Goal: Information Seeking & Learning: Learn about a topic

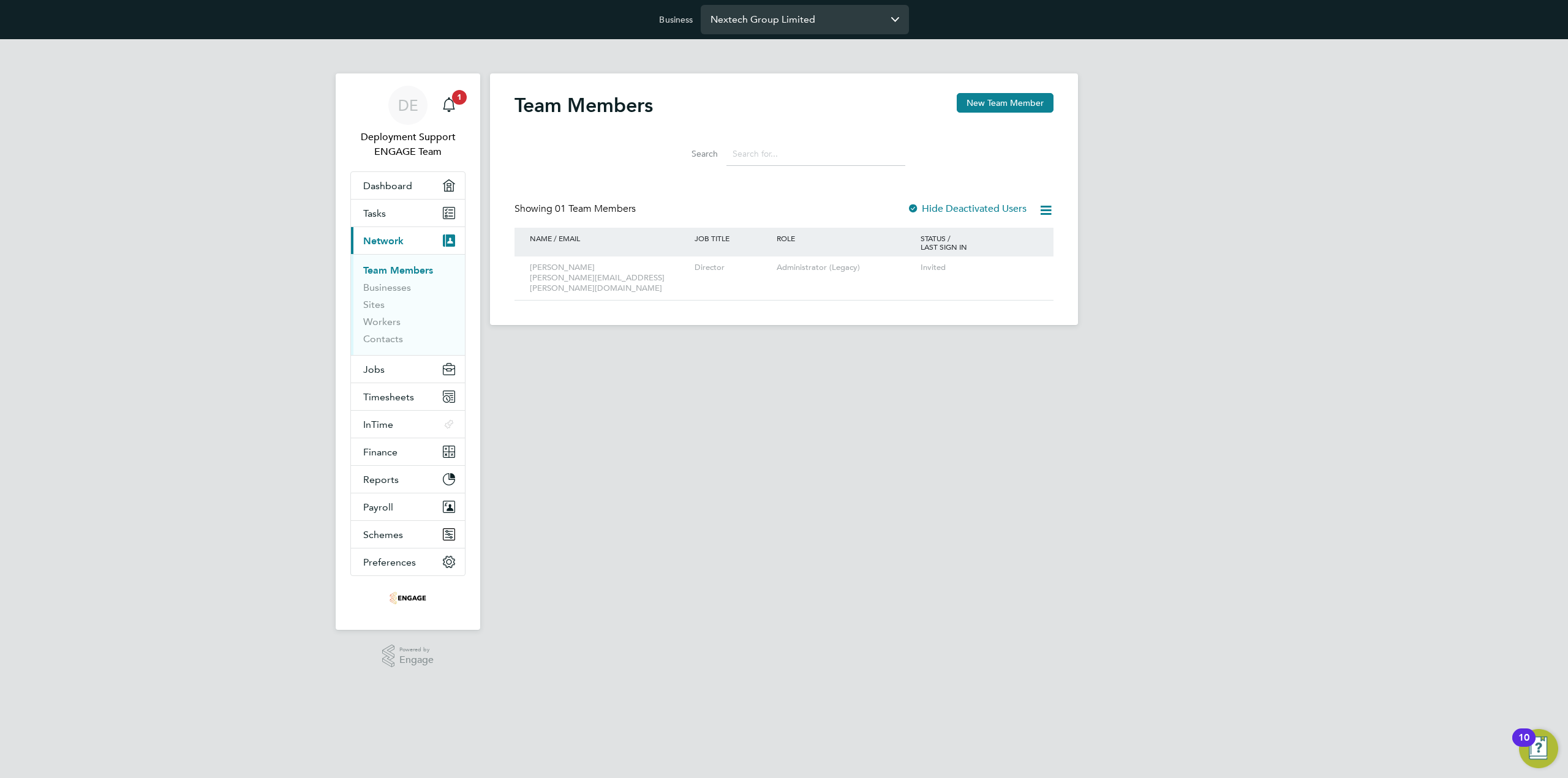
drag, startPoint x: 0, startPoint y: 0, endPoint x: 733, endPoint y: 17, distance: 733.2
click at [733, 17] on input "Nextech Group Limited" at bounding box center [805, 19] width 208 height 28
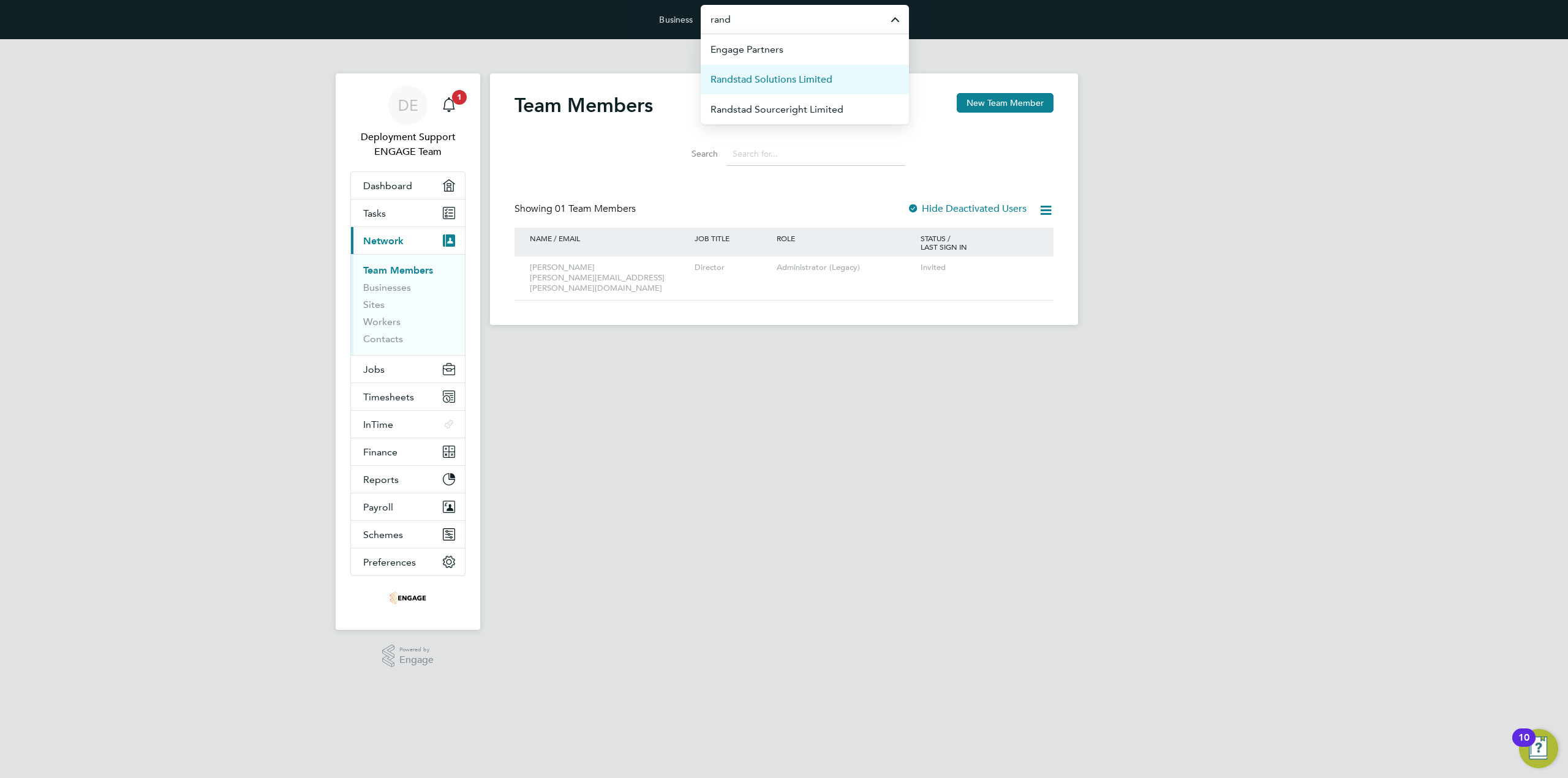
click at [787, 84] on span "Randstad Solutions Limited" at bounding box center [771, 80] width 122 height 15
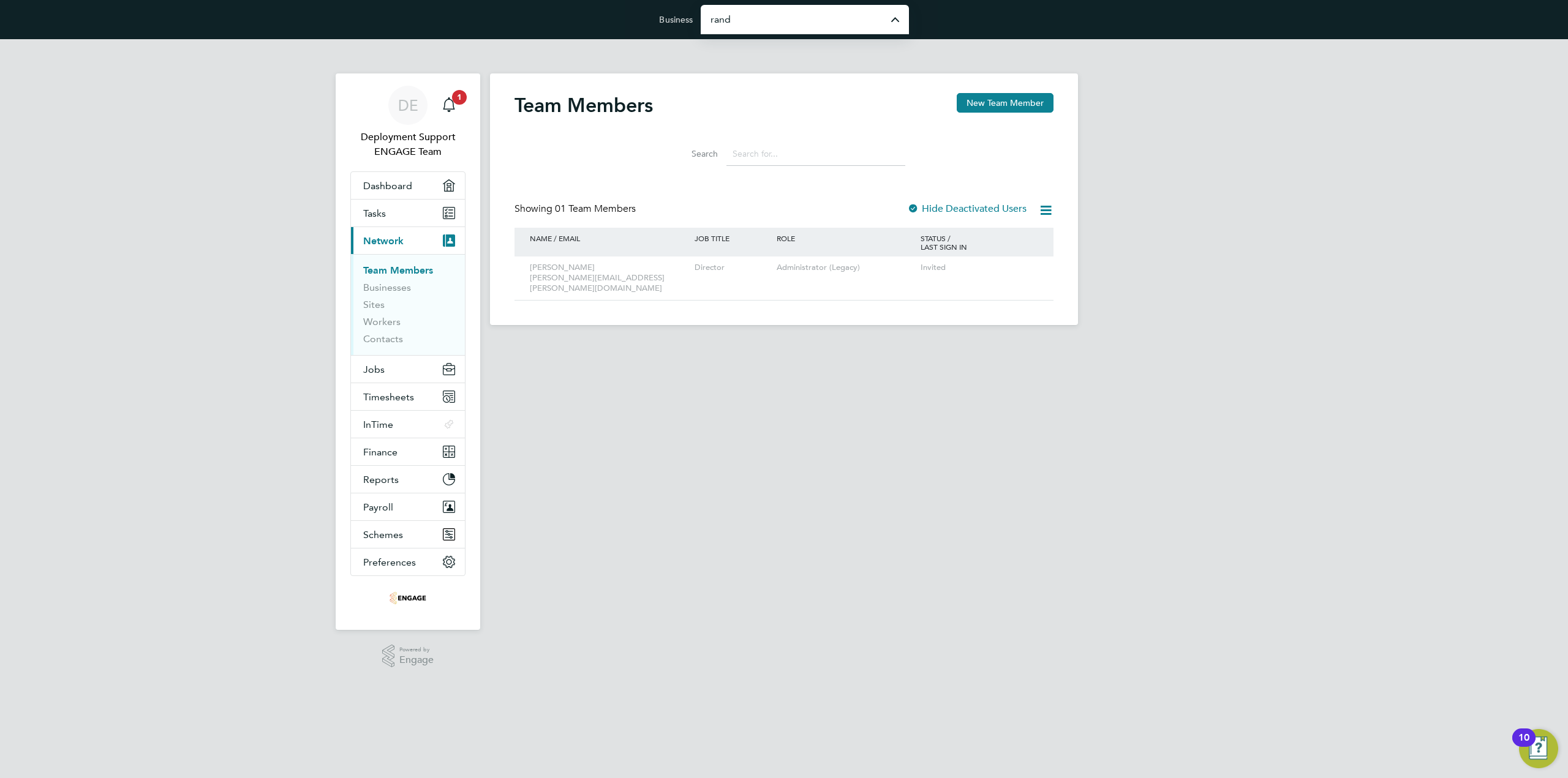
type input "Randstad Solutions Limited"
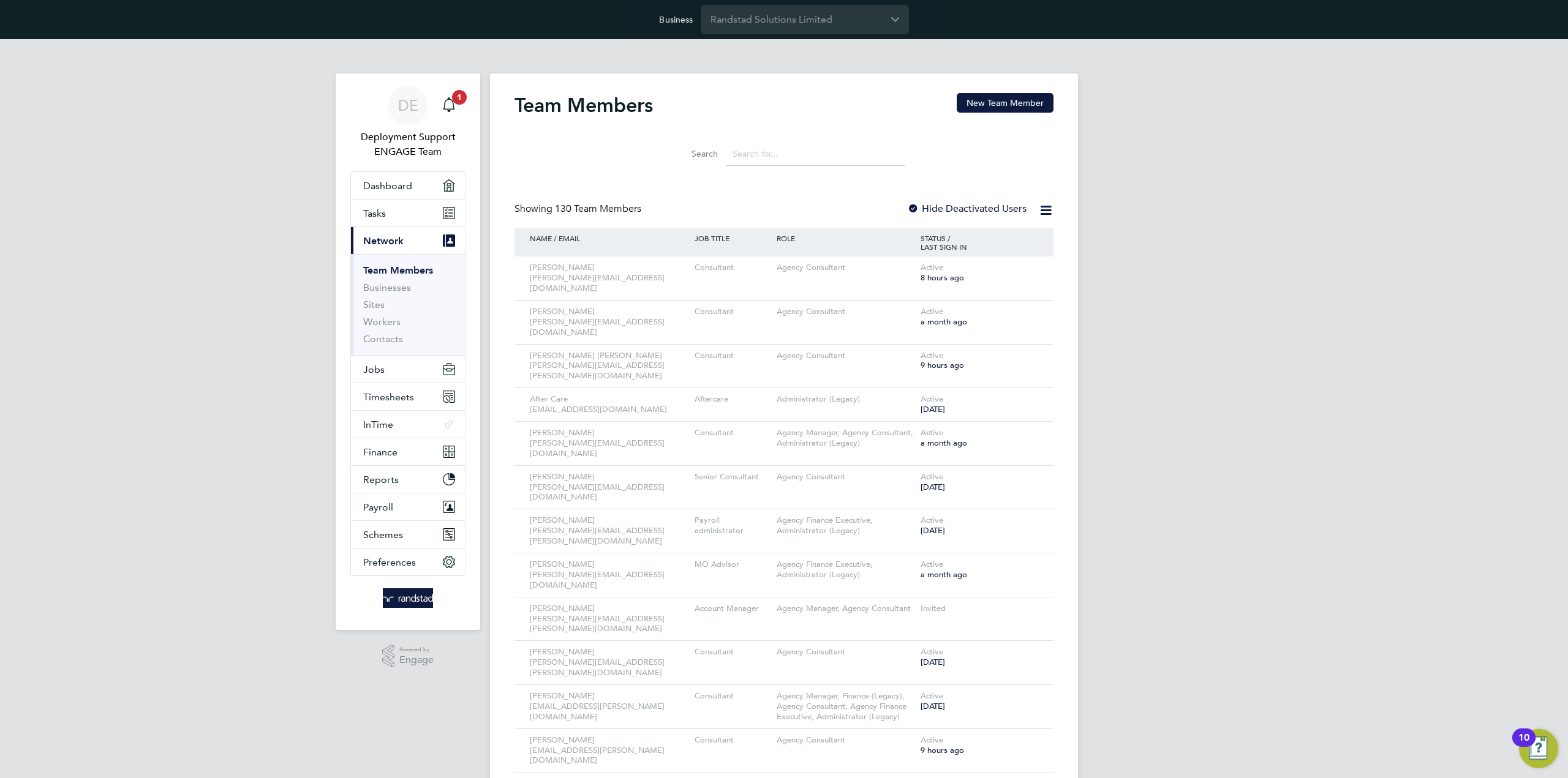
click at [846, 153] on input at bounding box center [815, 154] width 179 height 24
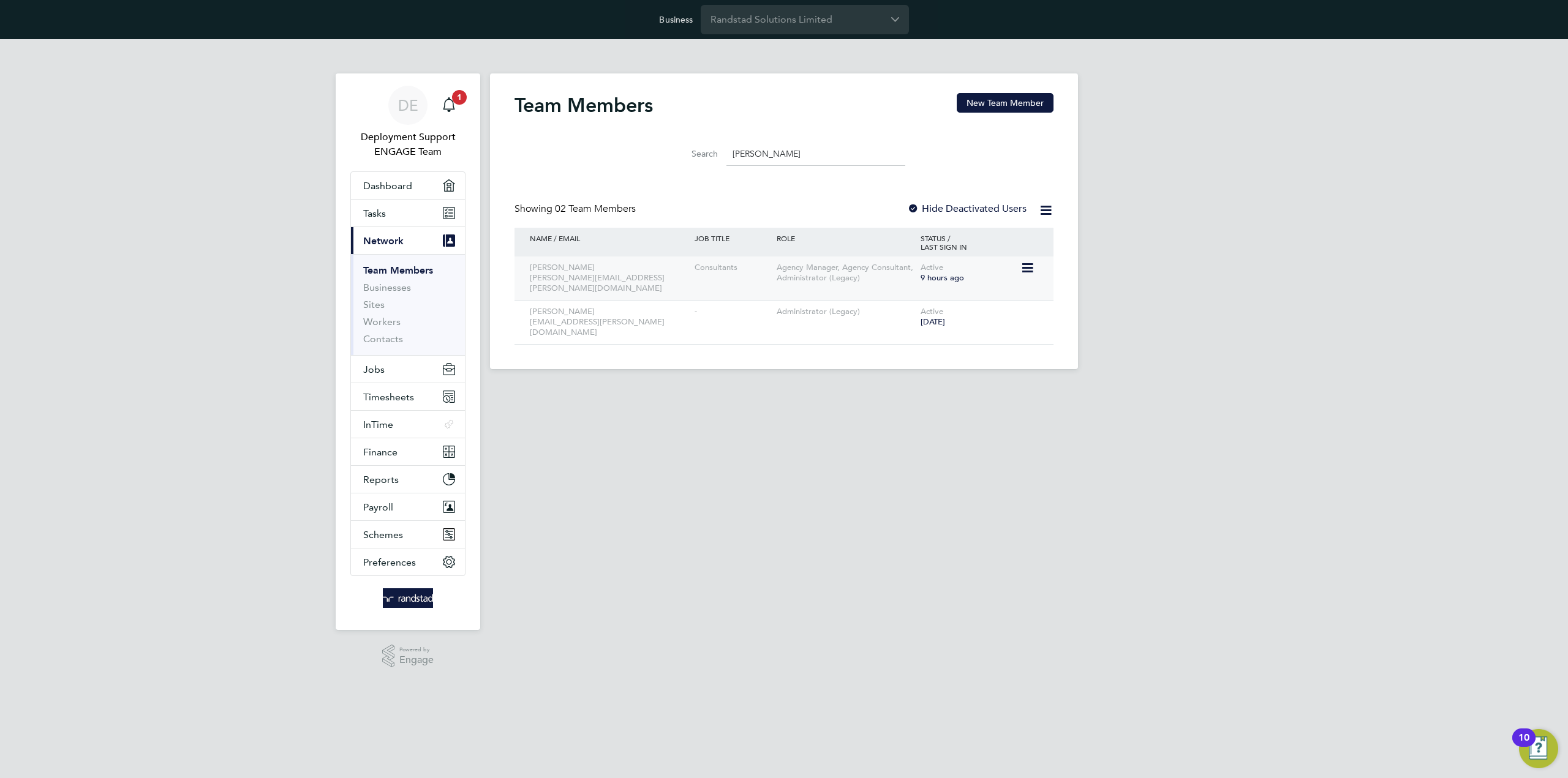
type input "emma"
click at [1026, 266] on icon at bounding box center [1026, 268] width 12 height 15
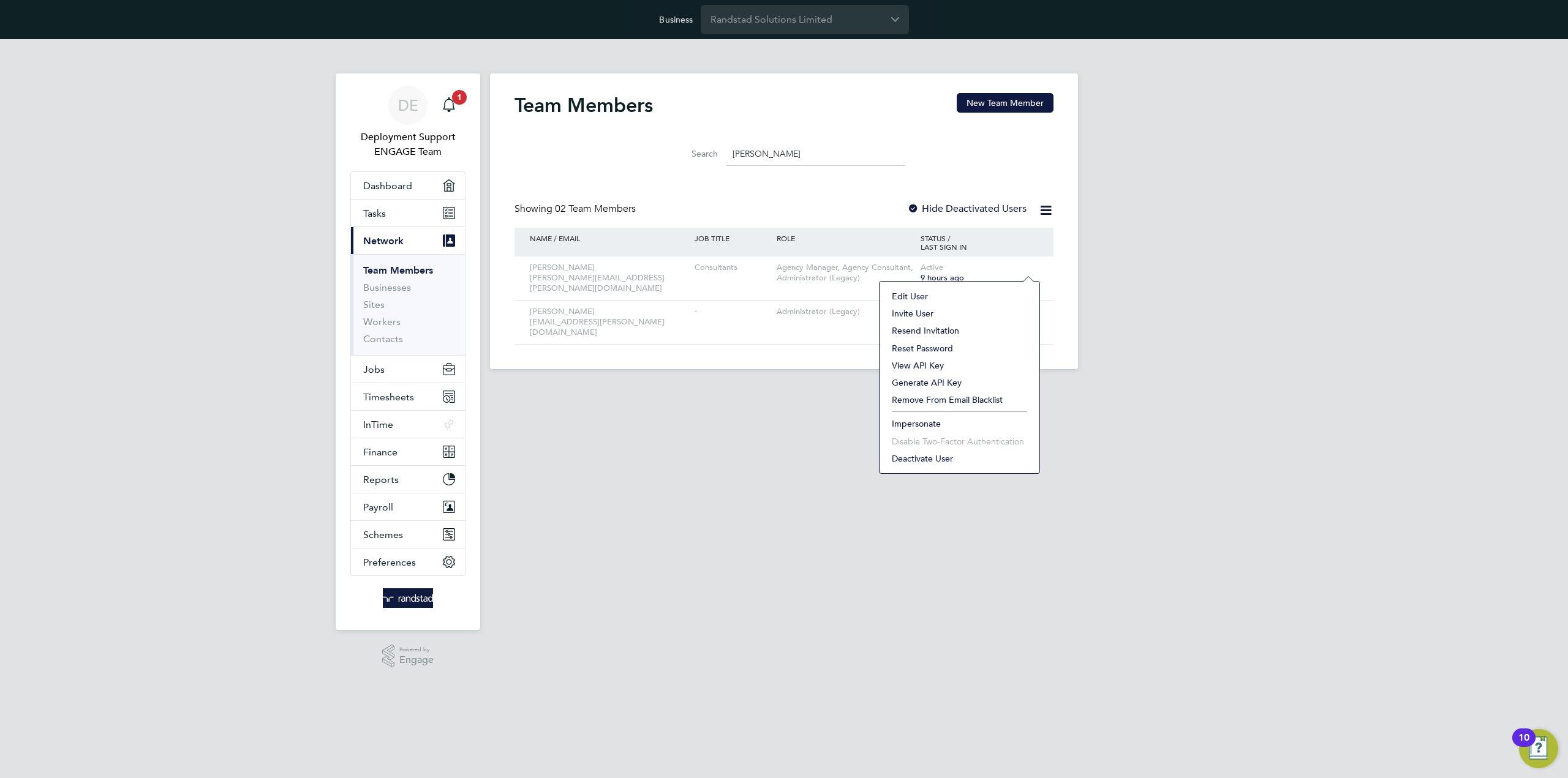
click at [953, 418] on li "Impersonate" at bounding box center [959, 424] width 148 height 17
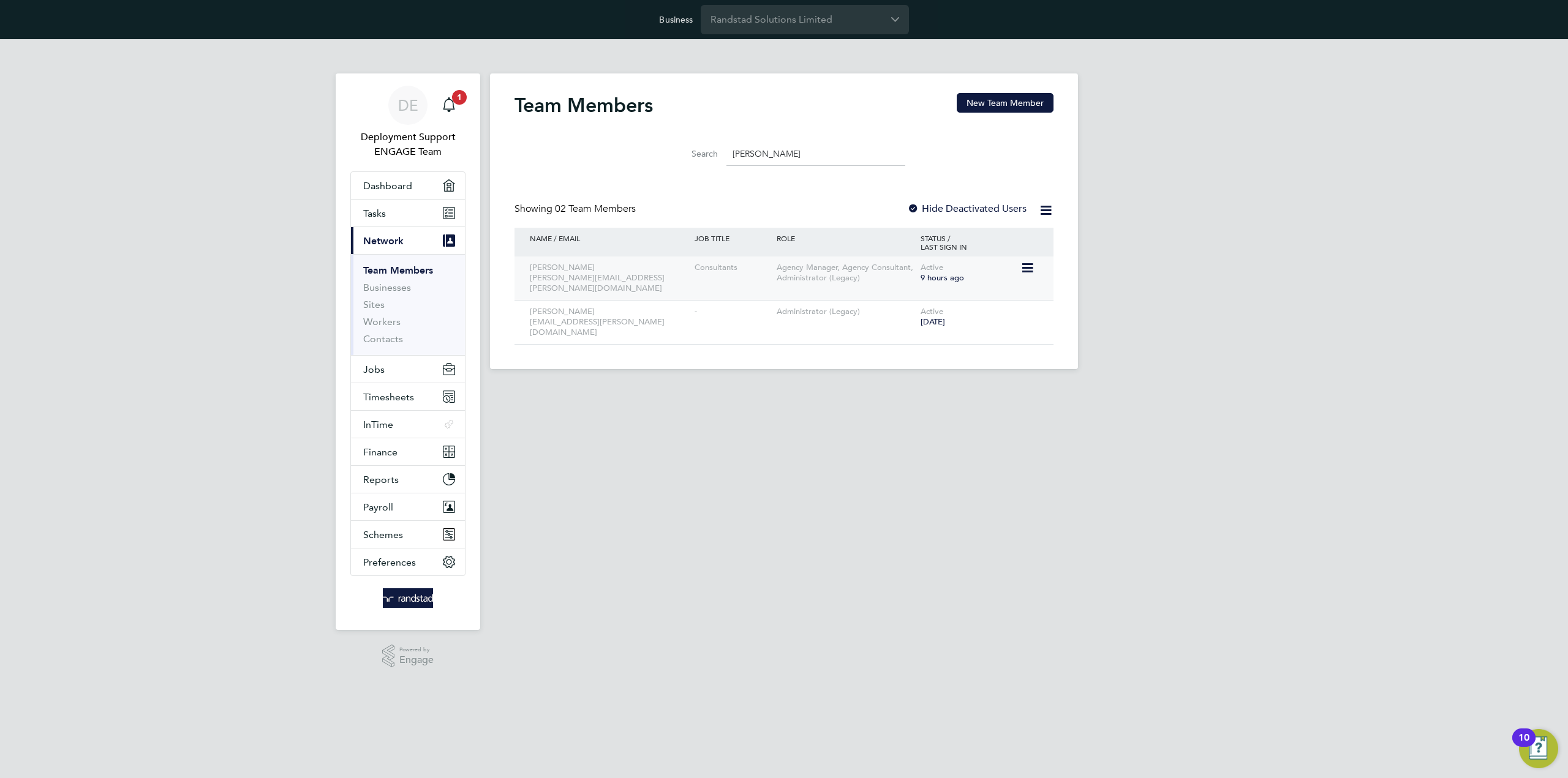
click at [1033, 270] on icon at bounding box center [1026, 268] width 12 height 15
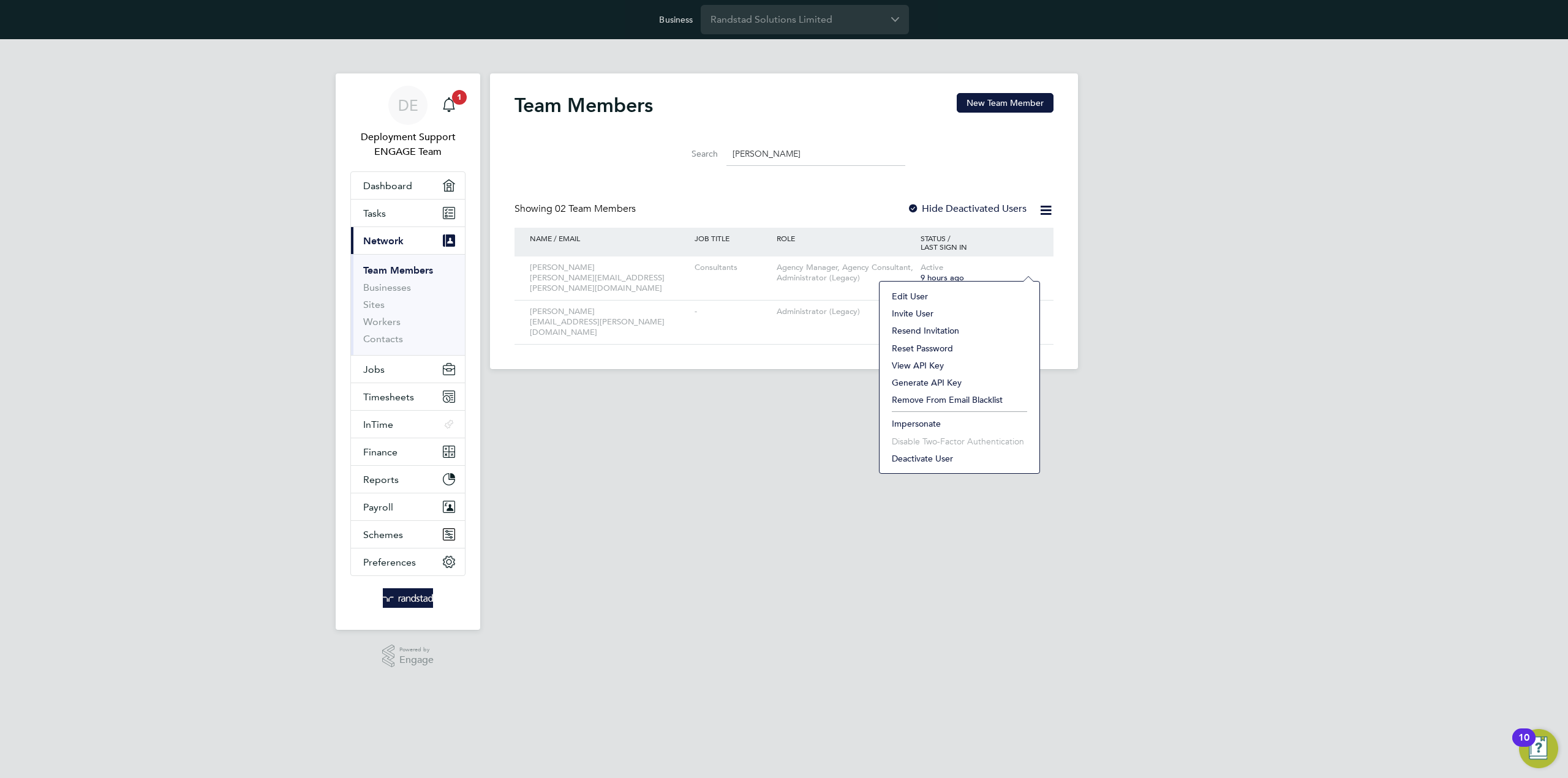
click at [741, 389] on html "Business Randstad Solutions Limited DE Deployment Support ENGAGE Team Notificat…" at bounding box center [784, 194] width 1568 height 389
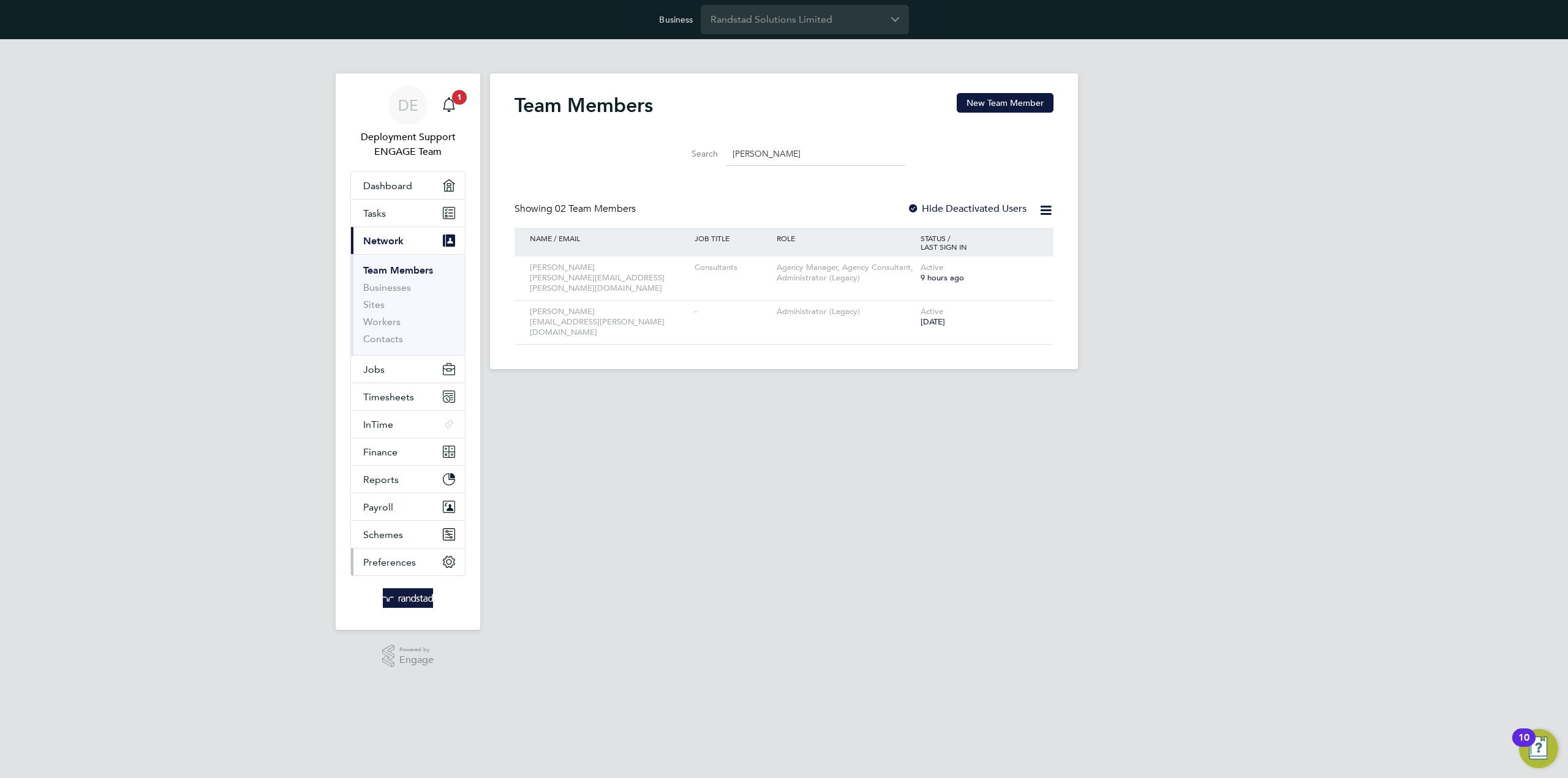
click at [420, 561] on button "Preferences" at bounding box center [408, 562] width 114 height 27
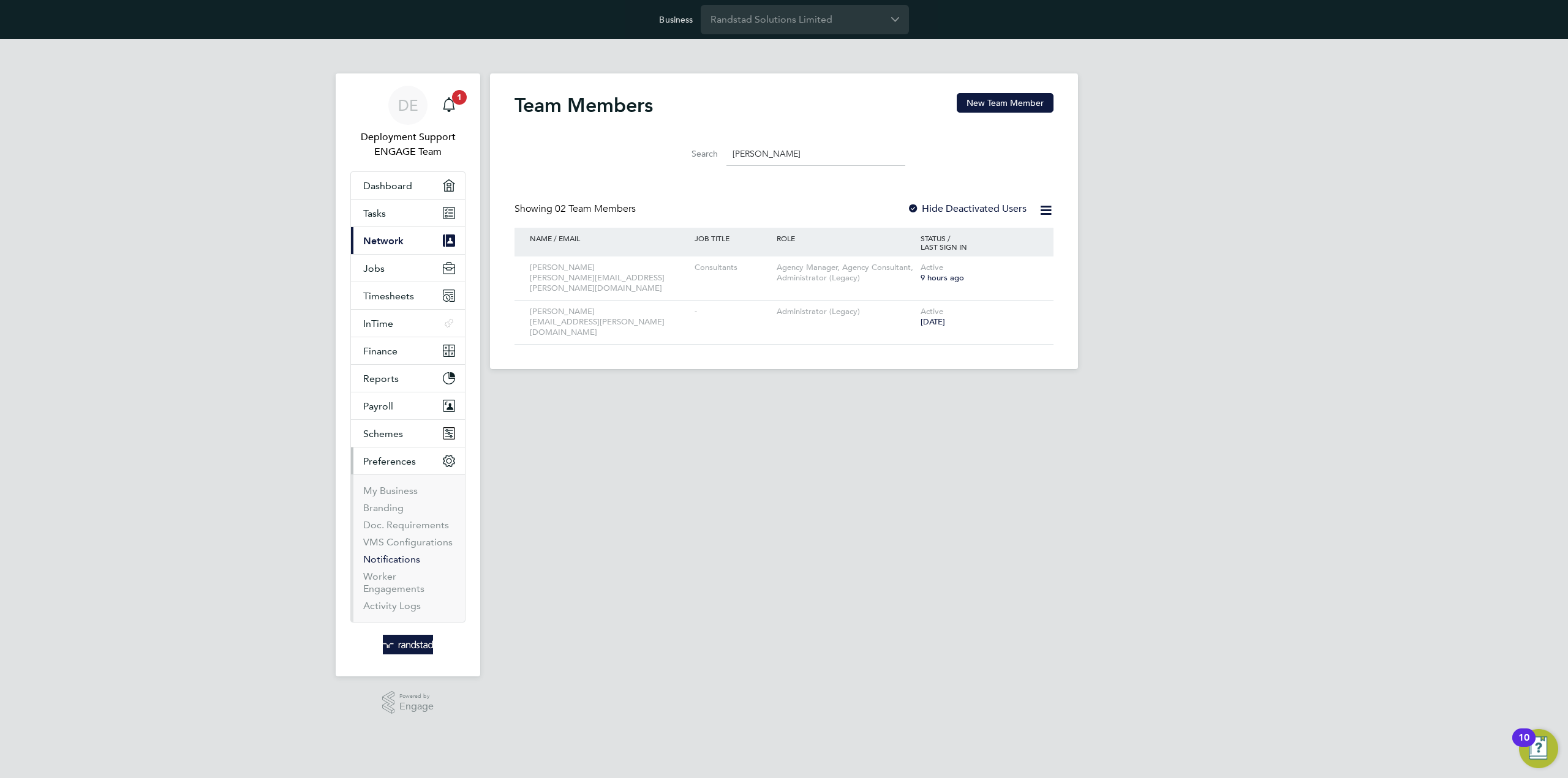
click at [393, 556] on link "Notifications" at bounding box center [392, 559] width 57 height 12
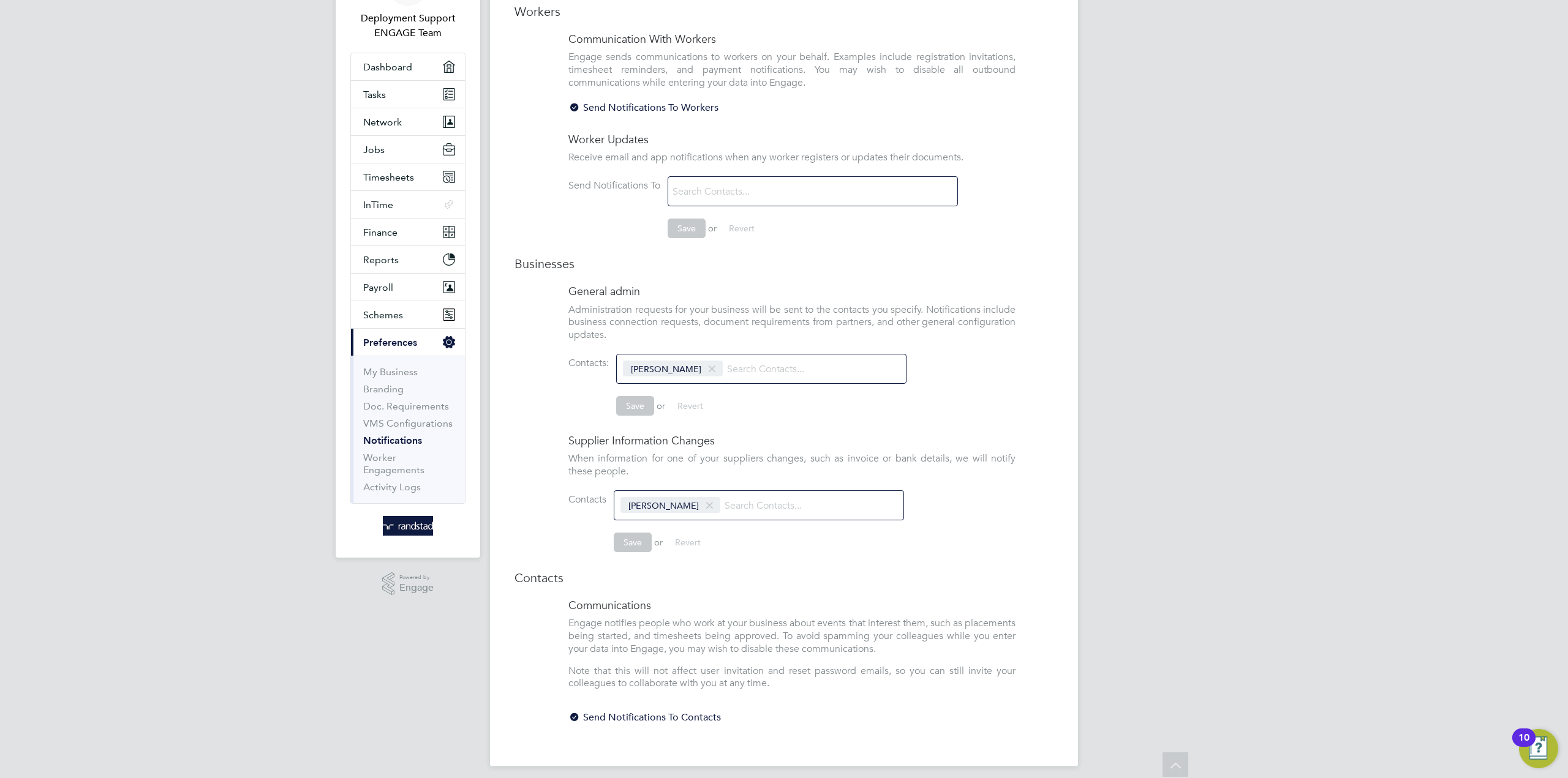
scroll to position [61, 0]
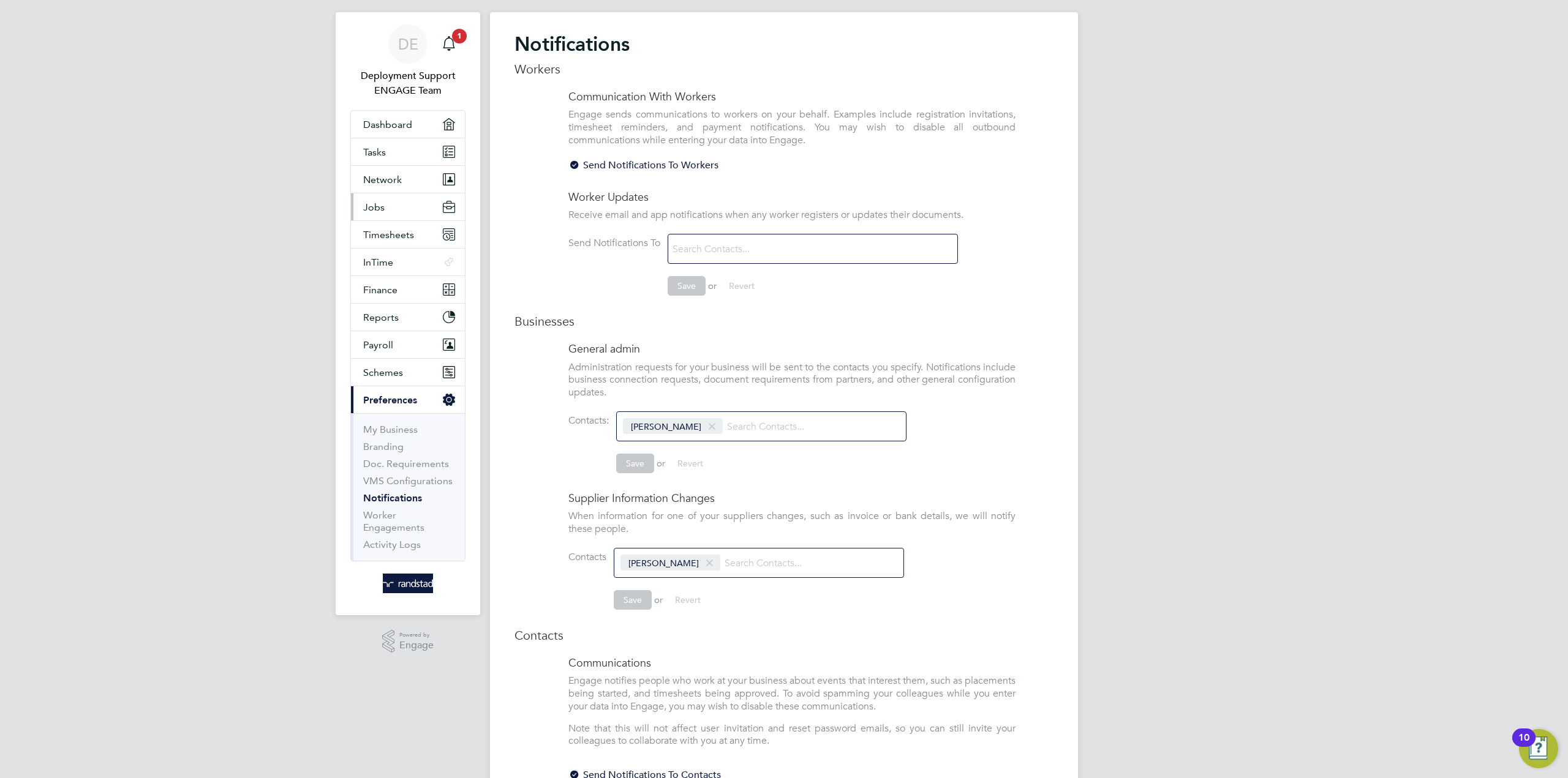
click at [408, 200] on button "Jobs" at bounding box center [408, 207] width 114 height 27
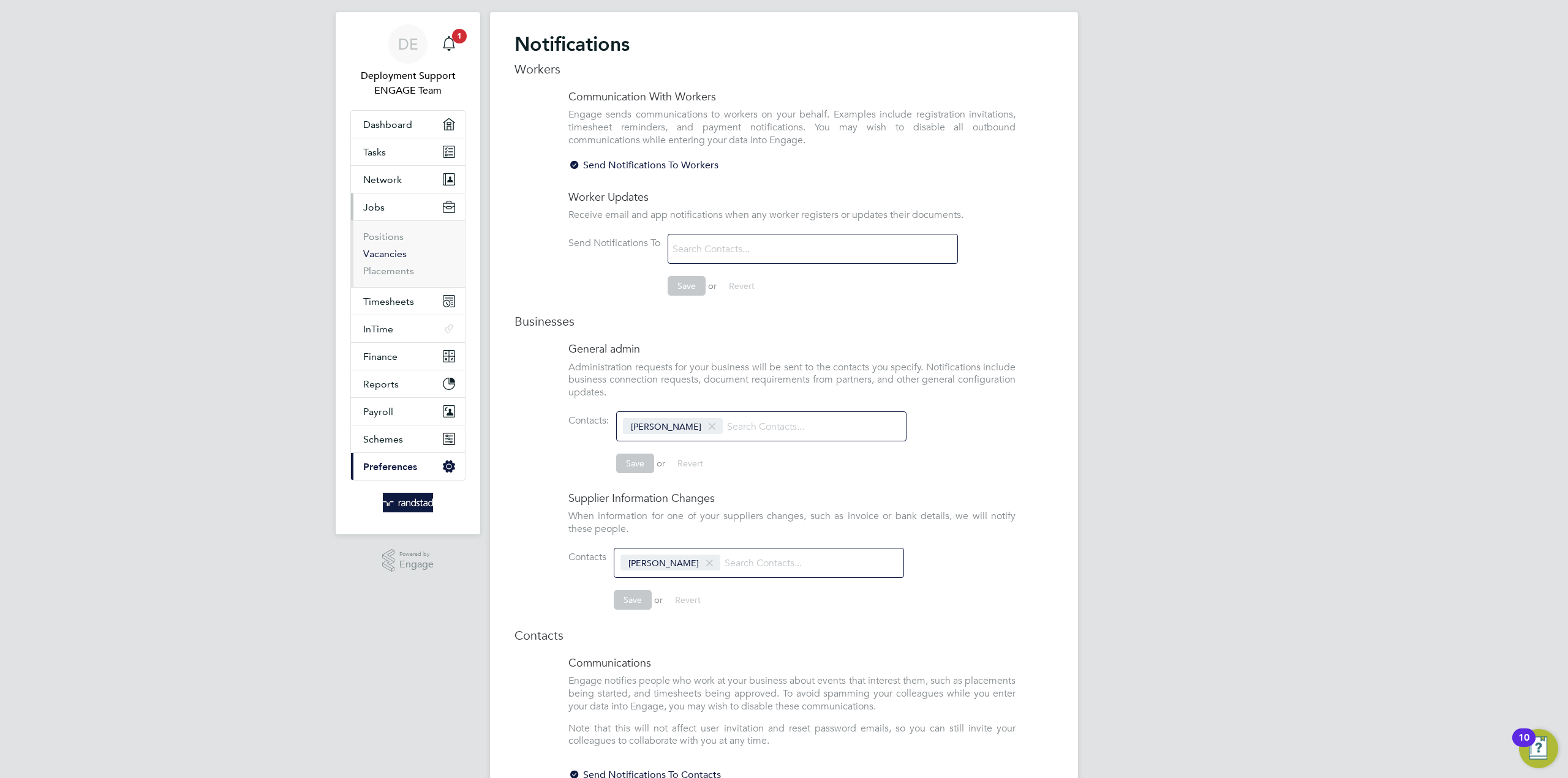
click at [379, 252] on link "Vacancies" at bounding box center [384, 254] width 43 height 12
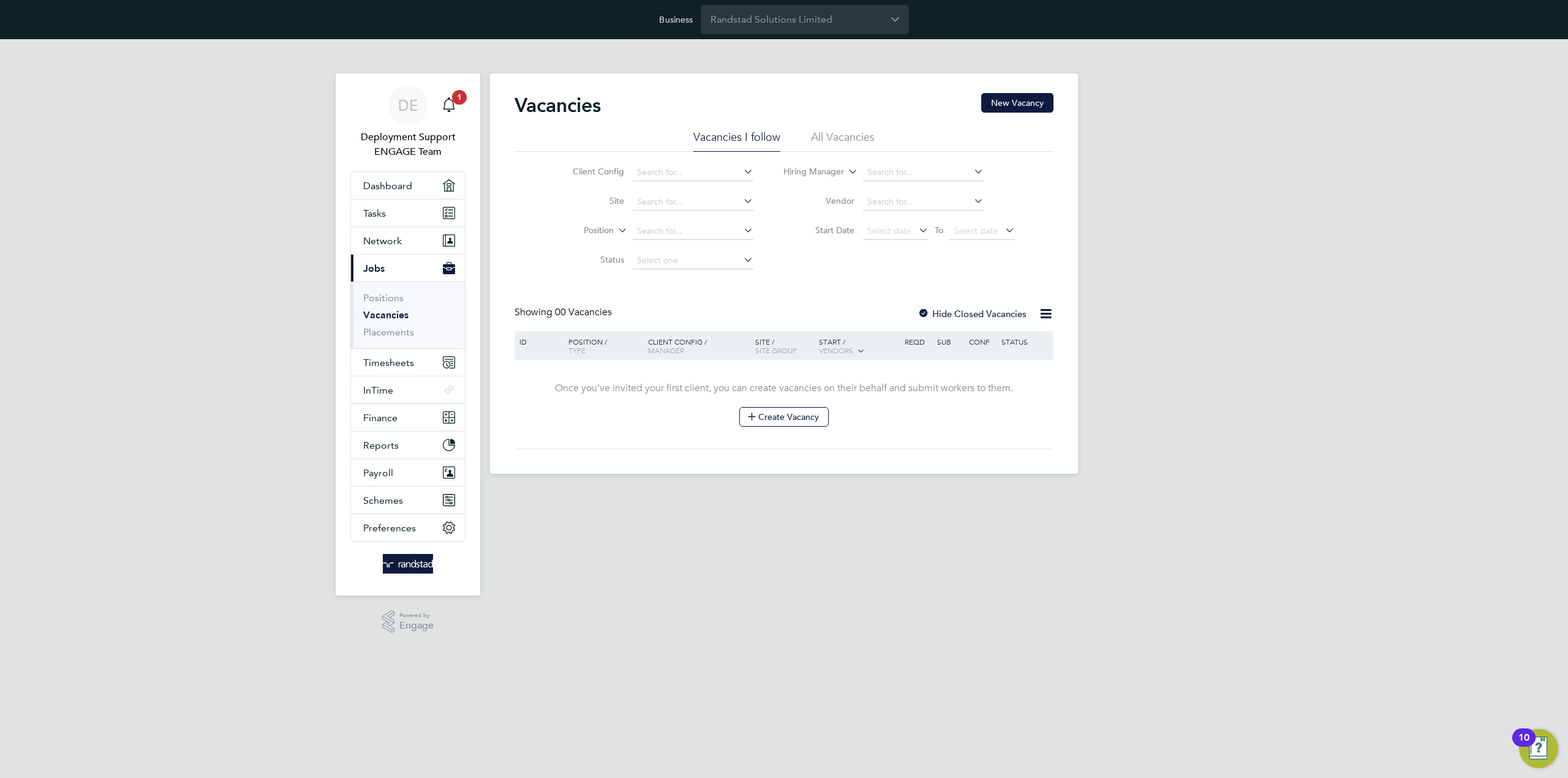
click at [1048, 308] on icon at bounding box center [1046, 314] width 16 height 16
click at [383, 330] on link "Placements" at bounding box center [388, 332] width 51 height 12
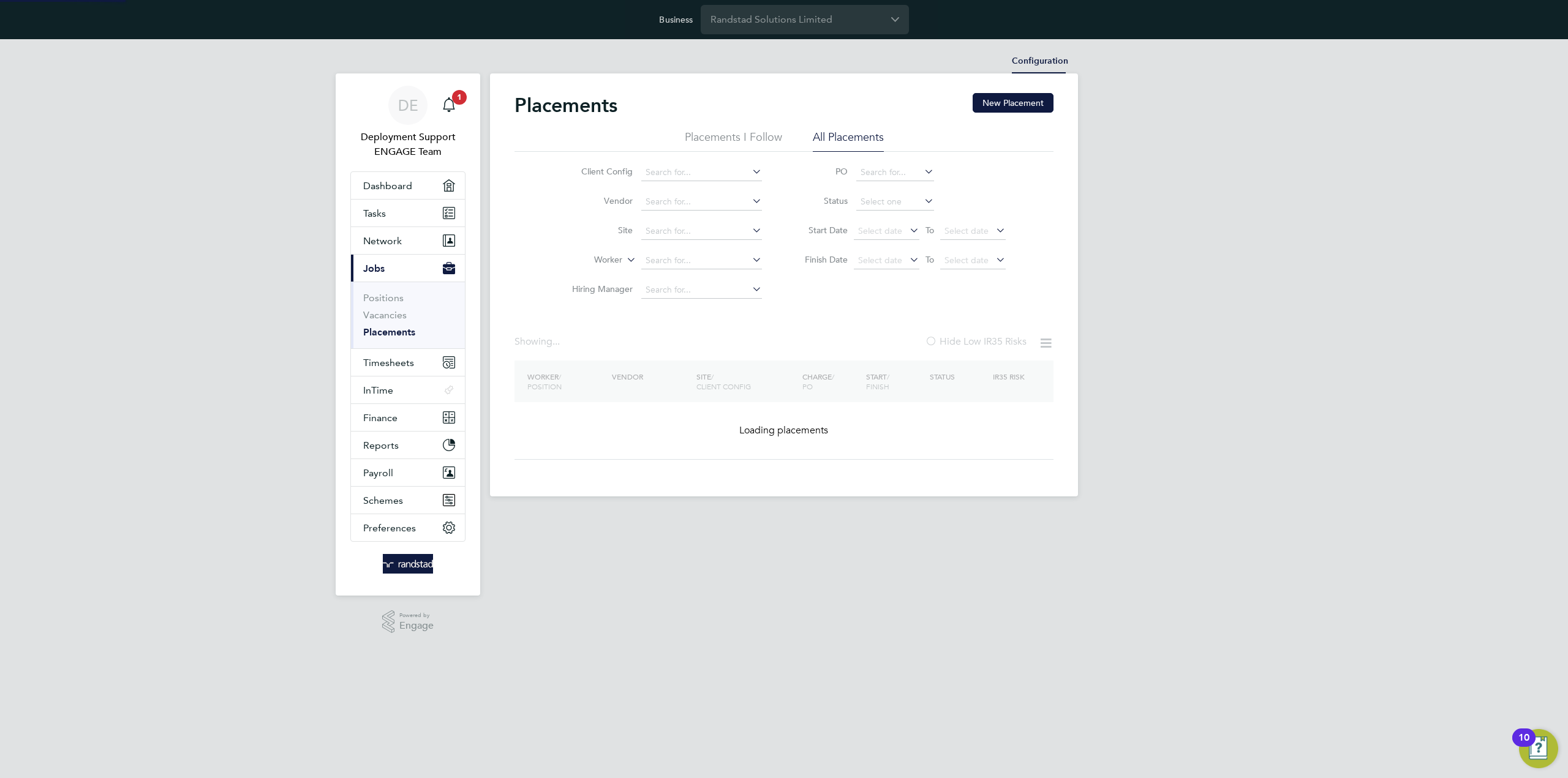
click at [1048, 51] on li "Configuration" at bounding box center [1039, 61] width 56 height 25
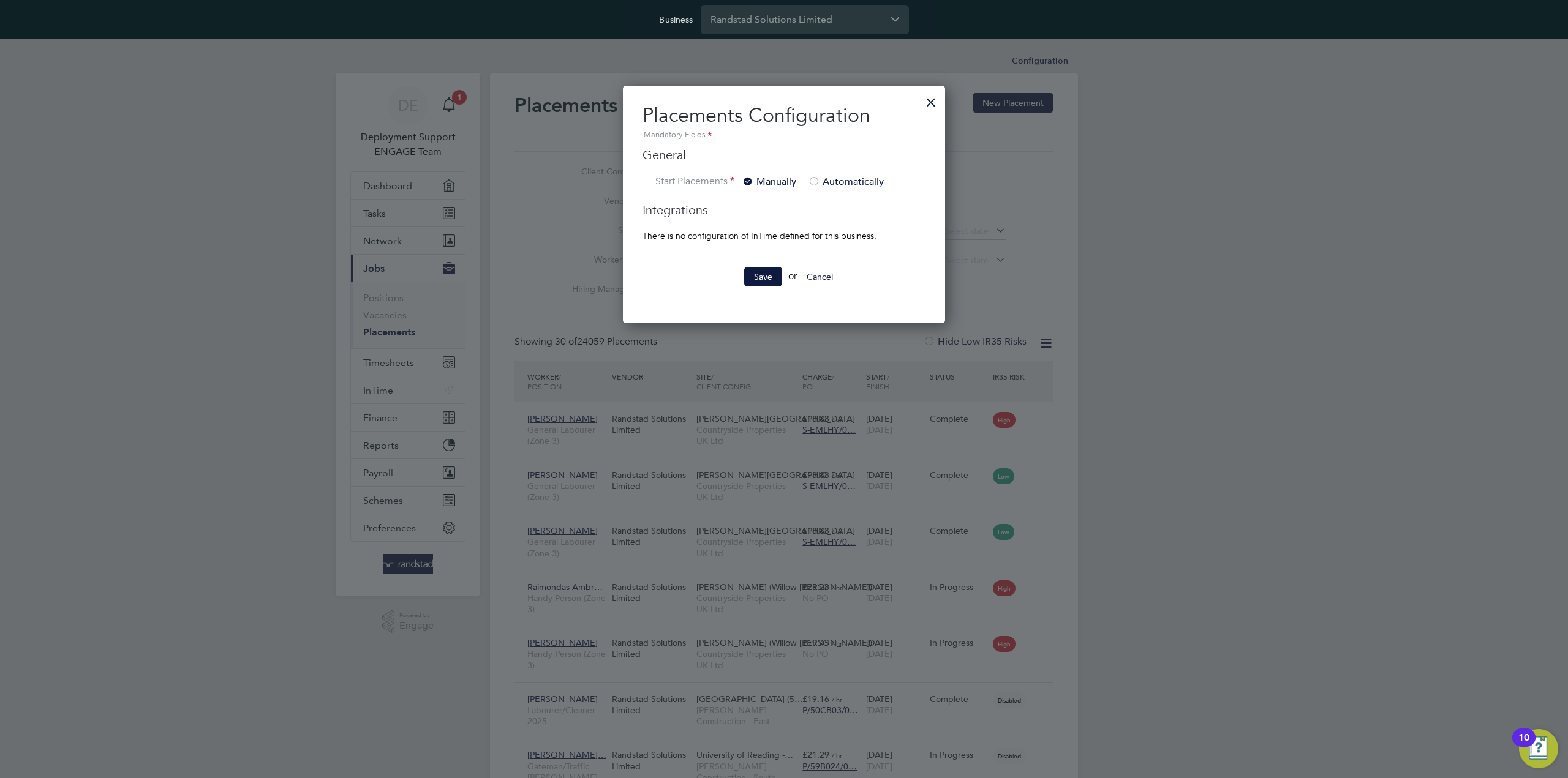
click at [931, 100] on div at bounding box center [931, 99] width 22 height 22
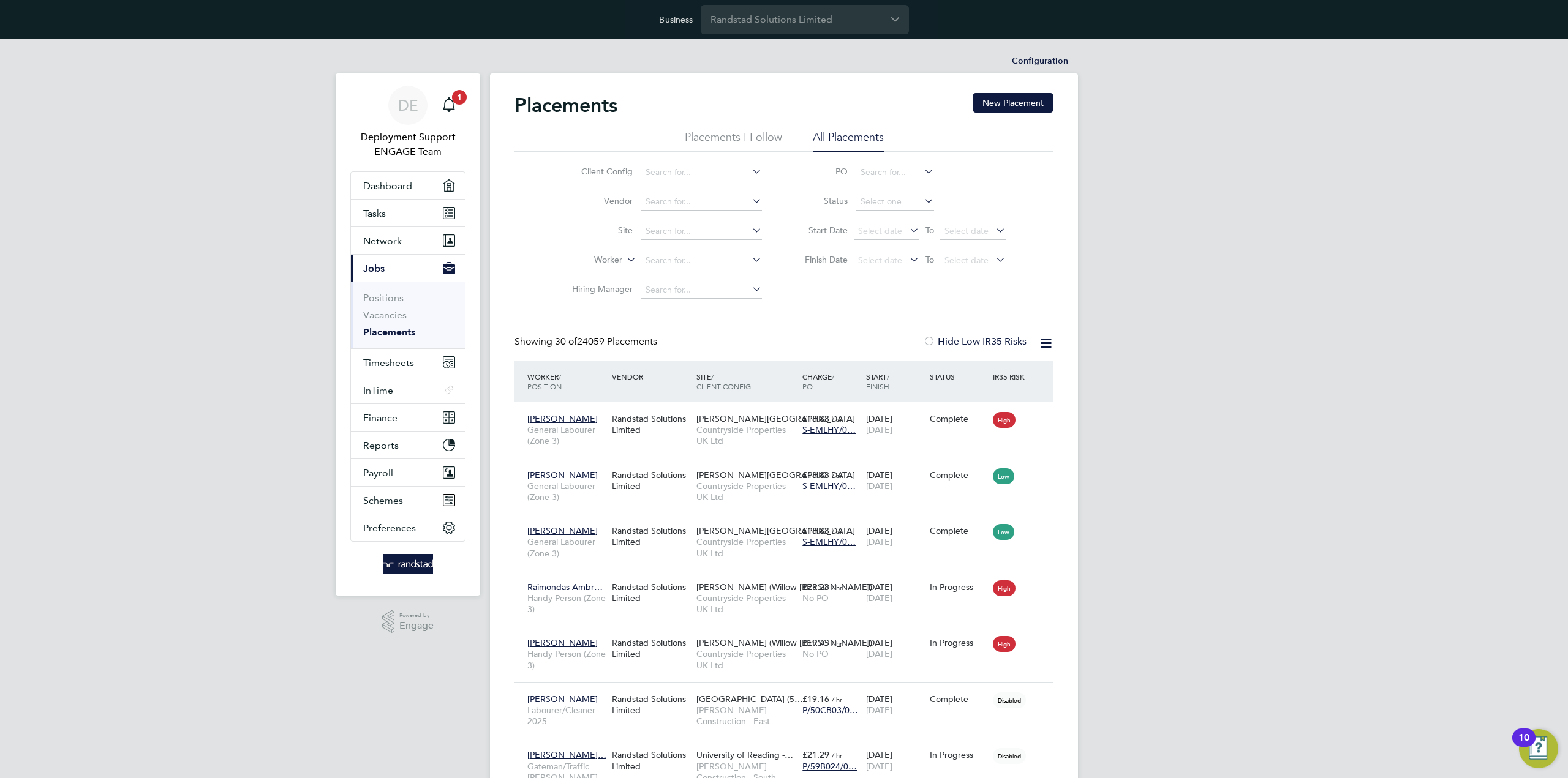
click at [1040, 337] on icon at bounding box center [1046, 343] width 16 height 16
click at [396, 309] on link "Vacancies" at bounding box center [384, 315] width 43 height 12
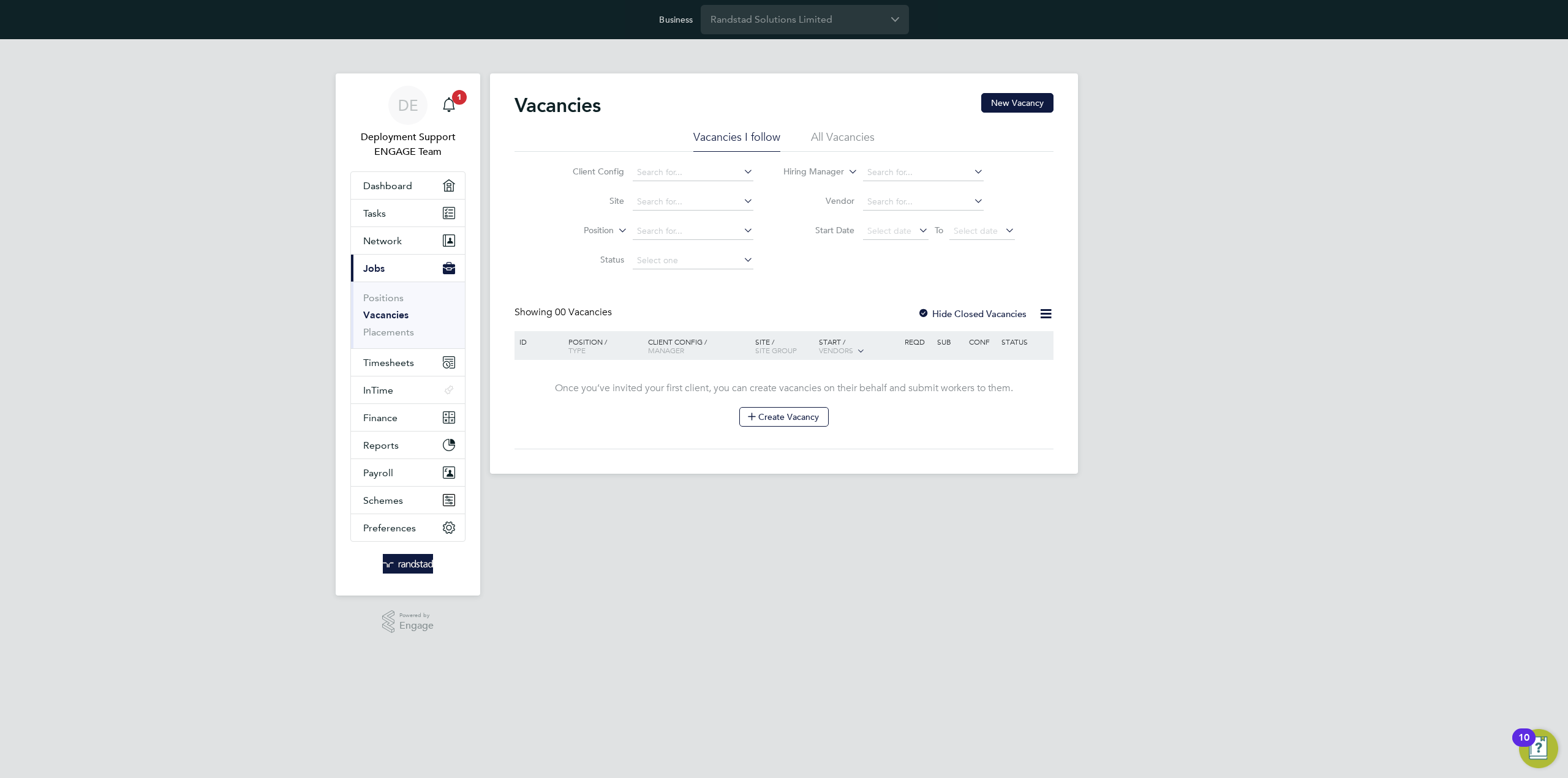
click at [1053, 308] on icon at bounding box center [1046, 314] width 16 height 16
click at [1087, 270] on div "DE Deployment Support ENGAGE Team Notifications 1 Applications: Dashboard Tasks…" at bounding box center [784, 266] width 1568 height 454
click at [395, 530] on span "Preferences" at bounding box center [389, 528] width 52 height 12
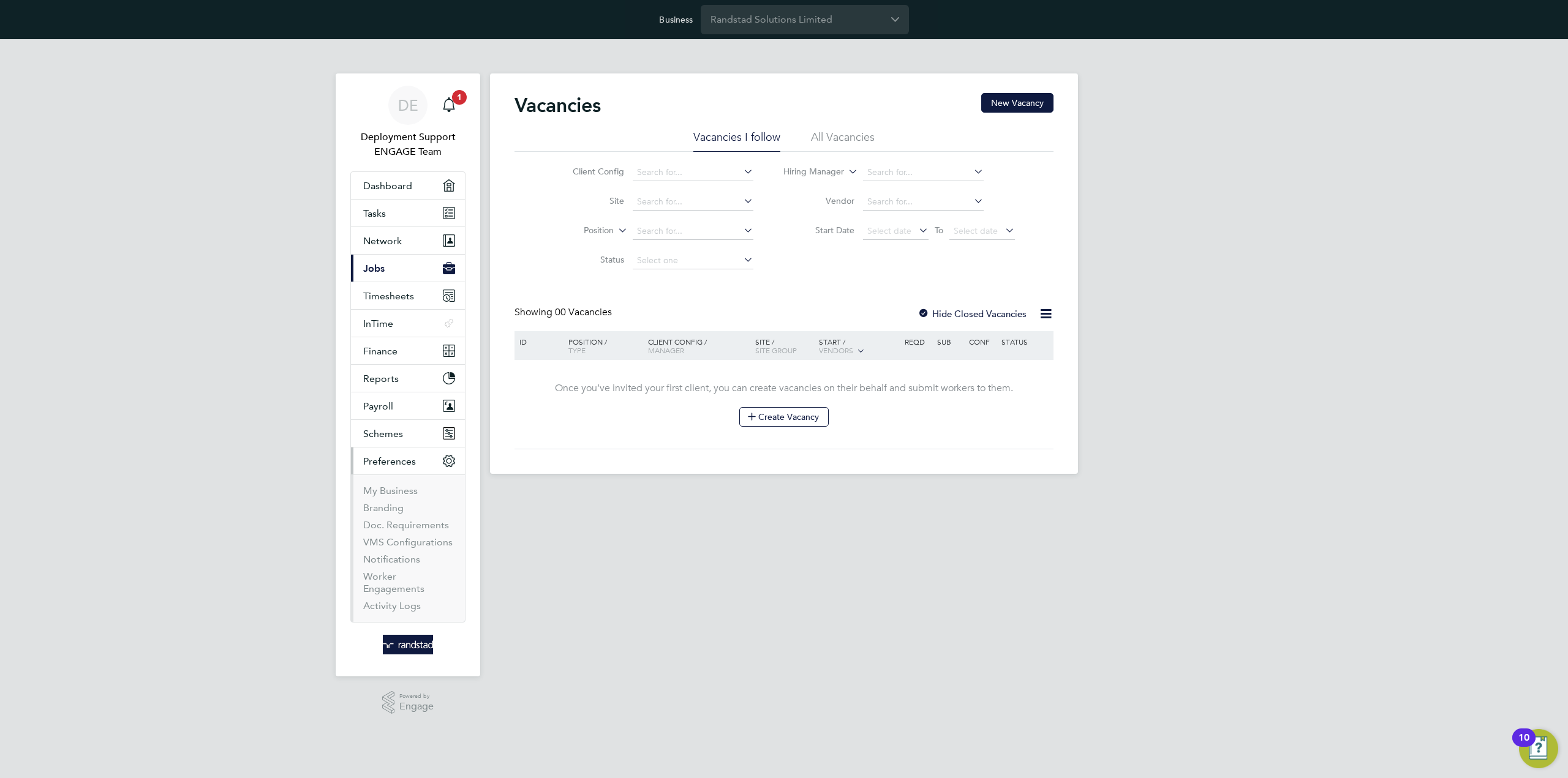
click at [383, 550] on li "VMS Configurations" at bounding box center [409, 545] width 92 height 17
click at [385, 554] on link "Notifications" at bounding box center [392, 559] width 57 height 12
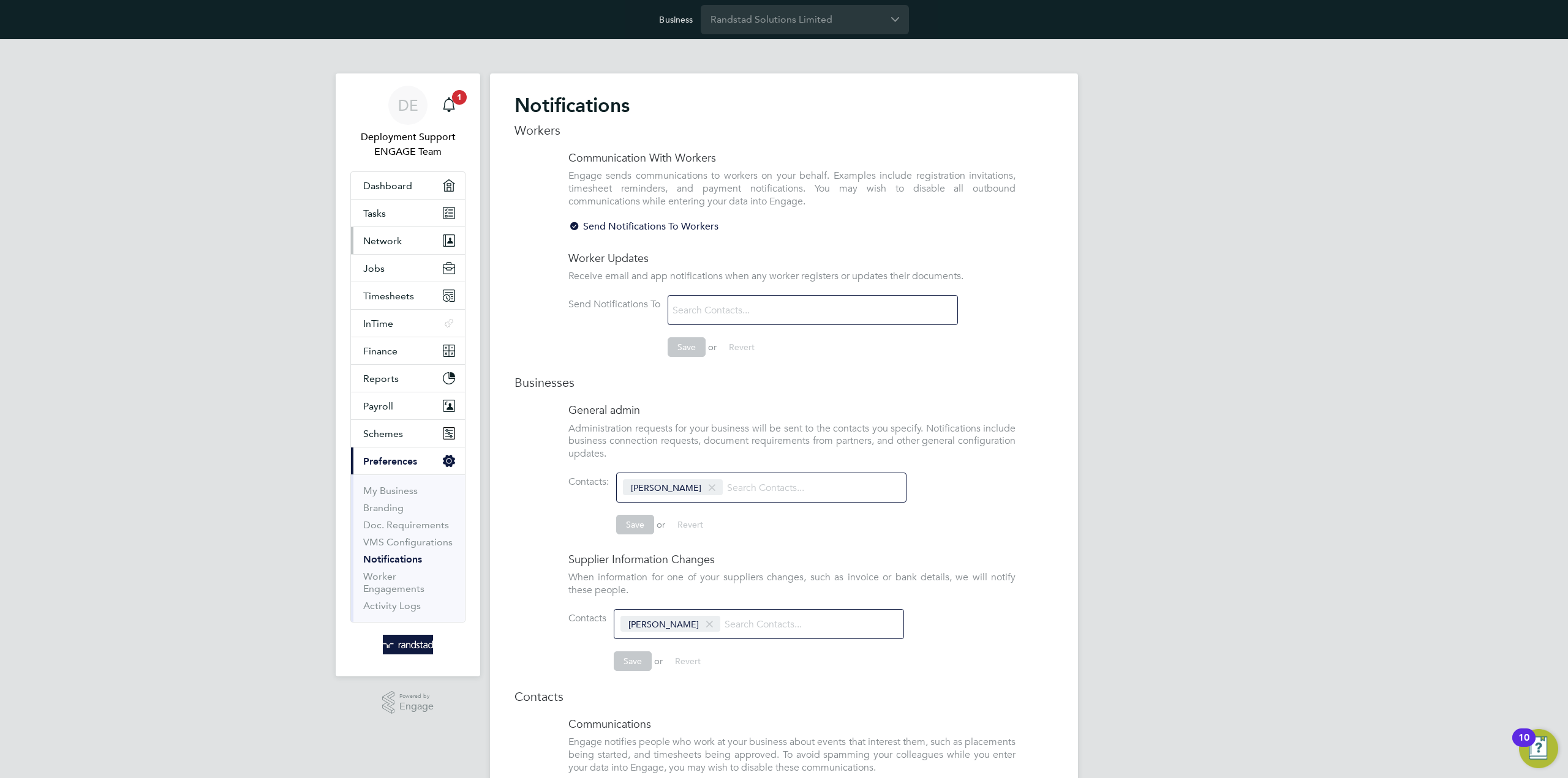
click at [419, 244] on button "Network" at bounding box center [408, 241] width 114 height 27
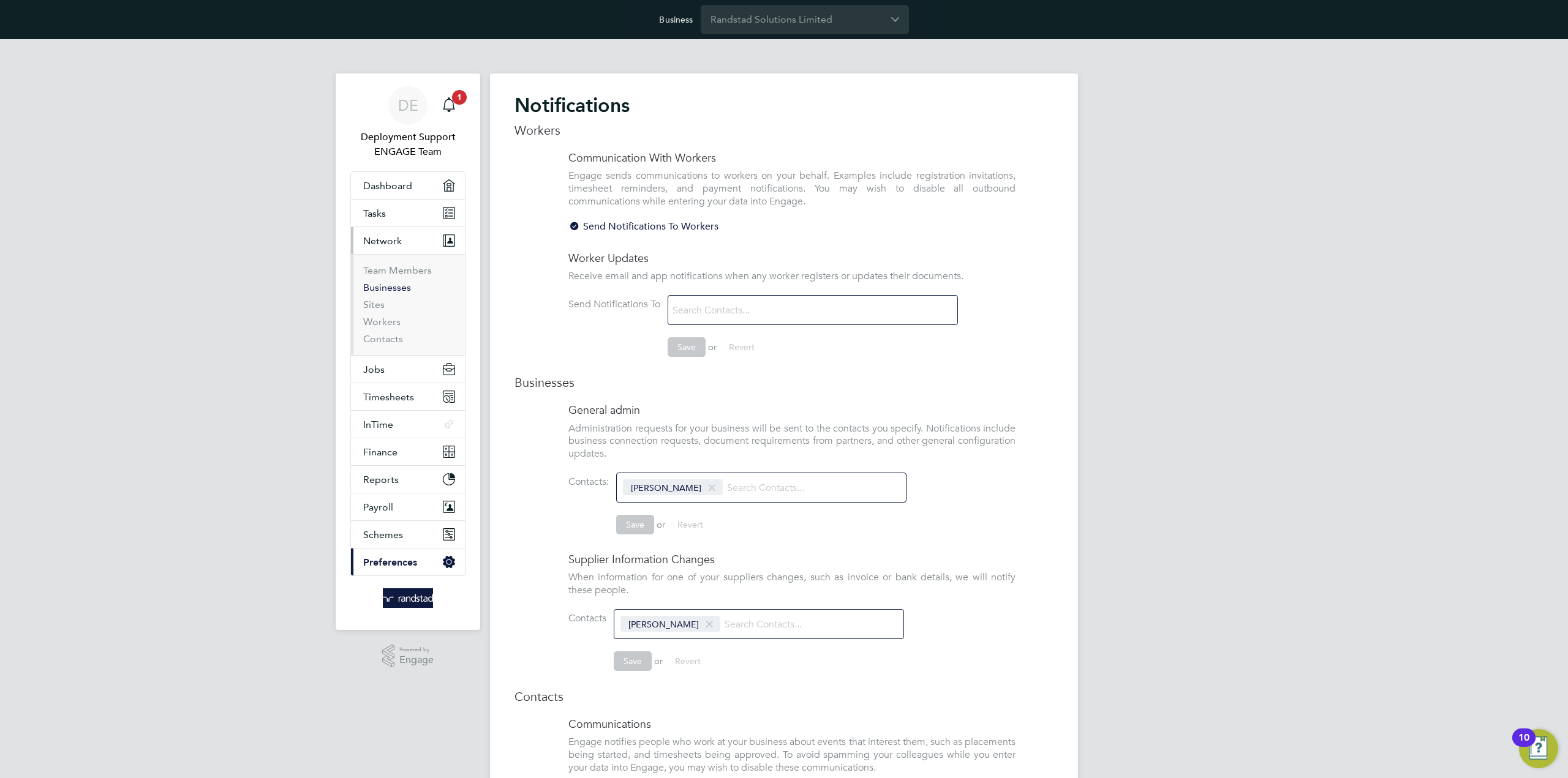
click at [391, 288] on link "Businesses" at bounding box center [387, 287] width 48 height 12
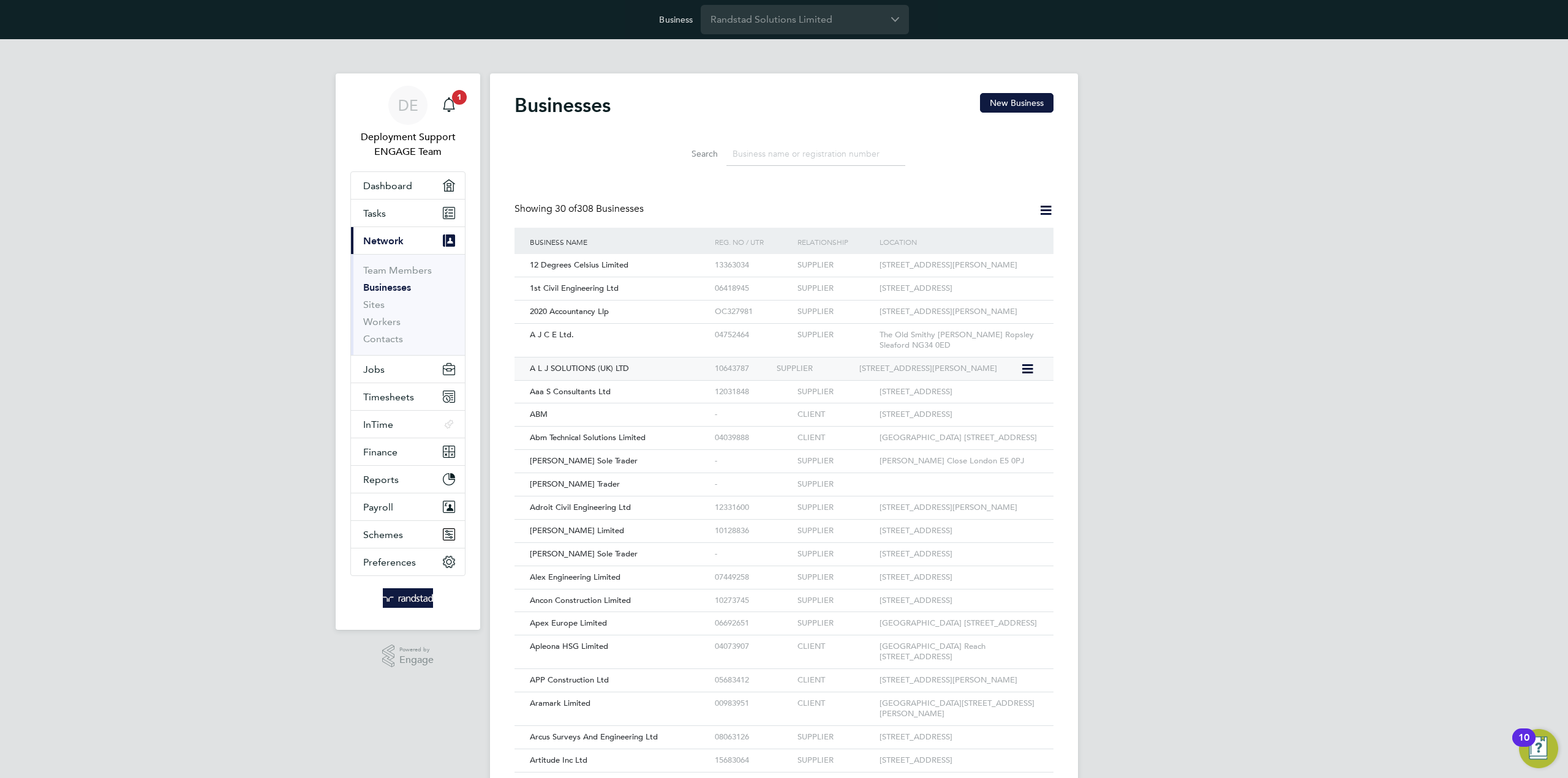
scroll to position [23, 186]
click at [778, 162] on input at bounding box center [815, 154] width 179 height 24
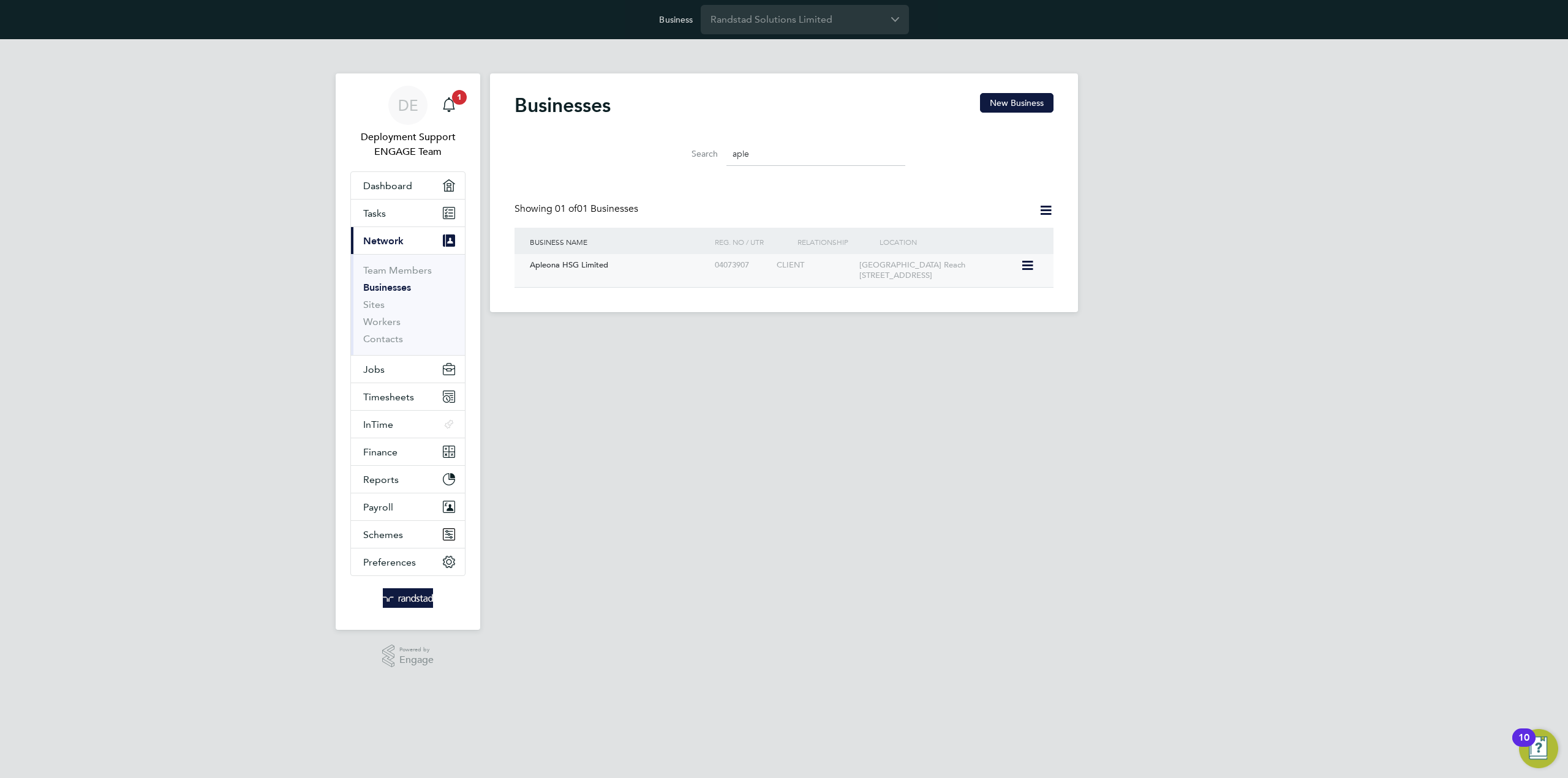
type input "aple"
click at [941, 274] on div "[GEOGRAPHIC_DATA] Reach [STREET_ADDRESS]" at bounding box center [938, 270] width 165 height 33
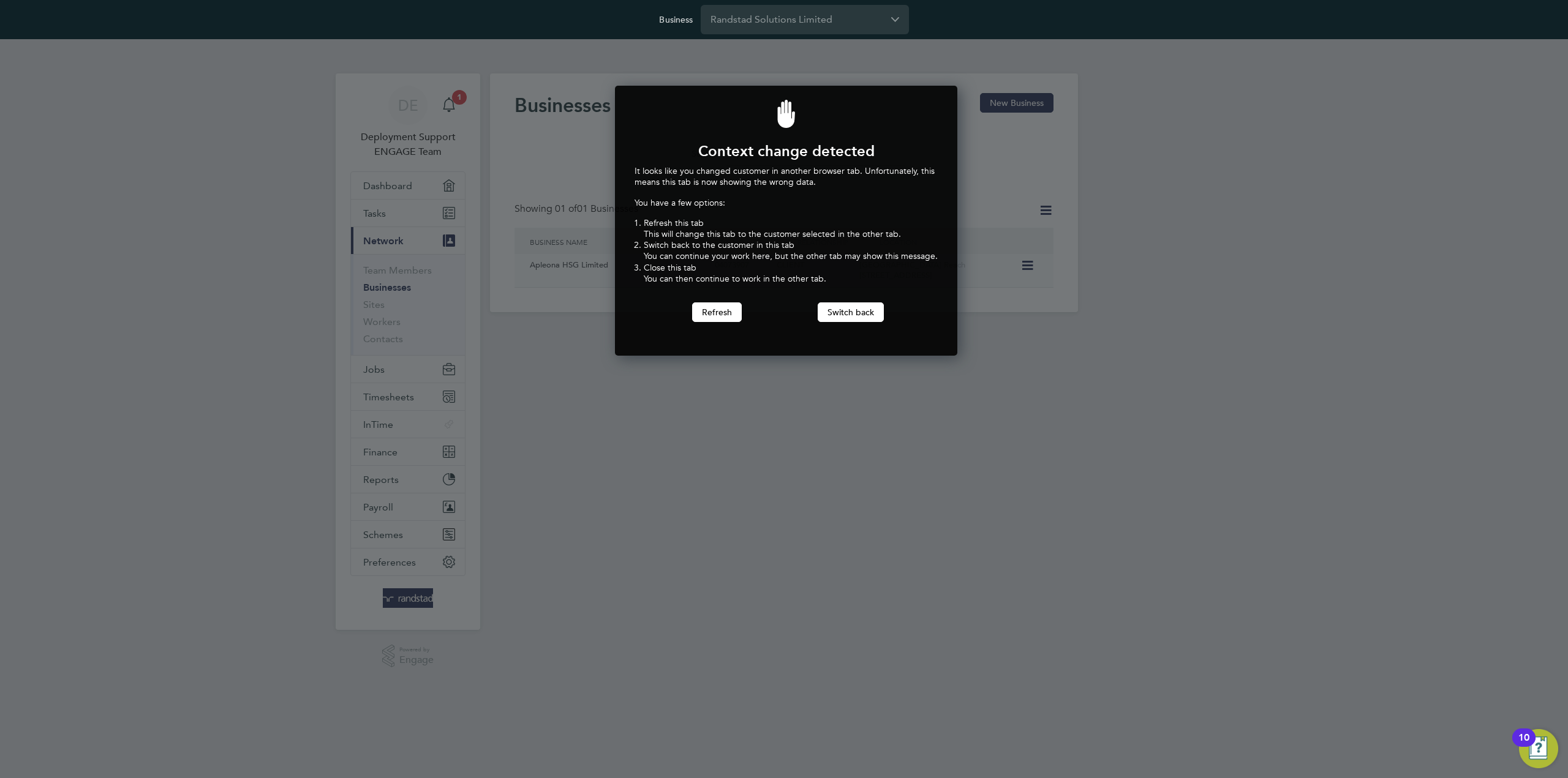
scroll to position [270, 338]
click at [760, 385] on div at bounding box center [784, 389] width 1568 height 778
click at [760, 402] on div at bounding box center [784, 389] width 1568 height 778
click at [729, 314] on button "Refresh" at bounding box center [716, 312] width 50 height 19
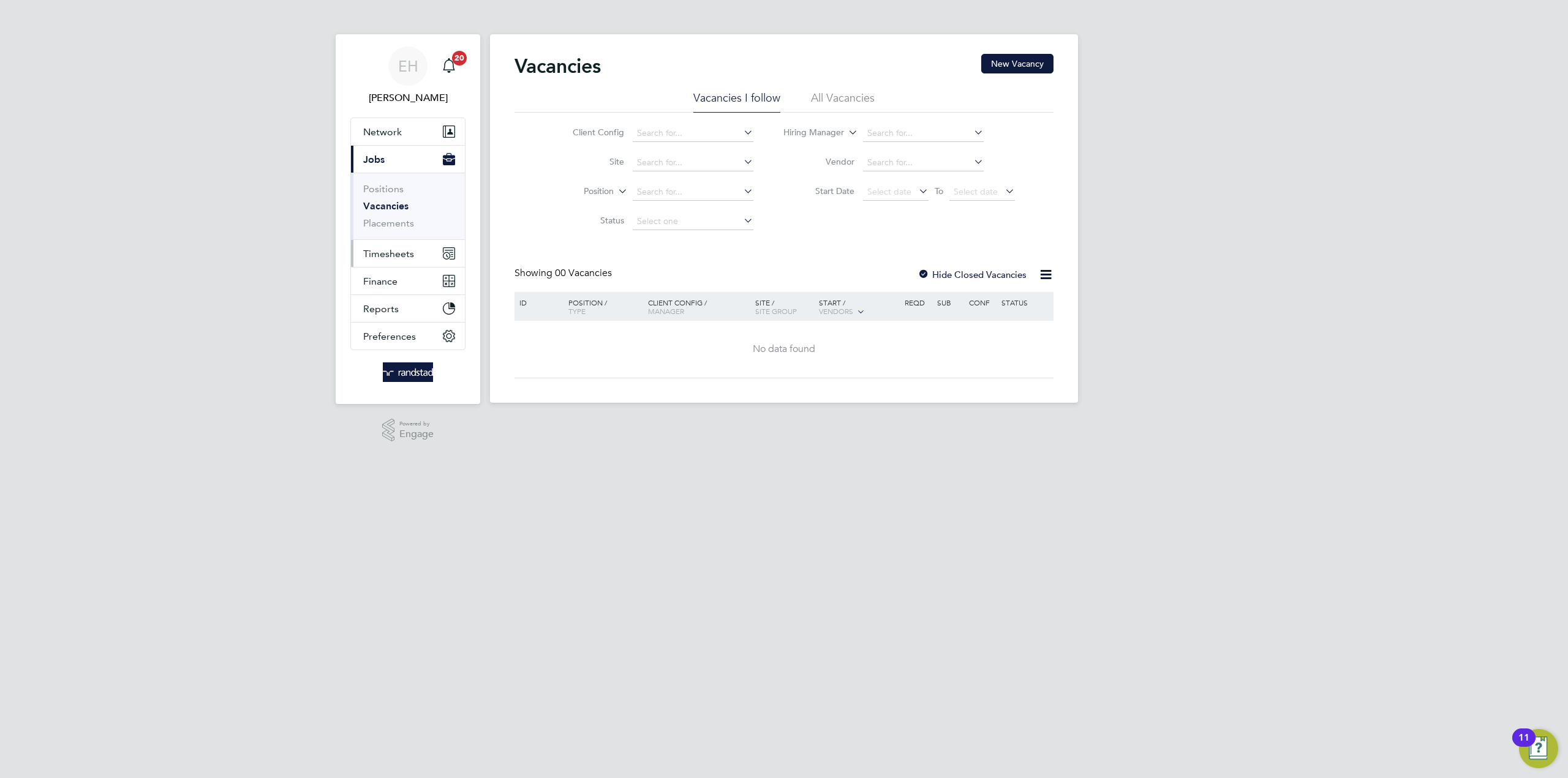
click at [395, 246] on button "Timesheets" at bounding box center [408, 254] width 114 height 27
click at [393, 214] on link "Timesheets" at bounding box center [388, 217] width 51 height 12
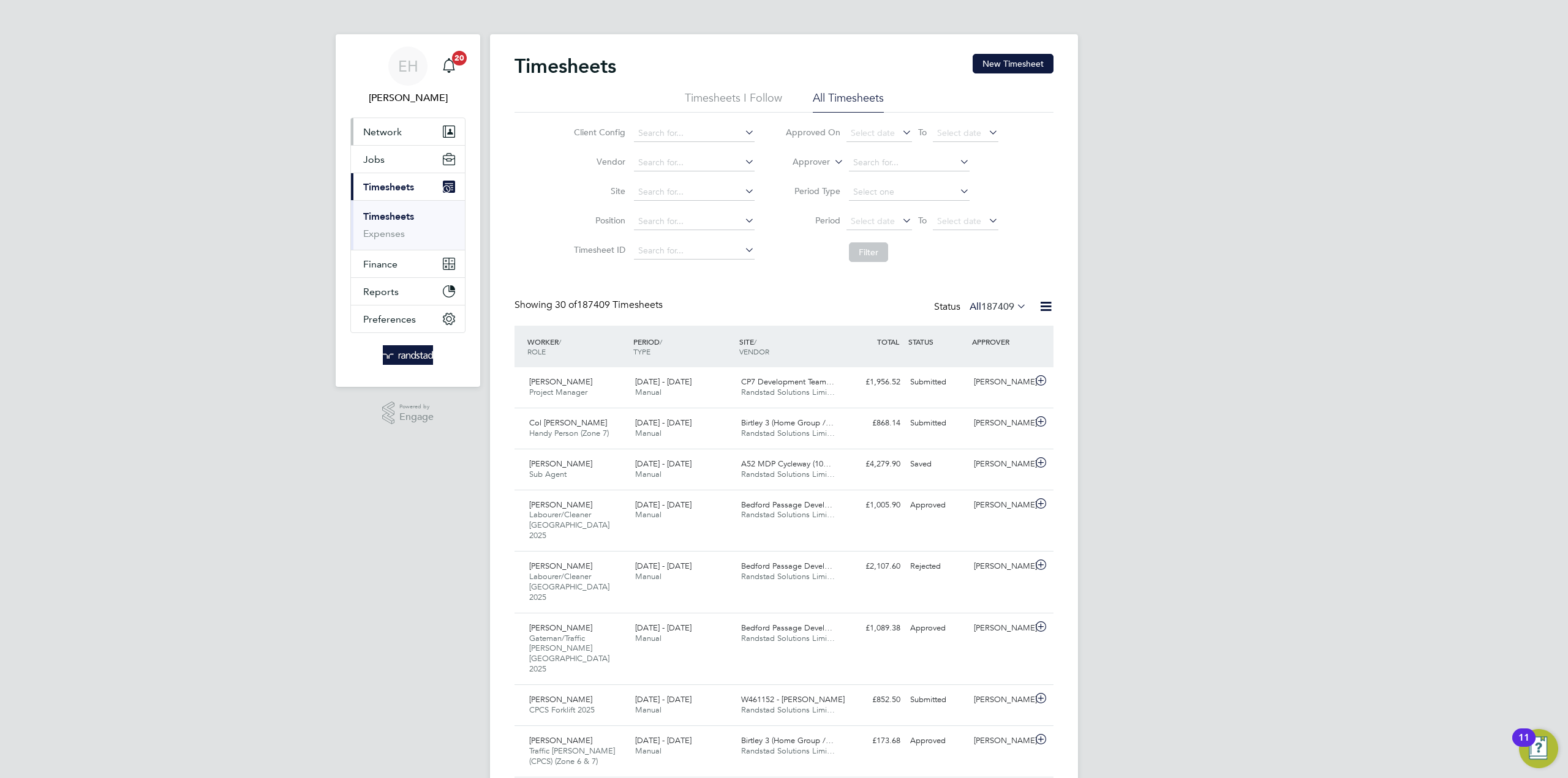
click at [428, 131] on button "Network" at bounding box center [408, 132] width 114 height 27
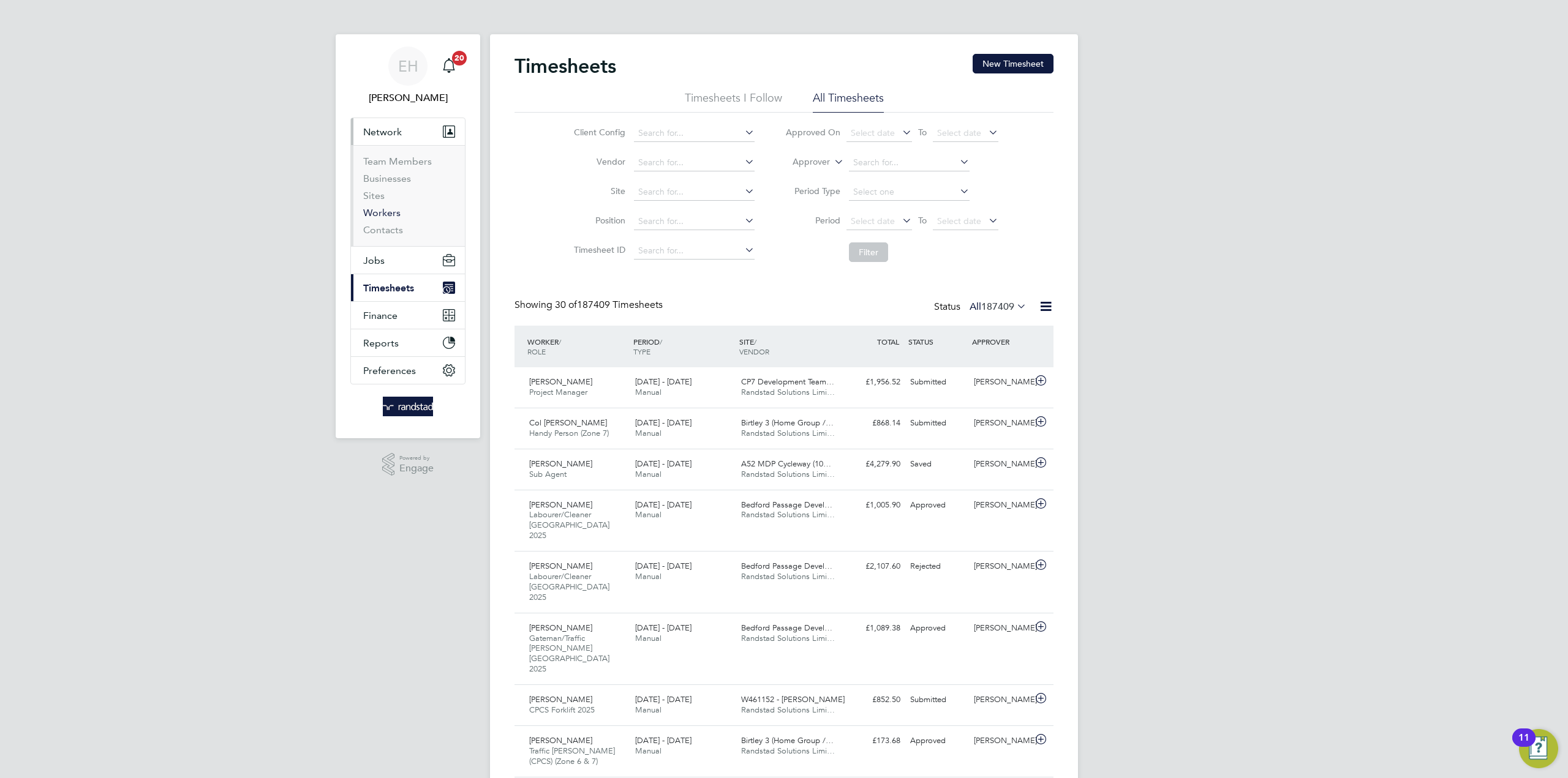
click at [391, 212] on link "Workers" at bounding box center [382, 213] width 38 height 12
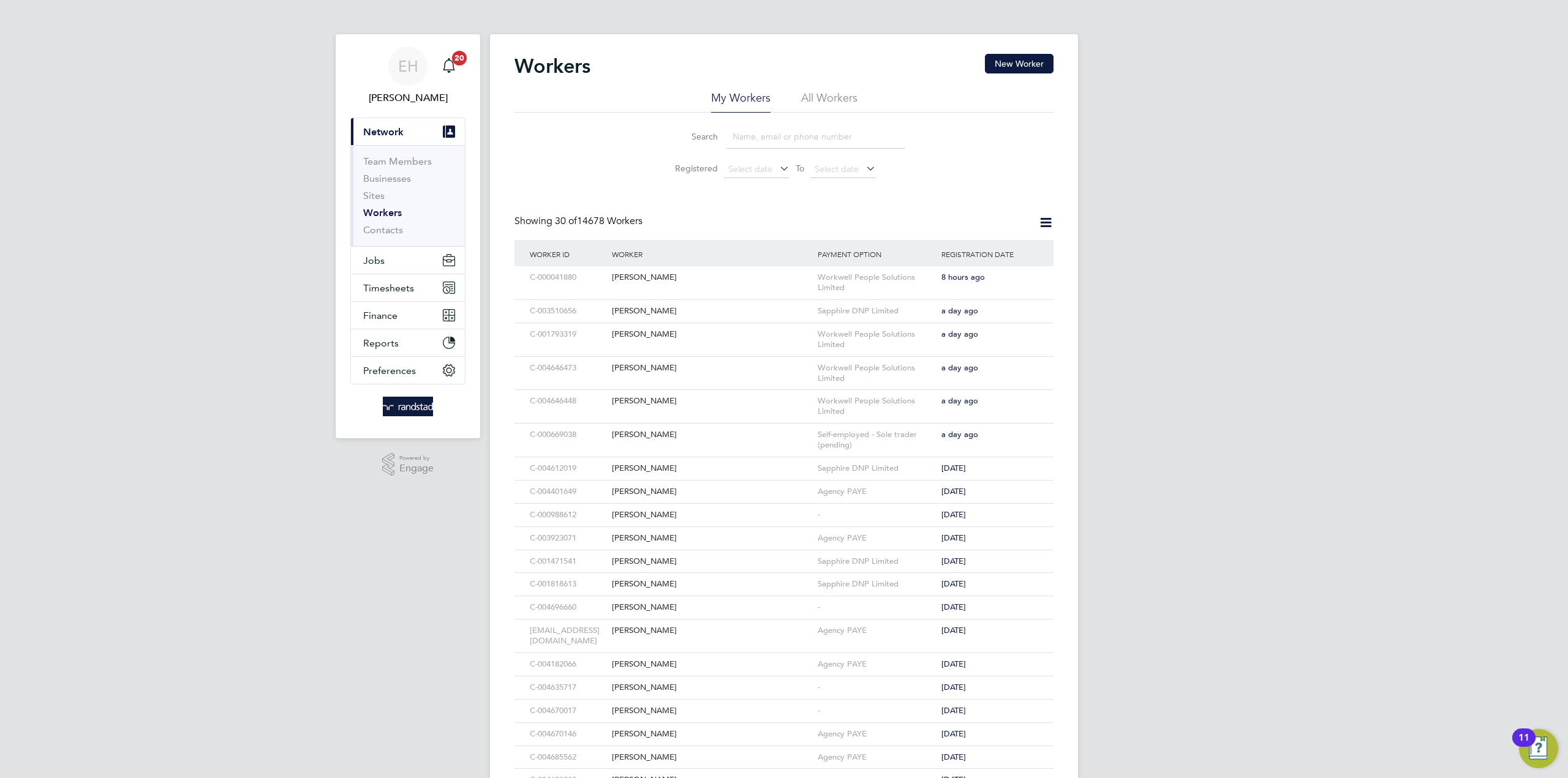
click at [772, 136] on input at bounding box center [815, 136] width 179 height 24
paste input "[PERSON_NAME] Awuse"
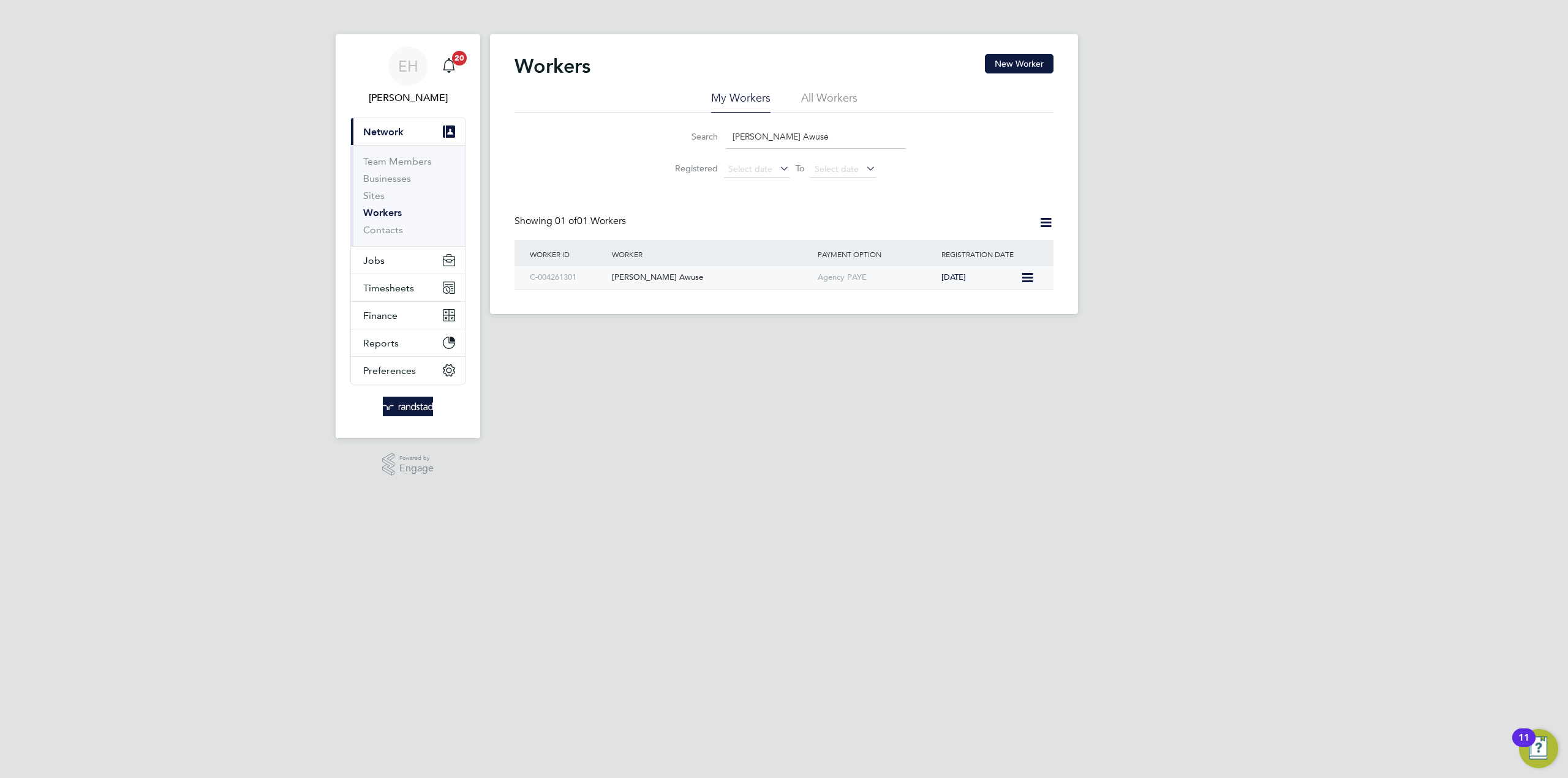
type input "[PERSON_NAME] Awuse"
click at [919, 278] on div "Agency PAYE" at bounding box center [876, 277] width 124 height 23
click at [401, 287] on span "Timesheets" at bounding box center [388, 288] width 51 height 12
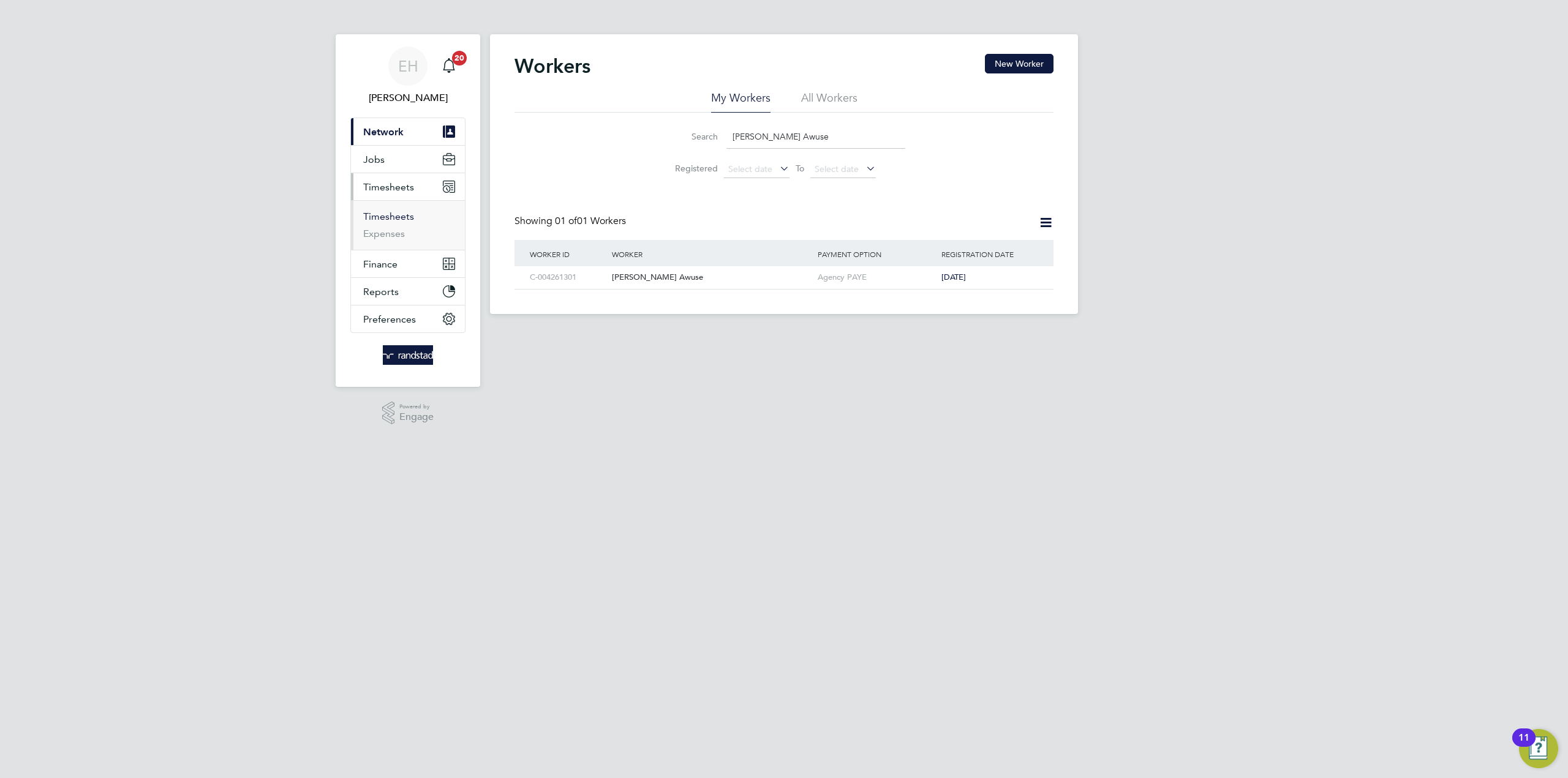
click at [402, 216] on link "Timesheets" at bounding box center [388, 217] width 51 height 12
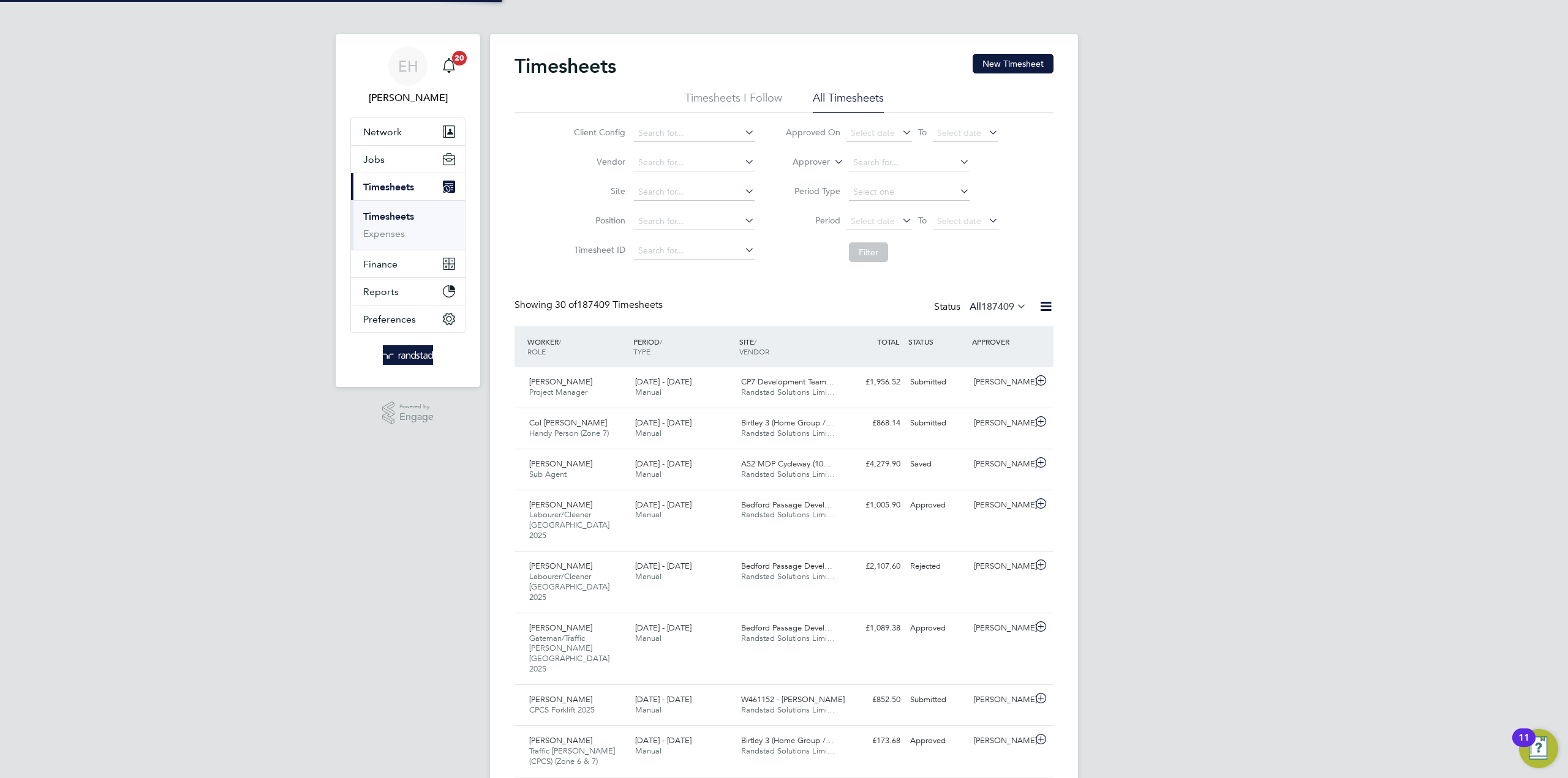
scroll to position [30, 106]
click at [912, 166] on input at bounding box center [909, 162] width 120 height 17
click at [957, 161] on icon at bounding box center [957, 162] width 0 height 17
click at [1005, 151] on li "Approver" at bounding box center [892, 162] width 244 height 29
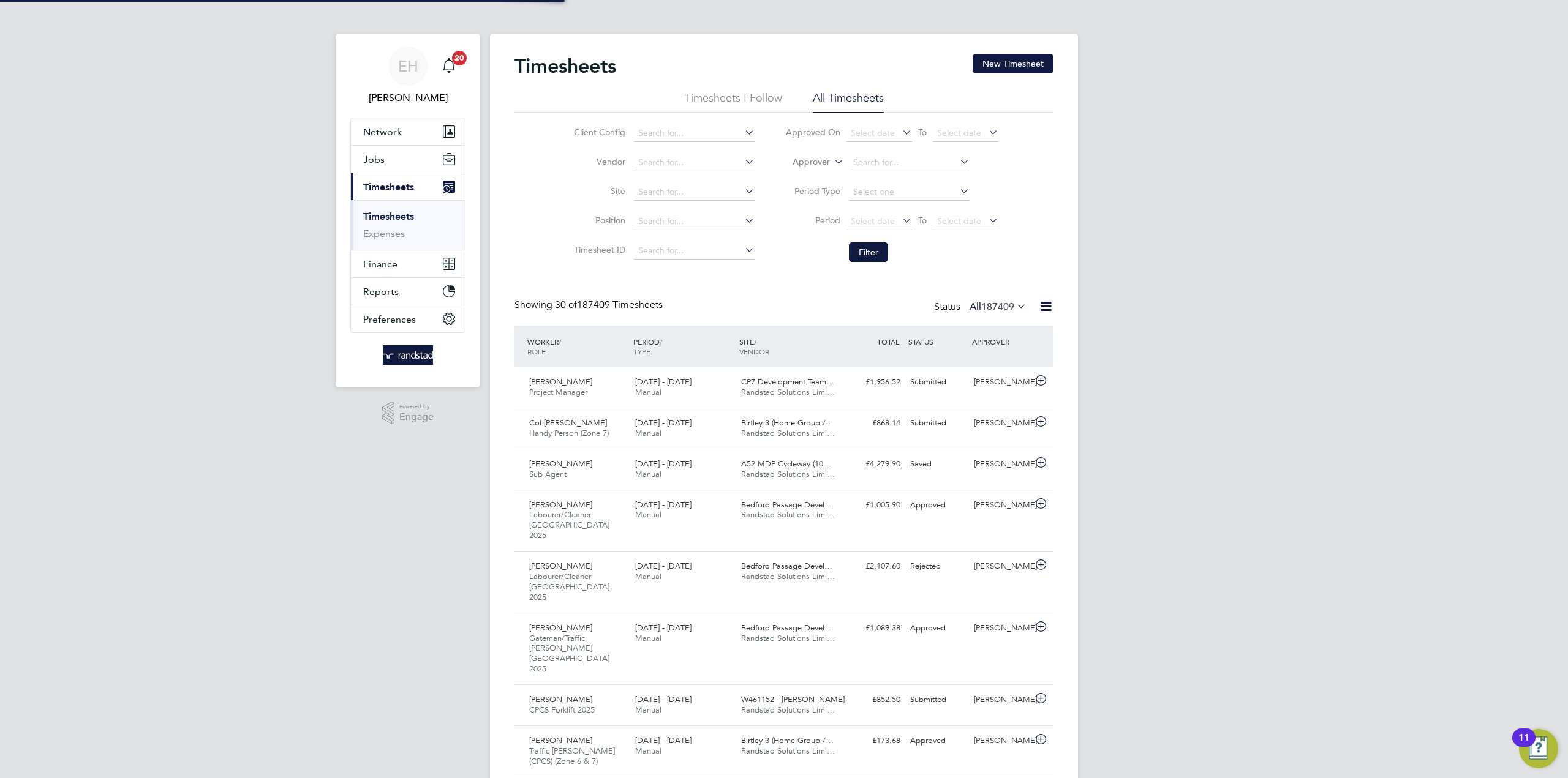
click at [1014, 303] on label "All 187409" at bounding box center [998, 307] width 57 height 12
click at [1000, 358] on li "61" at bounding box center [1018, 362] width 36 height 17
click at [1014, 308] on icon at bounding box center [1014, 306] width 0 height 17
click at [962, 358] on li "Submitted" at bounding box center [972, 362] width 56 height 17
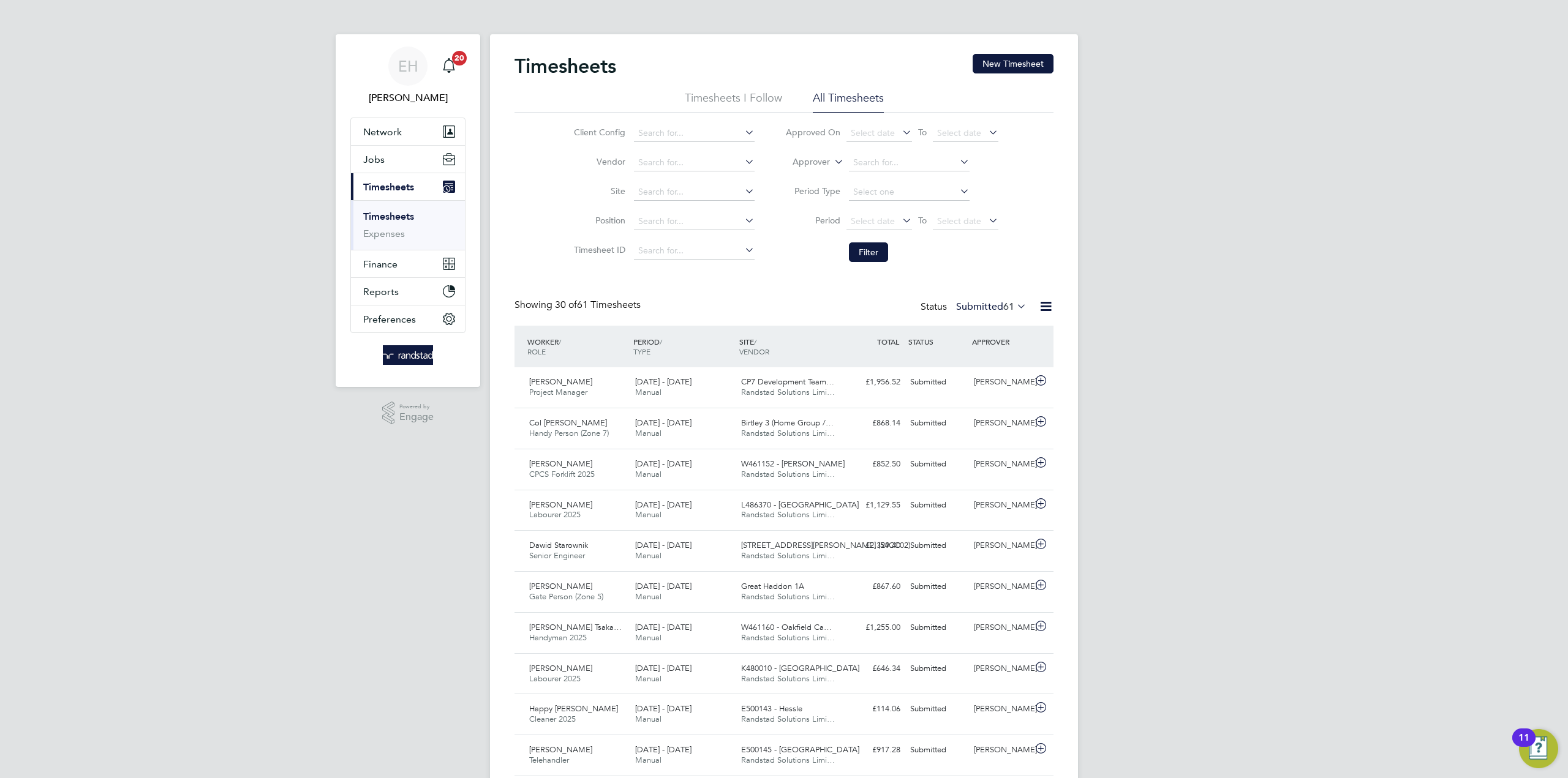
click at [1003, 307] on span "61" at bounding box center [1008, 307] width 11 height 12
click at [955, 325] on li "All" at bounding box center [966, 327] width 56 height 17
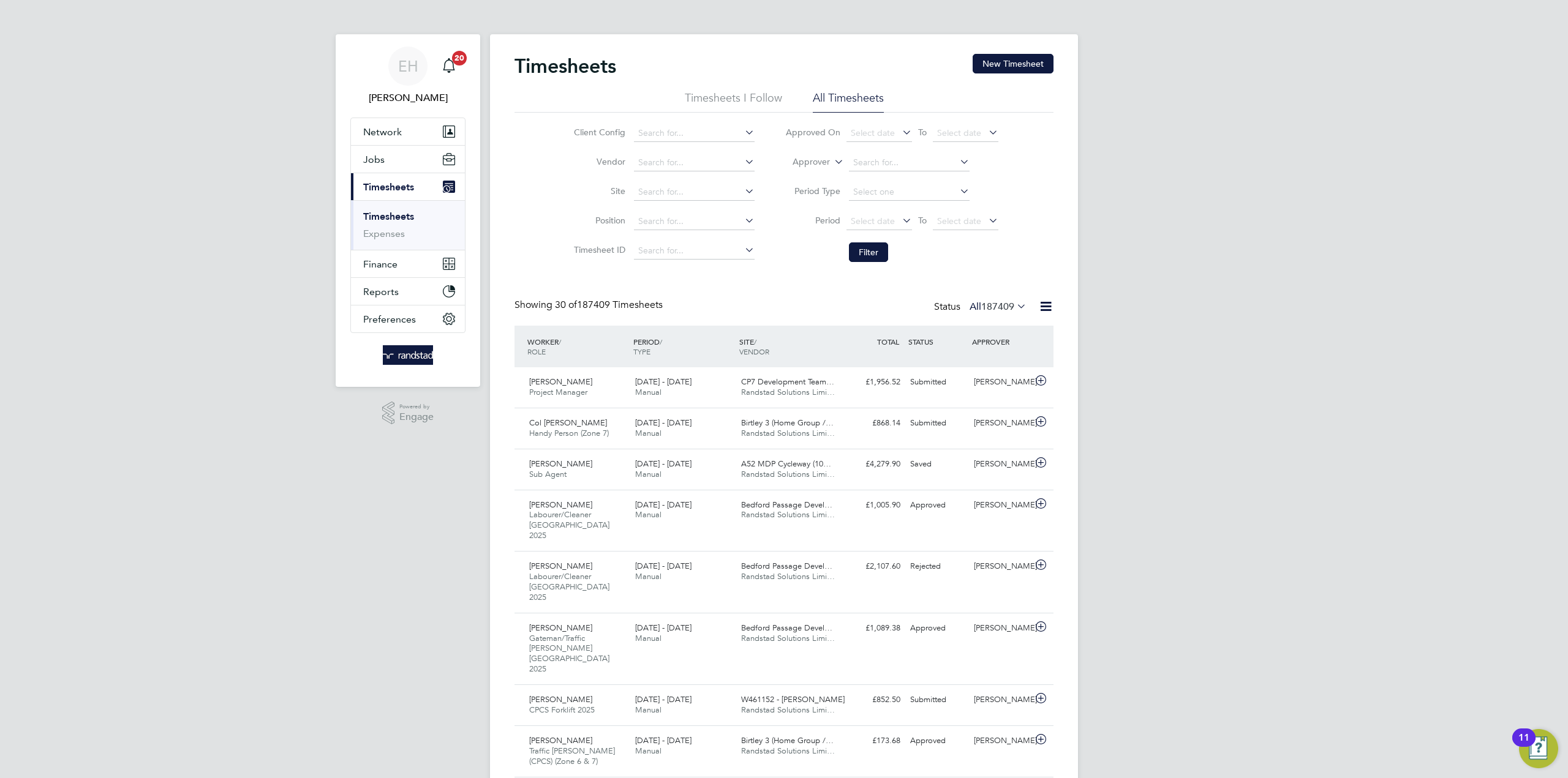
click at [957, 164] on icon at bounding box center [957, 162] width 0 height 17
click at [957, 160] on icon at bounding box center [957, 162] width 0 height 17
click at [912, 231] on li "Julie Tante" at bounding box center [933, 230] width 169 height 17
type input "[PERSON_NAME]"
click at [882, 259] on button "Filter" at bounding box center [868, 252] width 39 height 19
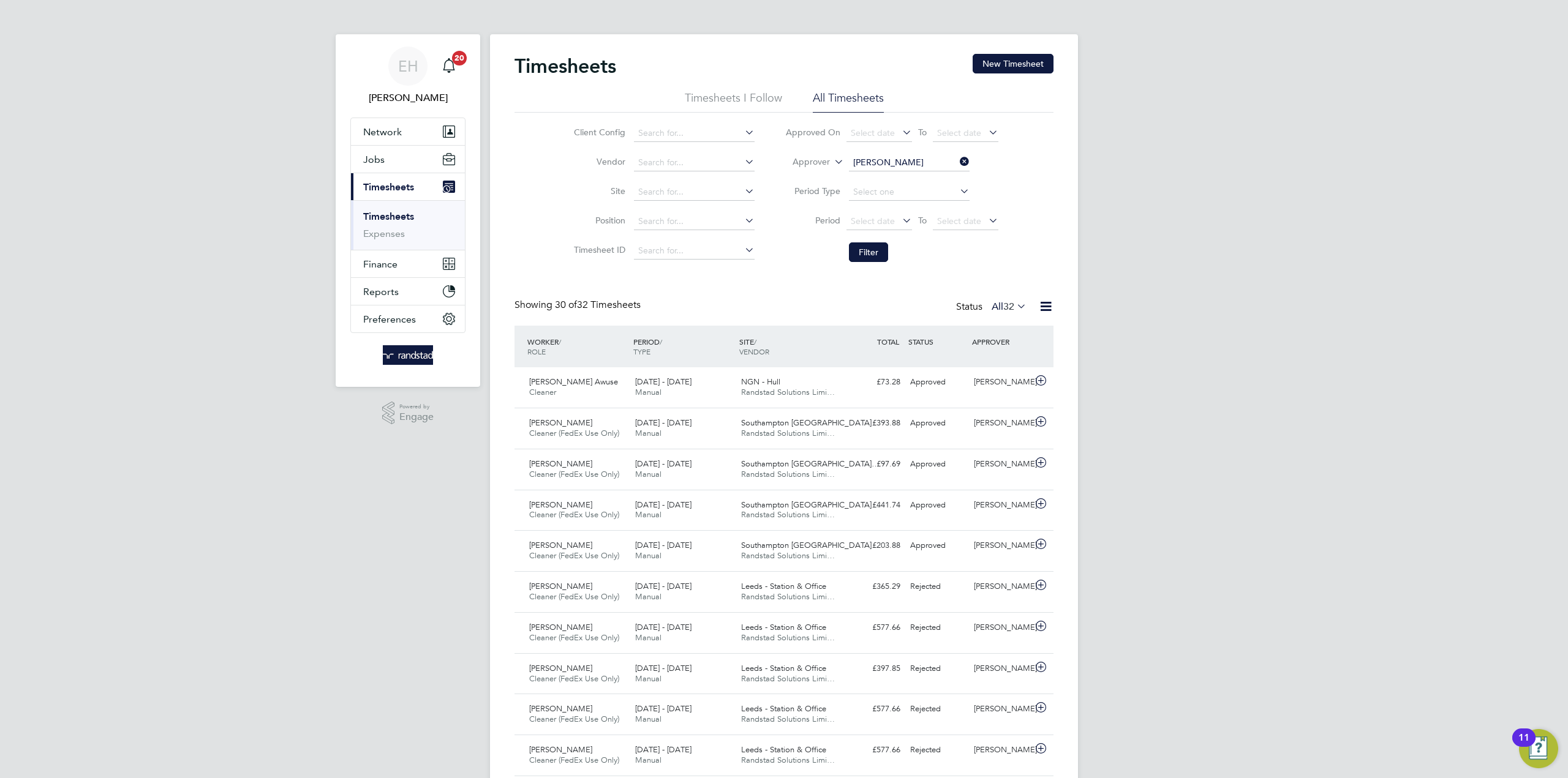
click at [957, 164] on icon at bounding box center [957, 162] width 0 height 17
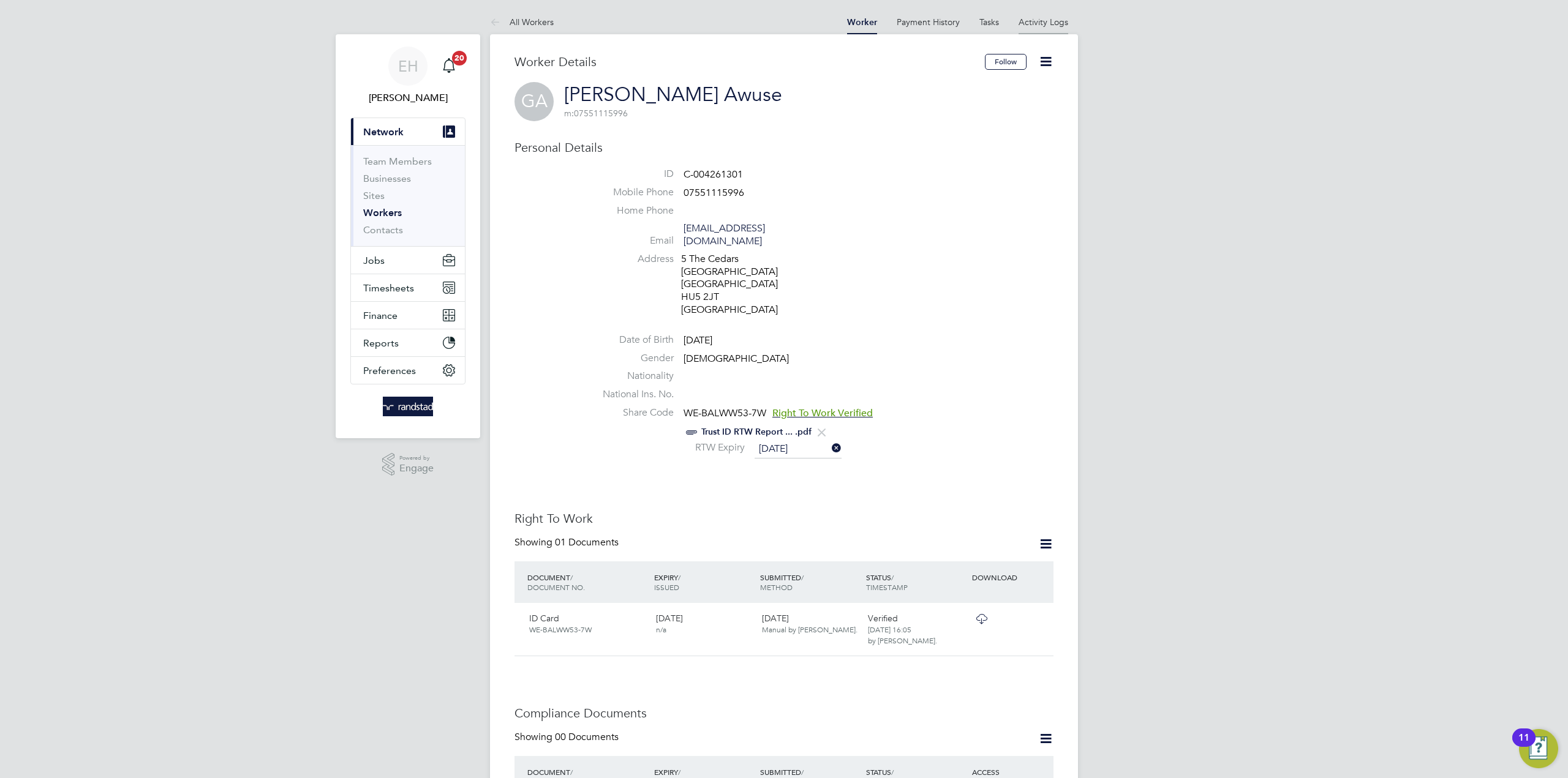
click at [1030, 20] on link "Activity Logs" at bounding box center [1043, 22] width 50 height 11
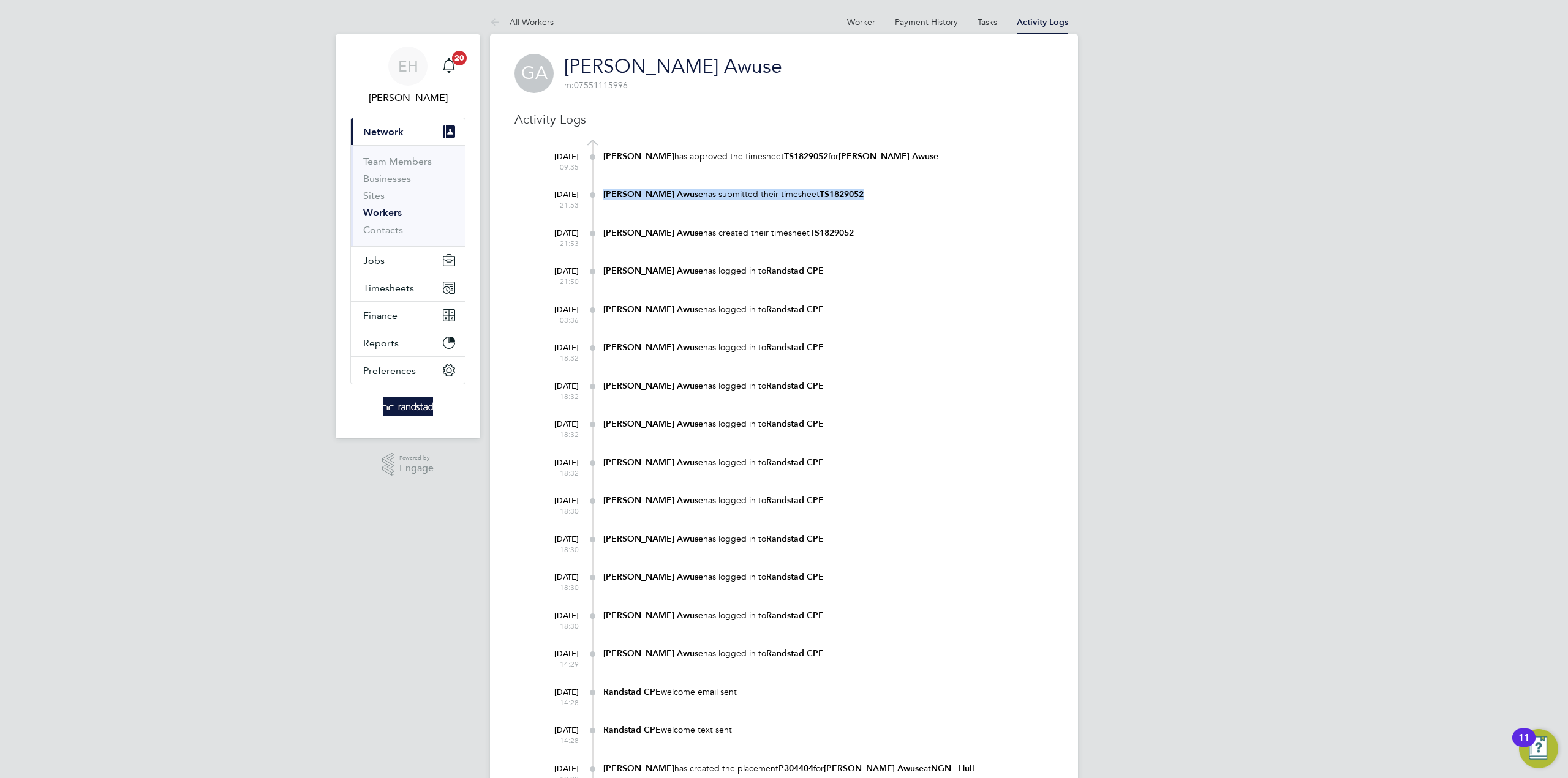
drag, startPoint x: 852, startPoint y: 195, endPoint x: 604, endPoint y: 197, distance: 248.0
click at [604, 197] on div "26 Sep 2025 21:53 Godwin Awuse has submitted their timesheet TS1829052" at bounding box center [791, 202] width 524 height 38
click at [802, 179] on div "29 Sep 2025 09:35 Julie Tante has approved the timesheet TS1829052 for Godwin A…" at bounding box center [791, 164] width 524 height 38
drag, startPoint x: 828, startPoint y: 189, endPoint x: 630, endPoint y: 194, distance: 198.1
click at [610, 192] on div "Godwin Awuse has submitted their timesheet TS1829052" at bounding box center [828, 194] width 450 height 12
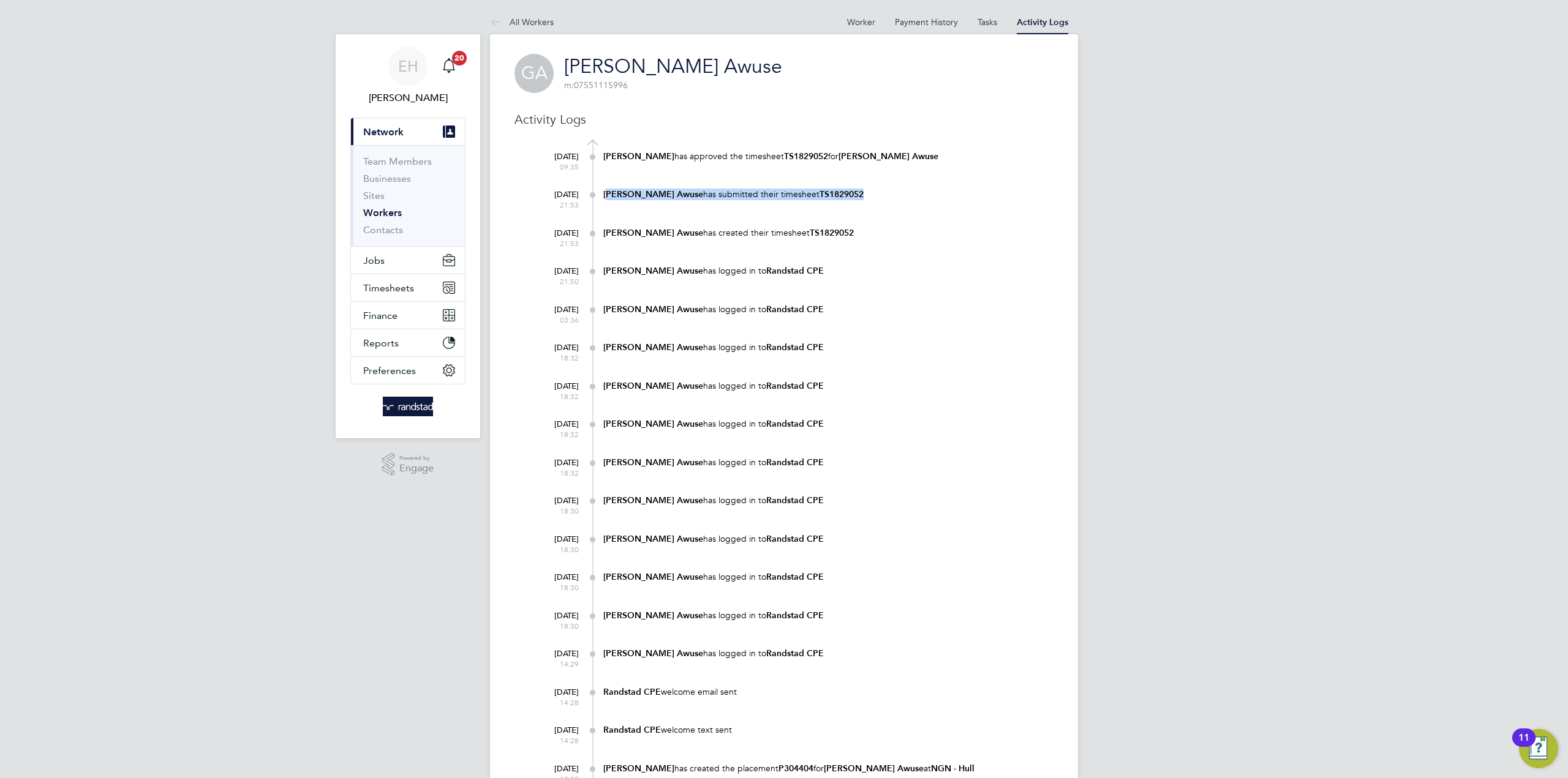
click at [854, 210] on div "26 Sep 2025 21:53 Godwin Awuse has submitted their timesheet TS1829052" at bounding box center [791, 202] width 524 height 38
drag, startPoint x: 892, startPoint y: 155, endPoint x: 604, endPoint y: 158, distance: 288.0
click at [604, 158] on div "29 Sep 2025 09:35 Julie Tante has approved the timesheet TS1829052 for Godwin A…" at bounding box center [791, 164] width 524 height 38
click at [830, 221] on div "26 Sep 2025 21:53 Godwin Awuse has submitted their timesheet TS1829052" at bounding box center [791, 202] width 524 height 38
drag, startPoint x: 847, startPoint y: 191, endPoint x: 608, endPoint y: 158, distance: 241.3
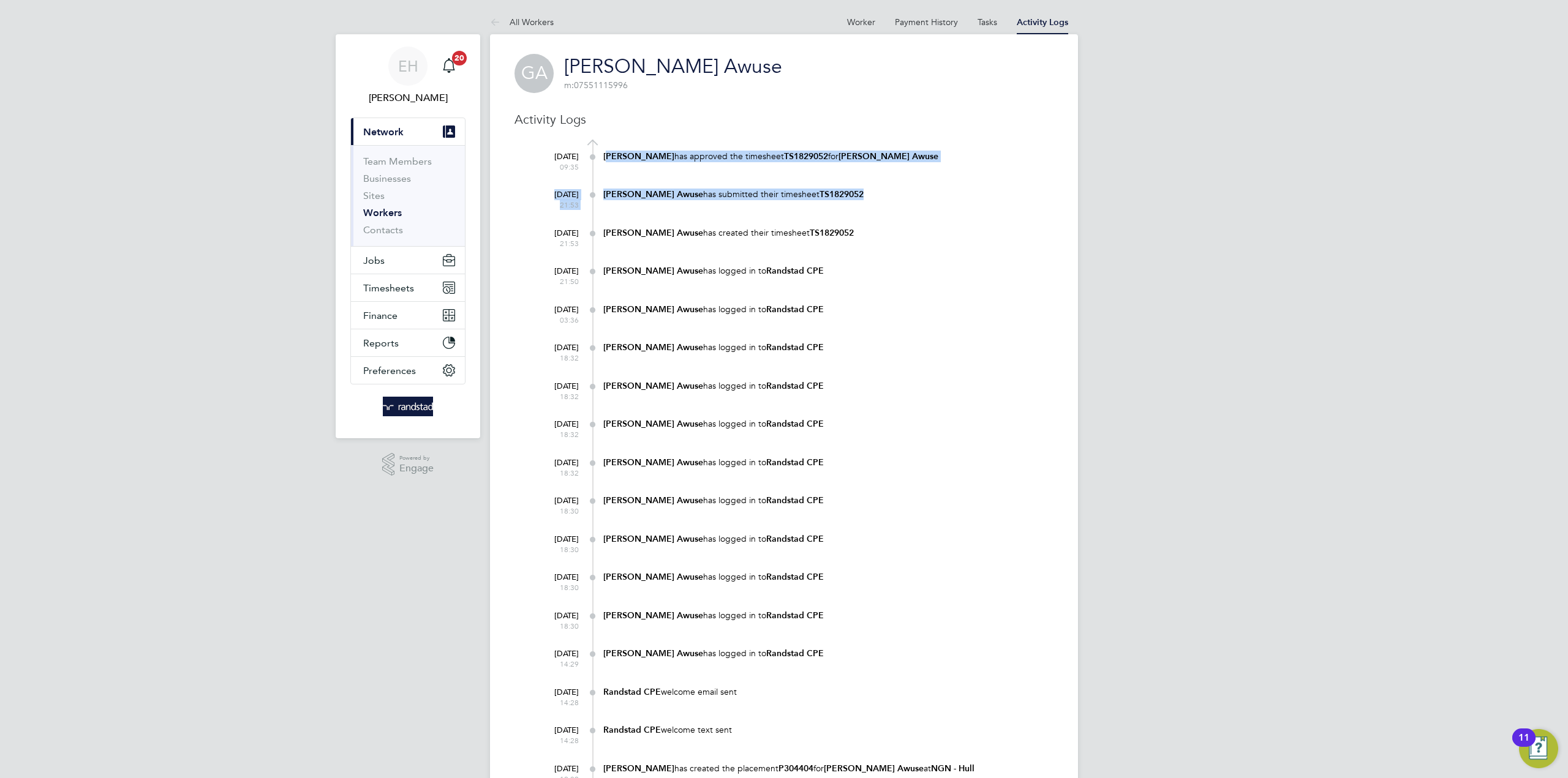
click at [611, 183] on div "29 Sep 2025 09:35 Julie Tante has approved the timesheet TS1829052 for Godwin A…" at bounding box center [791, 164] width 524 height 38
drag, startPoint x: 802, startPoint y: 156, endPoint x: 759, endPoint y: 155, distance: 43.0
click at [784, 155] on b "TS1829052" at bounding box center [806, 157] width 44 height 10
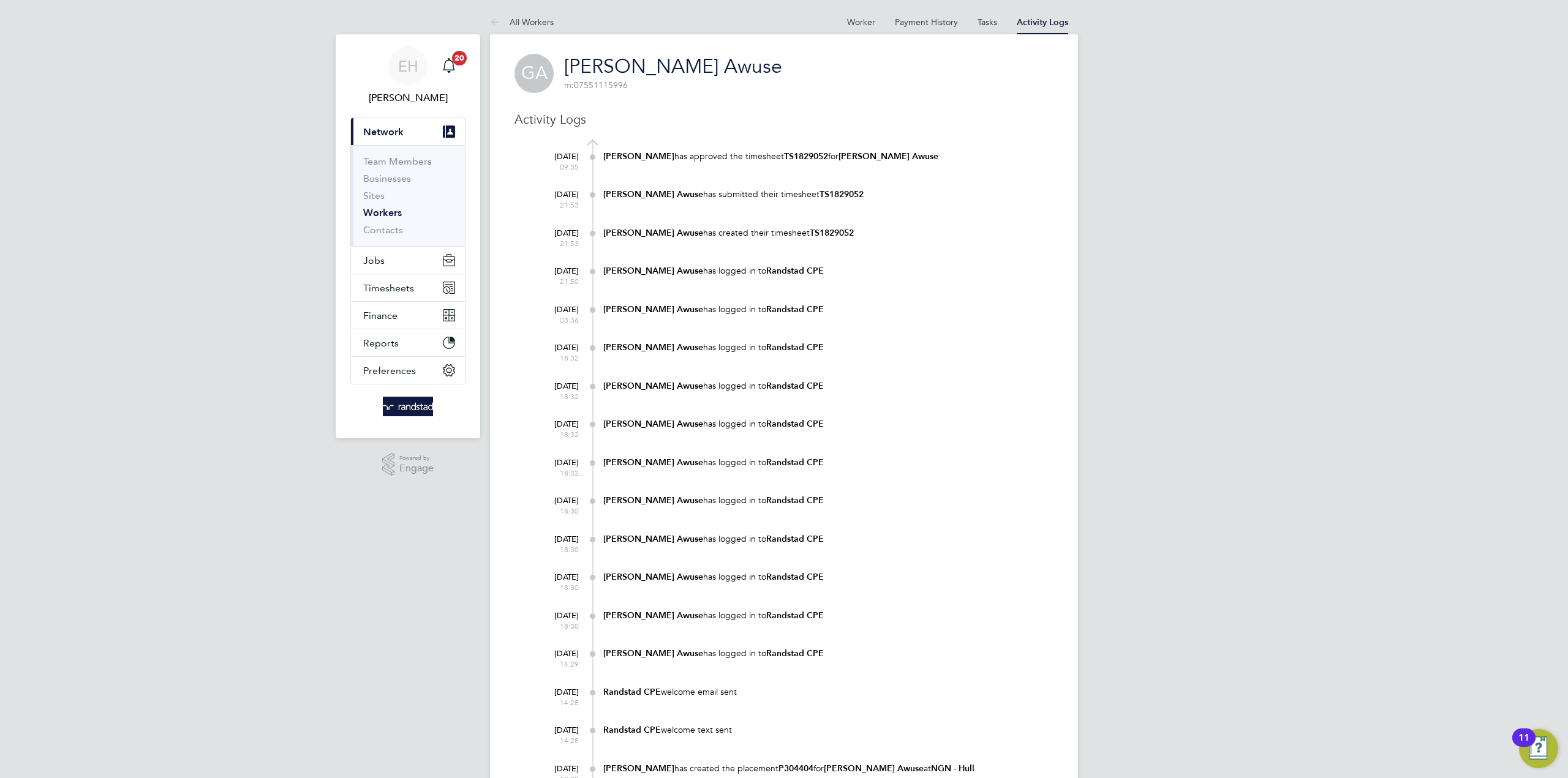
click at [819, 189] on b "TS1829052" at bounding box center [841, 194] width 44 height 10
drag, startPoint x: 852, startPoint y: 195, endPoint x: 605, endPoint y: 203, distance: 247.1
click at [605, 203] on div "26 Sep 2025 21:53 Godwin Awuse has submitted their timesheet TS1829052" at bounding box center [791, 202] width 524 height 38
copy div "Godwin Awuse has submitted their timesheet TS1829052"
click at [856, 21] on link "Worker" at bounding box center [861, 22] width 28 height 11
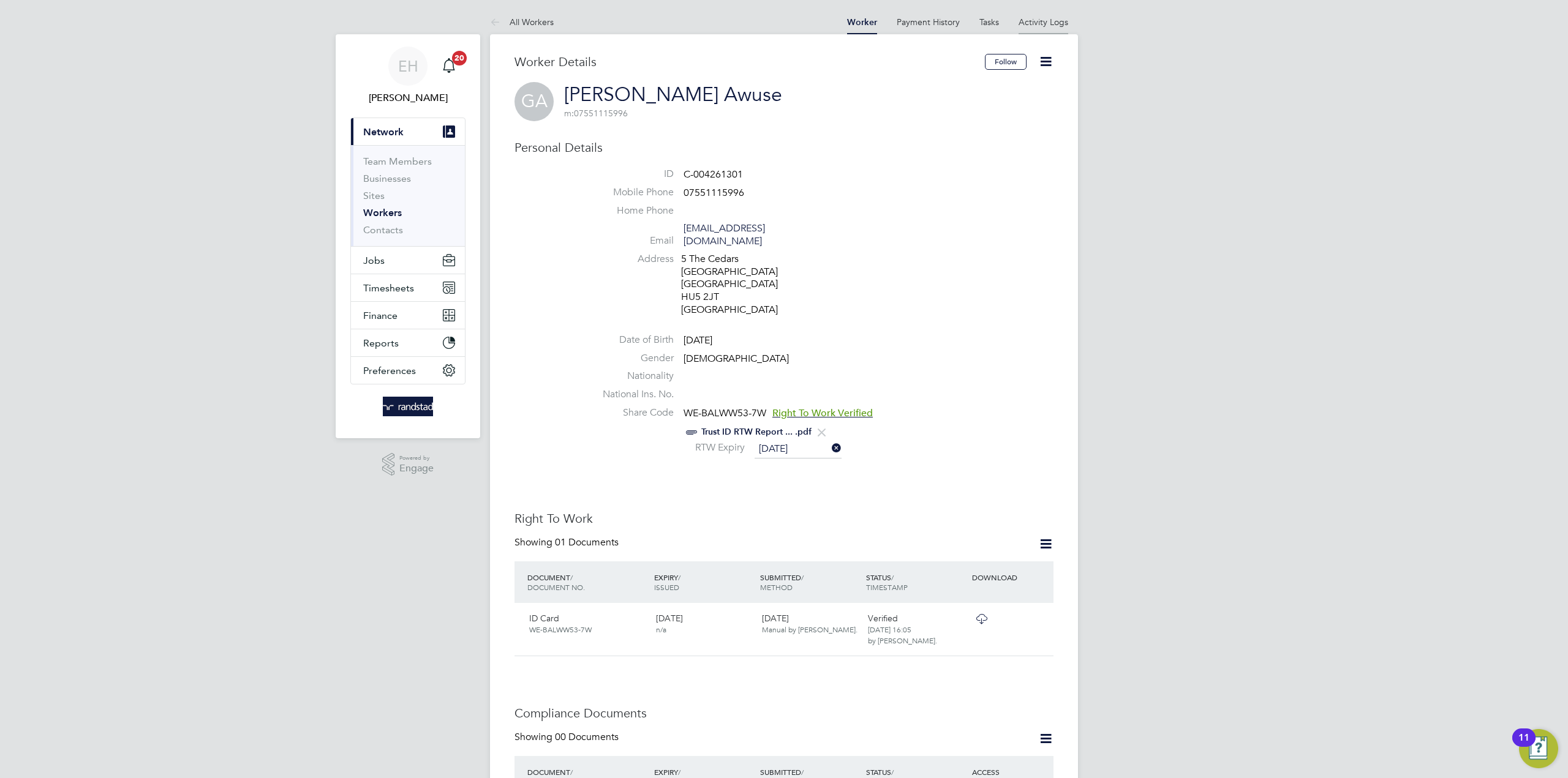
click at [1032, 19] on link "Activity Logs" at bounding box center [1043, 22] width 50 height 11
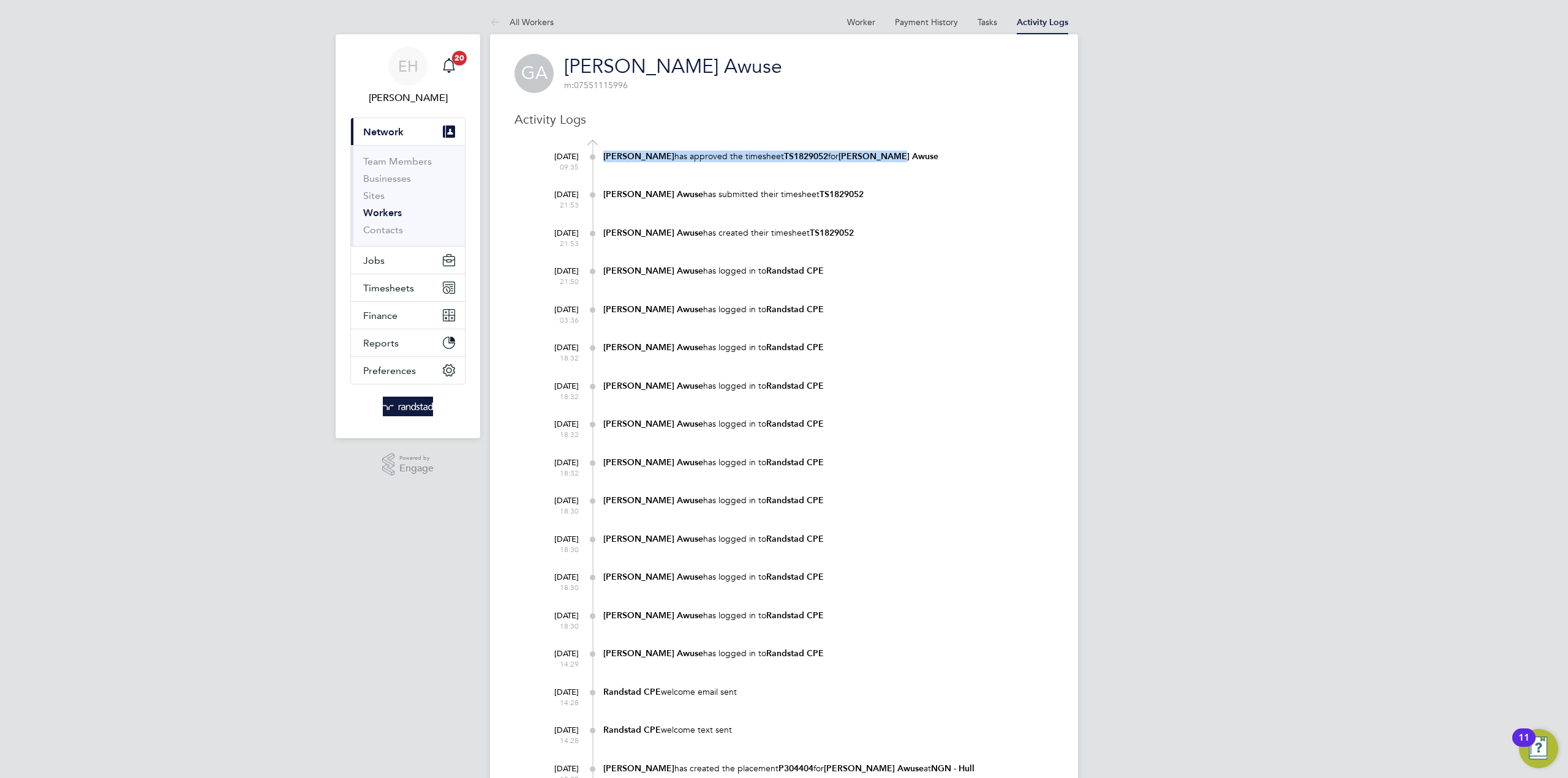
drag, startPoint x: 891, startPoint y: 156, endPoint x: 604, endPoint y: 158, distance: 287.0
click at [604, 158] on div "29 Sep 2025 09:35 Julie Tante has approved the timesheet TS1829052 for Godwin A…" at bounding box center [791, 164] width 524 height 38
click at [379, 217] on link "Workers" at bounding box center [382, 213] width 39 height 12
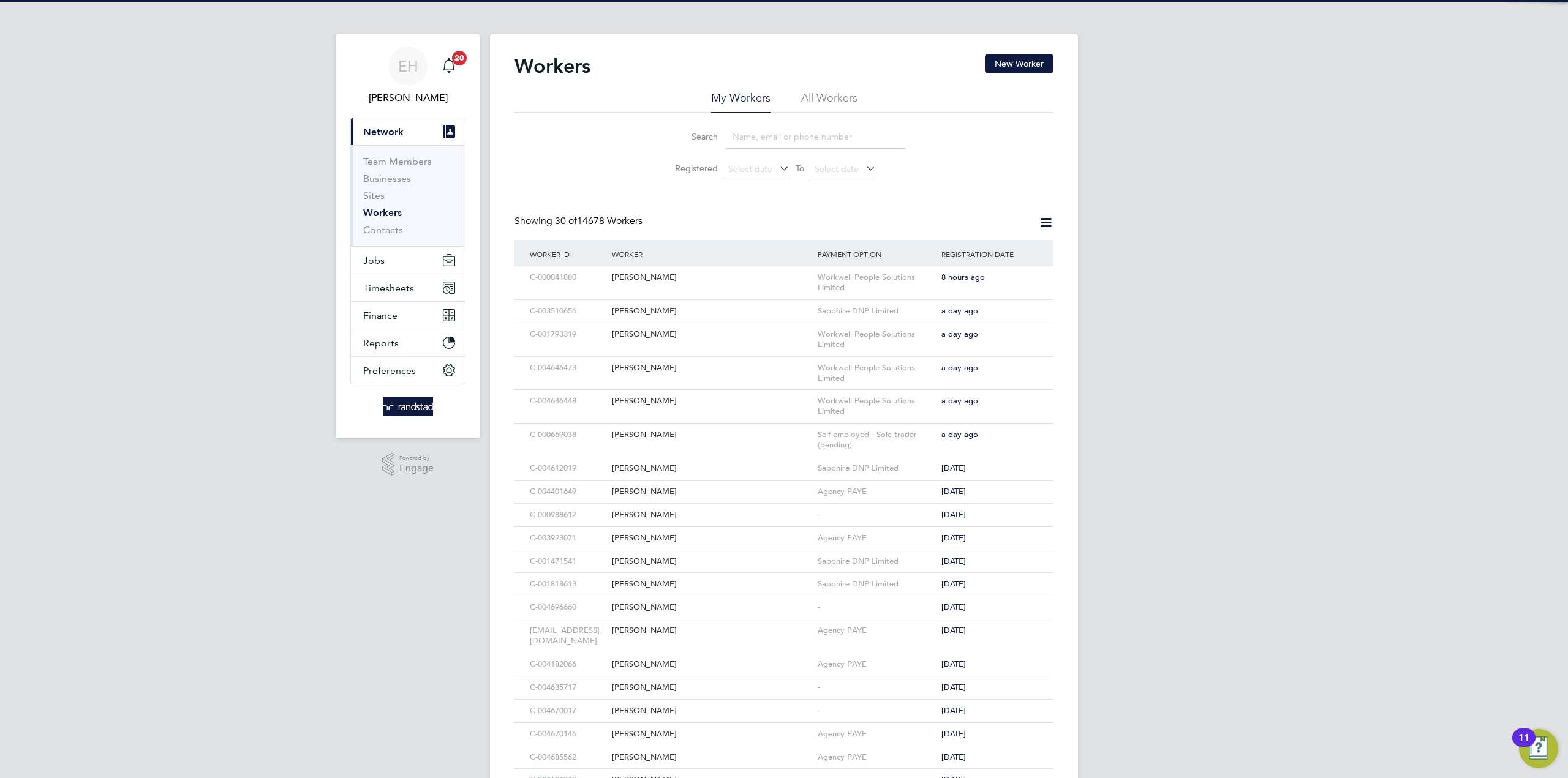
click at [797, 138] on input at bounding box center [815, 136] width 179 height 24
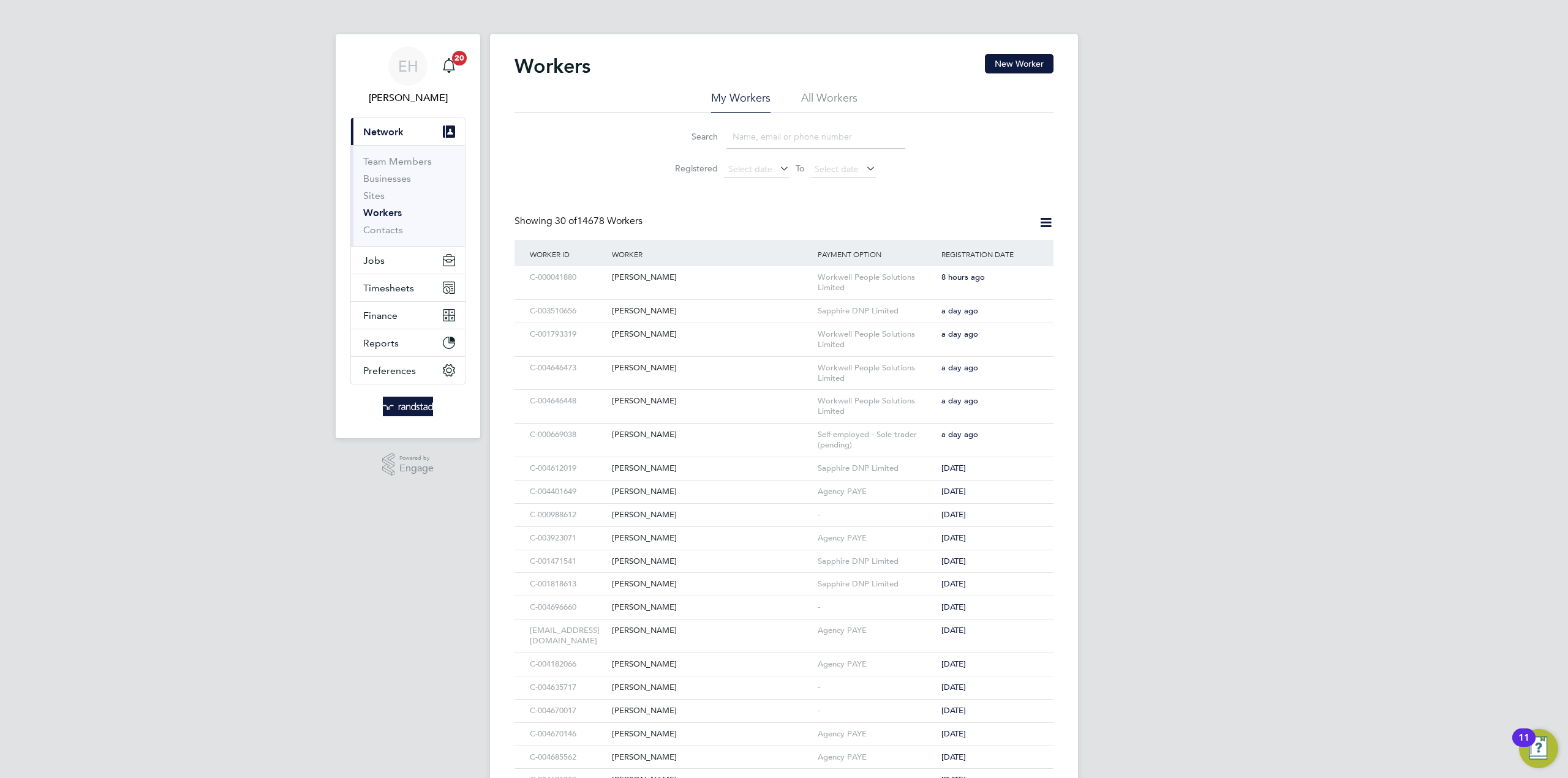
click at [748, 140] on input at bounding box center [815, 136] width 179 height 24
paste input "Malgorzata Szyszkiewicz"
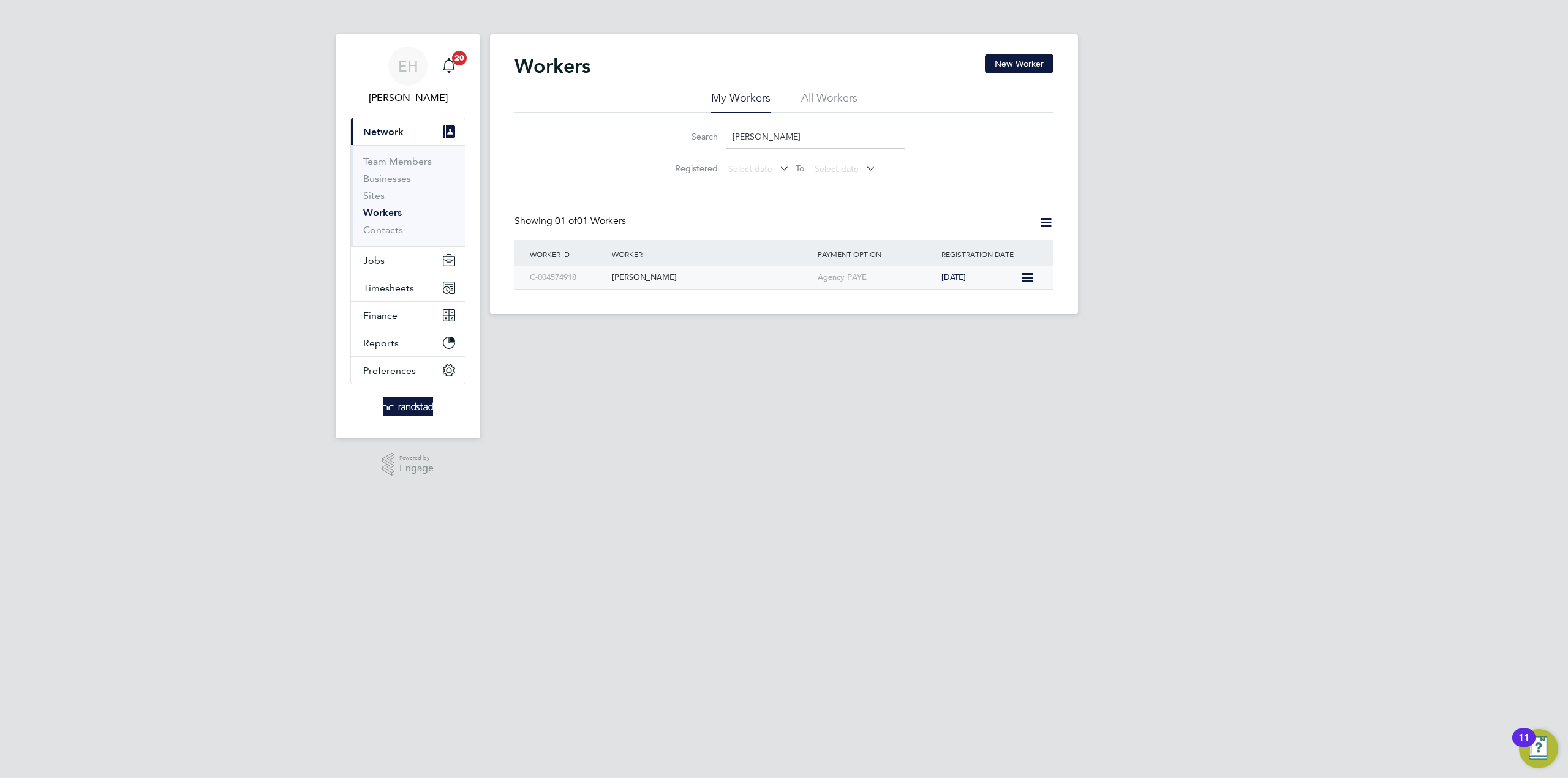
type input "Malgorzata Szyszkiewicz"
click at [912, 280] on div "Agency PAYE" at bounding box center [876, 277] width 124 height 23
click at [415, 285] on button "Timesheets" at bounding box center [408, 288] width 114 height 27
click at [433, 274] on button "Timesheets" at bounding box center [408, 288] width 114 height 27
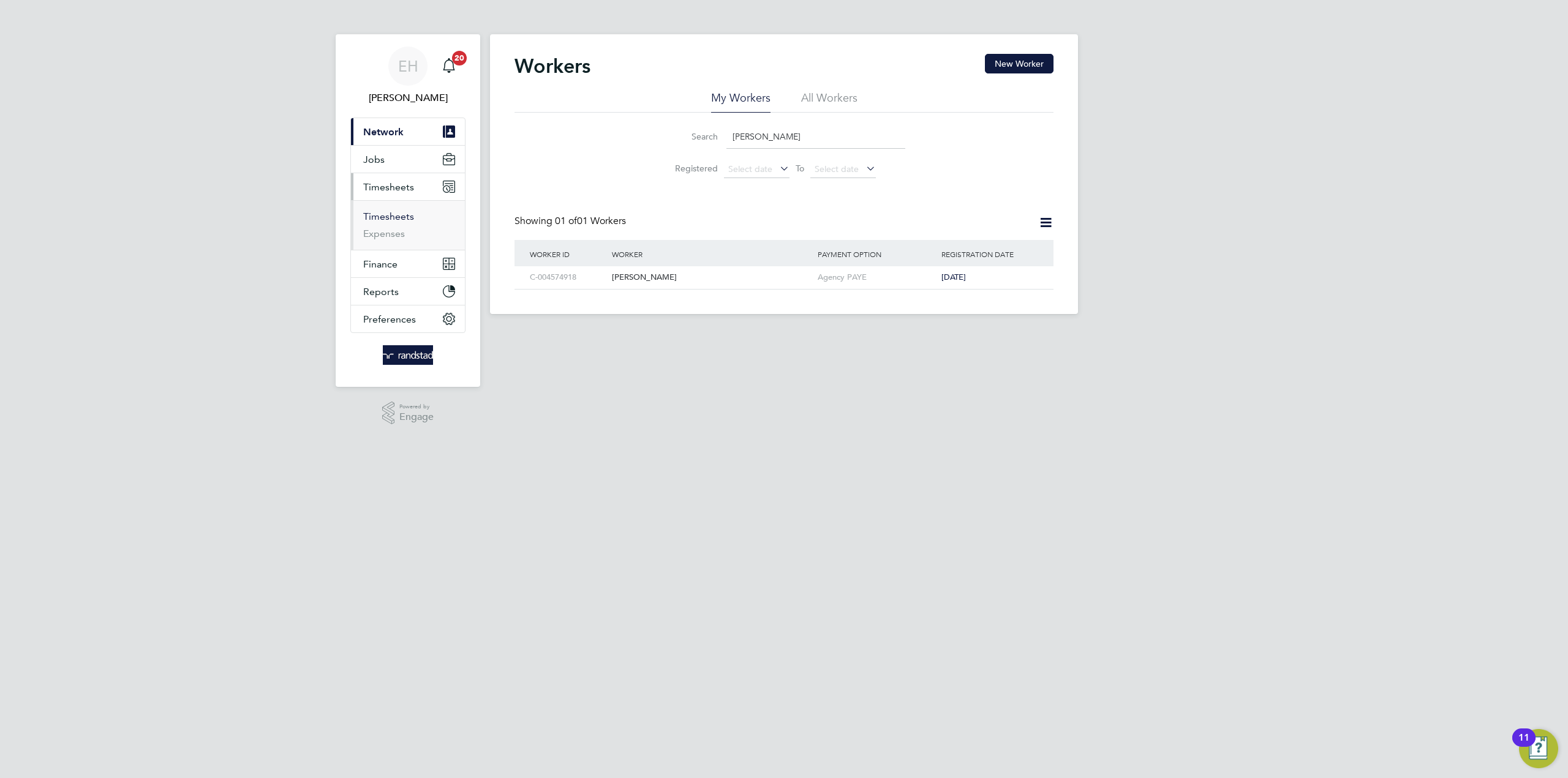
click at [402, 218] on link "Timesheets" at bounding box center [388, 217] width 51 height 12
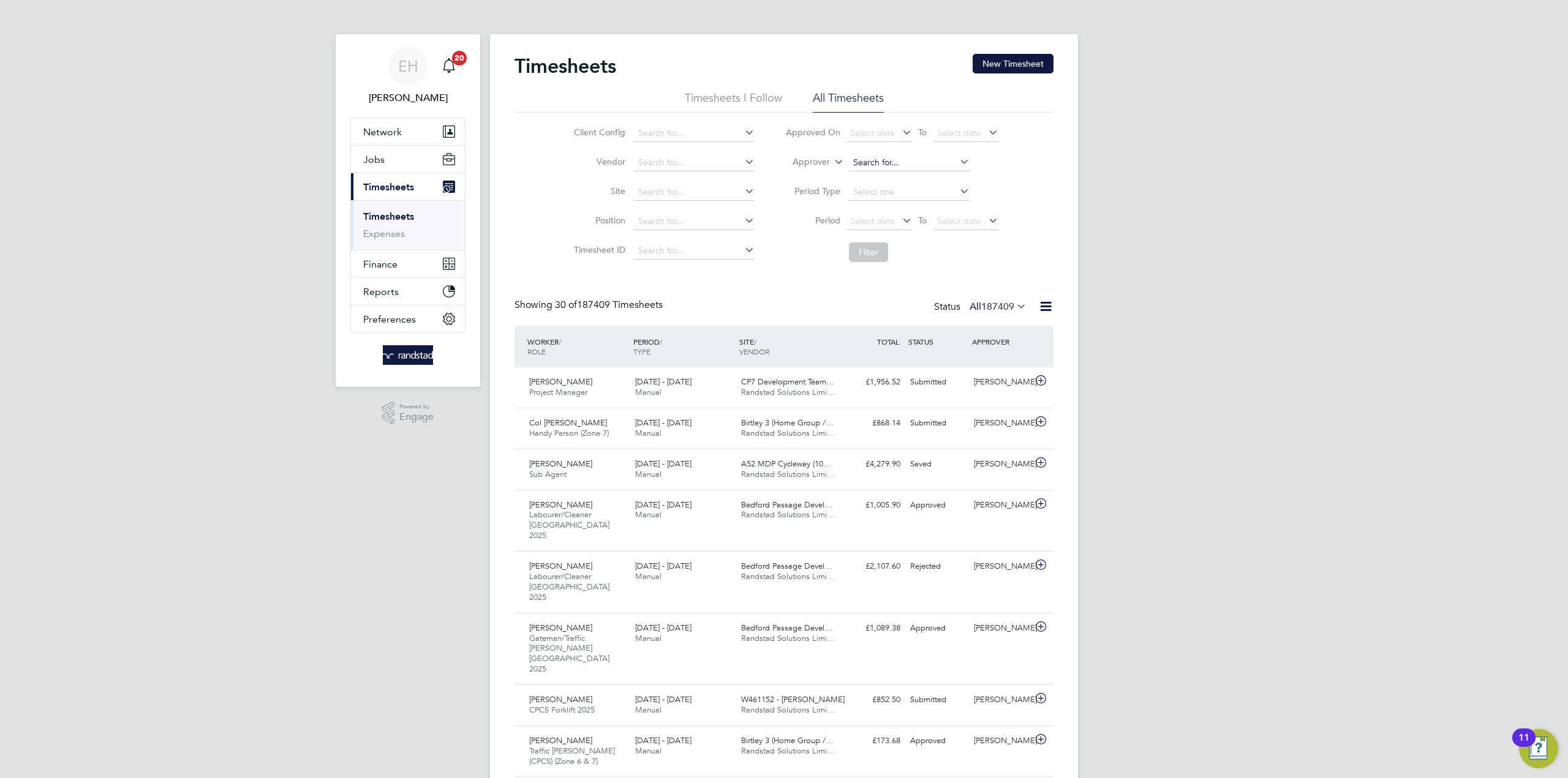
click at [921, 165] on input at bounding box center [909, 162] width 120 height 17
paste input "Jeff Boothroyd"
type input "Jeff Boothroyd"
click at [921, 176] on li "Jeff Boothroyd" at bounding box center [911, 179] width 126 height 17
click at [883, 249] on button "Filter" at bounding box center [868, 252] width 39 height 19
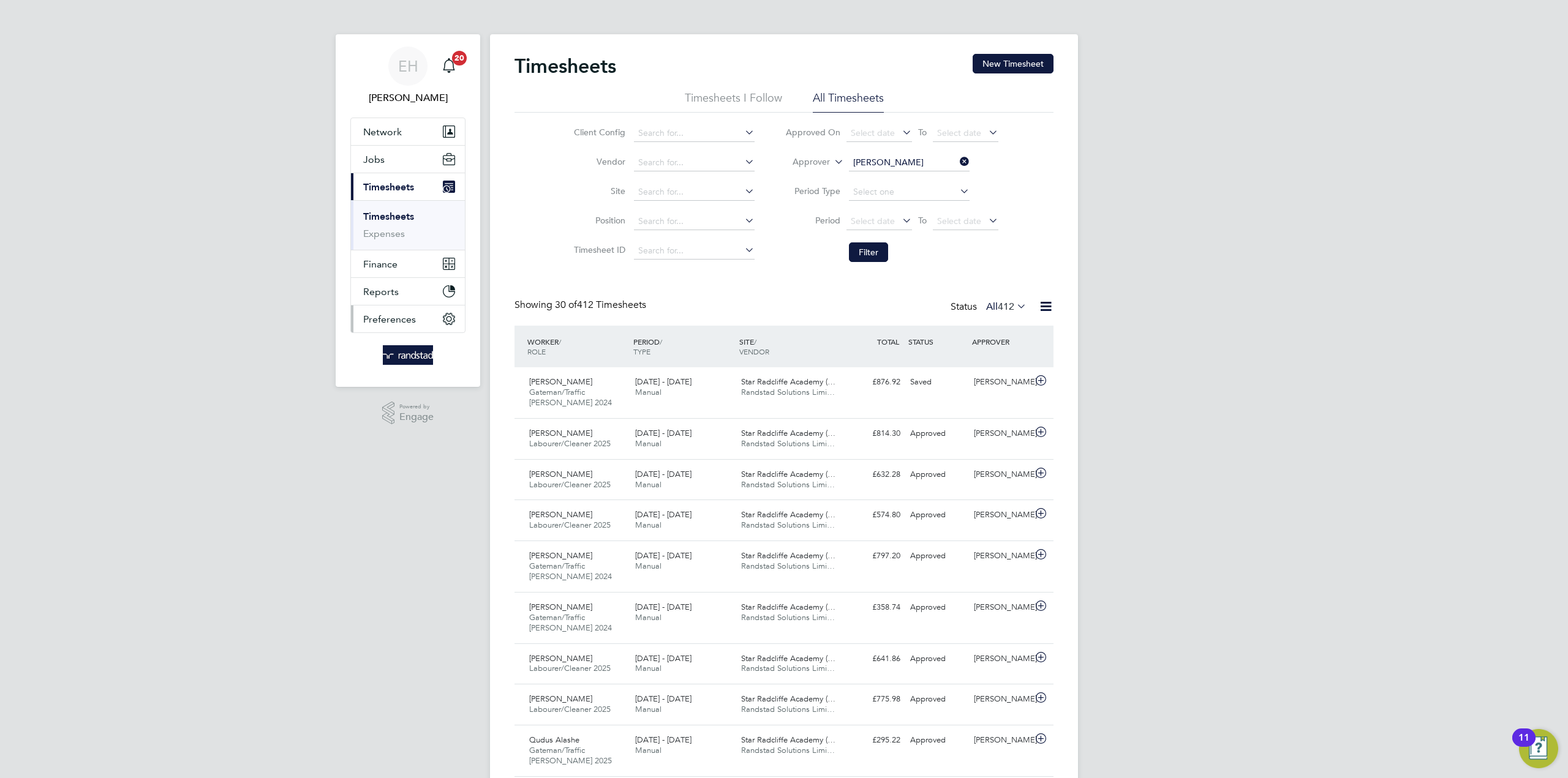
click at [391, 316] on span "Preferences" at bounding box center [389, 319] width 52 height 12
click at [406, 348] on link "Notifications" at bounding box center [392, 351] width 57 height 12
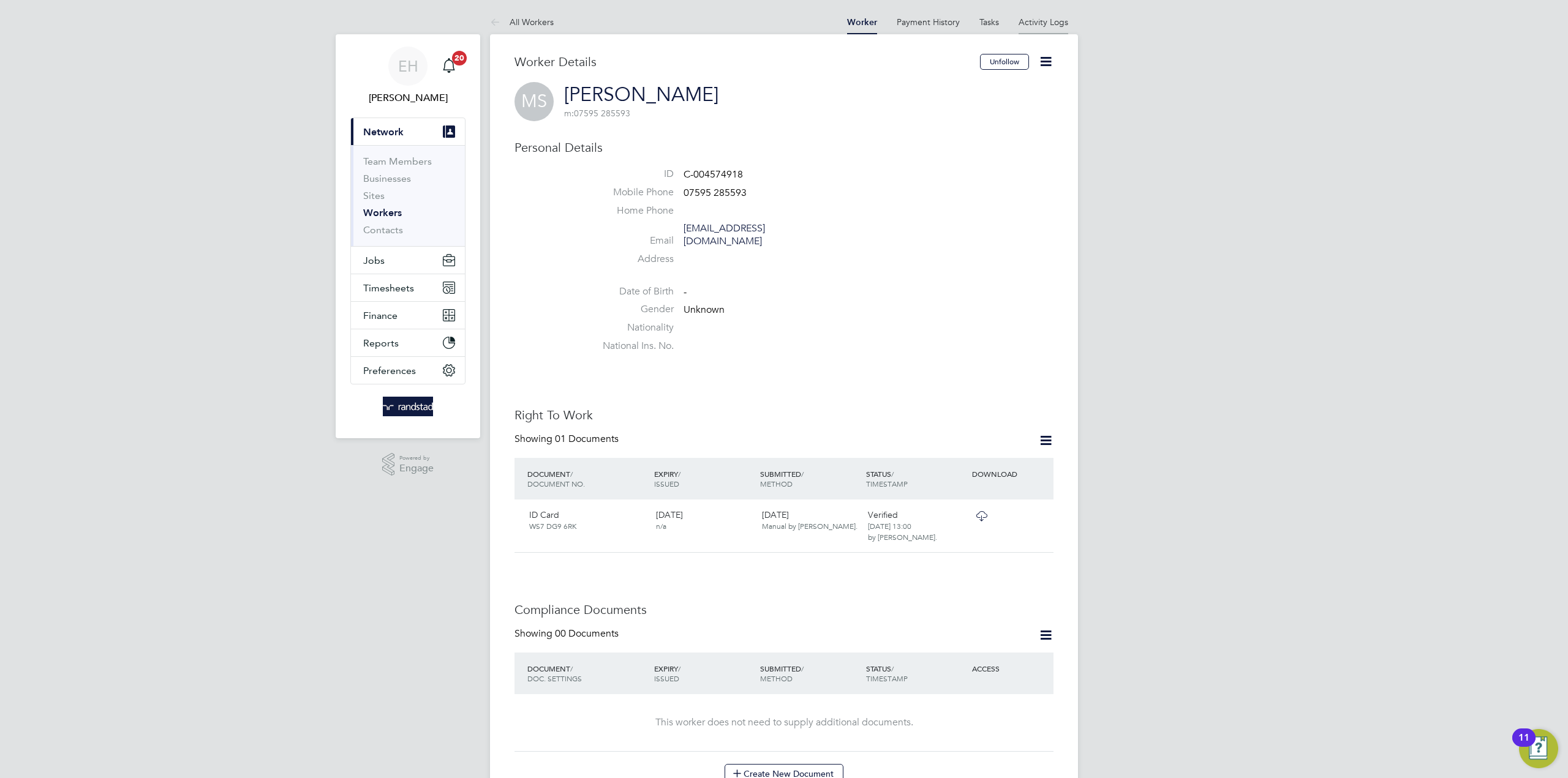
click at [1041, 21] on link "Activity Logs" at bounding box center [1043, 22] width 50 height 11
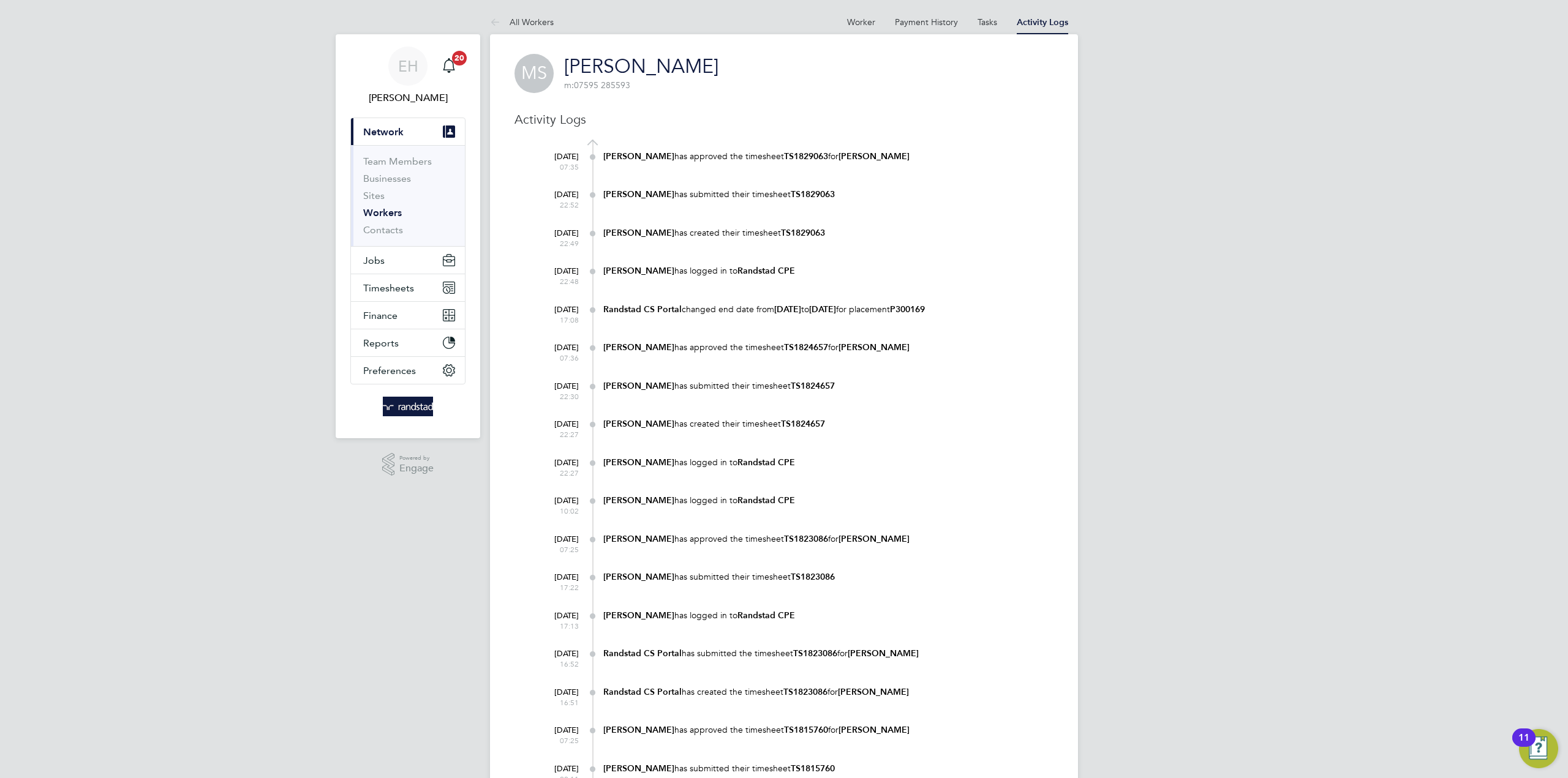
drag, startPoint x: 958, startPoint y: 157, endPoint x: 602, endPoint y: 150, distance: 356.1
click at [602, 150] on div "[DATE] 07:35 [PERSON_NAME] has approved the timesheet TS1829063 for [PERSON_NAM…" at bounding box center [791, 164] width 524 height 38
click at [789, 210] on div "[DATE] 22:52 [PERSON_NAME] has submitted their timesheet TS1829063" at bounding box center [791, 202] width 524 height 38
drag, startPoint x: 883, startPoint y: 199, endPoint x: 597, endPoint y: 197, distance: 286.0
click at [597, 197] on div "[DATE] 22:52 [PERSON_NAME] has submitted their timesheet TS1829063" at bounding box center [791, 202] width 524 height 38
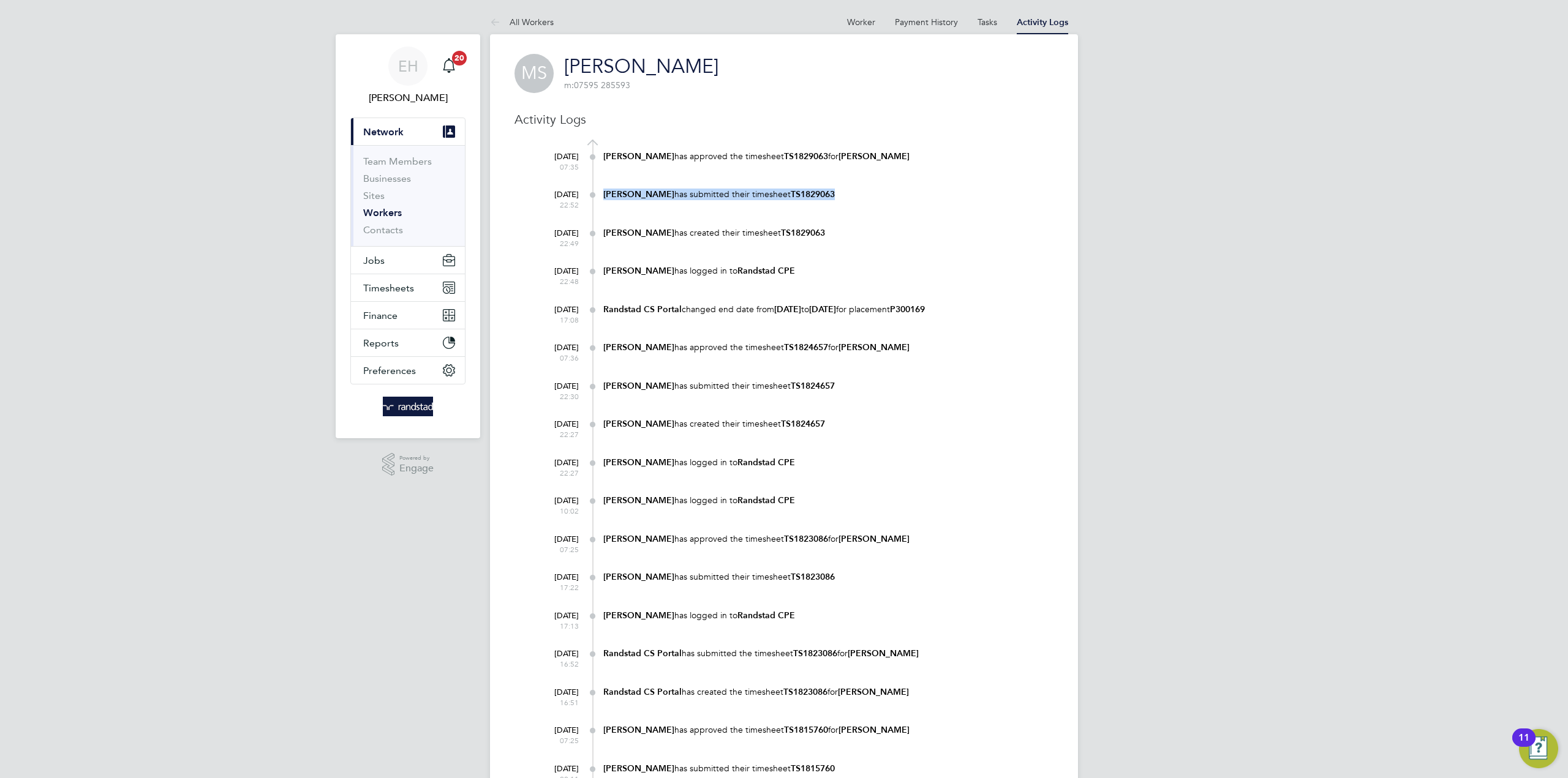
copy div "[PERSON_NAME] has submitted their timesheet TS1829063"
drag, startPoint x: 890, startPoint y: 174, endPoint x: 789, endPoint y: 164, distance: 101.5
click at [890, 174] on div "[DATE] 07:35 [PERSON_NAME] has approved the timesheet TS1829063 for [PERSON_NAM…" at bounding box center [791, 164] width 524 height 38
drag, startPoint x: 663, startPoint y: 157, endPoint x: 599, endPoint y: 155, distance: 64.0
click at [599, 155] on div "[DATE] 07:35 [PERSON_NAME] has approved the timesheet TS1829063 for [PERSON_NAM…" at bounding box center [791, 164] width 524 height 38
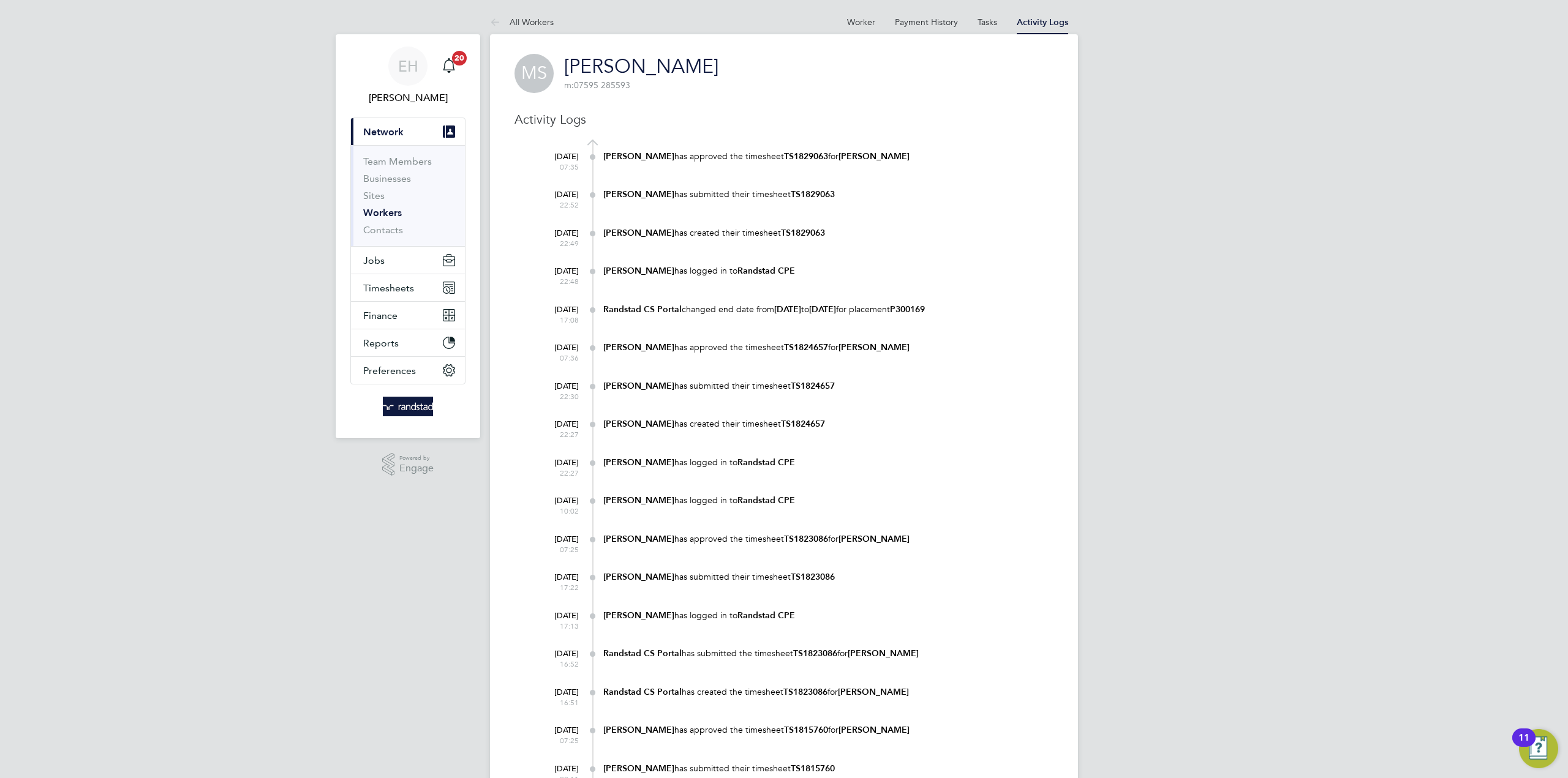
copy div "[PERSON_NAME]"
click at [882, 195] on div "[PERSON_NAME] has submitted their timesheet TS1829063" at bounding box center [828, 194] width 450 height 12
drag, startPoint x: 945, startPoint y: 160, endPoint x: 837, endPoint y: 156, distance: 108.1
click at [837, 156] on div "[PERSON_NAME] has approved the timesheet TS1829063 for [PERSON_NAME]" at bounding box center [828, 157] width 450 height 12
copy b "[PERSON_NAME]"
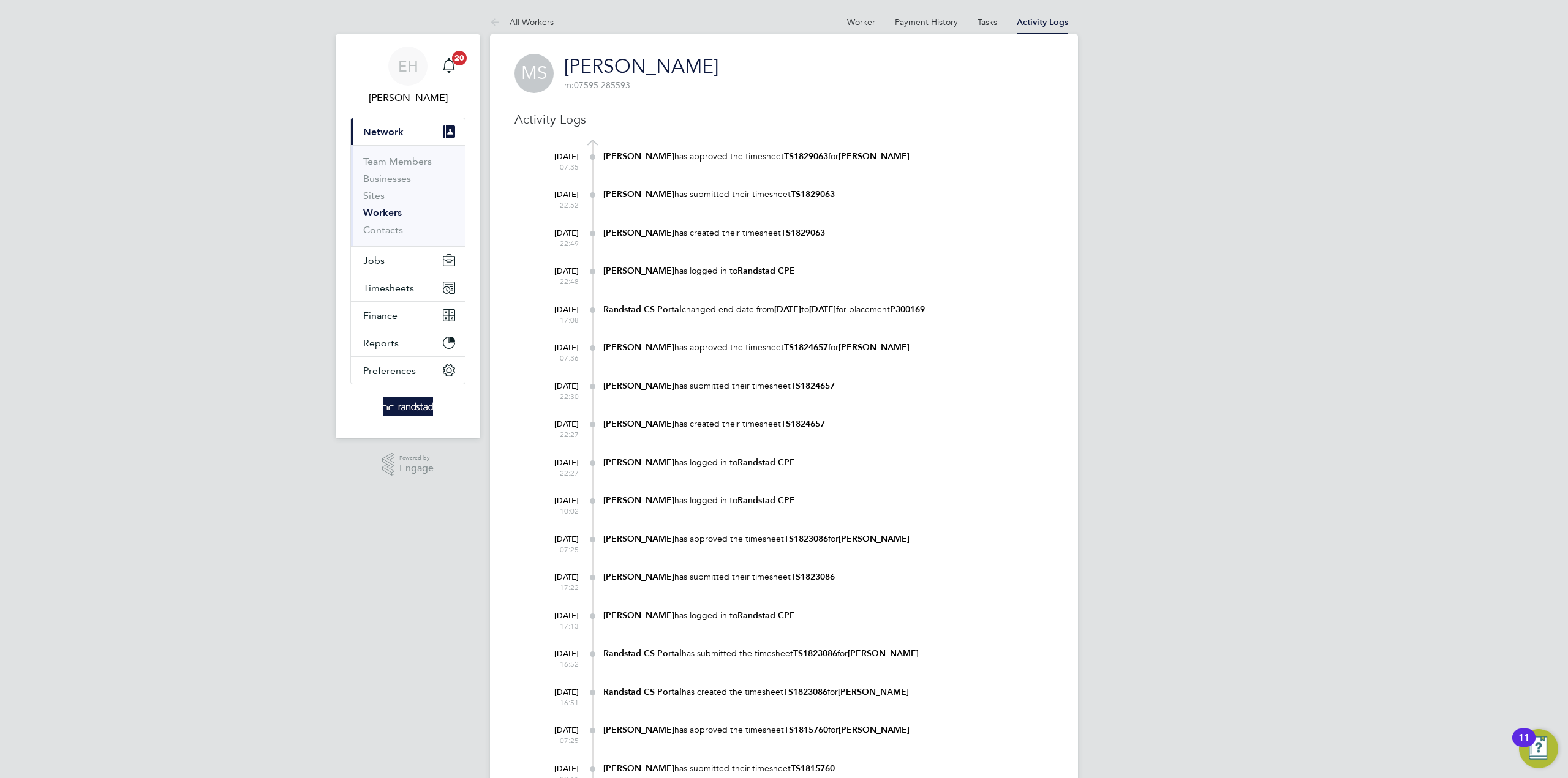
drag, startPoint x: 663, startPoint y: 155, endPoint x: 603, endPoint y: 157, distance: 60.0
click at [603, 157] on div "[DATE] 07:35 [PERSON_NAME] has approved the timesheet TS1829063 for [PERSON_NAM…" at bounding box center [791, 164] width 524 height 38
copy div "[PERSON_NAME]"
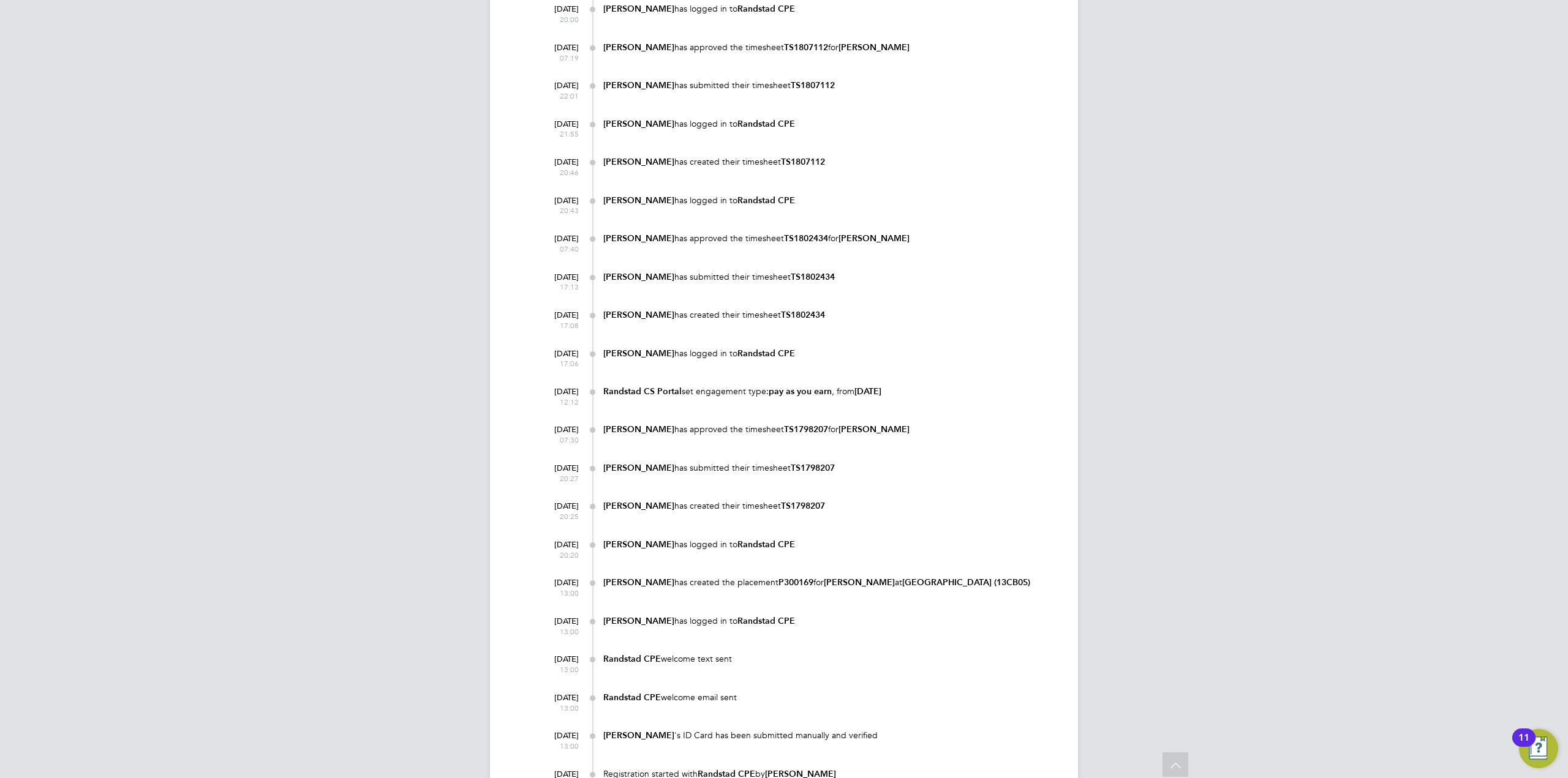
scroll to position [1041, 0]
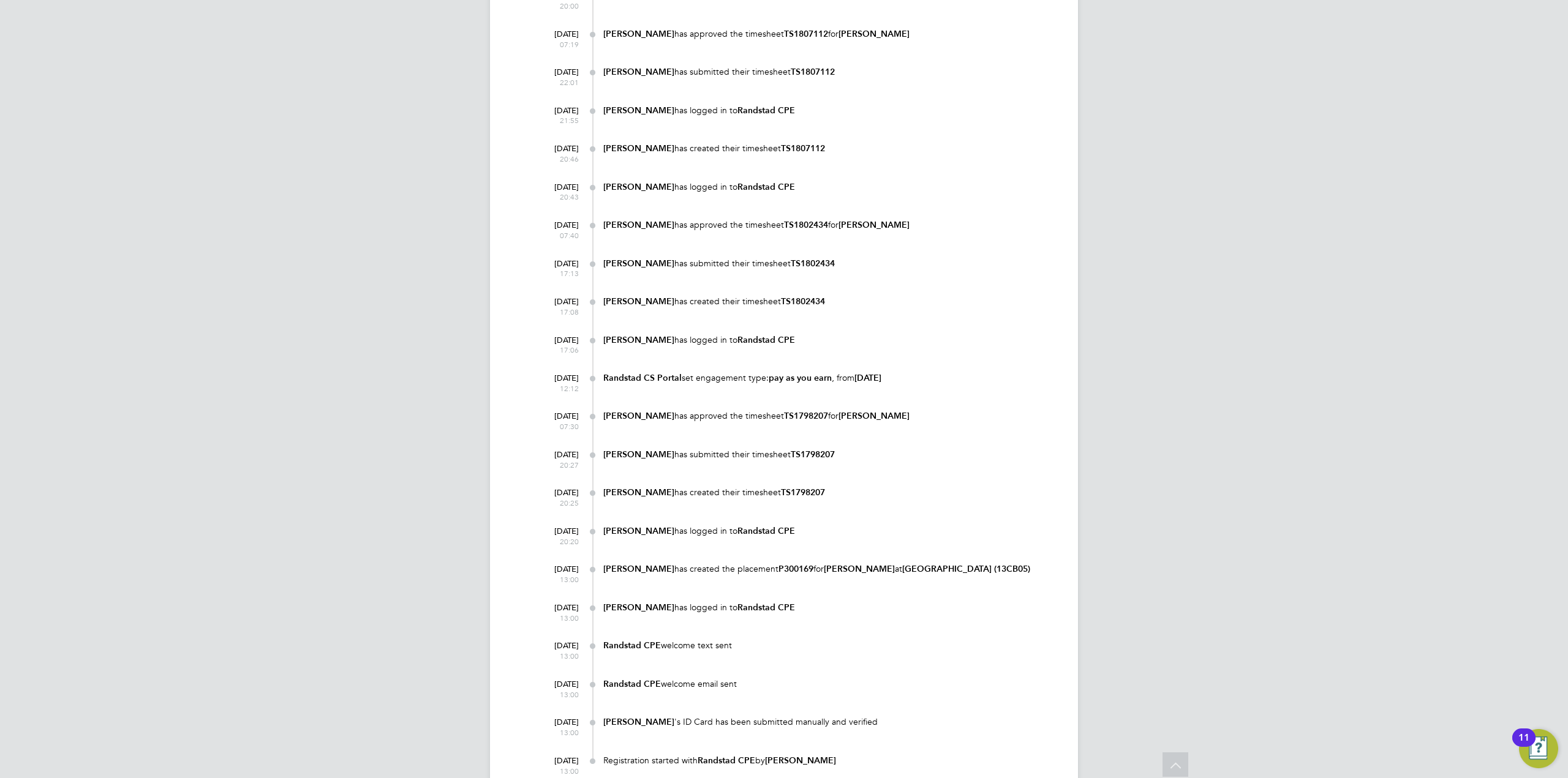
click at [645, 568] on b "[PERSON_NAME]" at bounding box center [639, 569] width 71 height 10
click at [863, 596] on div "[DATE] 13:00 [PERSON_NAME] has created the placement P300169 for [PERSON_NAME] …" at bounding box center [791, 577] width 524 height 38
click at [782, 568] on b "P300169" at bounding box center [796, 569] width 35 height 10
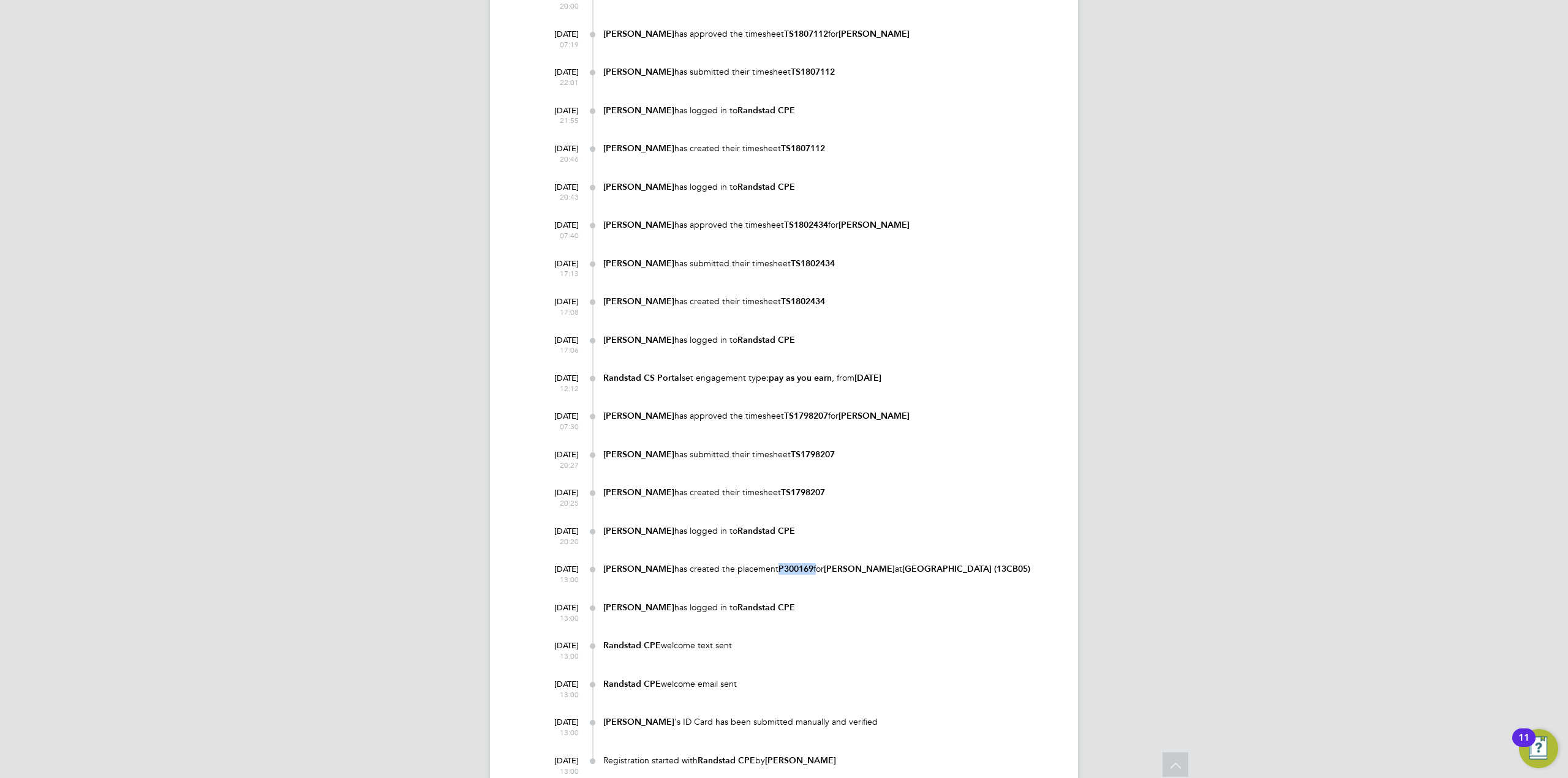
copy div "P300169"
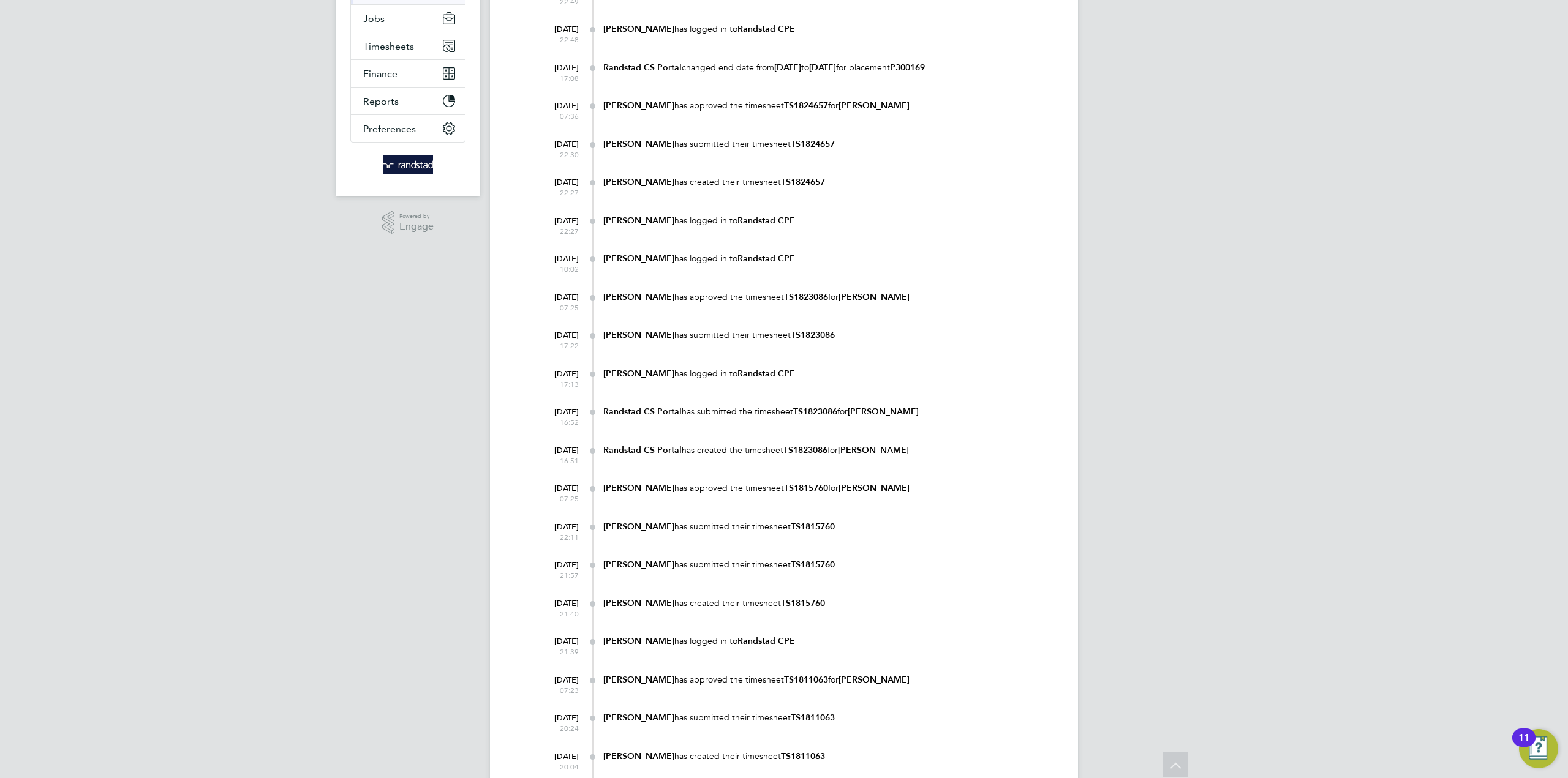
scroll to position [0, 0]
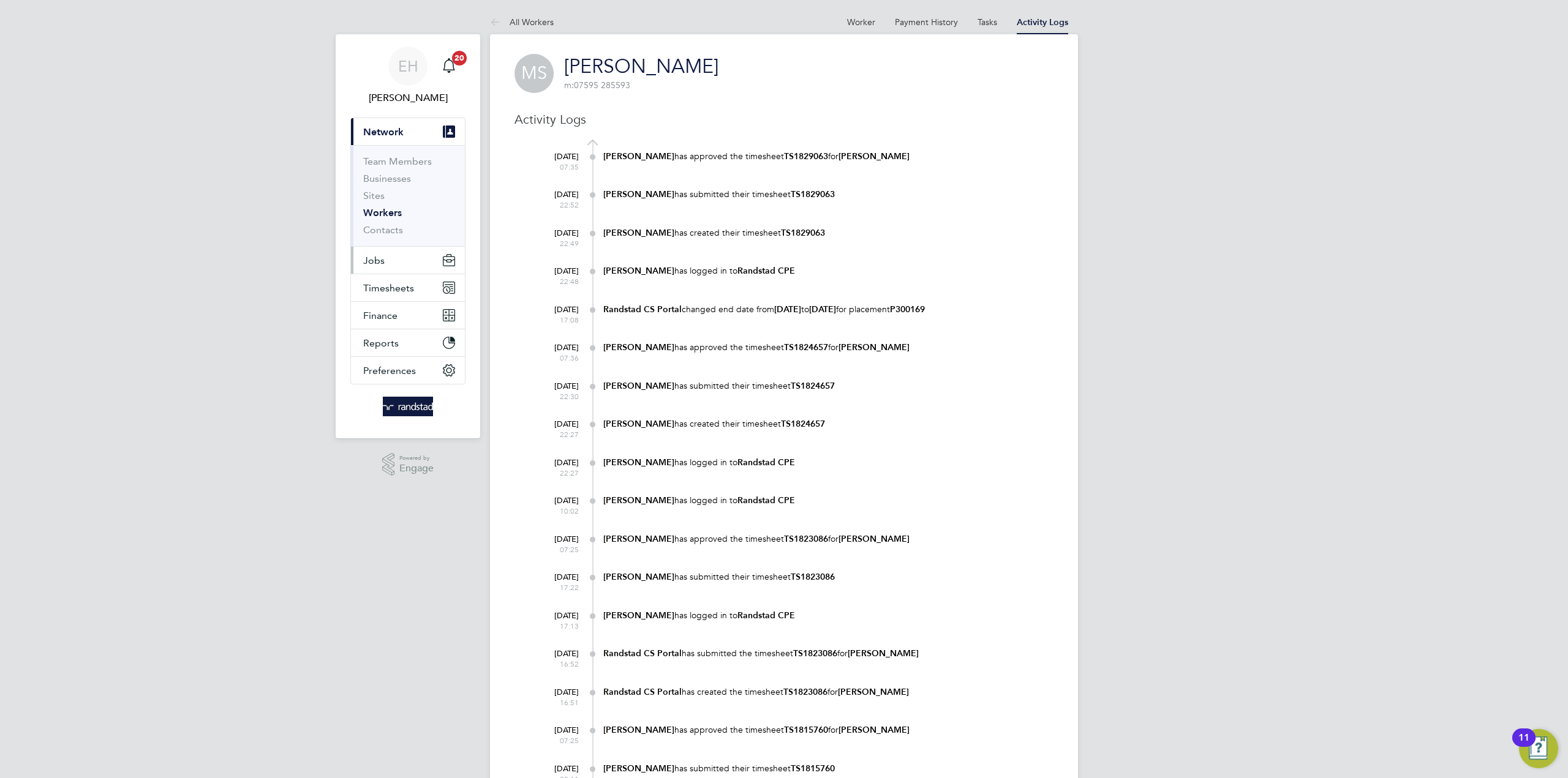
click at [402, 262] on button "Jobs" at bounding box center [408, 260] width 114 height 27
click at [399, 221] on link "Placements" at bounding box center [388, 223] width 51 height 12
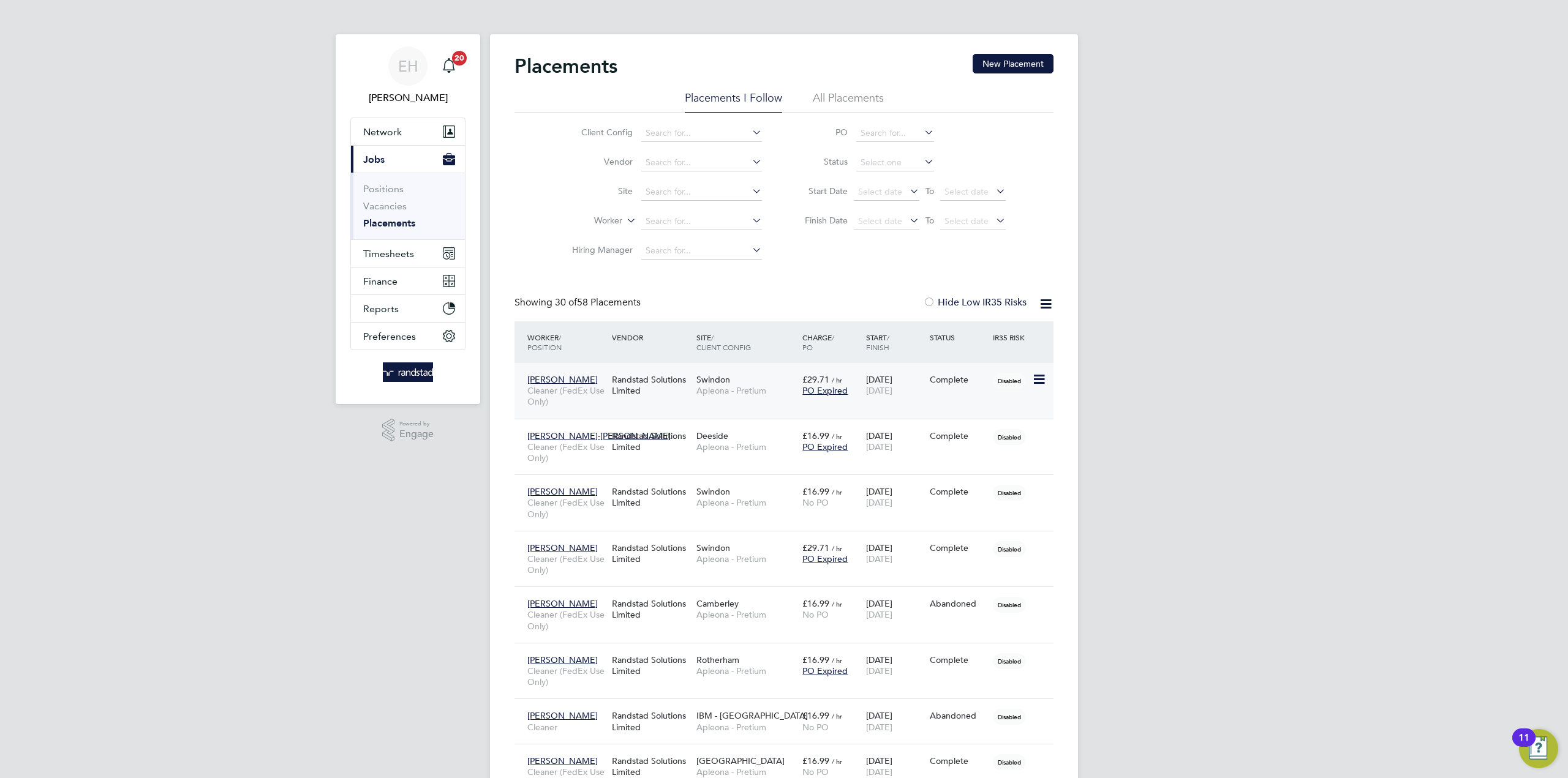
click at [617, 378] on div "Randstad Solutions Limited" at bounding box center [651, 385] width 85 height 34
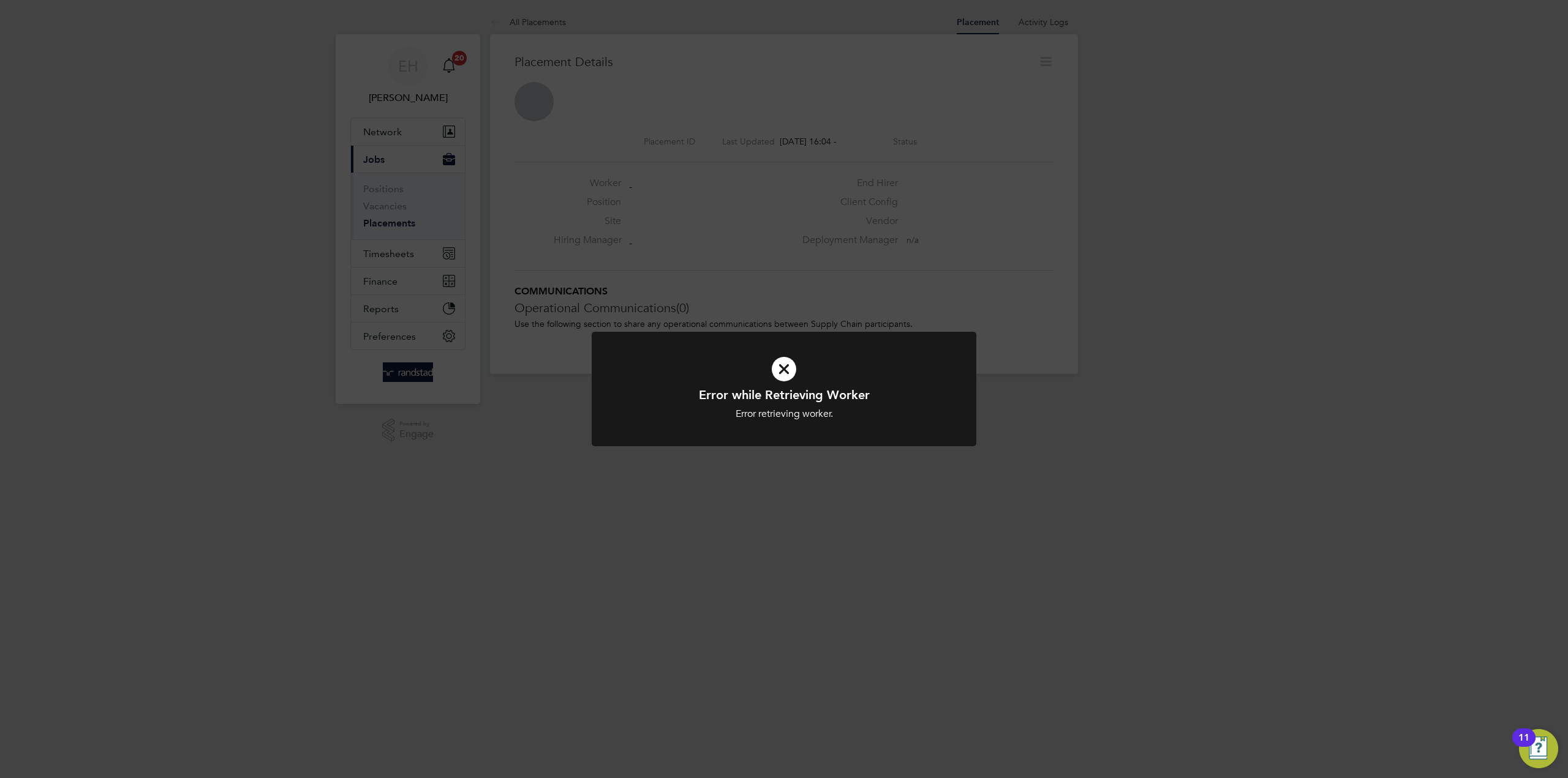
click at [558, 140] on div "Error while Retrieving Worker Error retrieving worker. Cancel Okay" at bounding box center [784, 389] width 1568 height 778
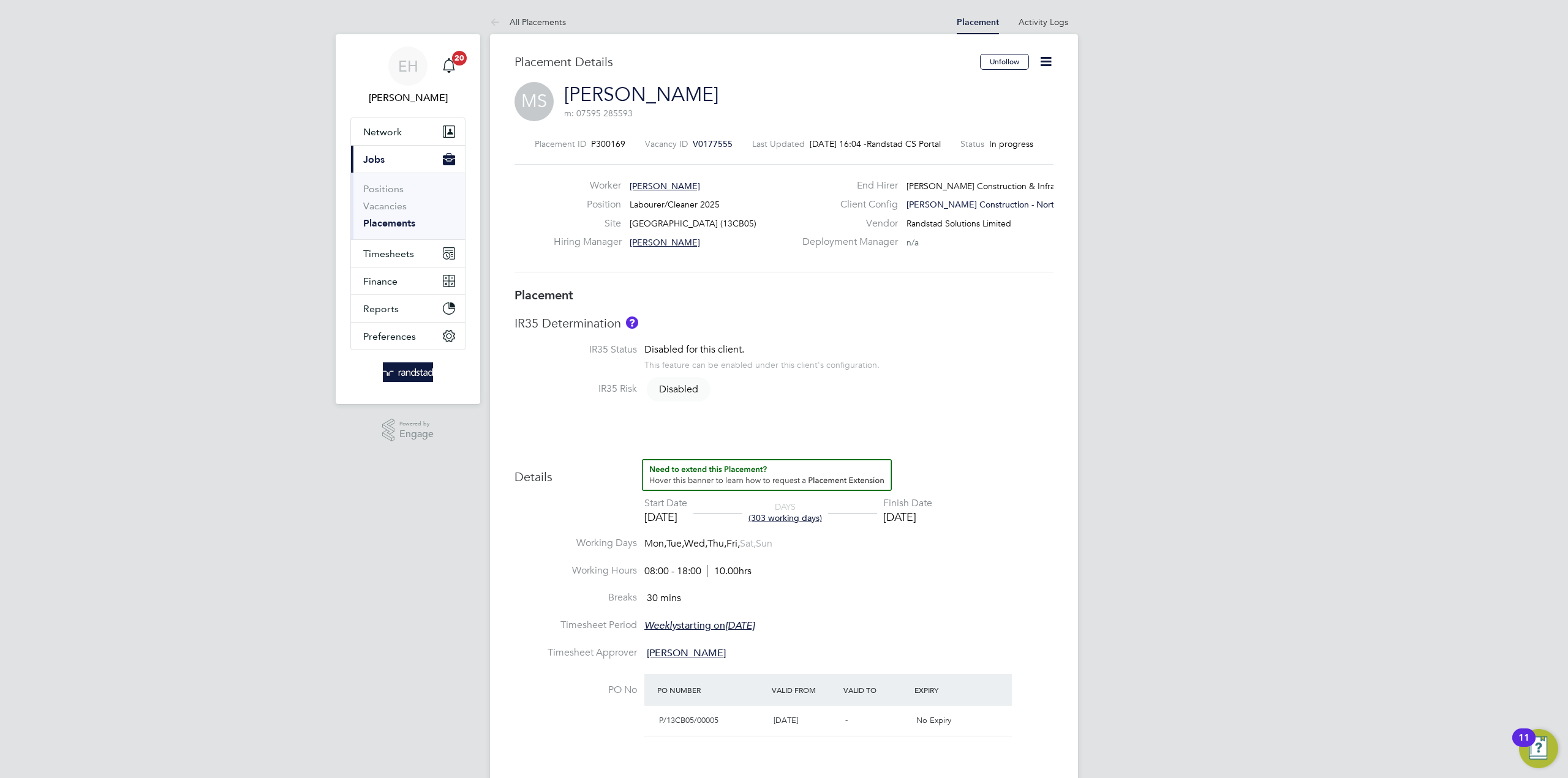
click at [1087, 261] on div "EH [PERSON_NAME] Notifications 20 Applications: Network Team Members Businesses…" at bounding box center [784, 689] width 1568 height 1379
drag, startPoint x: 911, startPoint y: 183, endPoint x: 1053, endPoint y: 180, distance: 142.0
click at [1053, 180] on span "[PERSON_NAME] Construction & Infrast…" at bounding box center [988, 186] width 164 height 11
click at [960, 218] on span "Randstad Solutions Limited" at bounding box center [959, 223] width 105 height 11
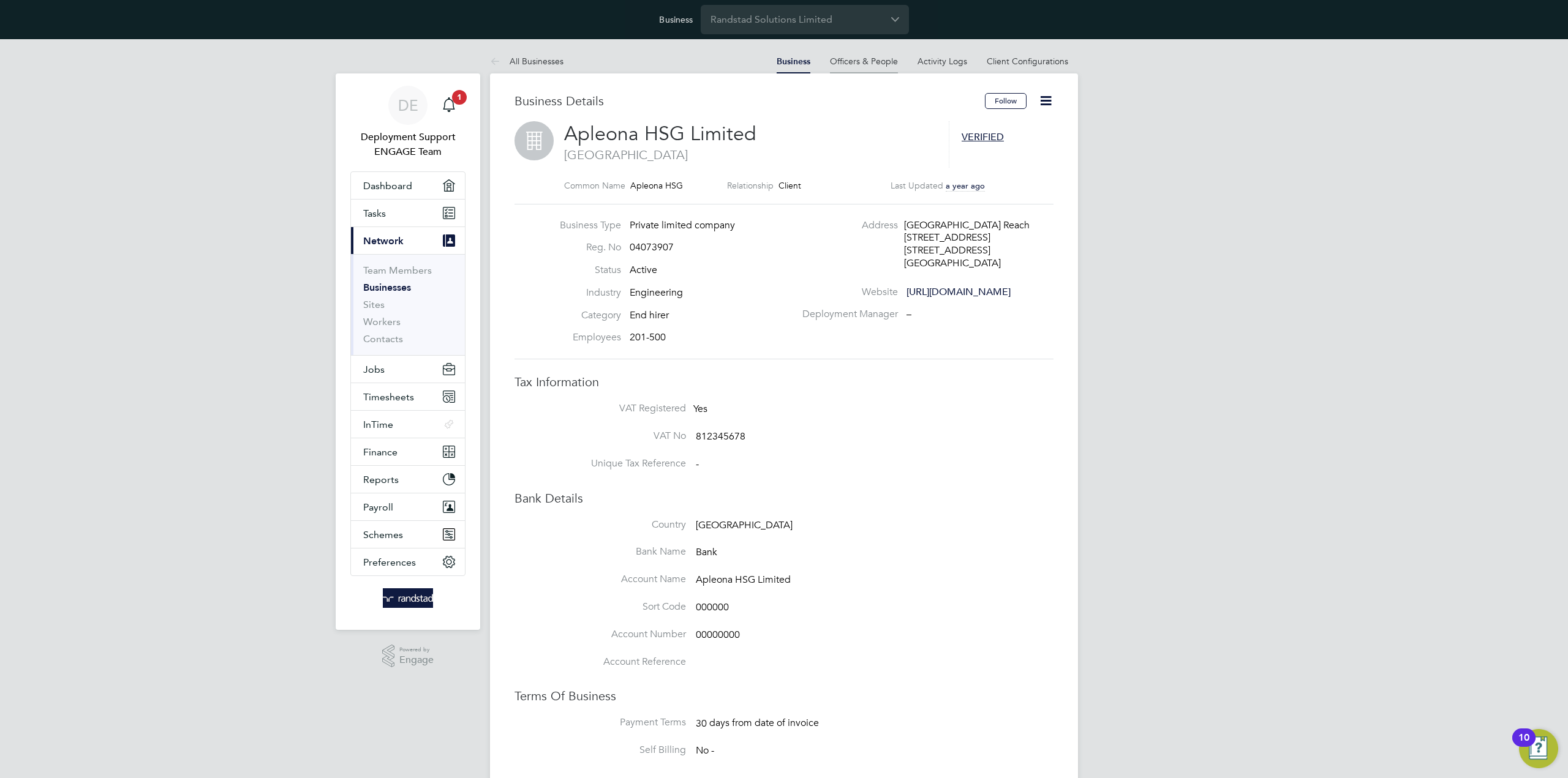
click at [868, 50] on li "Officers & People" at bounding box center [863, 61] width 68 height 25
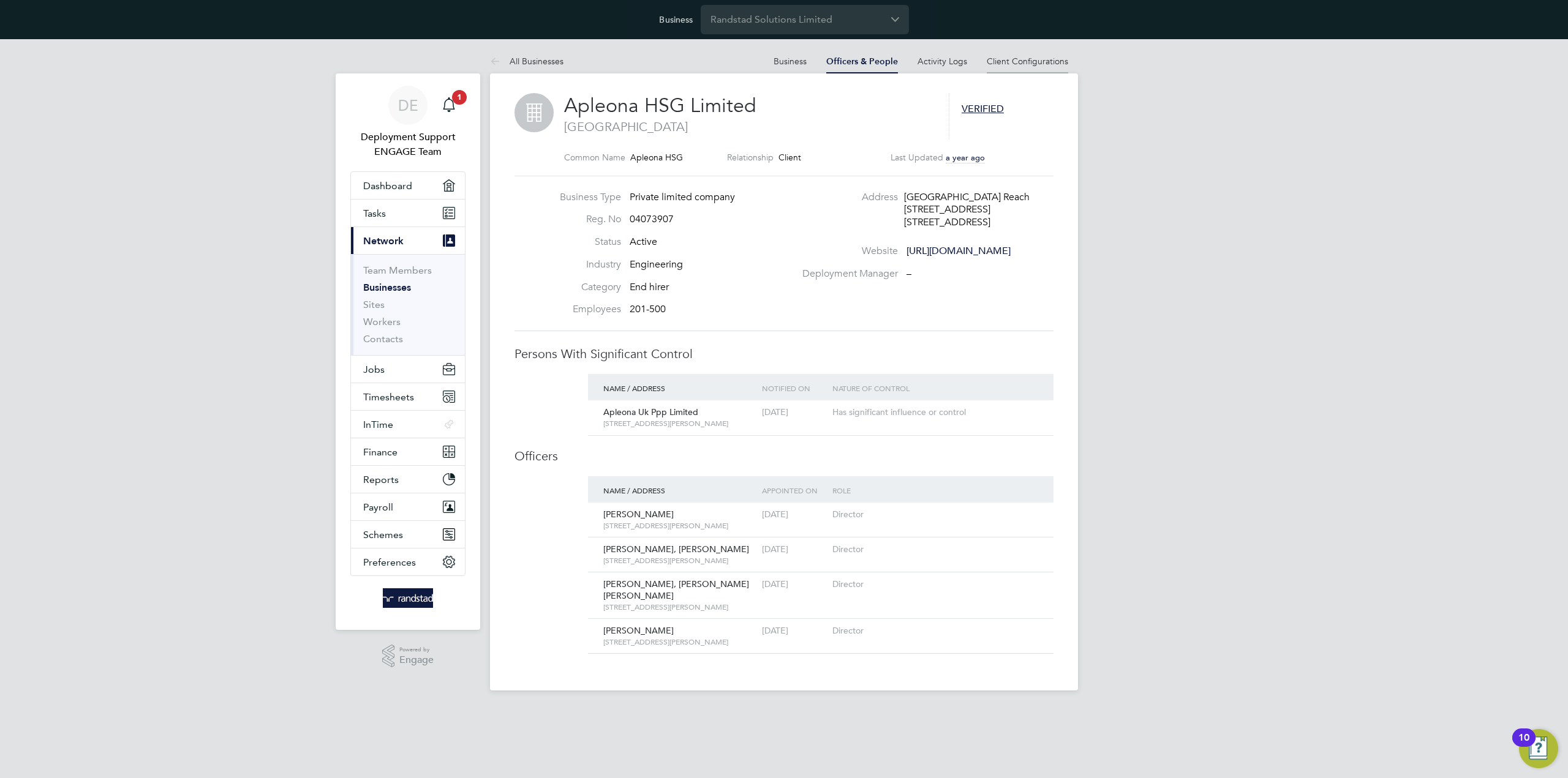
click at [1043, 54] on li "Client Configurations" at bounding box center [1028, 61] width 82 height 25
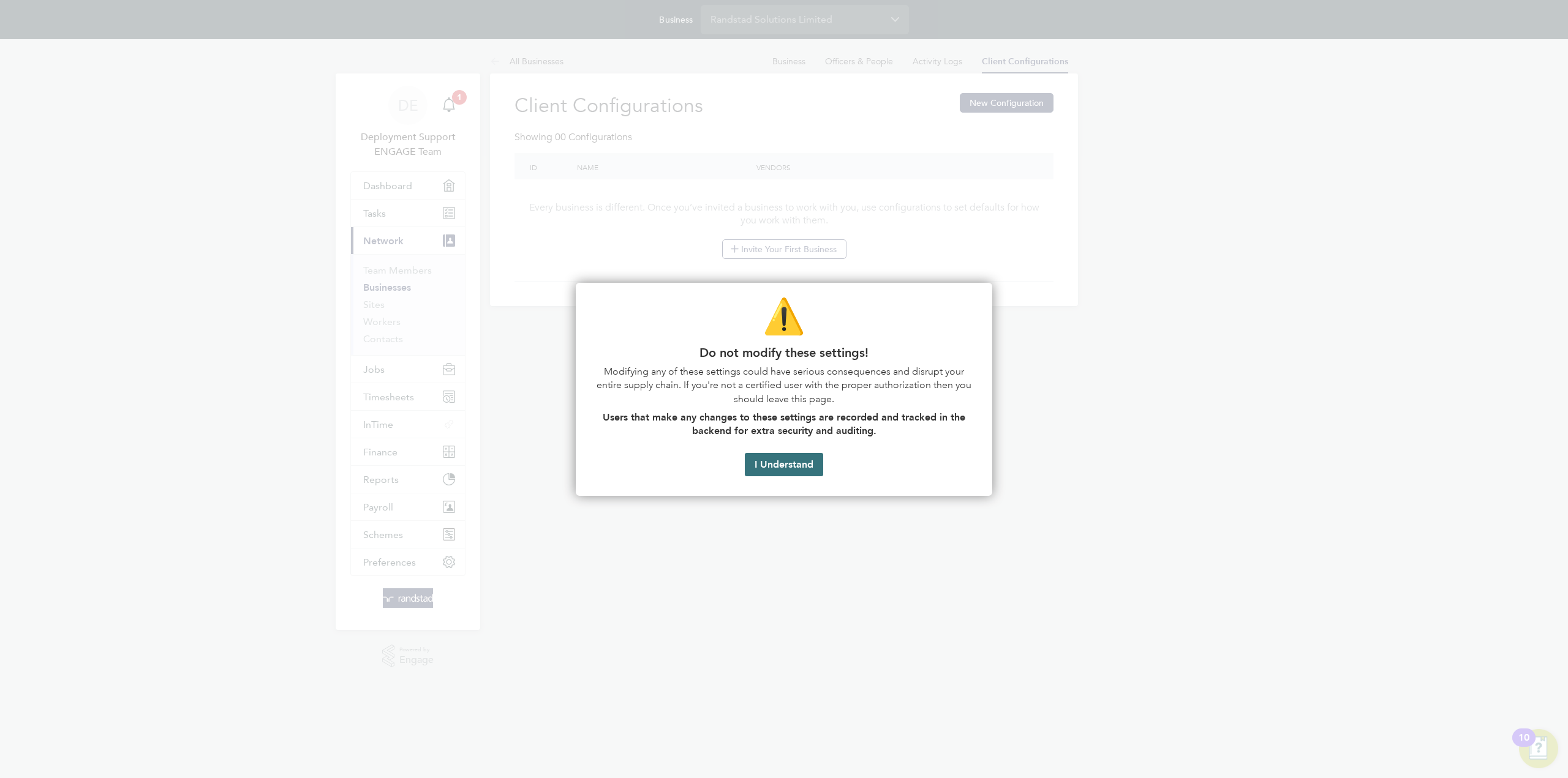
click at [812, 459] on button "I Understand" at bounding box center [784, 464] width 78 height 23
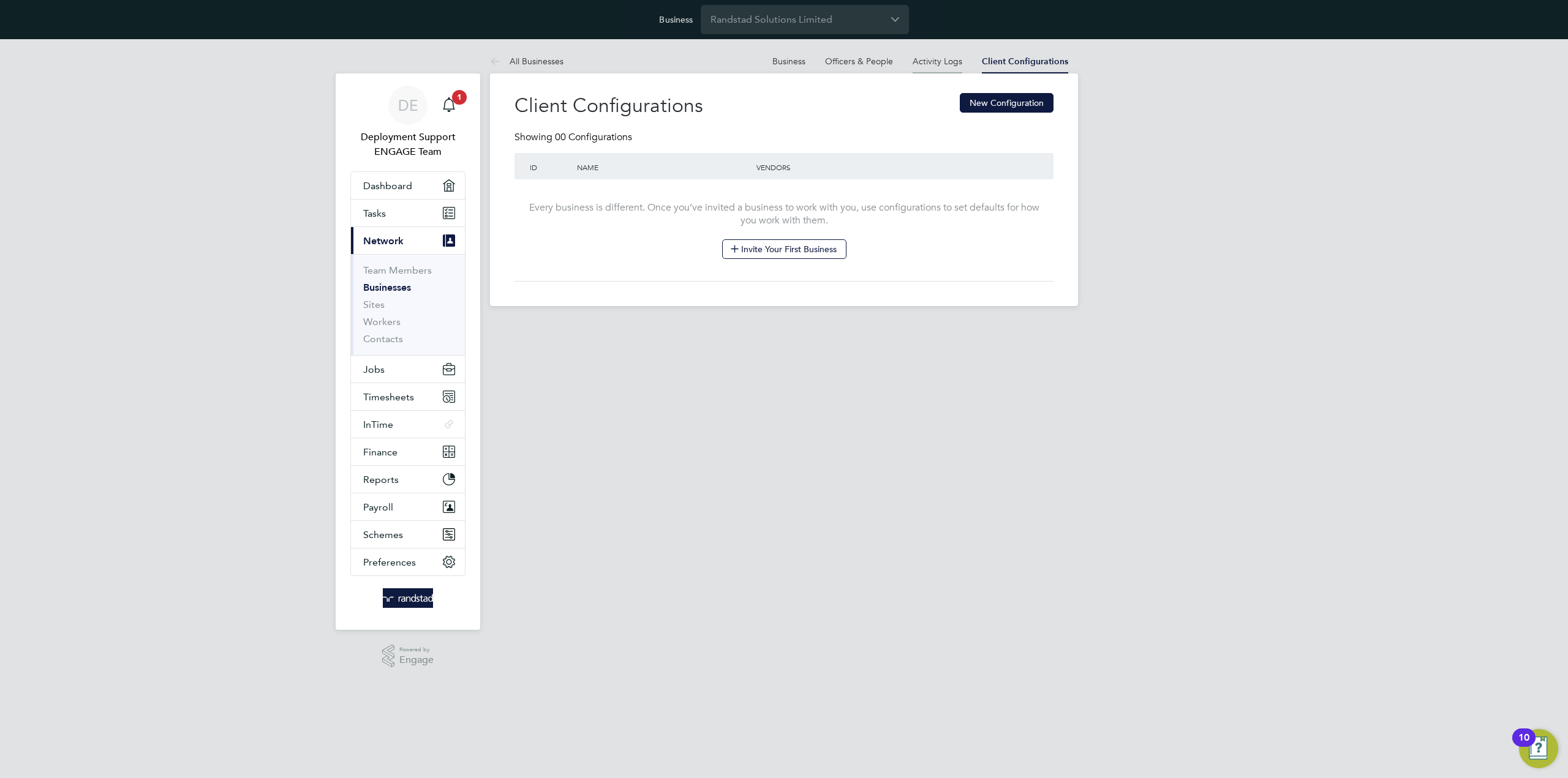
click at [940, 64] on link "Activity Logs" at bounding box center [937, 61] width 50 height 11
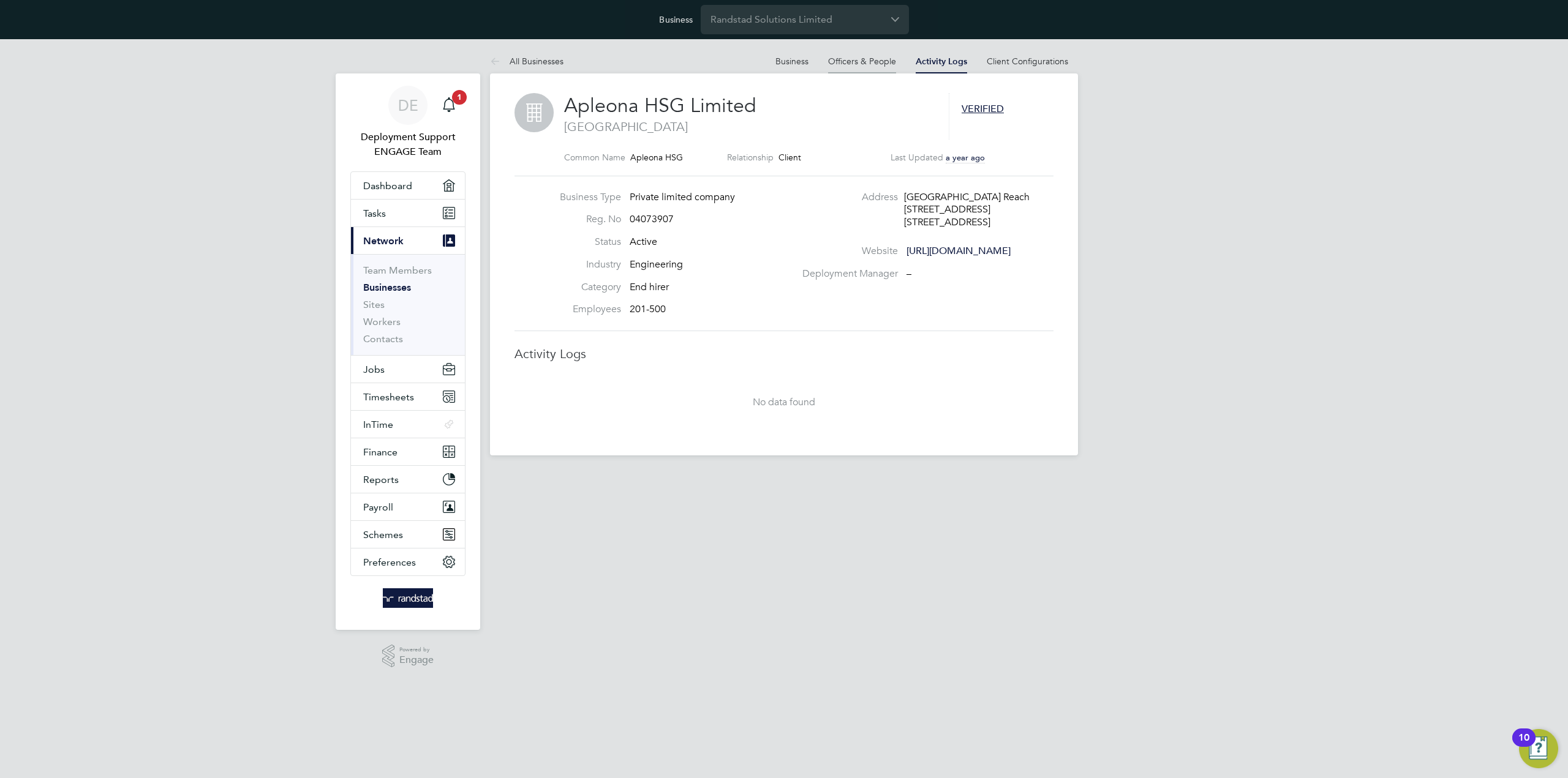
click at [866, 59] on link "Officers & People" at bounding box center [861, 61] width 68 height 11
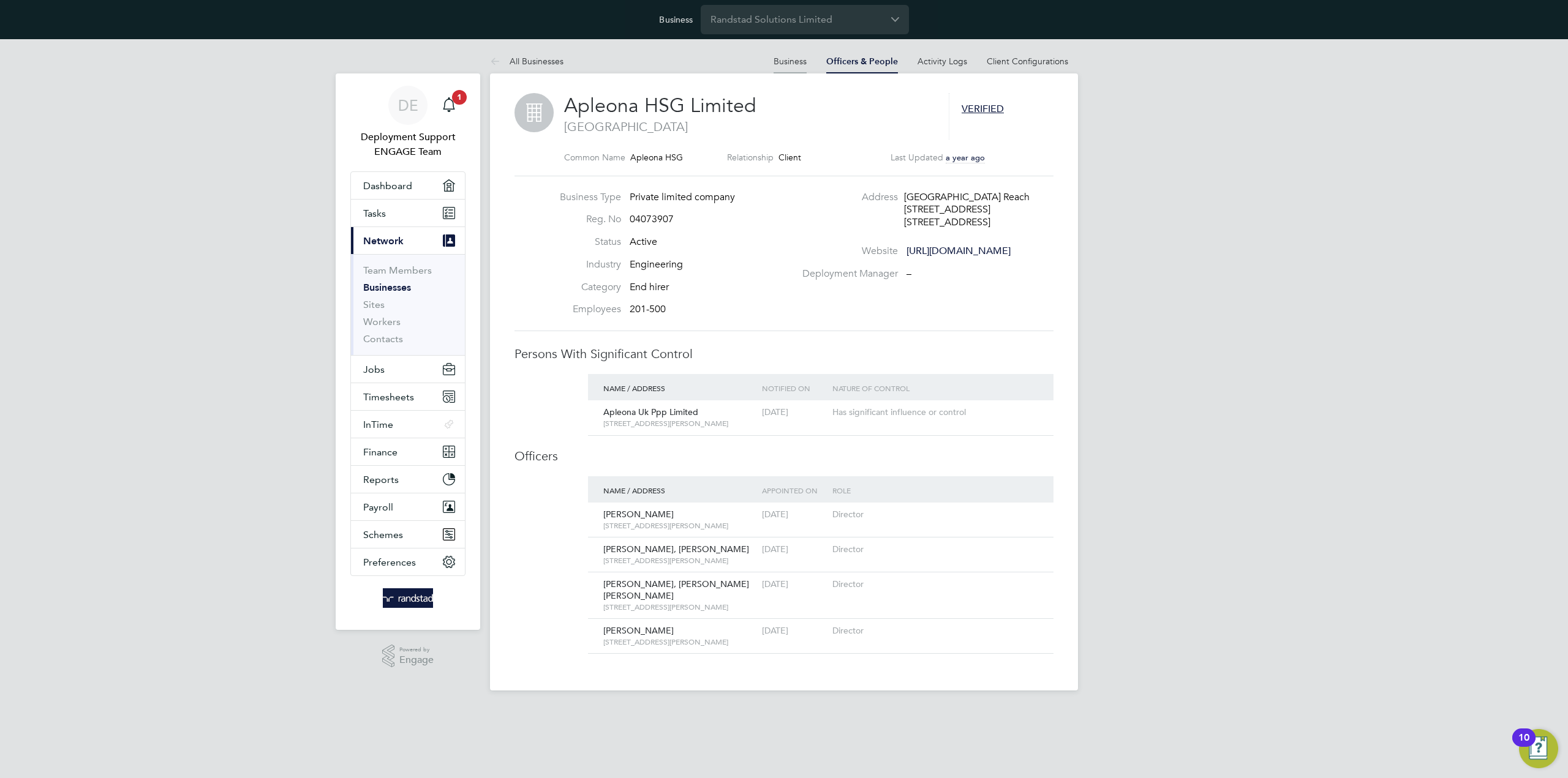
click at [806, 61] on link "Business" at bounding box center [790, 61] width 33 height 11
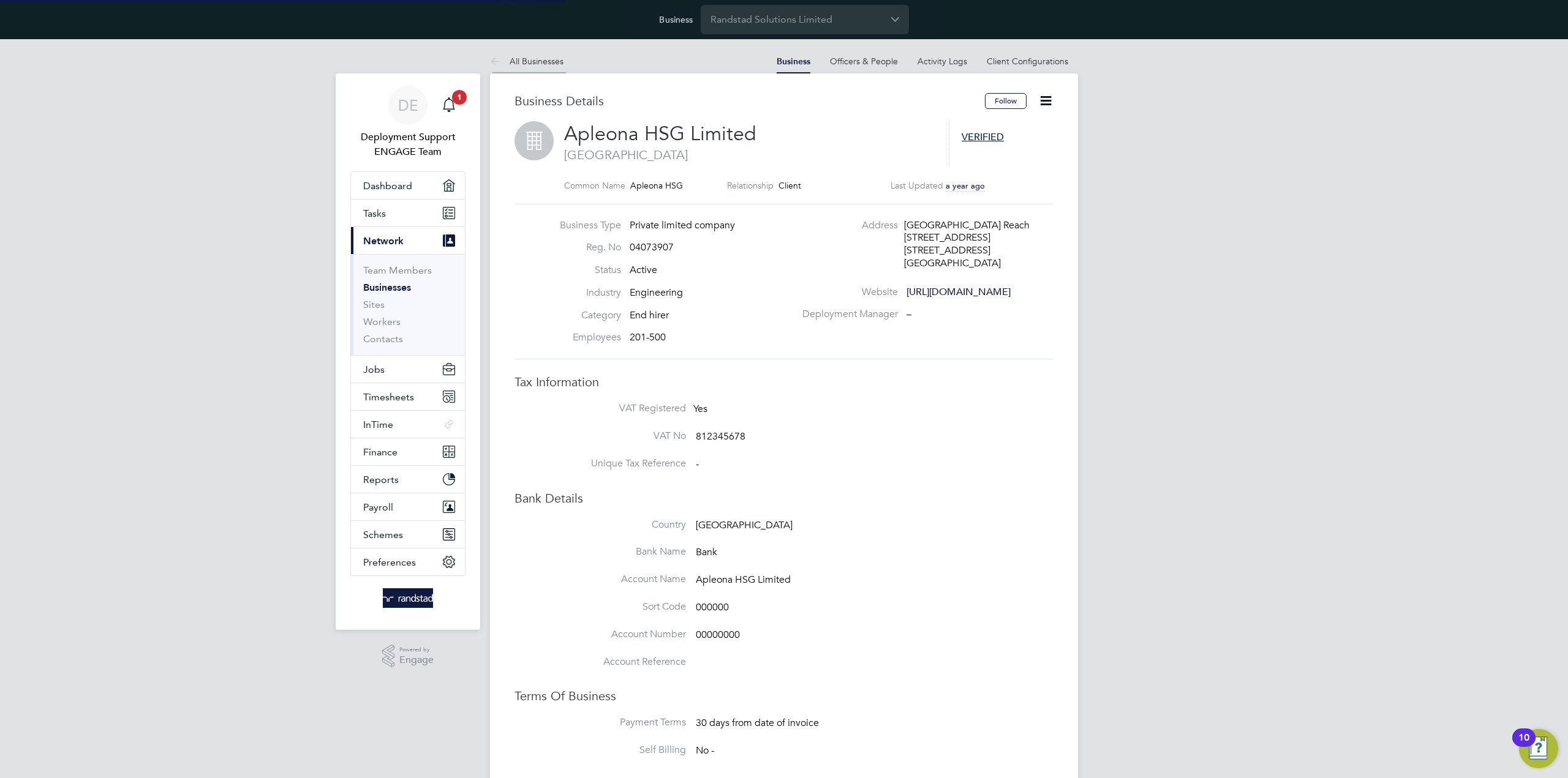
click at [560, 59] on link "All Businesses" at bounding box center [527, 61] width 74 height 11
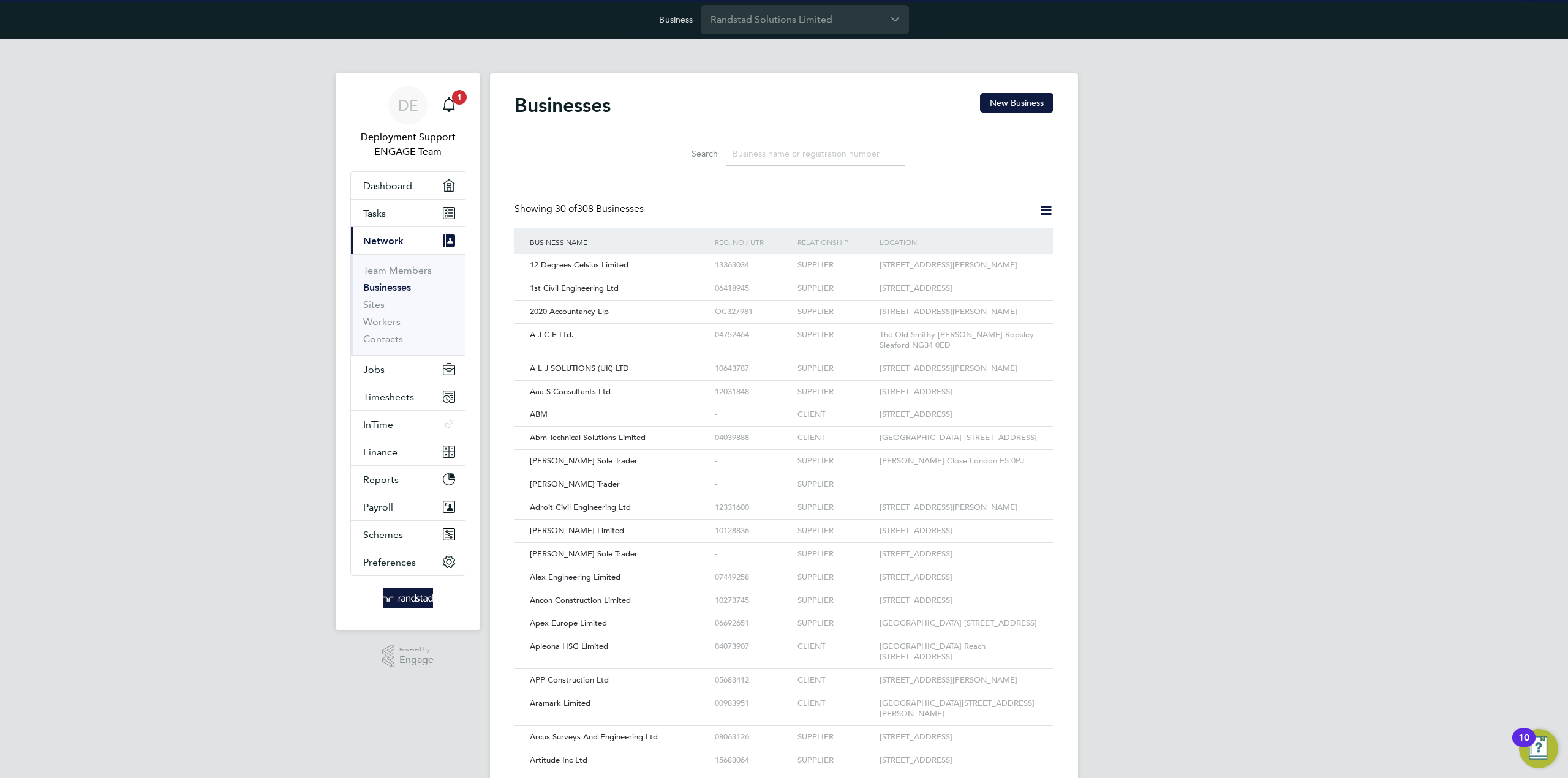
click at [778, 156] on input at bounding box center [815, 154] width 179 height 24
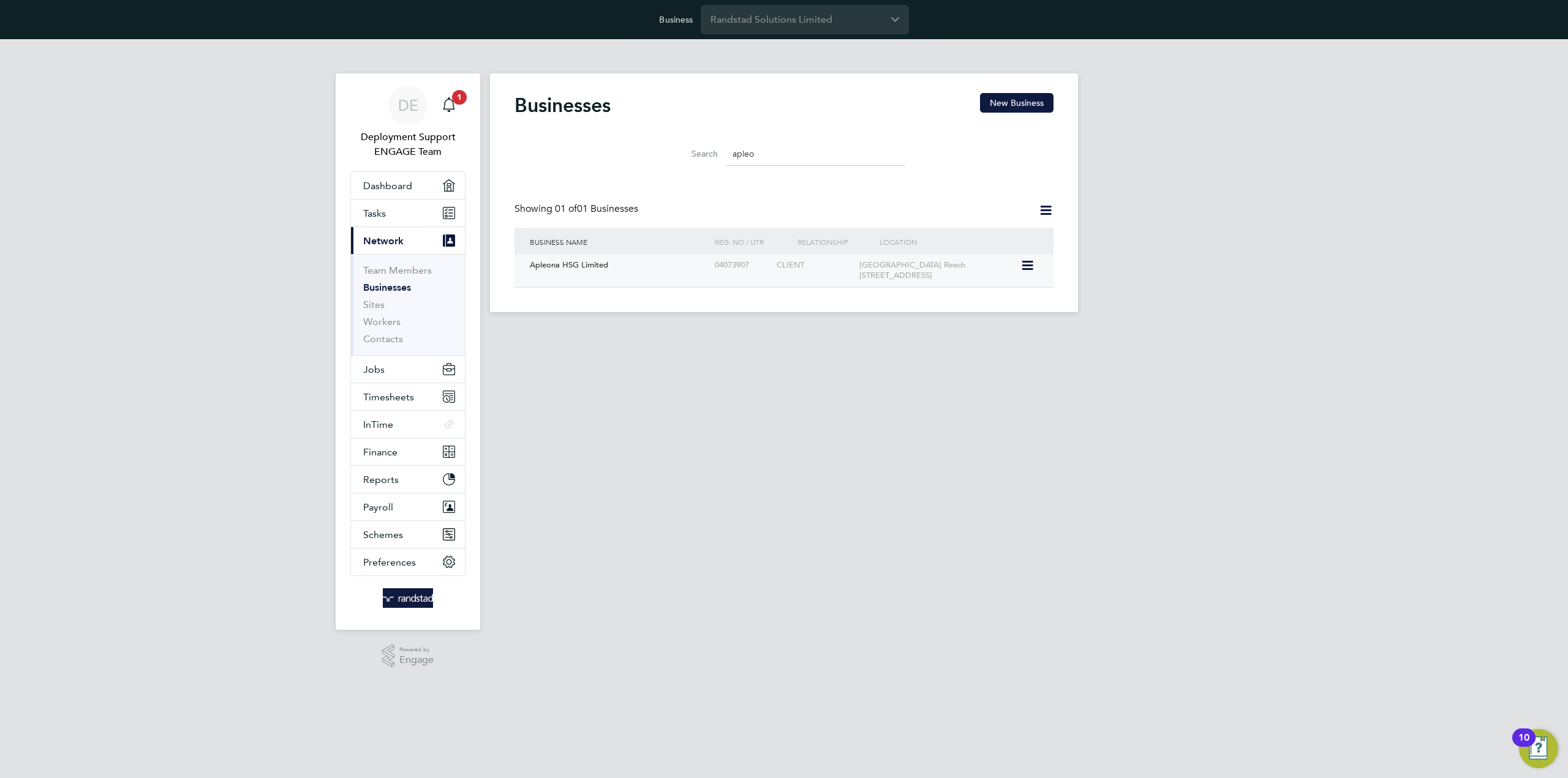
type input "apleo"
click at [1033, 265] on icon at bounding box center [1026, 265] width 12 height 15
click at [1028, 264] on icon at bounding box center [1026, 265] width 12 height 15
click at [977, 291] on li "View Details" at bounding box center [986, 294] width 94 height 17
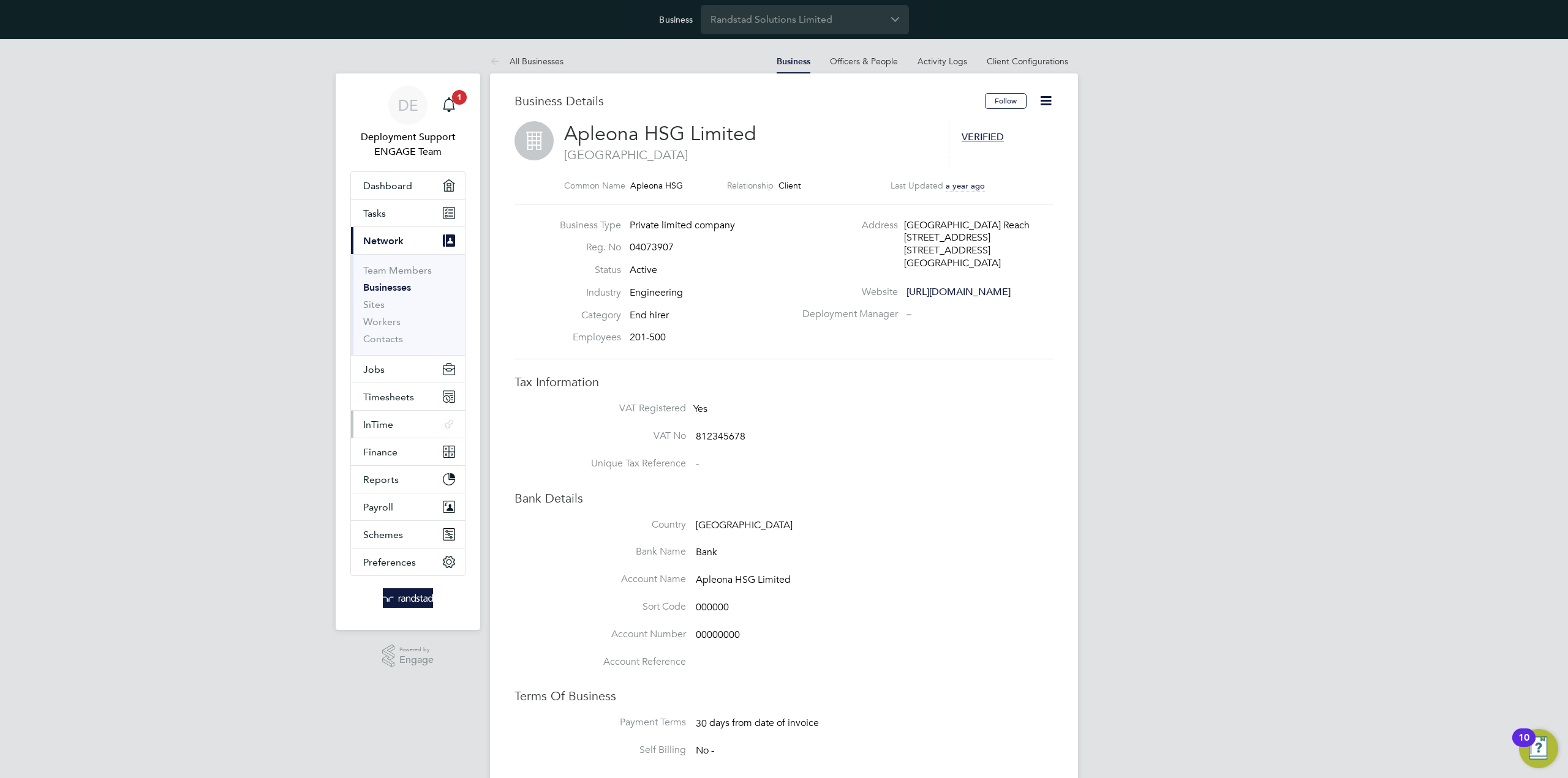
click at [420, 424] on button "InTime .st0{fill-rule:evenodd;clip-rule:evenodd;}" at bounding box center [408, 424] width 114 height 27
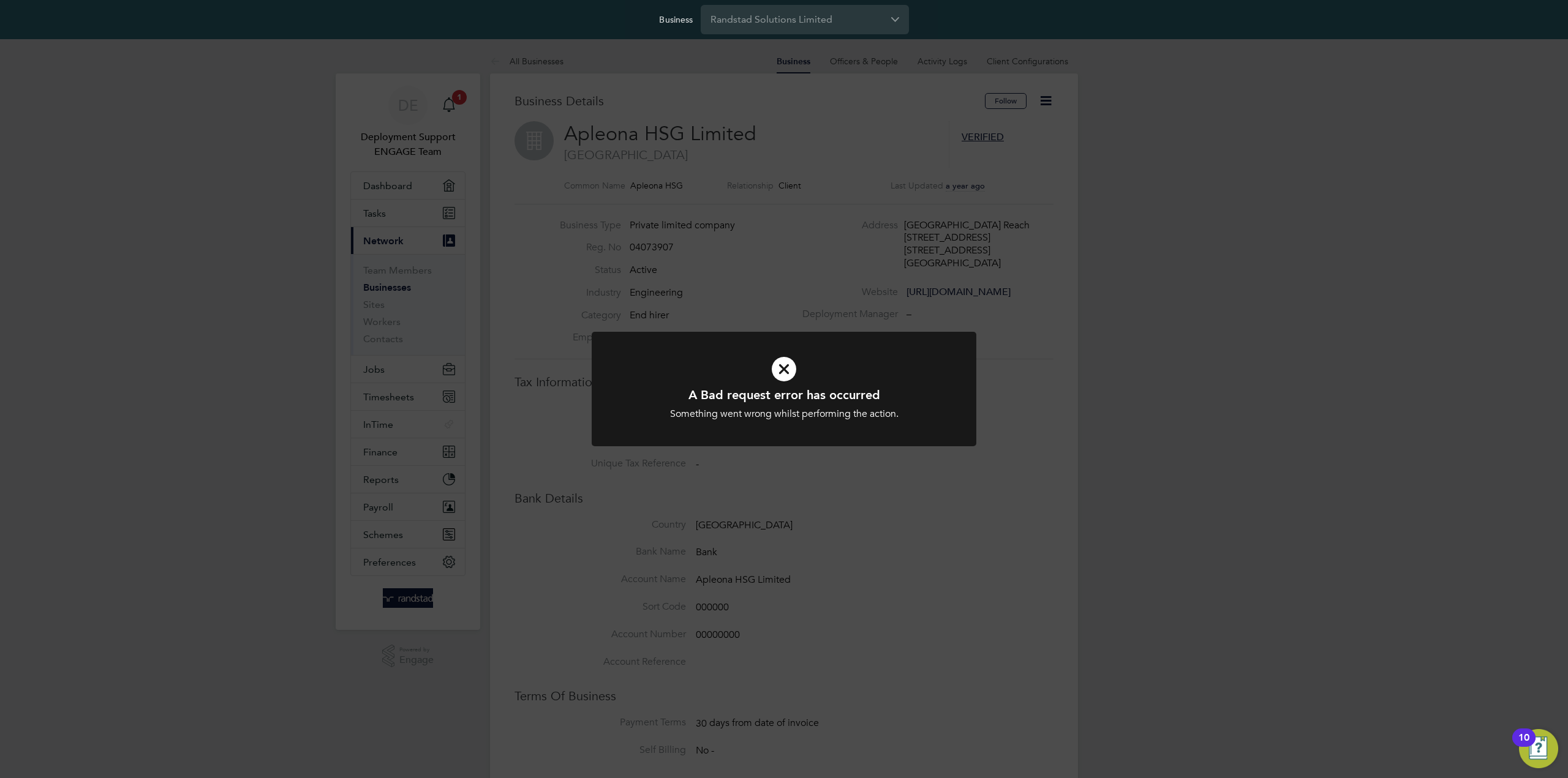
click at [615, 447] on div "A Bad request error has occurred Something went wrong whilst performing the act…" at bounding box center [784, 396] width 384 height 129
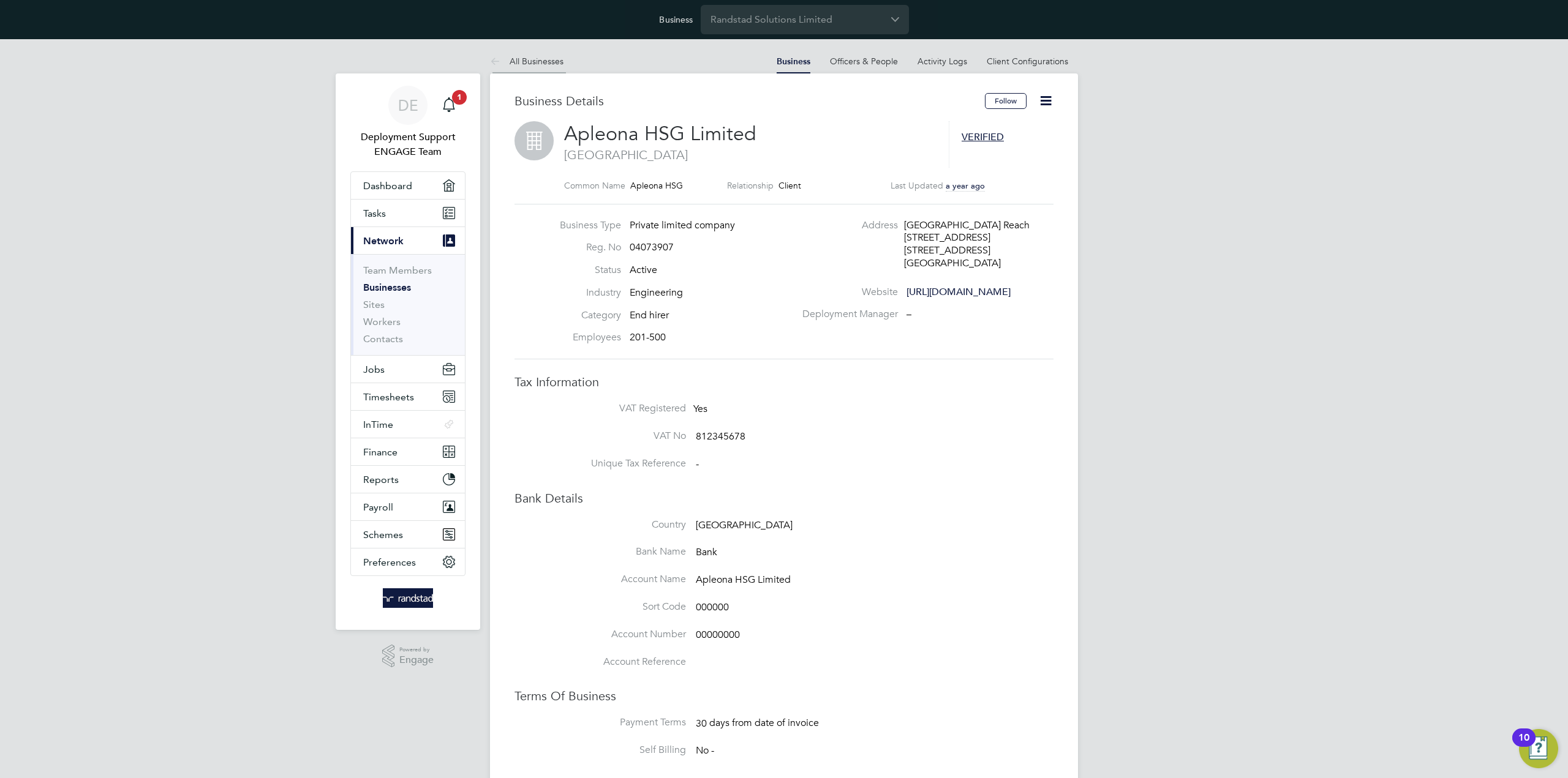
click at [536, 67] on li "All Businesses" at bounding box center [527, 61] width 74 height 25
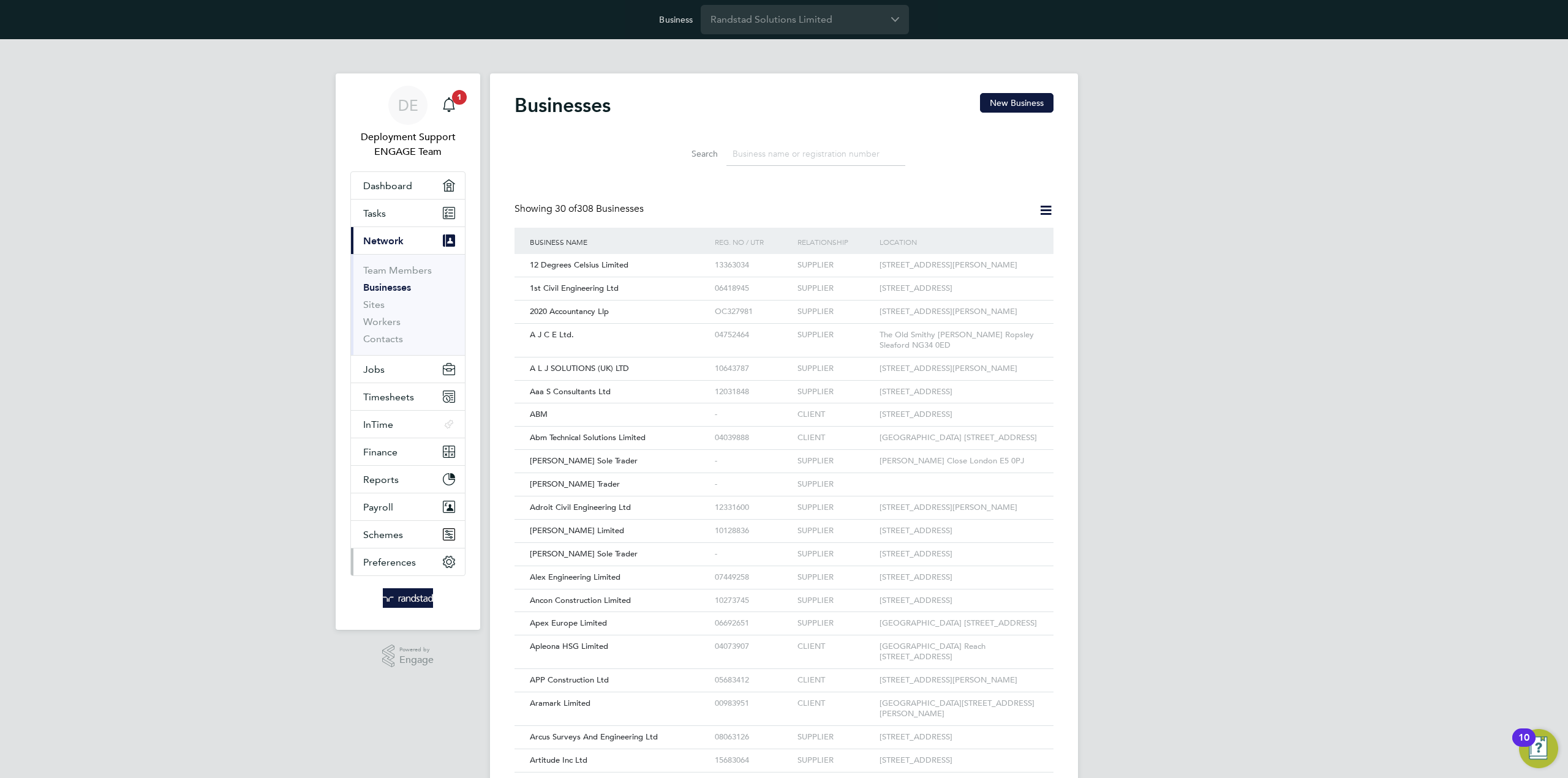
click at [417, 565] on button "Preferences" at bounding box center [408, 562] width 114 height 27
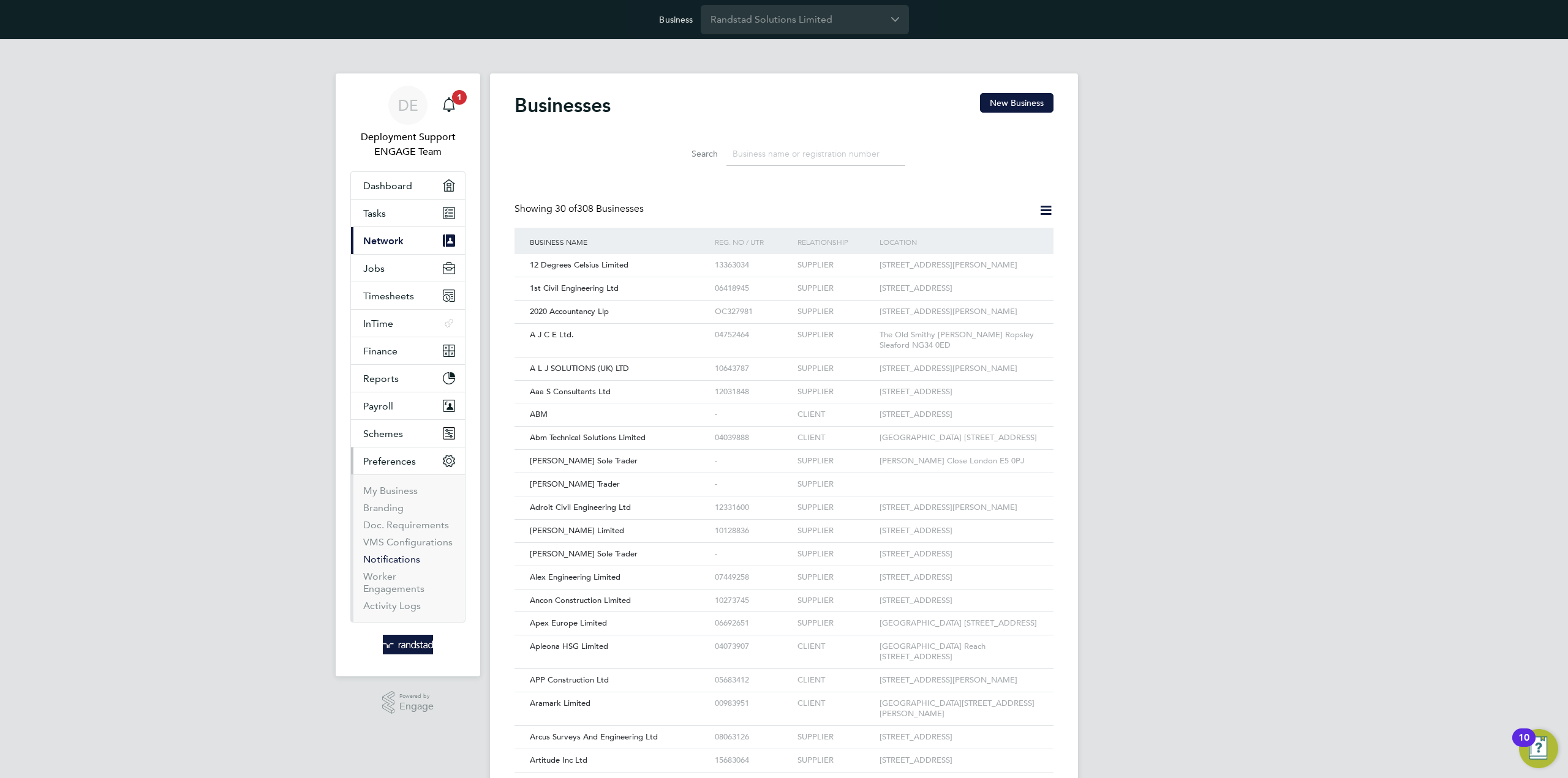
click at [401, 554] on link "Notifications" at bounding box center [392, 559] width 57 height 12
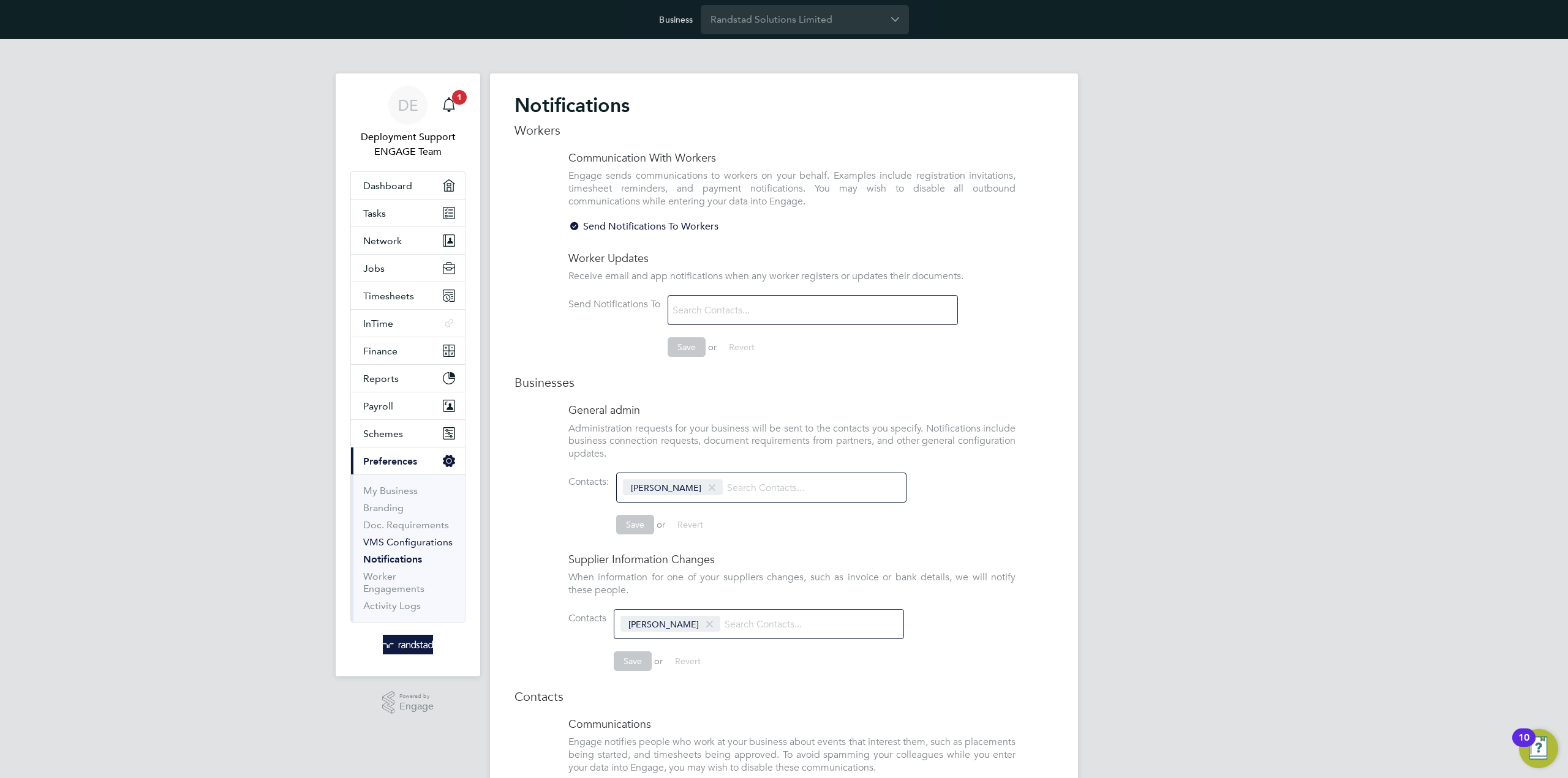
click at [414, 543] on link "VMS Configurations" at bounding box center [408, 542] width 89 height 12
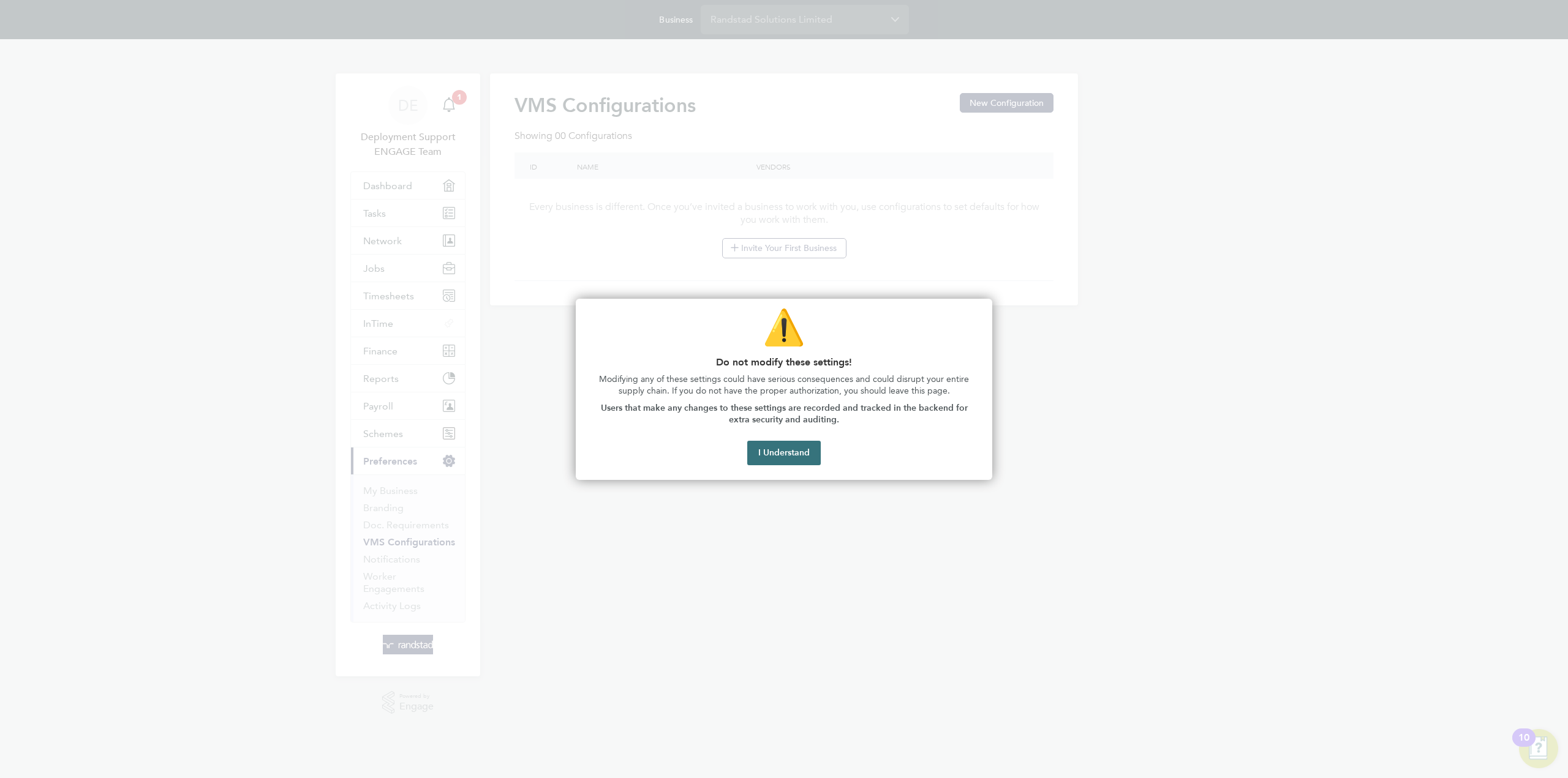
click at [785, 452] on button "I Understand" at bounding box center [784, 453] width 74 height 25
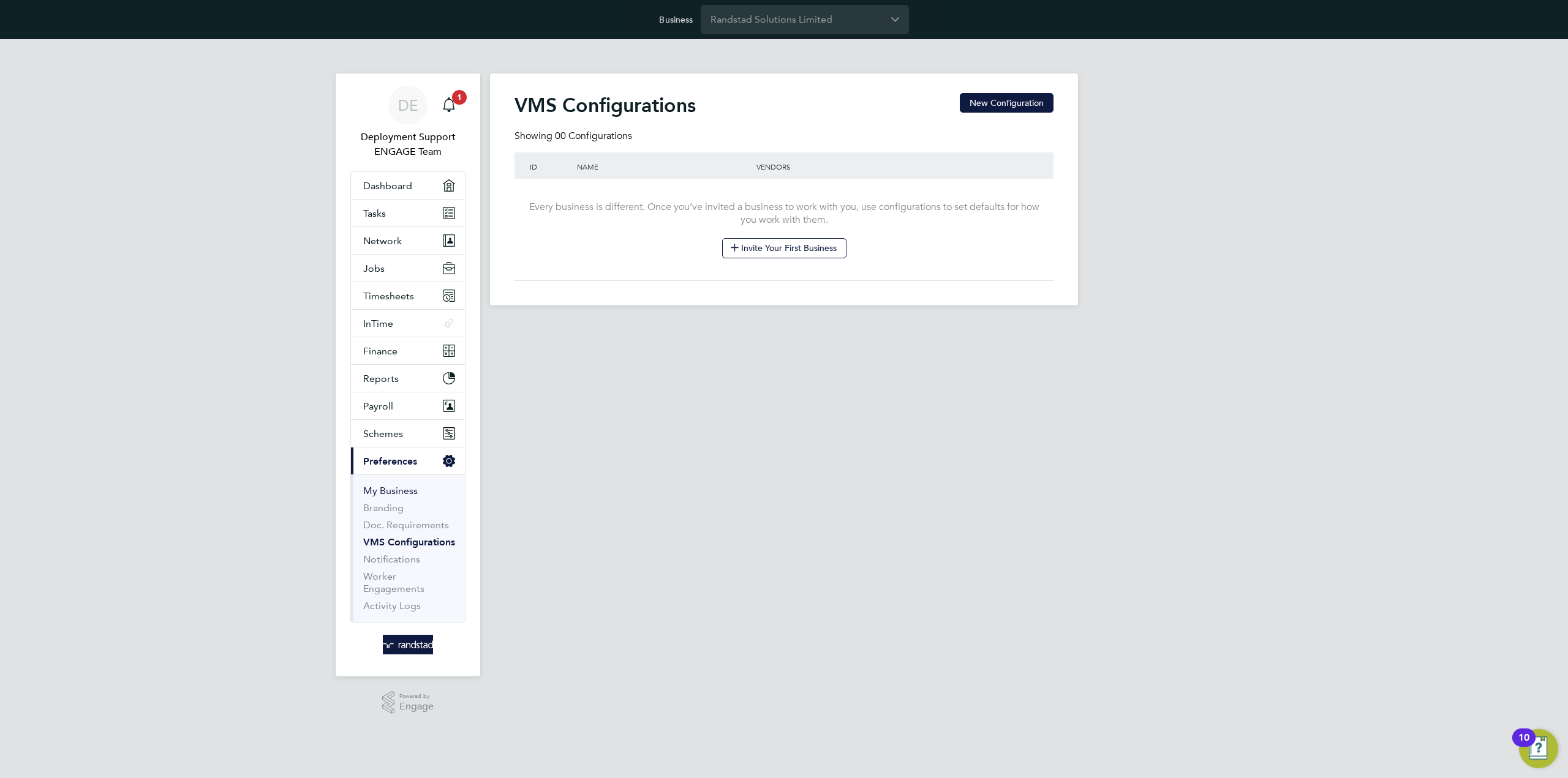
click at [377, 488] on link "My Business" at bounding box center [390, 491] width 54 height 12
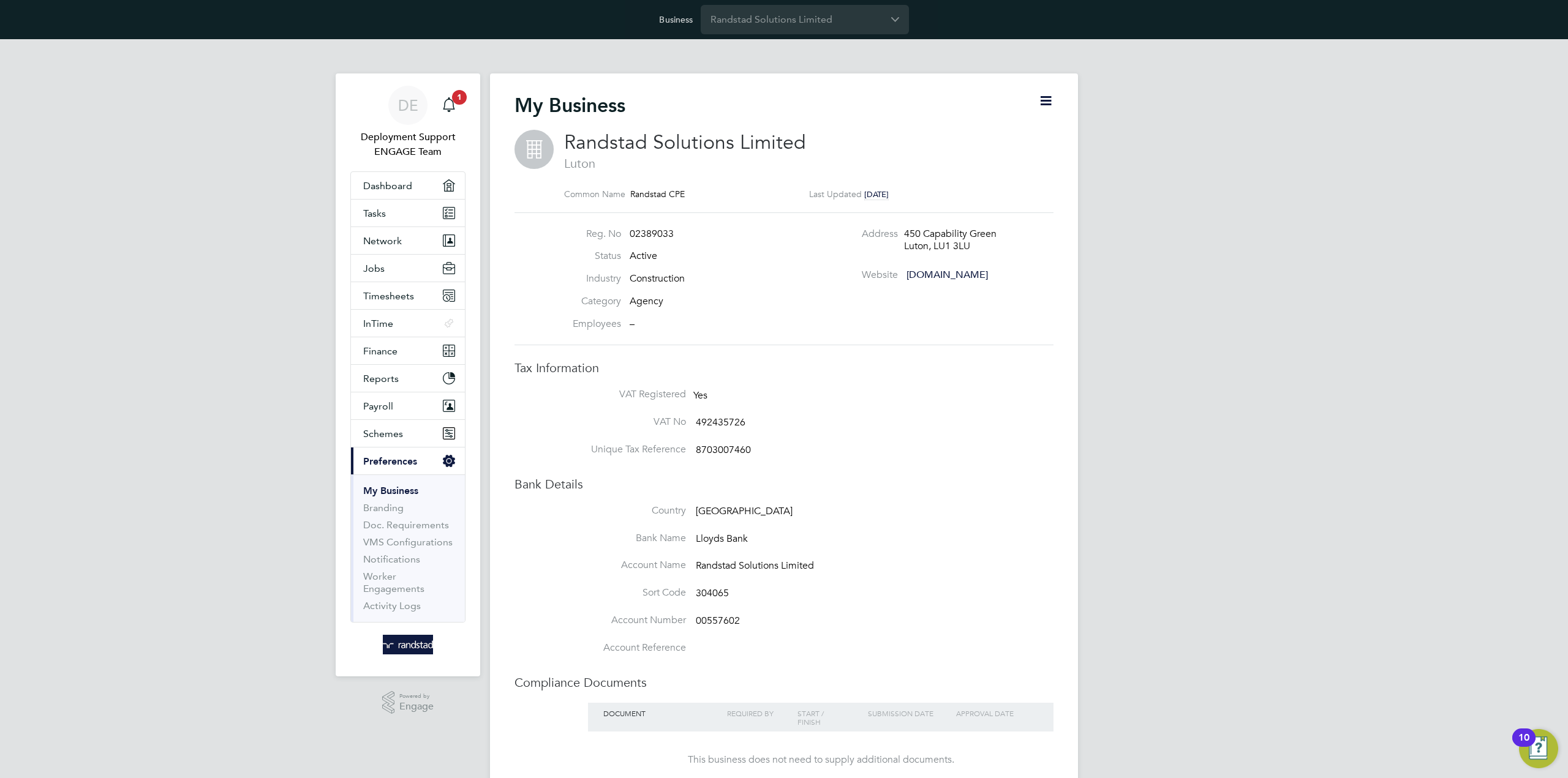
click at [1047, 101] on icon at bounding box center [1046, 101] width 16 height 16
click at [1050, 97] on icon at bounding box center [1046, 101] width 16 height 16
click at [1132, 89] on div "DE Deployment Support ENGAGE Team Notifications 1 Applications: Dashboard Tasks…" at bounding box center [784, 558] width 1568 height 1038
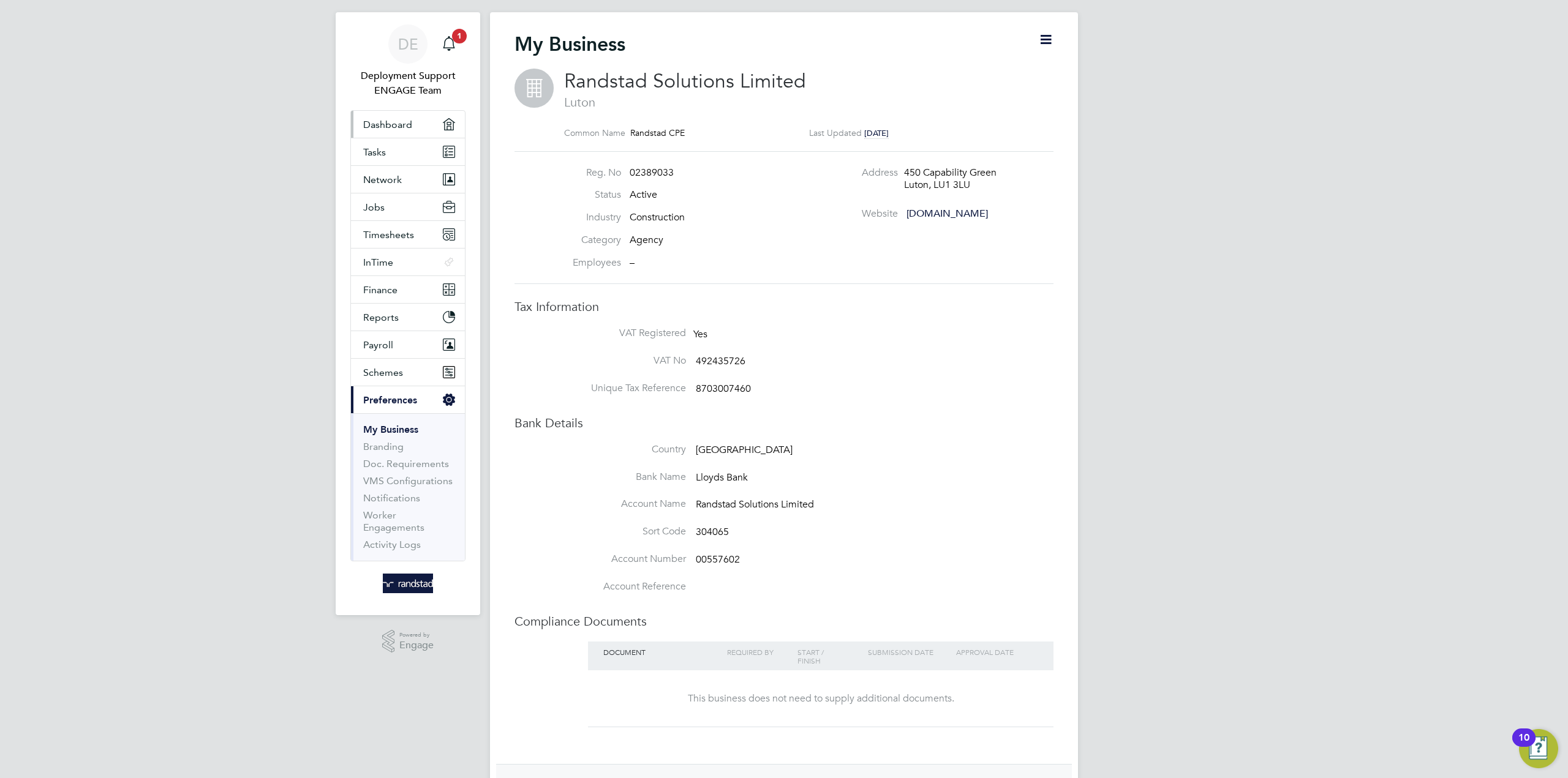
click at [441, 120] on link "Dashboard" at bounding box center [408, 124] width 114 height 27
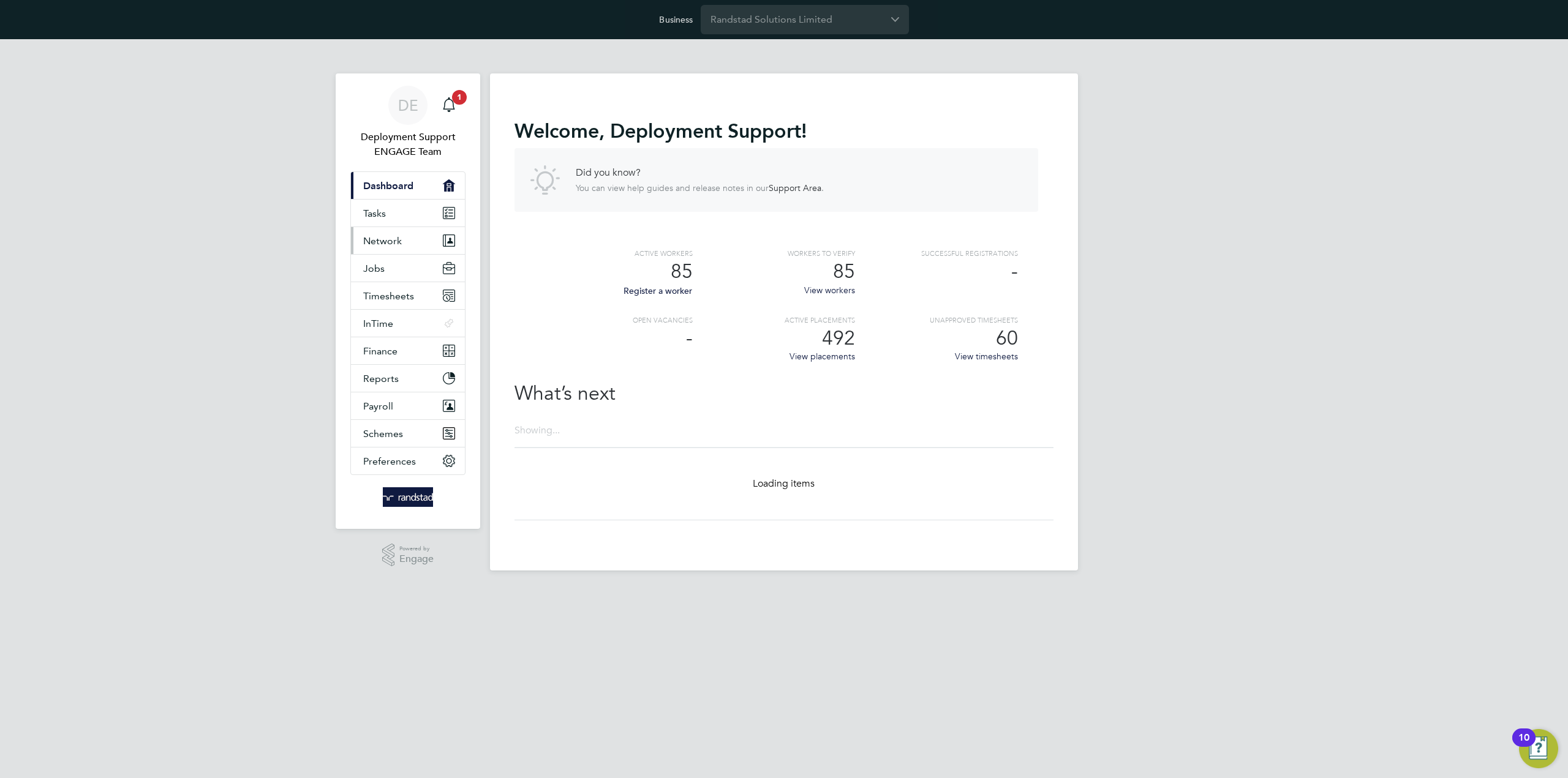
click at [391, 233] on button "Network" at bounding box center [408, 241] width 114 height 27
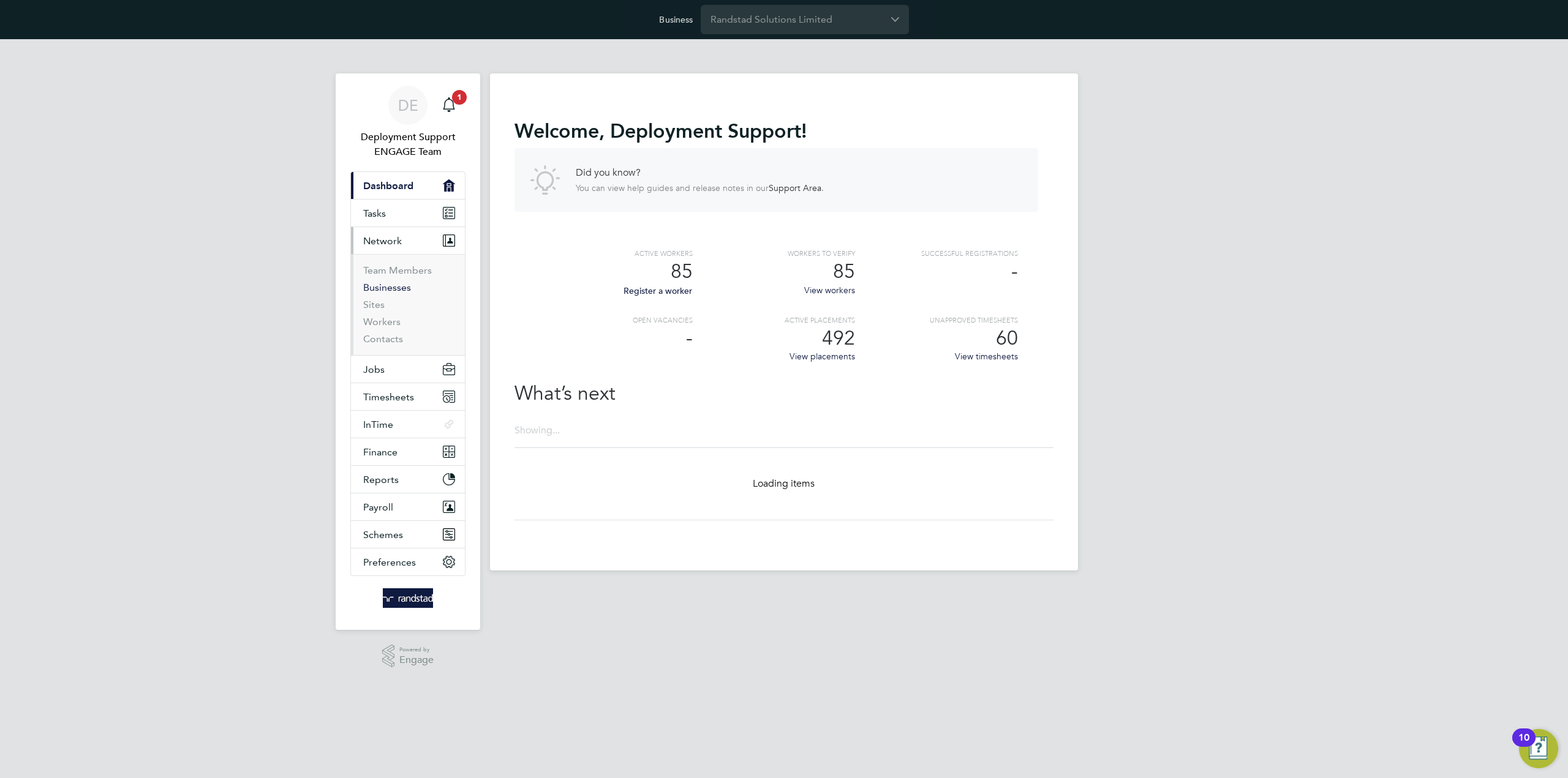
click at [394, 291] on link "Businesses" at bounding box center [387, 287] width 48 height 12
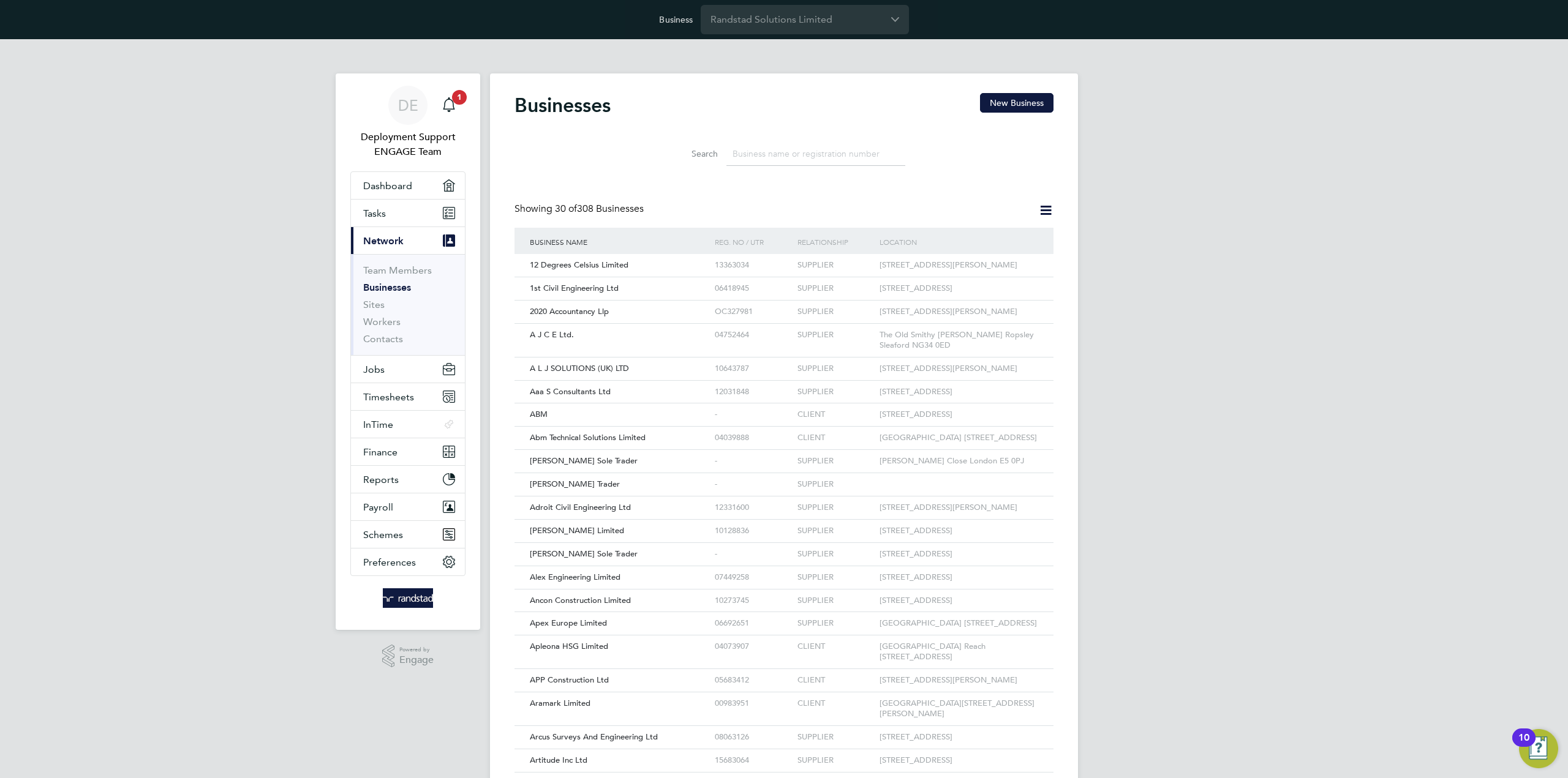
click at [1041, 210] on icon at bounding box center [1046, 210] width 16 height 16
click at [953, 180] on div "Businesses New Business Search Showing 30 of 308 Businesses Business Name Reg. …" at bounding box center [784, 554] width 539 height 922
click at [748, 156] on input at bounding box center [815, 154] width 179 height 24
click at [817, 17] on input "Randstad Solutions Limited" at bounding box center [805, 19] width 208 height 28
click at [808, 51] on li "Engage Partners" at bounding box center [805, 49] width 208 height 30
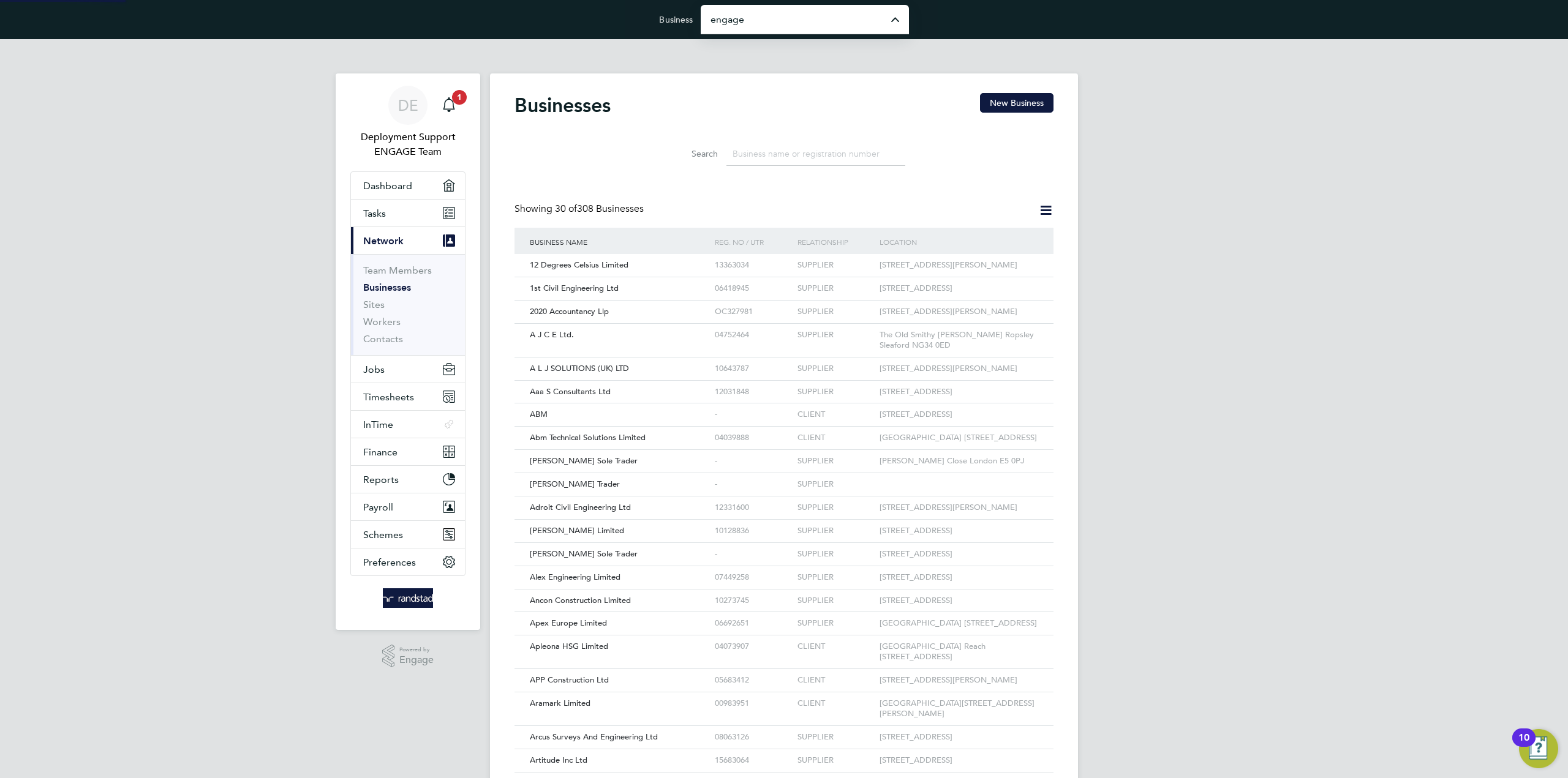
type input "Engage Partners"
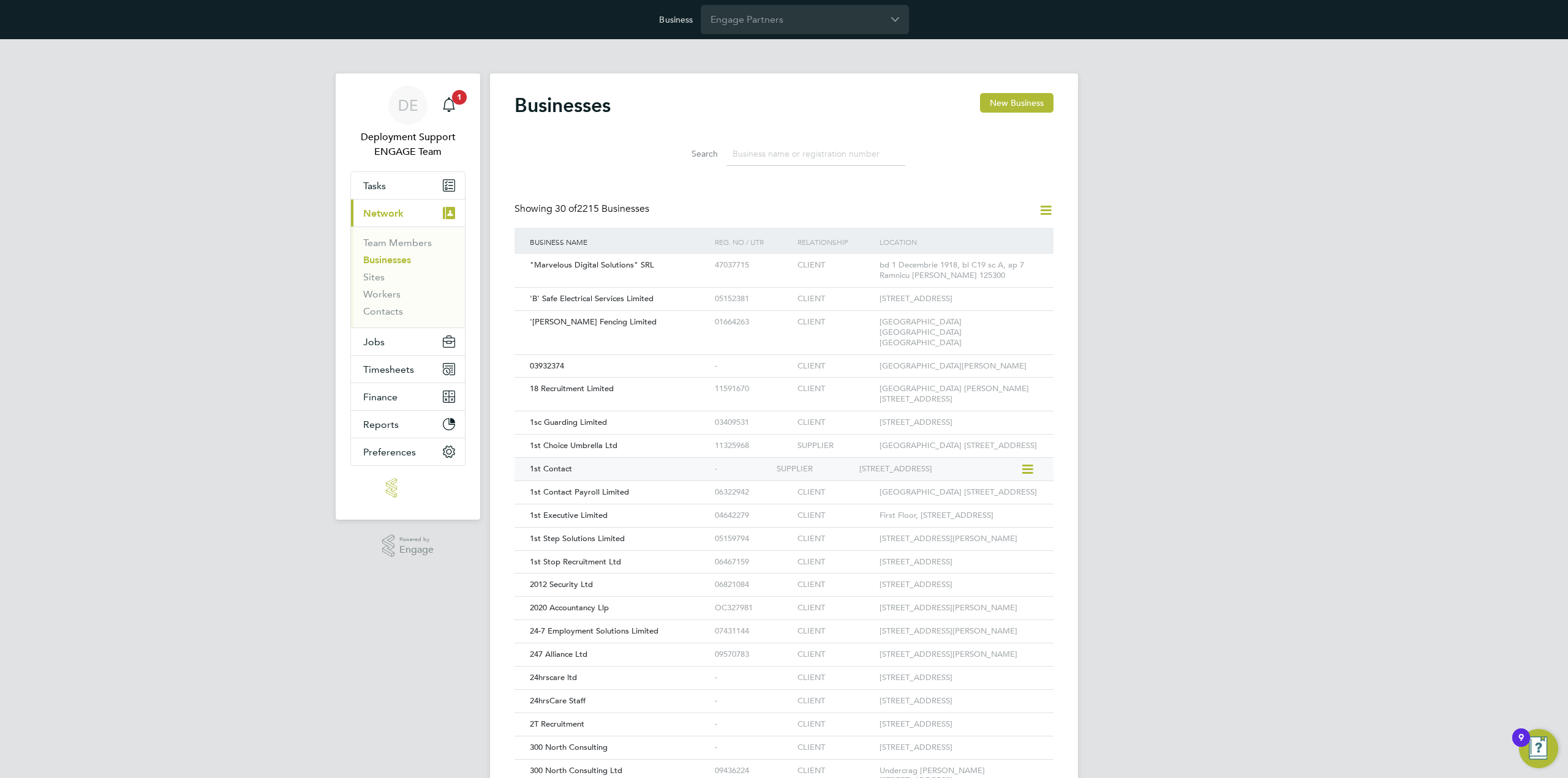
click at [351, 200] on button "Current page: Network" at bounding box center [408, 213] width 114 height 27
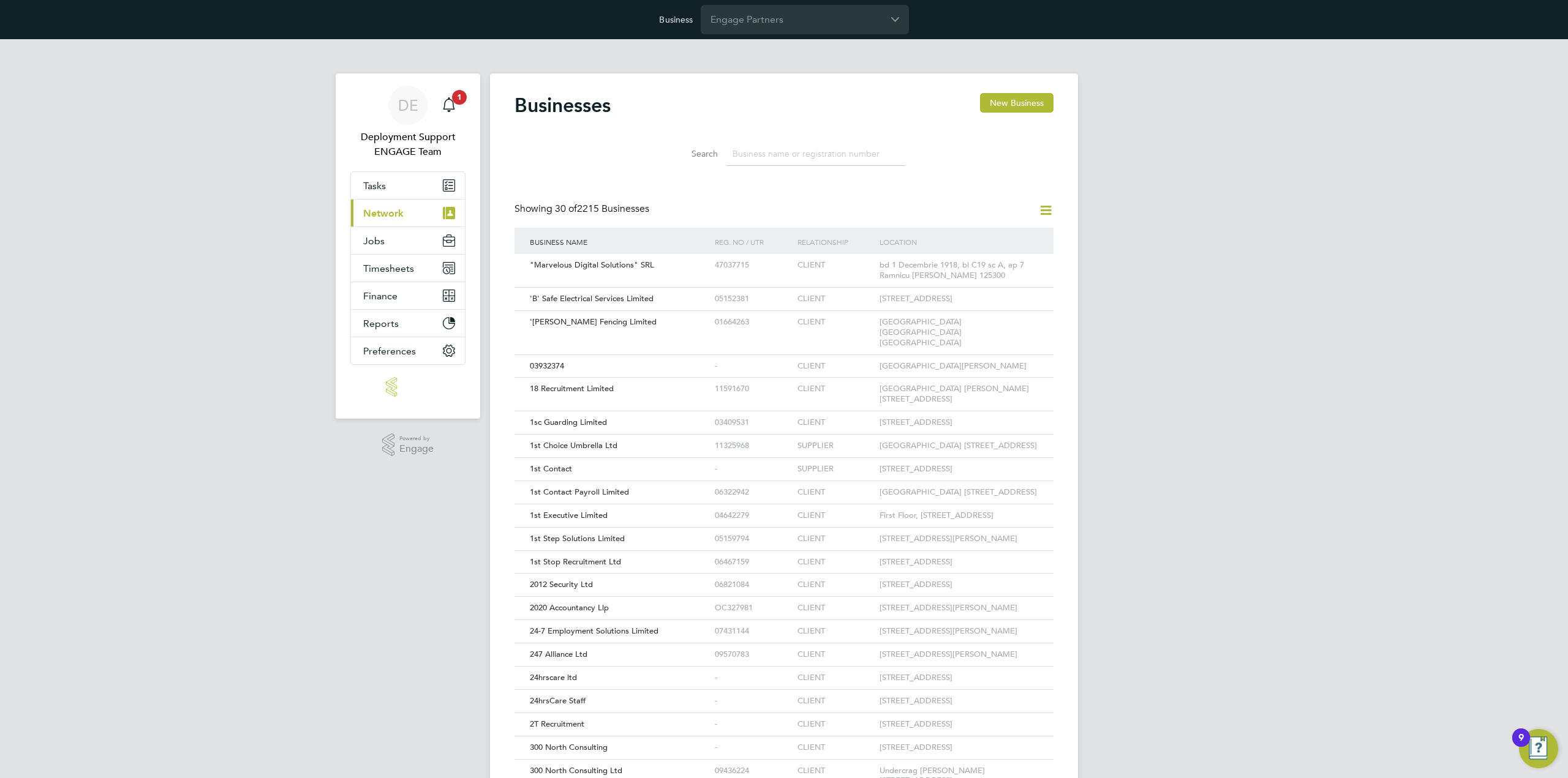
click at [836, 154] on input at bounding box center [815, 154] width 179 height 24
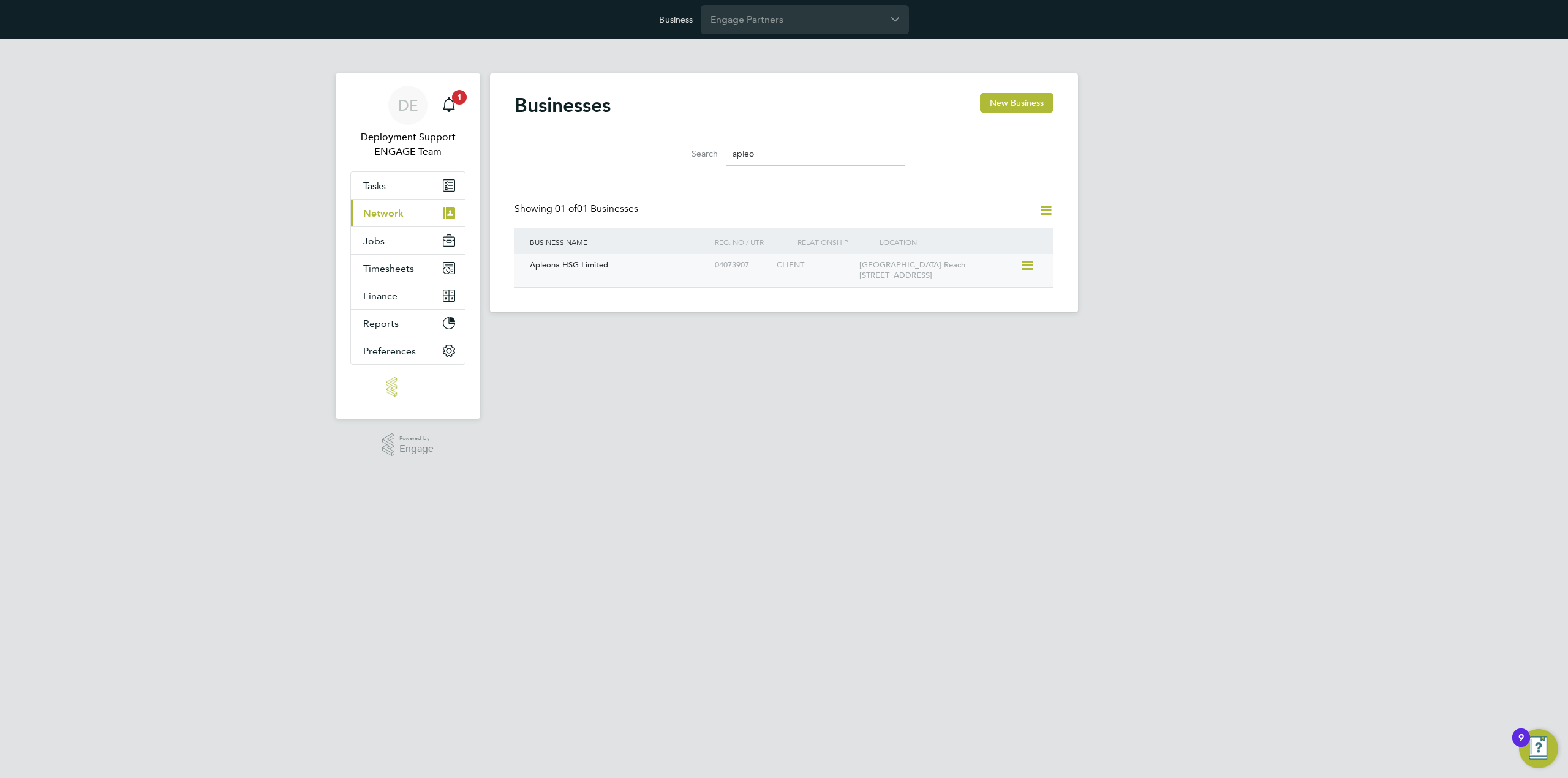
type input "apleo"
click at [920, 263] on div "[GEOGRAPHIC_DATA] Reach [STREET_ADDRESS]" at bounding box center [938, 270] width 165 height 33
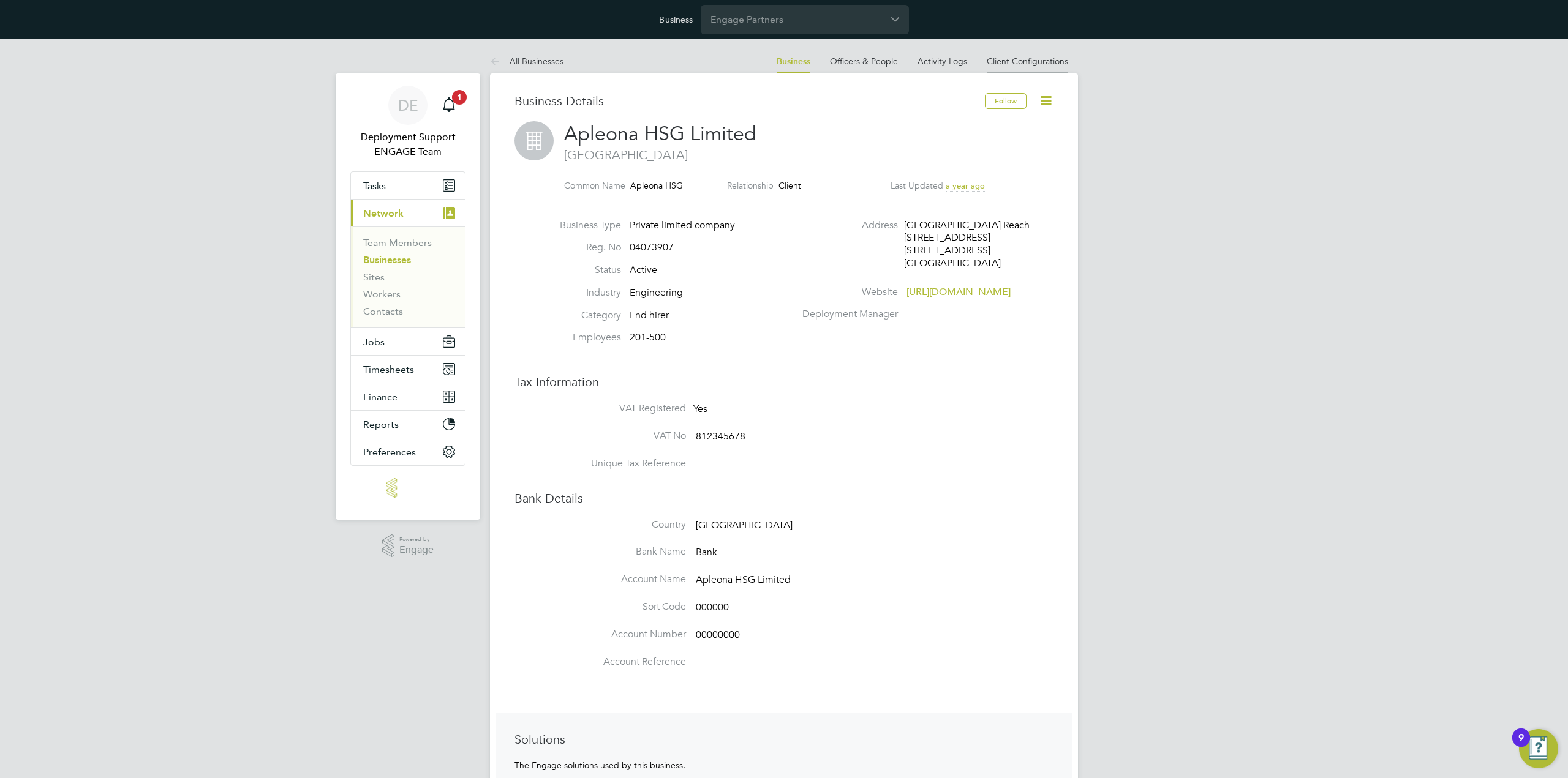
click at [1053, 54] on li "Client Configurations" at bounding box center [1028, 61] width 82 height 25
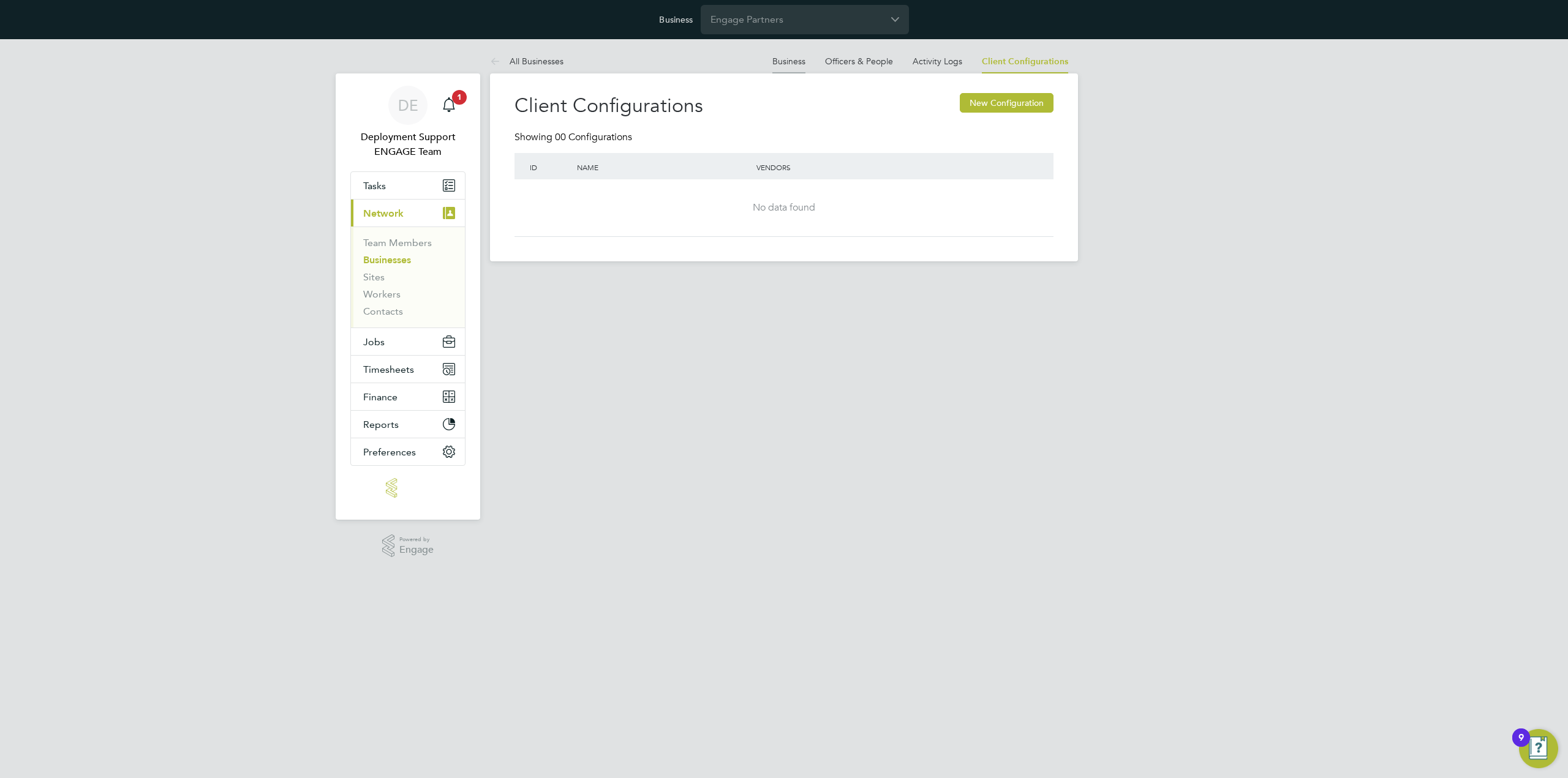
click at [799, 59] on link "Business" at bounding box center [788, 61] width 33 height 11
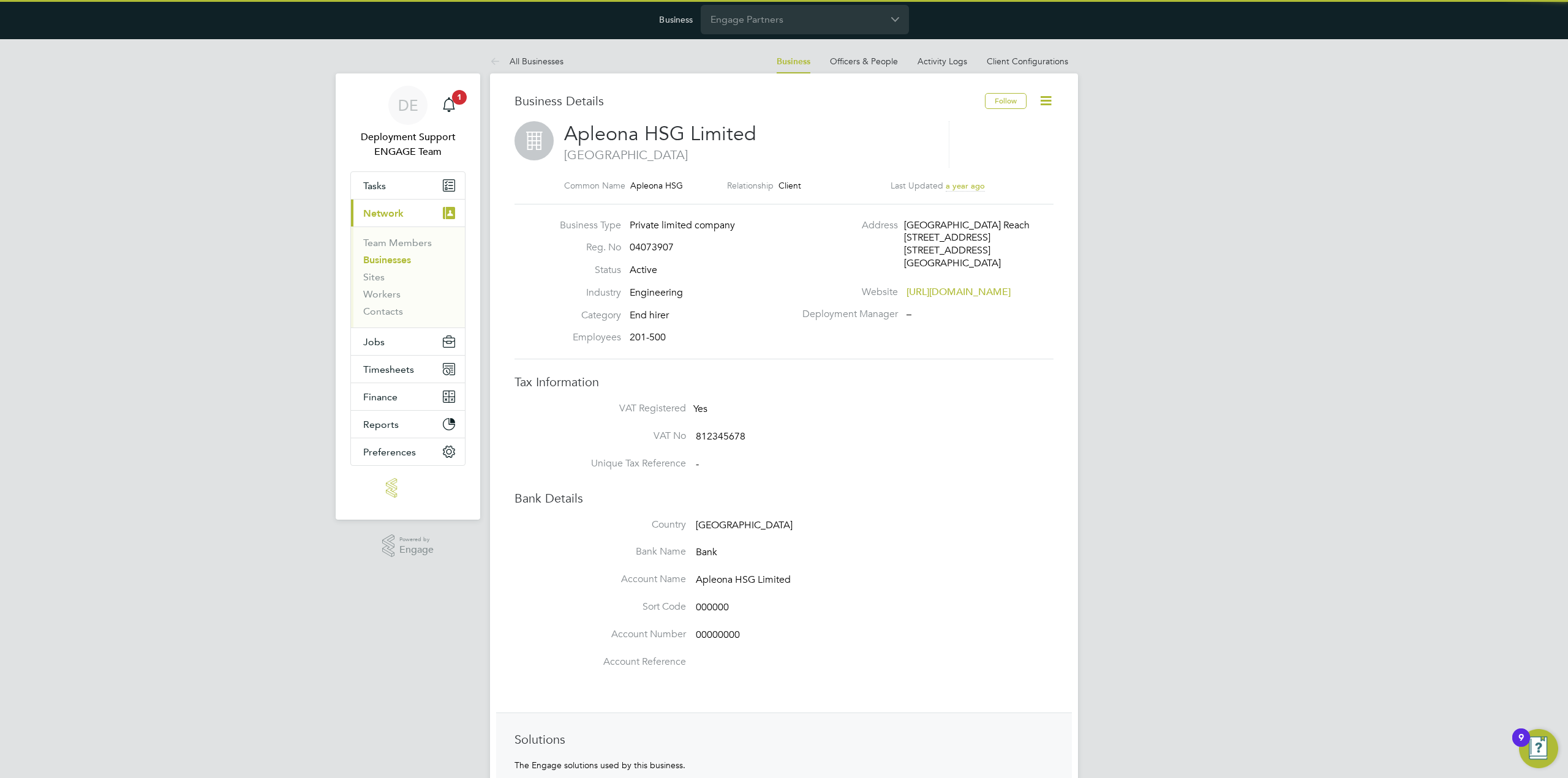
click at [1050, 101] on icon at bounding box center [1046, 101] width 16 height 16
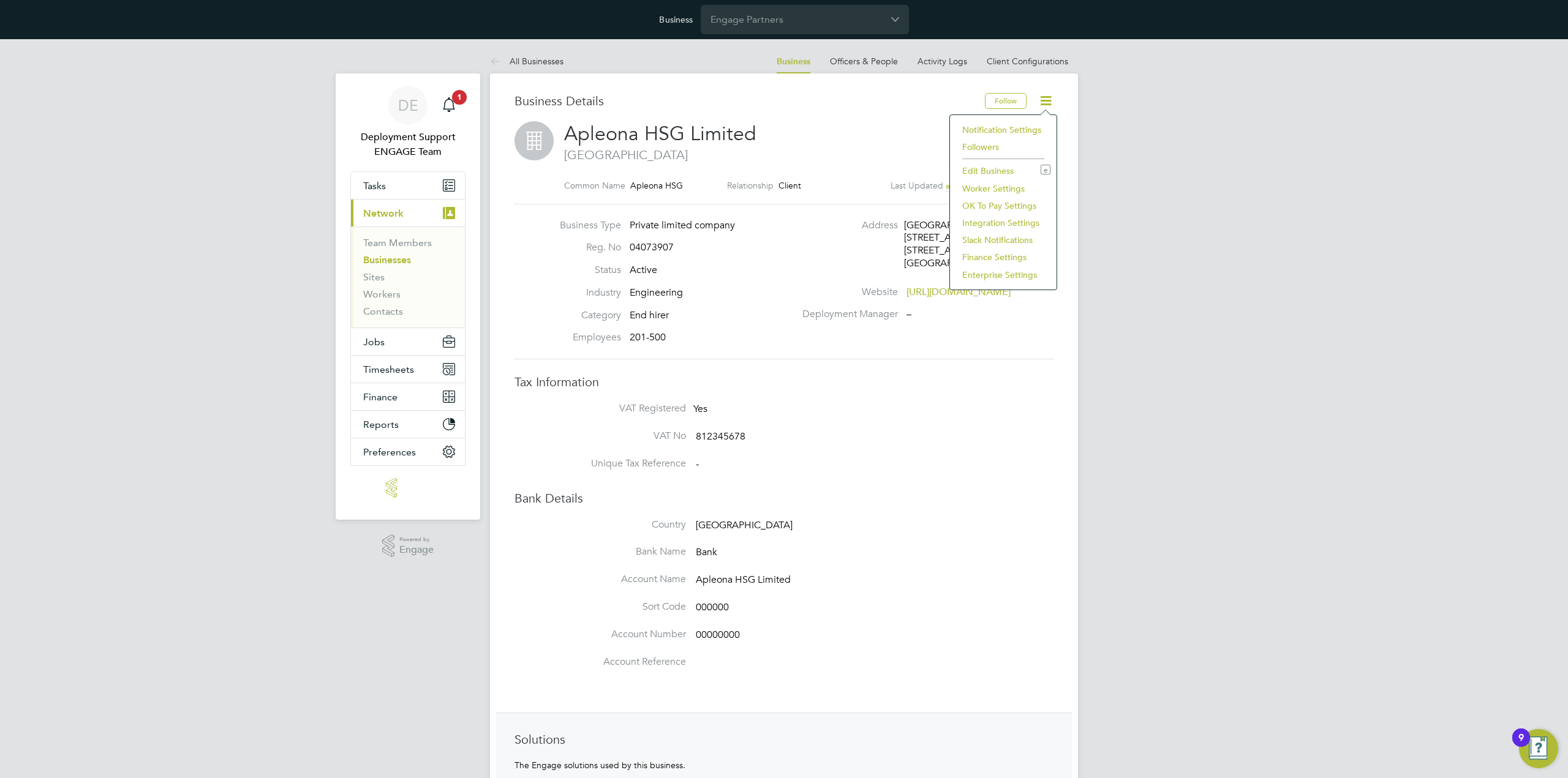
click at [1022, 127] on li "Notification Settings" at bounding box center [1003, 129] width 94 height 17
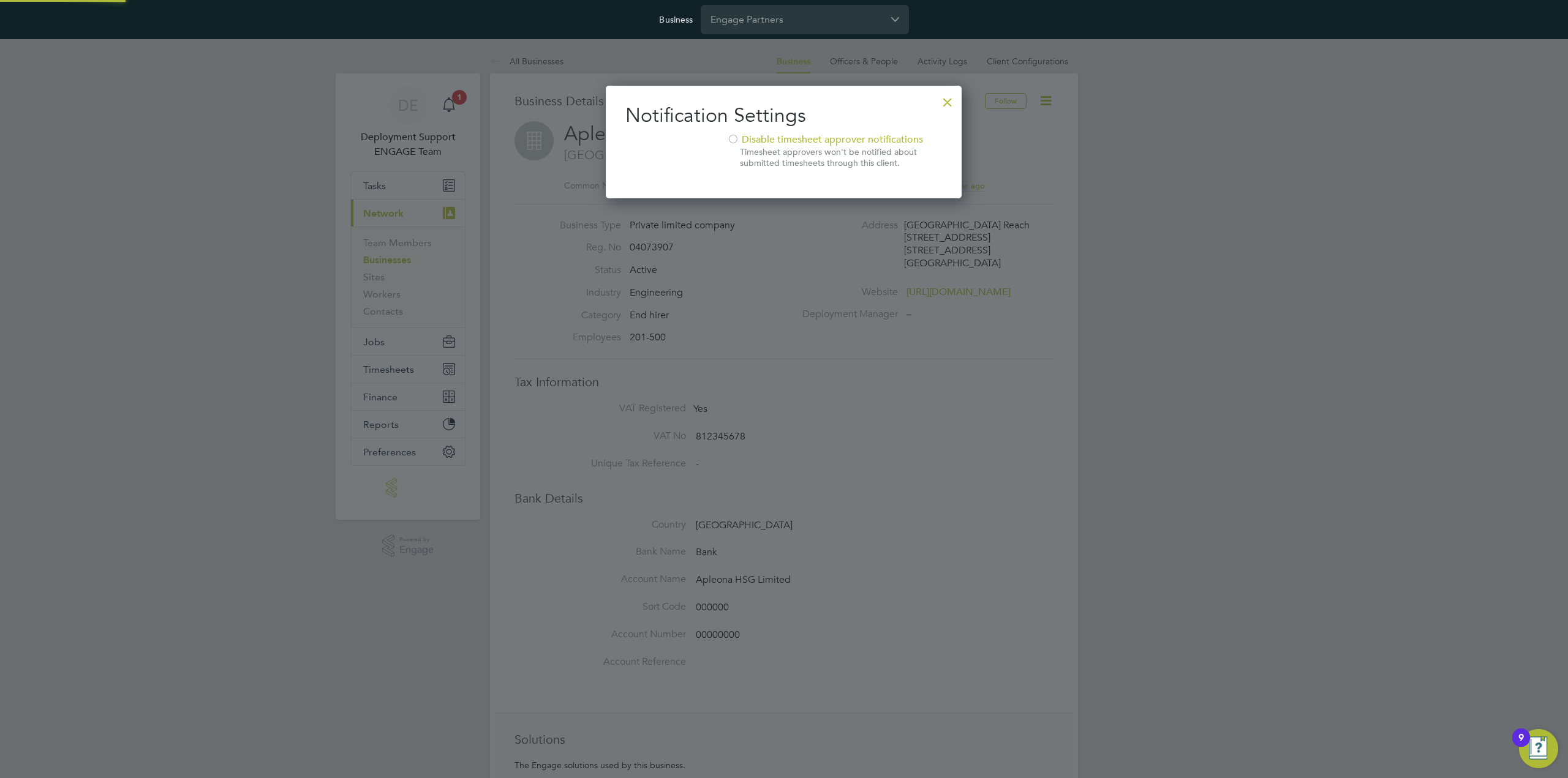
scroll to position [114, 357]
click at [951, 98] on div at bounding box center [947, 99] width 22 height 22
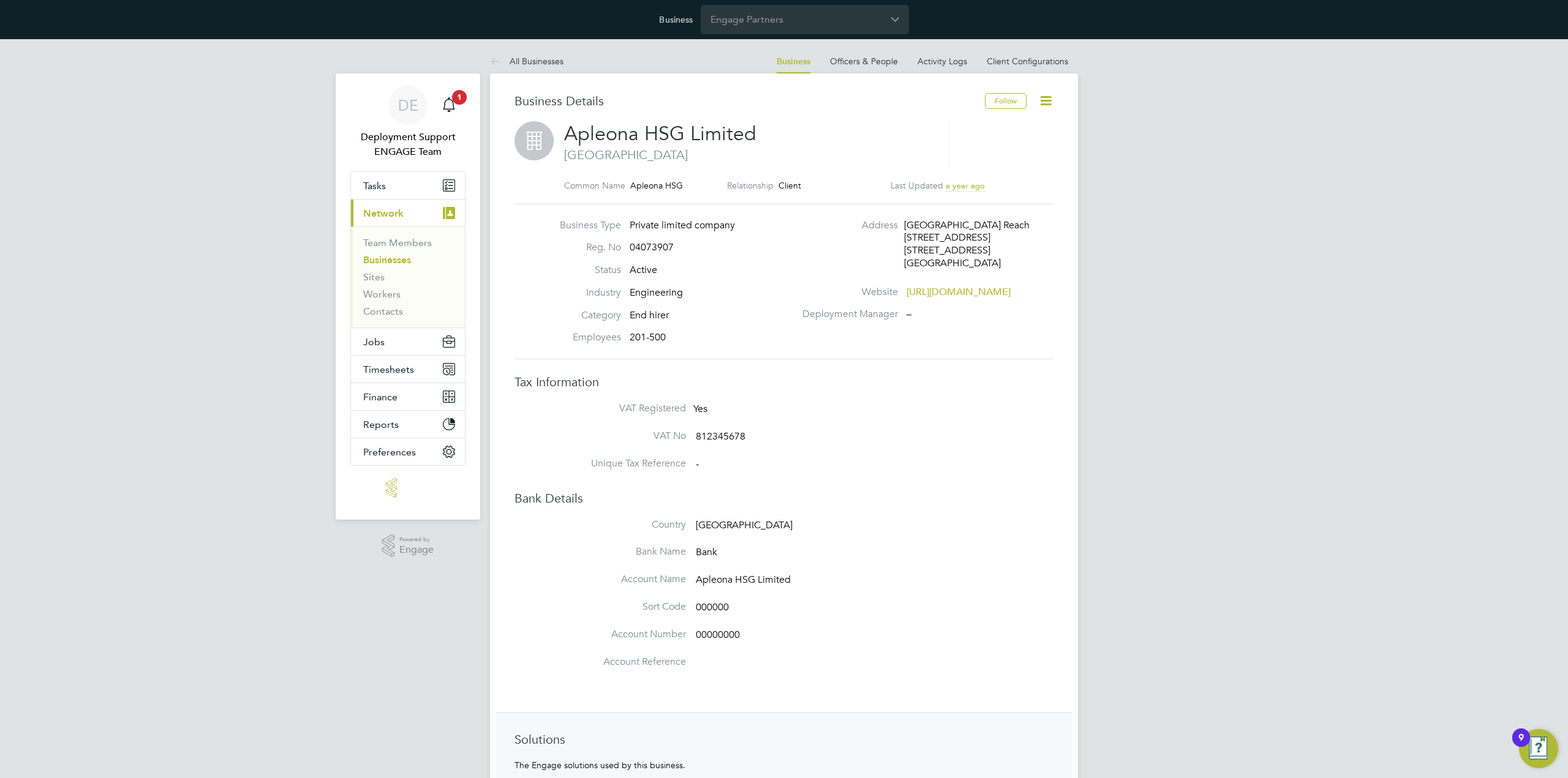
click at [1050, 100] on icon at bounding box center [1046, 101] width 16 height 16
click at [1015, 187] on li "Worker Settings" at bounding box center [1003, 188] width 94 height 17
type input "Autogenerated by Engage"
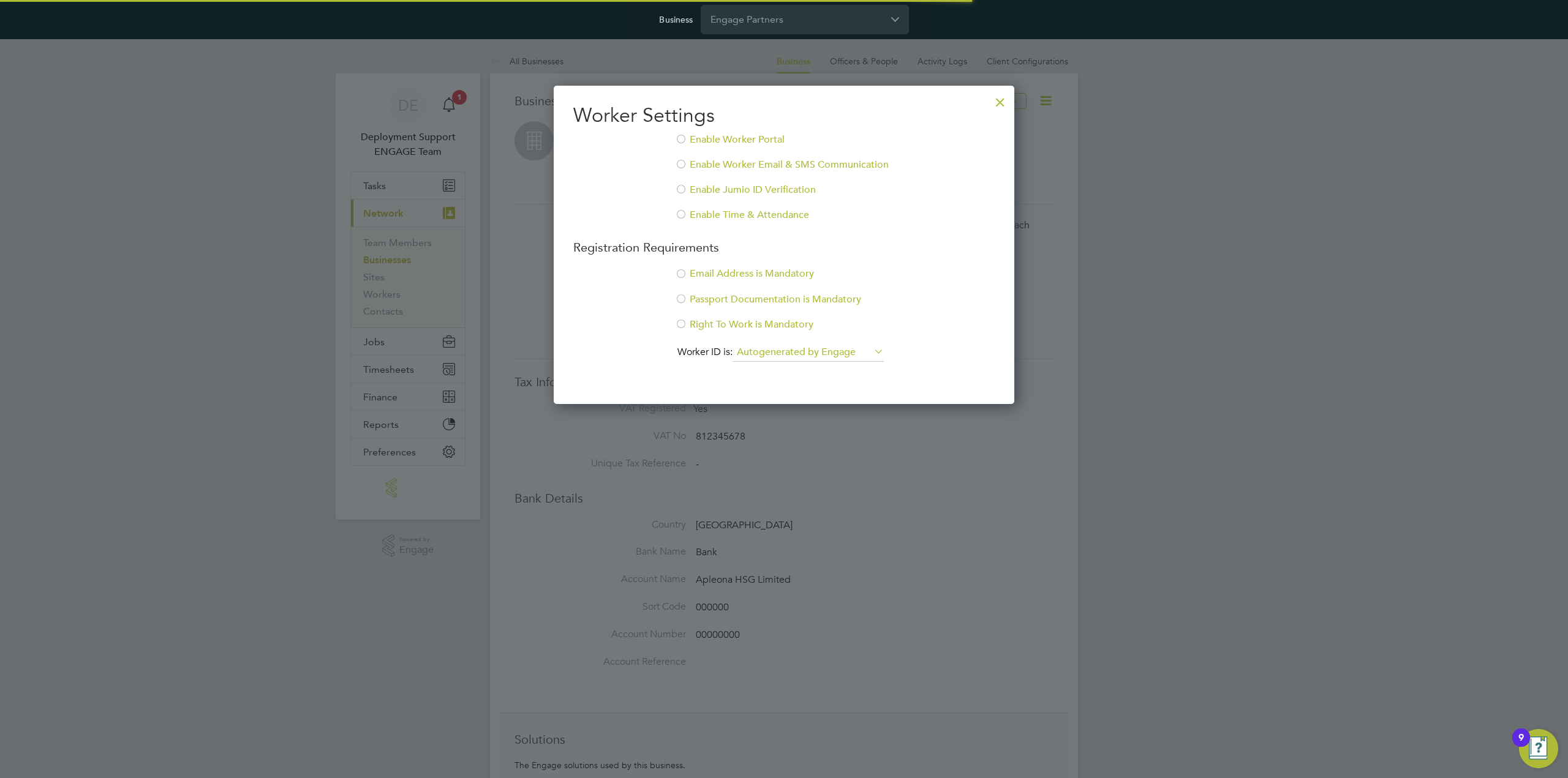
scroll to position [319, 461]
click at [1002, 98] on div at bounding box center [1000, 99] width 22 height 22
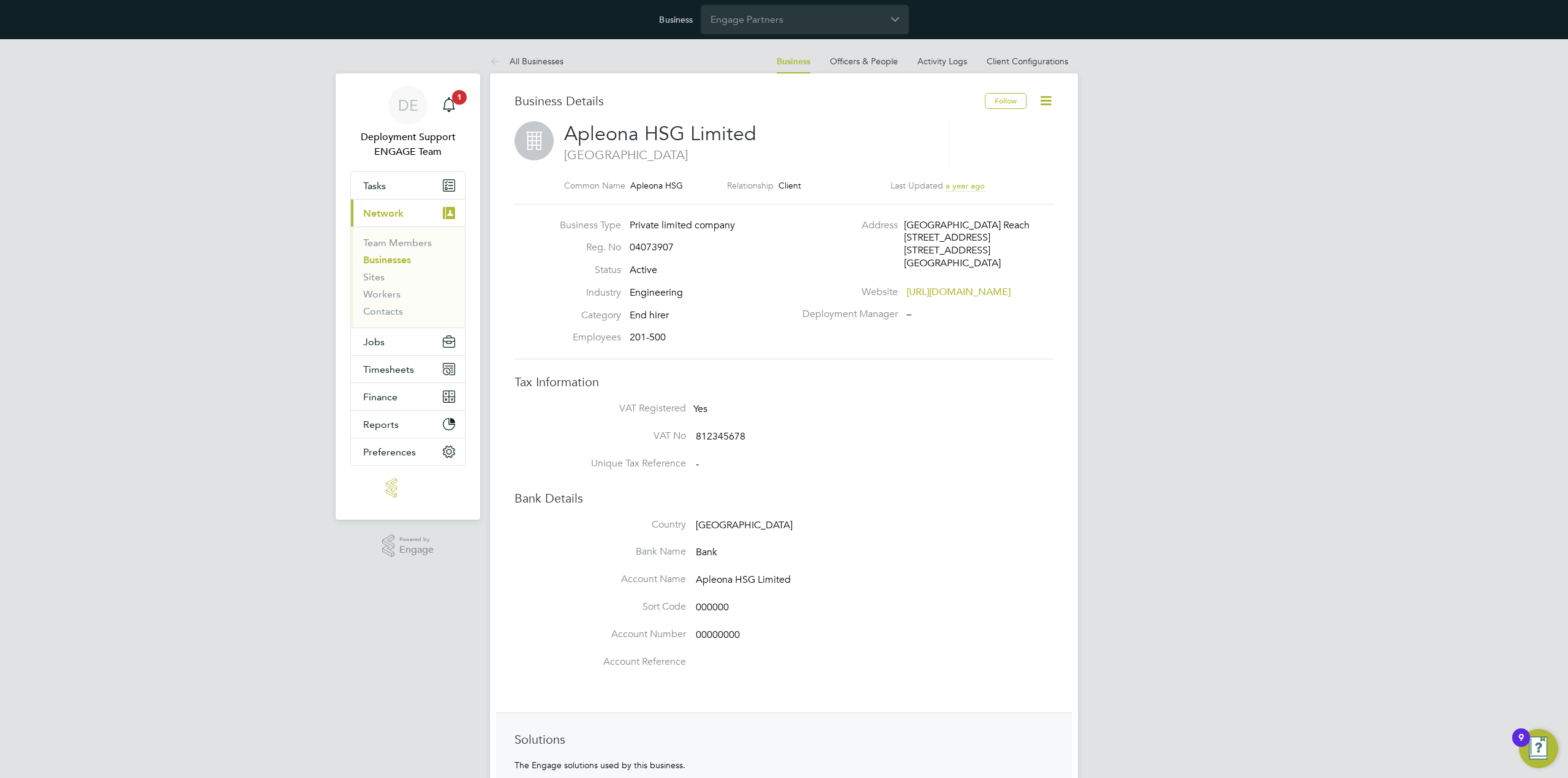
click at [1049, 101] on icon at bounding box center [1046, 101] width 16 height 16
click at [1173, 139] on div "DE Deployment Support ENGAGE Team Notifications 1 Applications: Tasks Current p…" at bounding box center [784, 618] width 1568 height 1158
click at [424, 448] on button "Preferences" at bounding box center [408, 452] width 114 height 27
click at [399, 427] on link "Notifications" at bounding box center [392, 432] width 57 height 12
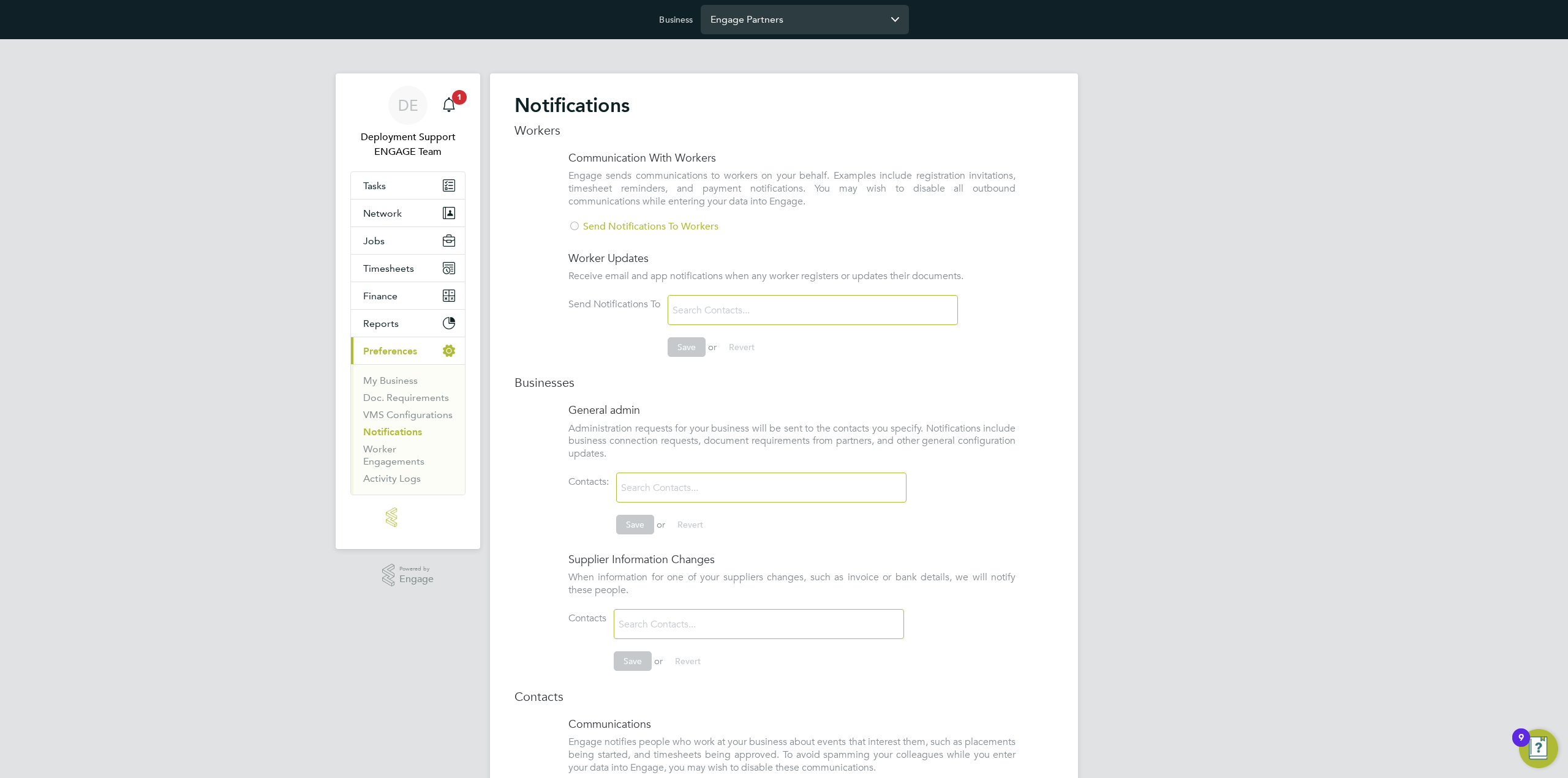
click at [804, 18] on input "Engage Partners" at bounding box center [805, 19] width 208 height 28
click at [823, 49] on span "Randstad Solutions Limited" at bounding box center [771, 49] width 122 height 15
type input "Randstad Solutions Limited"
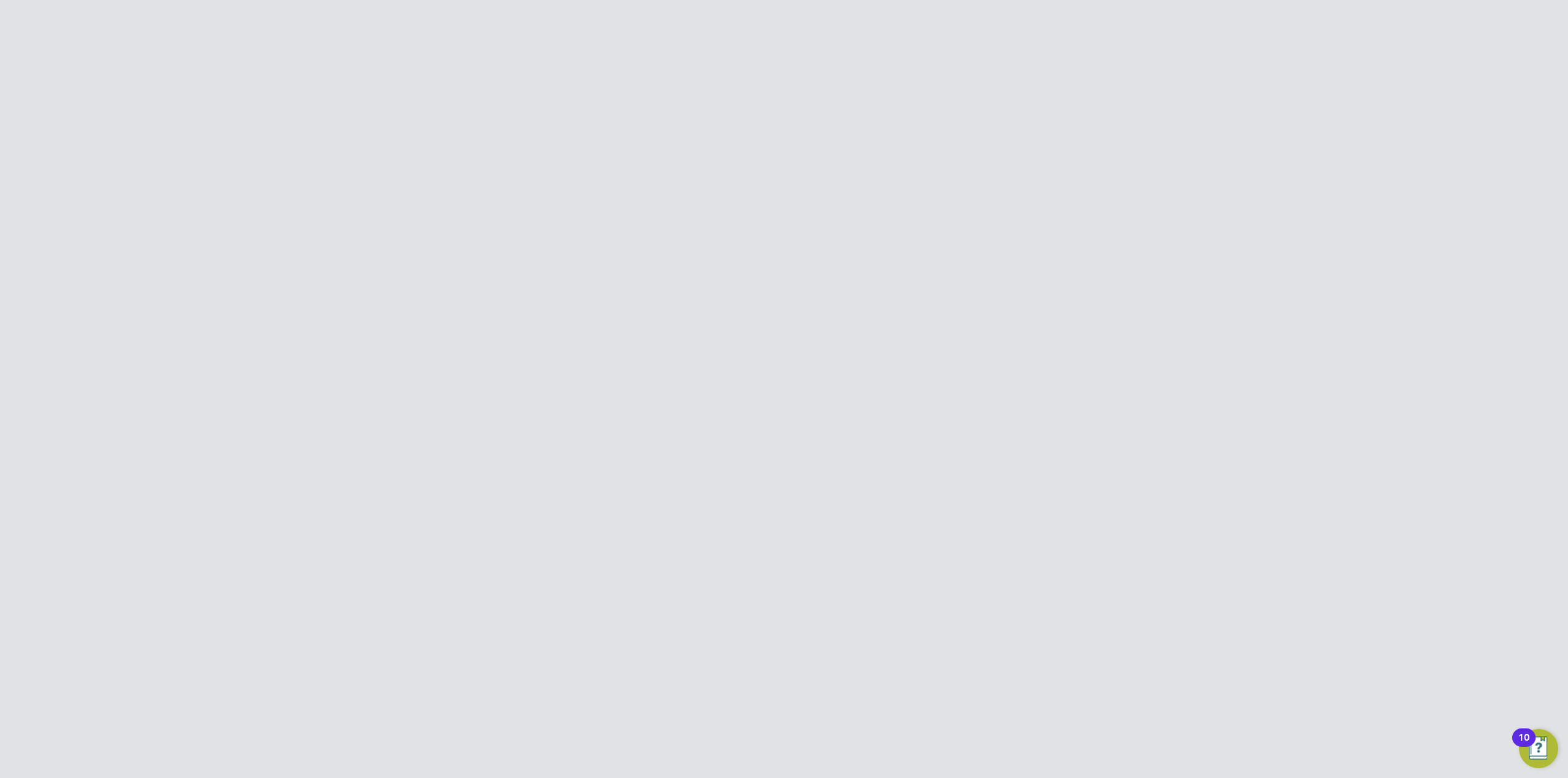
click at [408, 246] on button "Network" at bounding box center [408, 241] width 114 height 27
click at [393, 293] on li "Businesses" at bounding box center [409, 290] width 92 height 17
click at [401, 283] on link "Businesses" at bounding box center [387, 287] width 48 height 12
click at [767, 156] on input at bounding box center [815, 154] width 179 height 24
type input "apleo"
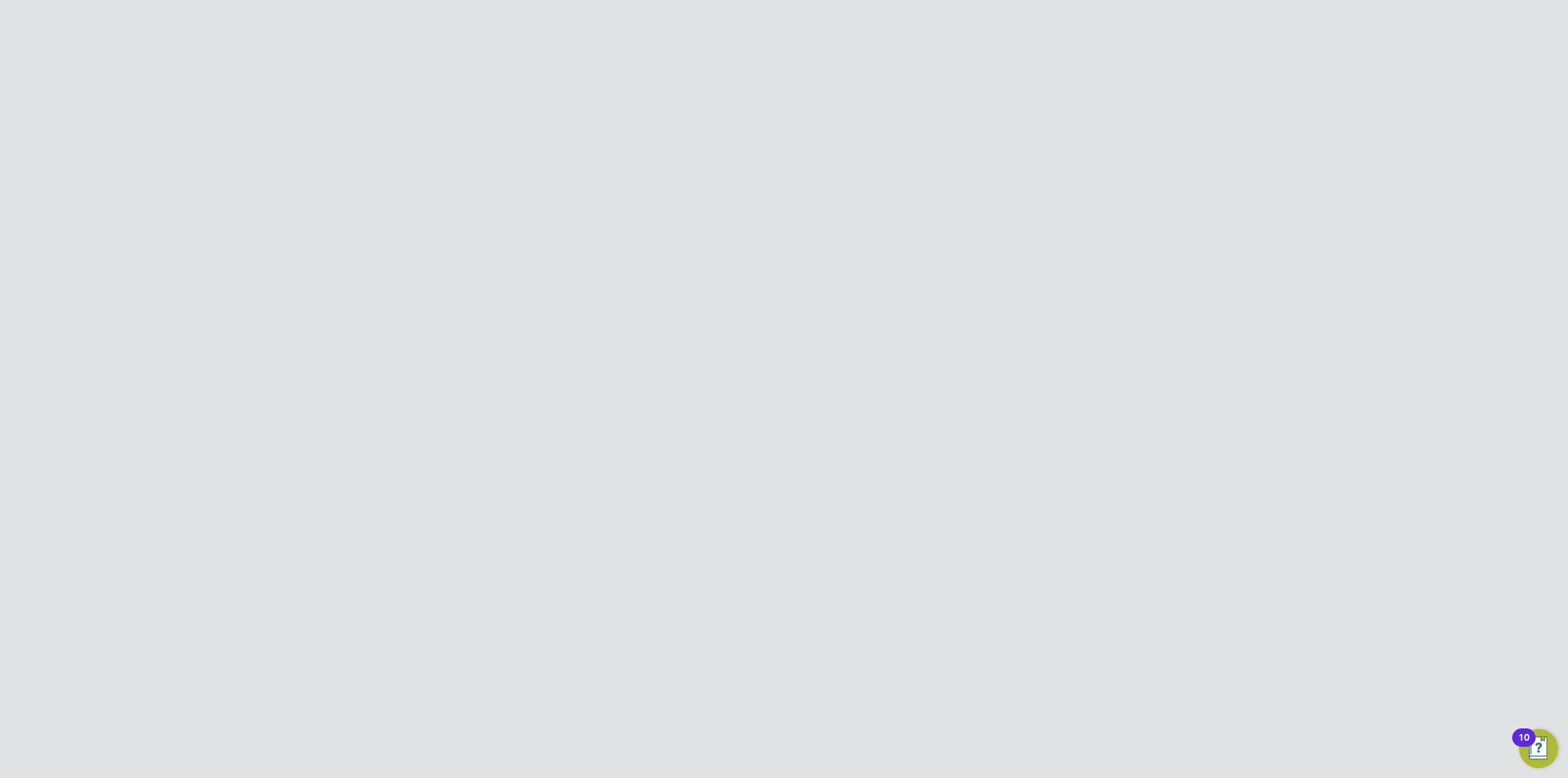
click at [857, 270] on div "Fifth Floor City Reach 5 Greenwich View Place London E14 9NN" at bounding box center [938, 270] width 165 height 33
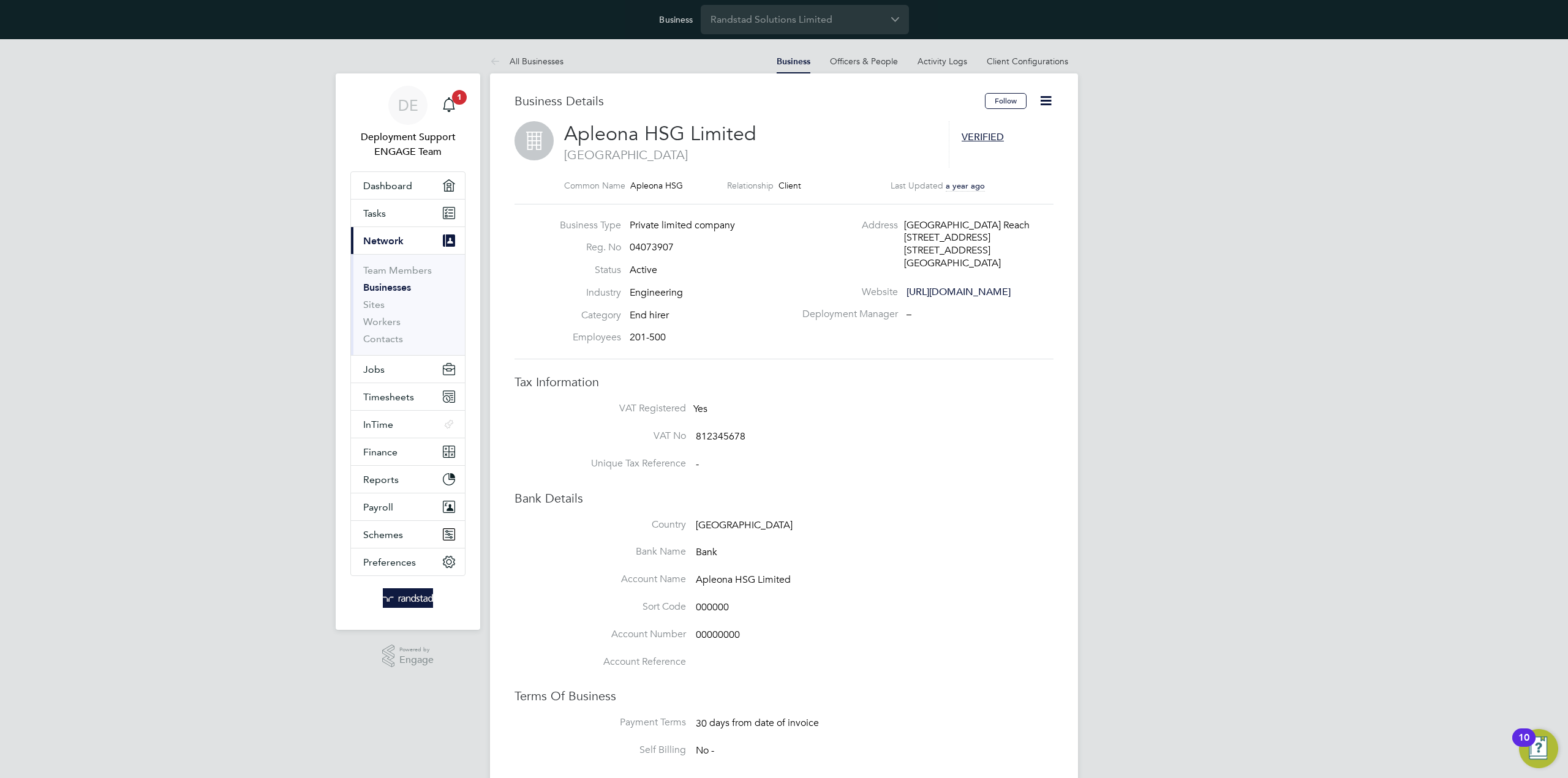
click at [1054, 103] on icon at bounding box center [1046, 101] width 16 height 16
click at [1003, 187] on li "Worker Settings" at bounding box center [1003, 188] width 94 height 17
type input "Autogenerated by Engage"
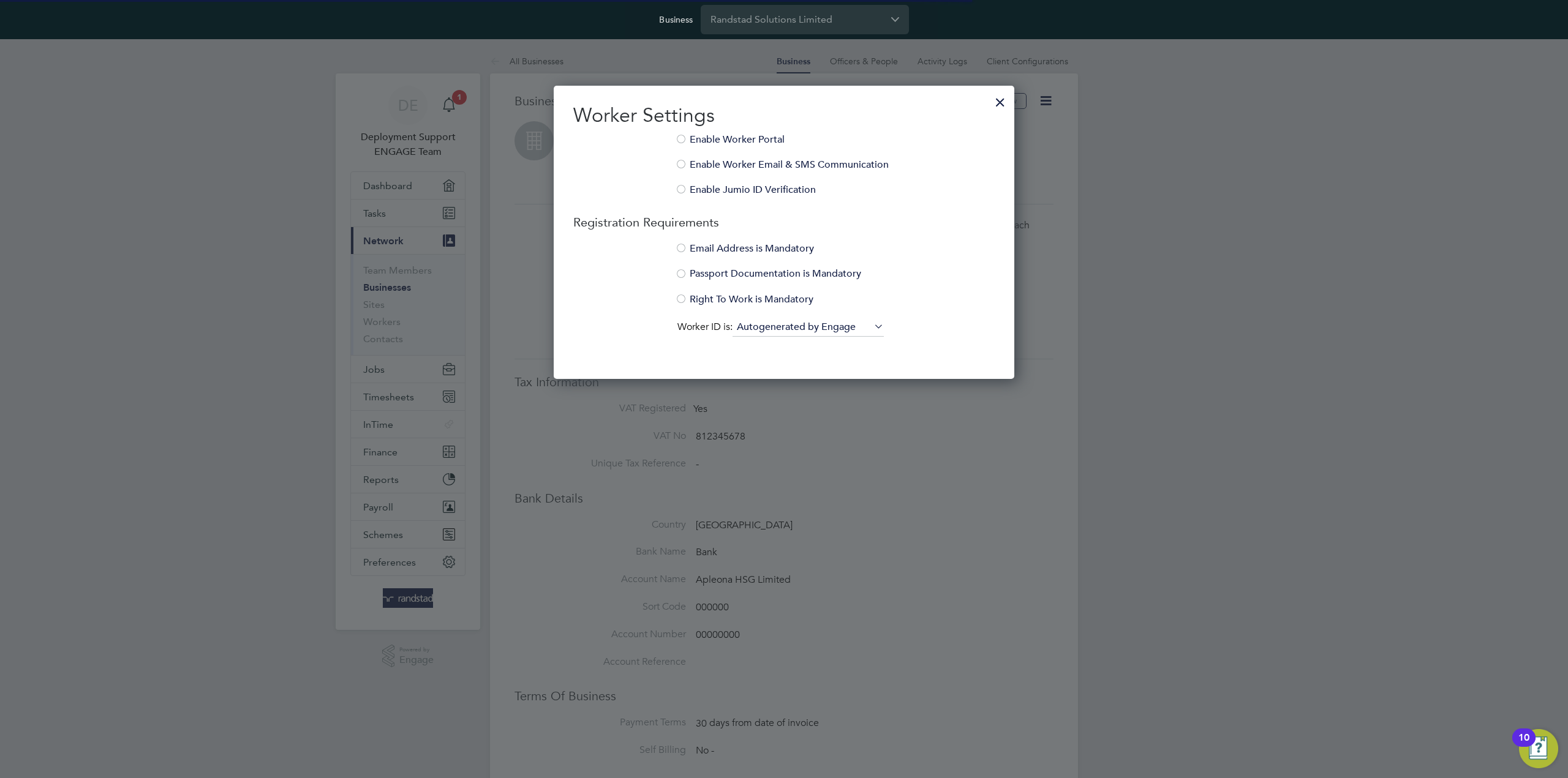
scroll to position [294, 461]
click at [1000, 96] on div at bounding box center [1000, 99] width 22 height 22
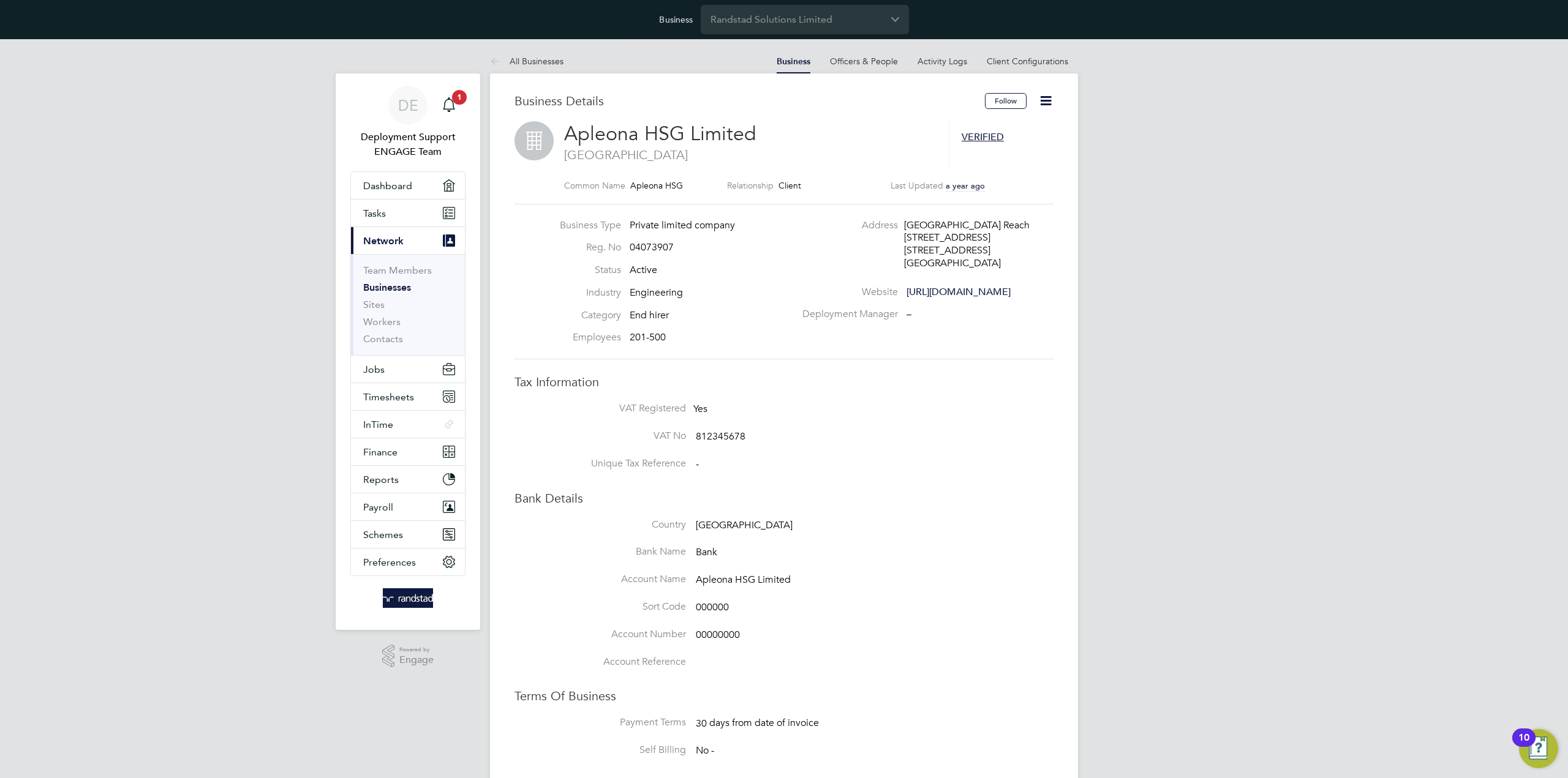
click at [1044, 103] on icon at bounding box center [1046, 101] width 16 height 16
click at [1000, 128] on li "Notification Settings" at bounding box center [1003, 129] width 94 height 17
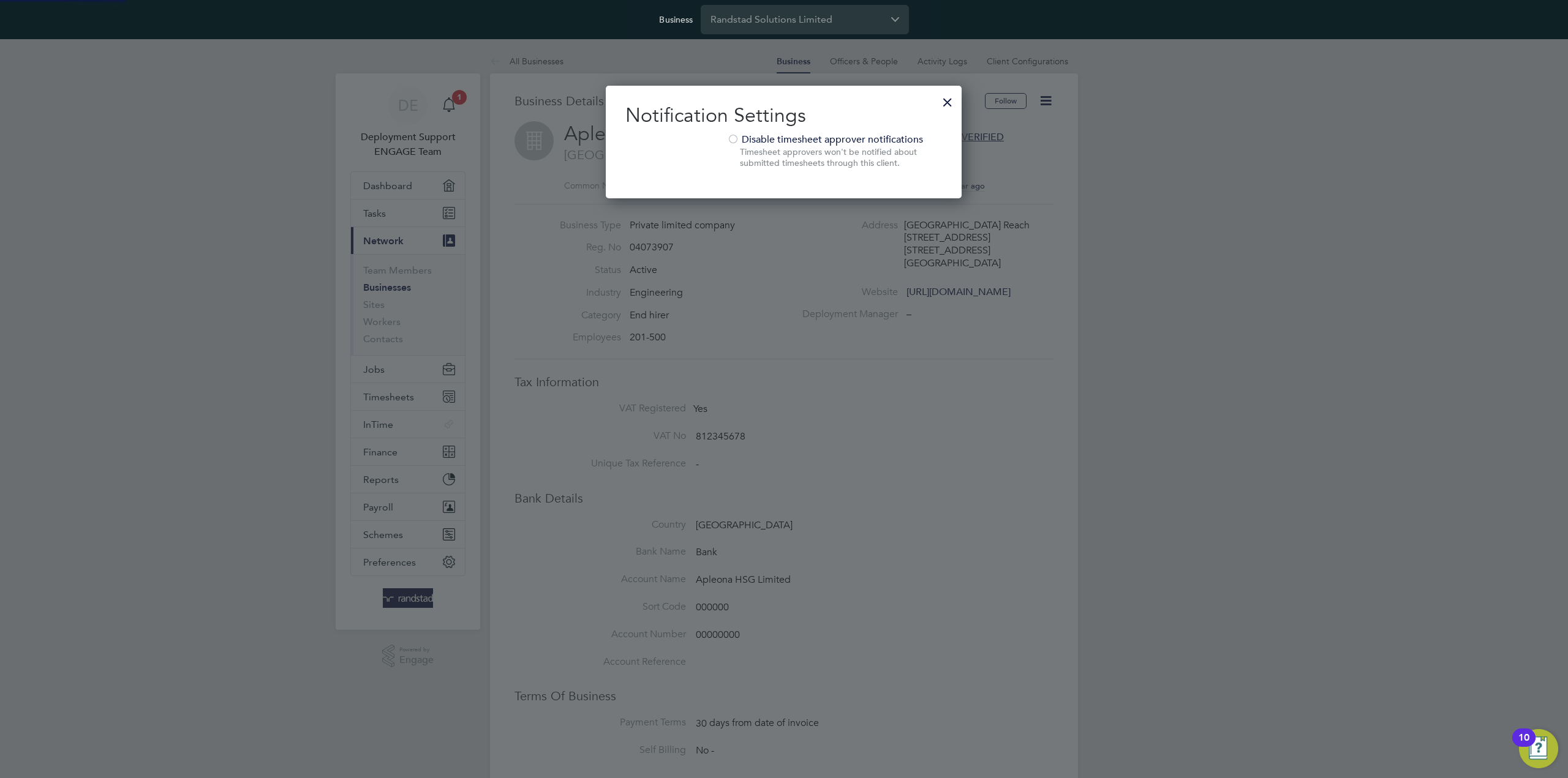
scroll to position [114, 357]
click at [953, 101] on div at bounding box center [947, 99] width 22 height 22
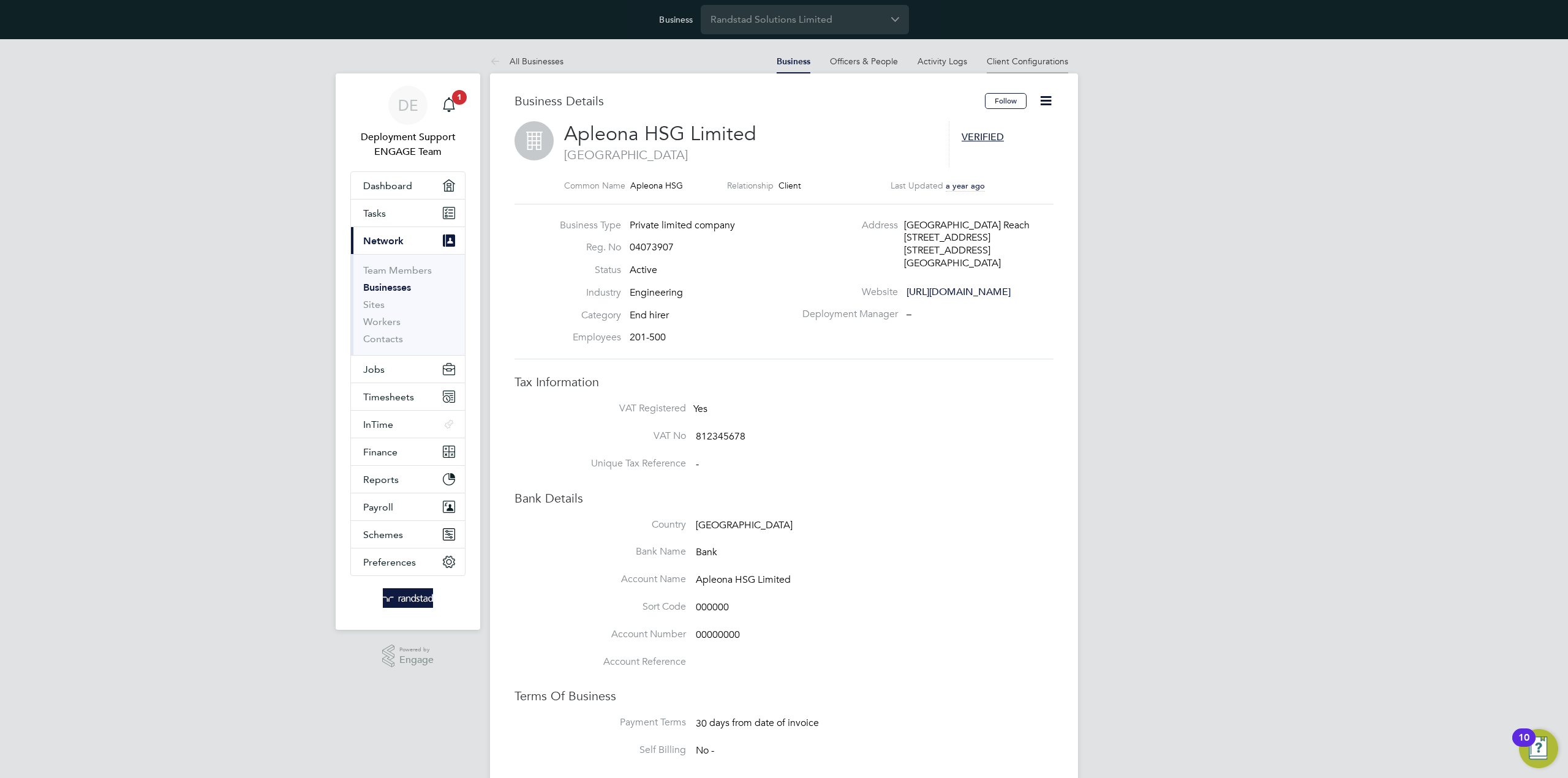
click at [1014, 67] on li "Client Configurations" at bounding box center [1028, 61] width 82 height 25
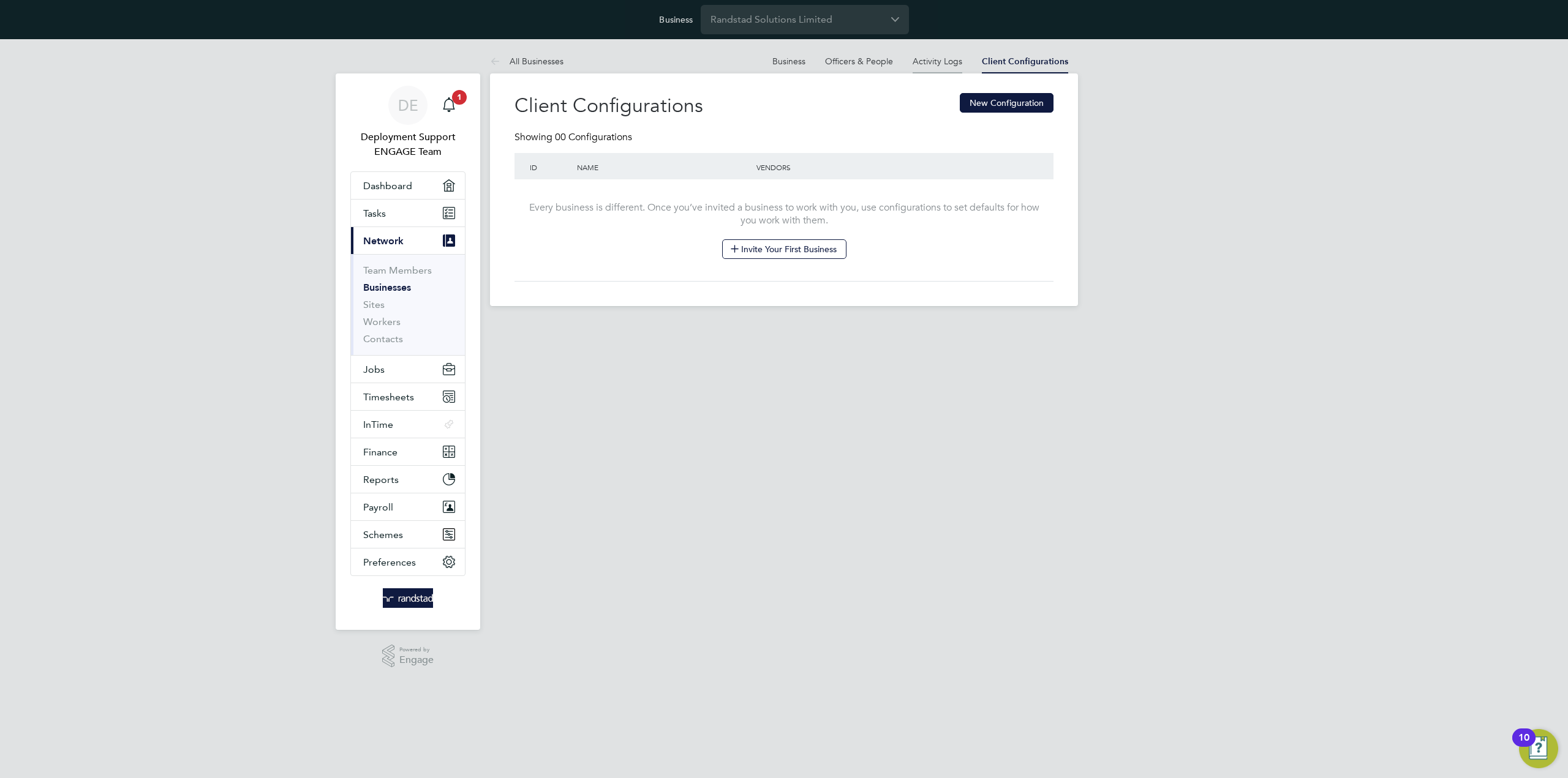
click at [940, 57] on link "Activity Logs" at bounding box center [937, 61] width 50 height 11
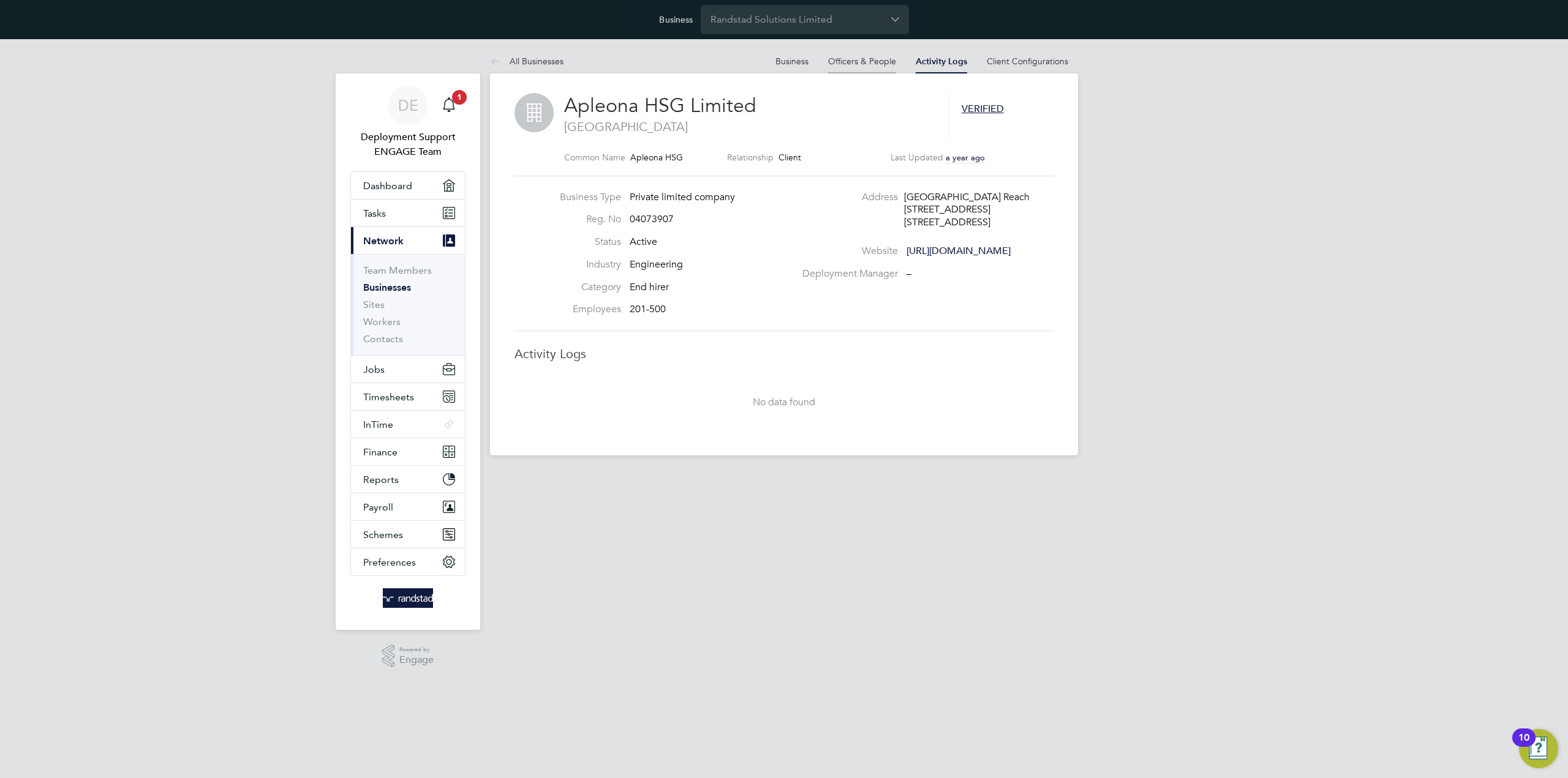
click at [867, 63] on link "Officers & People" at bounding box center [861, 61] width 68 height 11
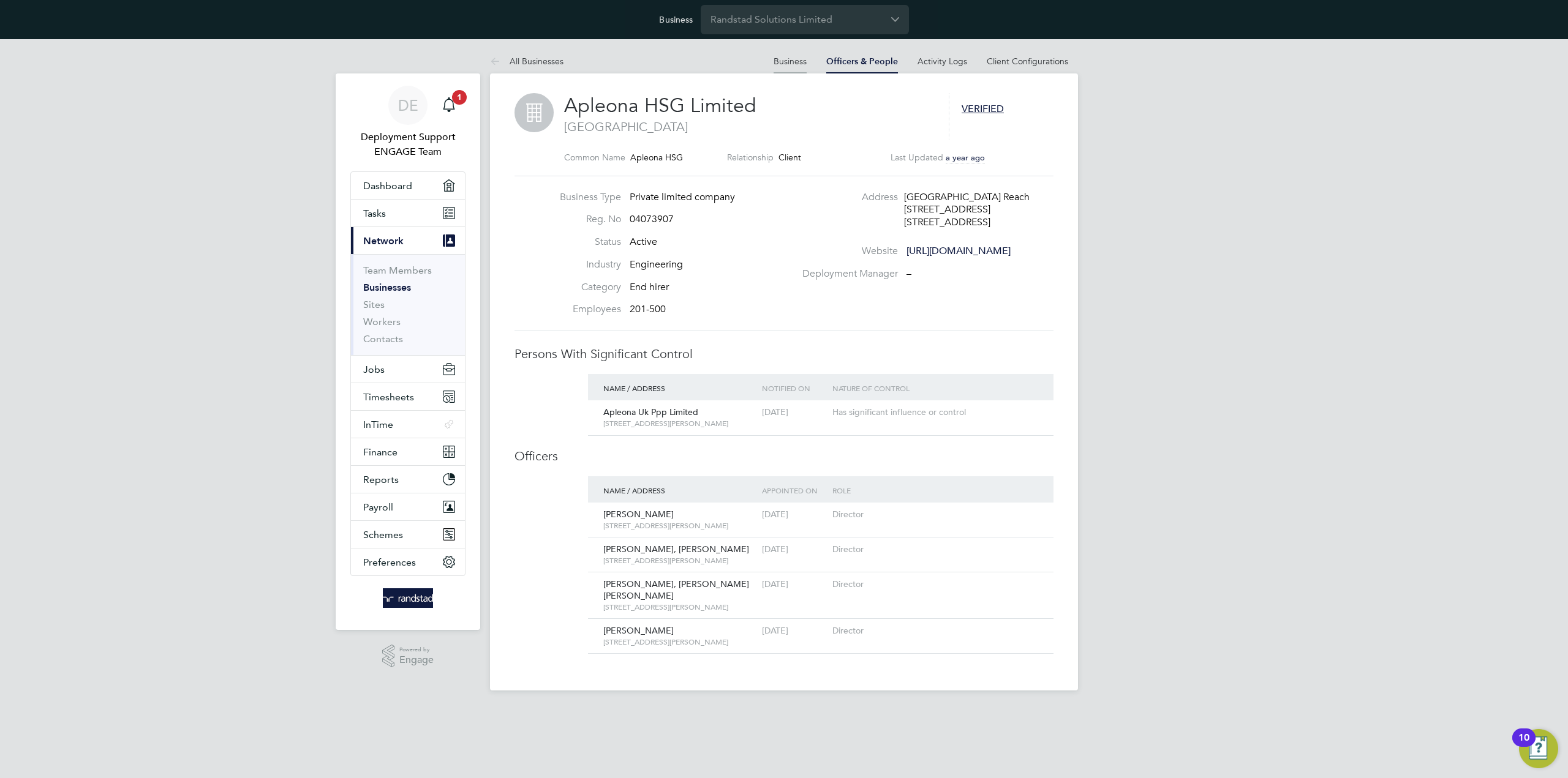
click at [779, 62] on link "Business" at bounding box center [790, 61] width 33 height 11
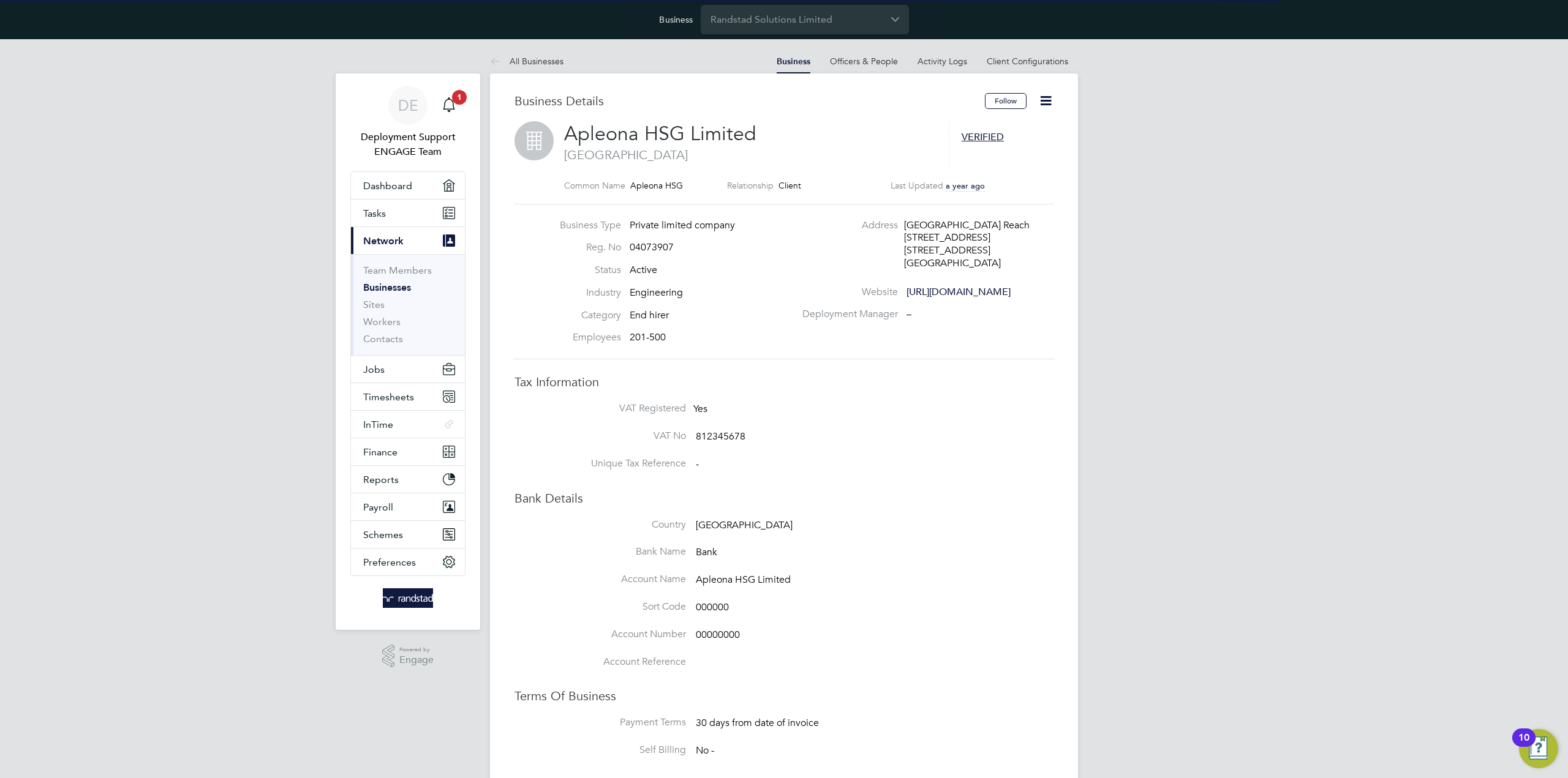
click at [1041, 101] on icon at bounding box center [1046, 101] width 16 height 16
click at [1182, 138] on div "DE Deployment Support ENGAGE Team Notifications 1 Applications: Dashboard Tasks…" at bounding box center [784, 742] width 1568 height 1405
click at [365, 386] on button "Timesheets" at bounding box center [408, 396] width 114 height 27
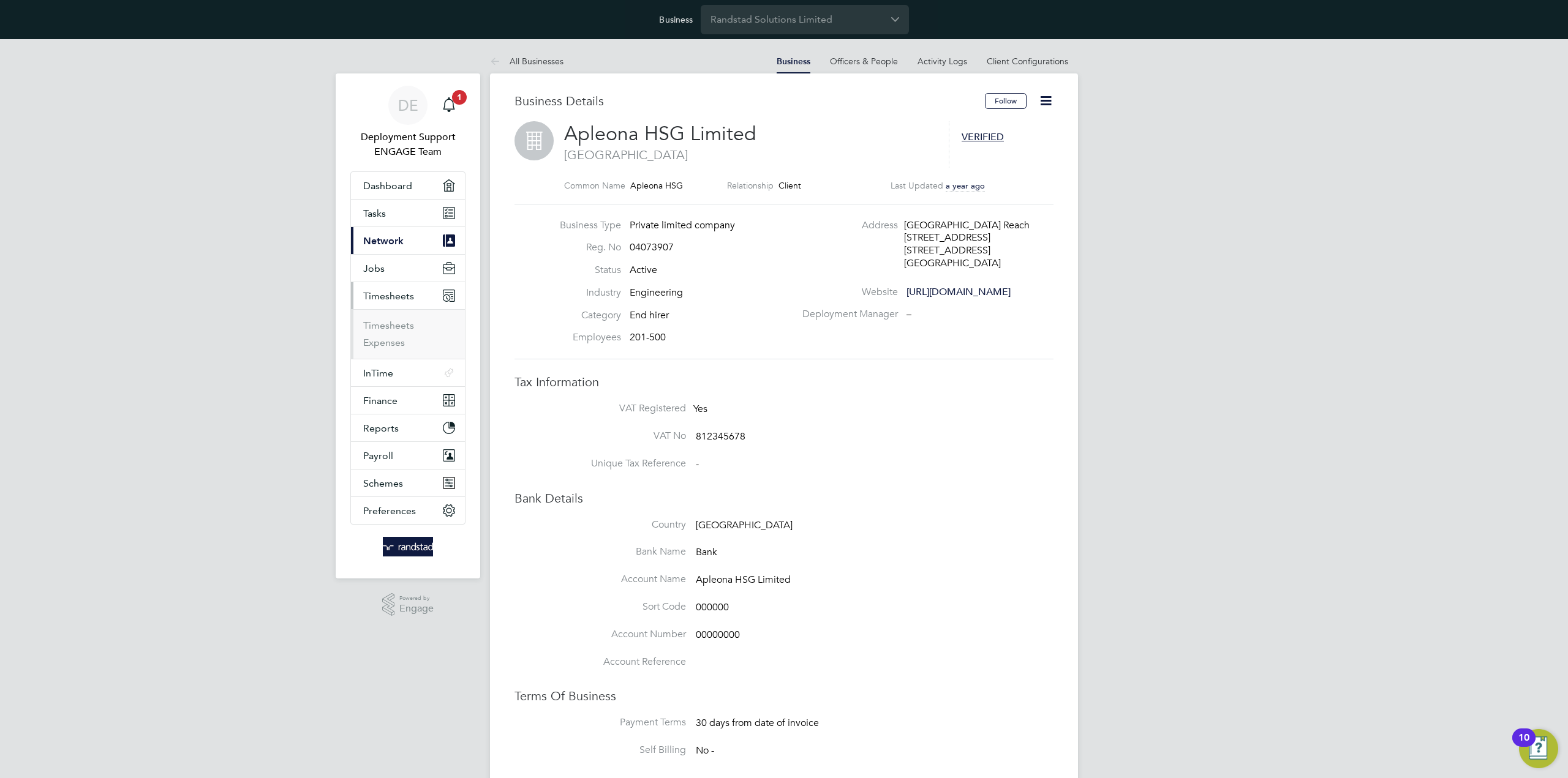
click at [428, 246] on button "Current page: Network" at bounding box center [408, 241] width 114 height 27
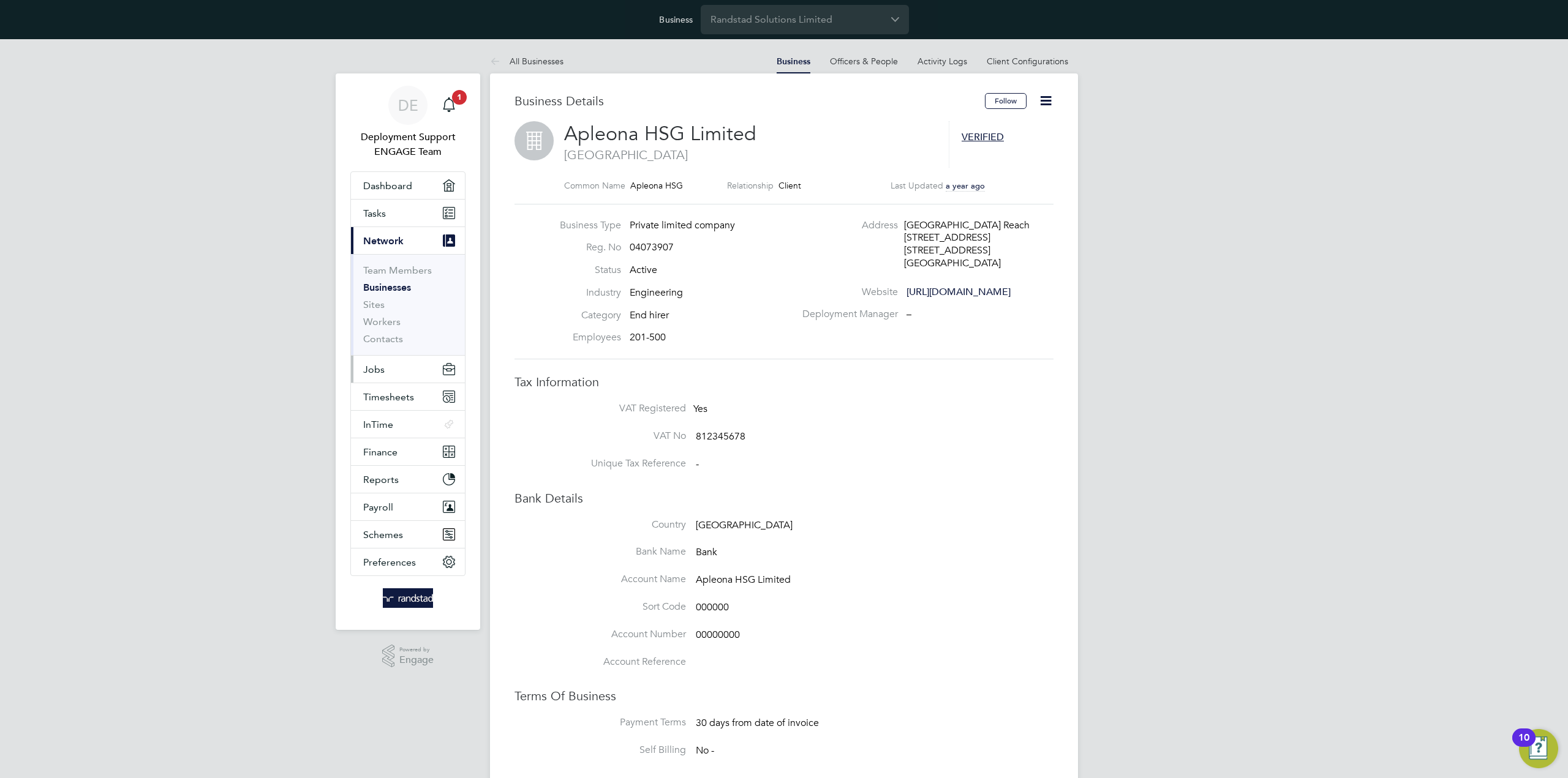
click at [407, 365] on button "Jobs" at bounding box center [408, 369] width 114 height 27
click at [381, 309] on link "Vacancies" at bounding box center [384, 315] width 43 height 12
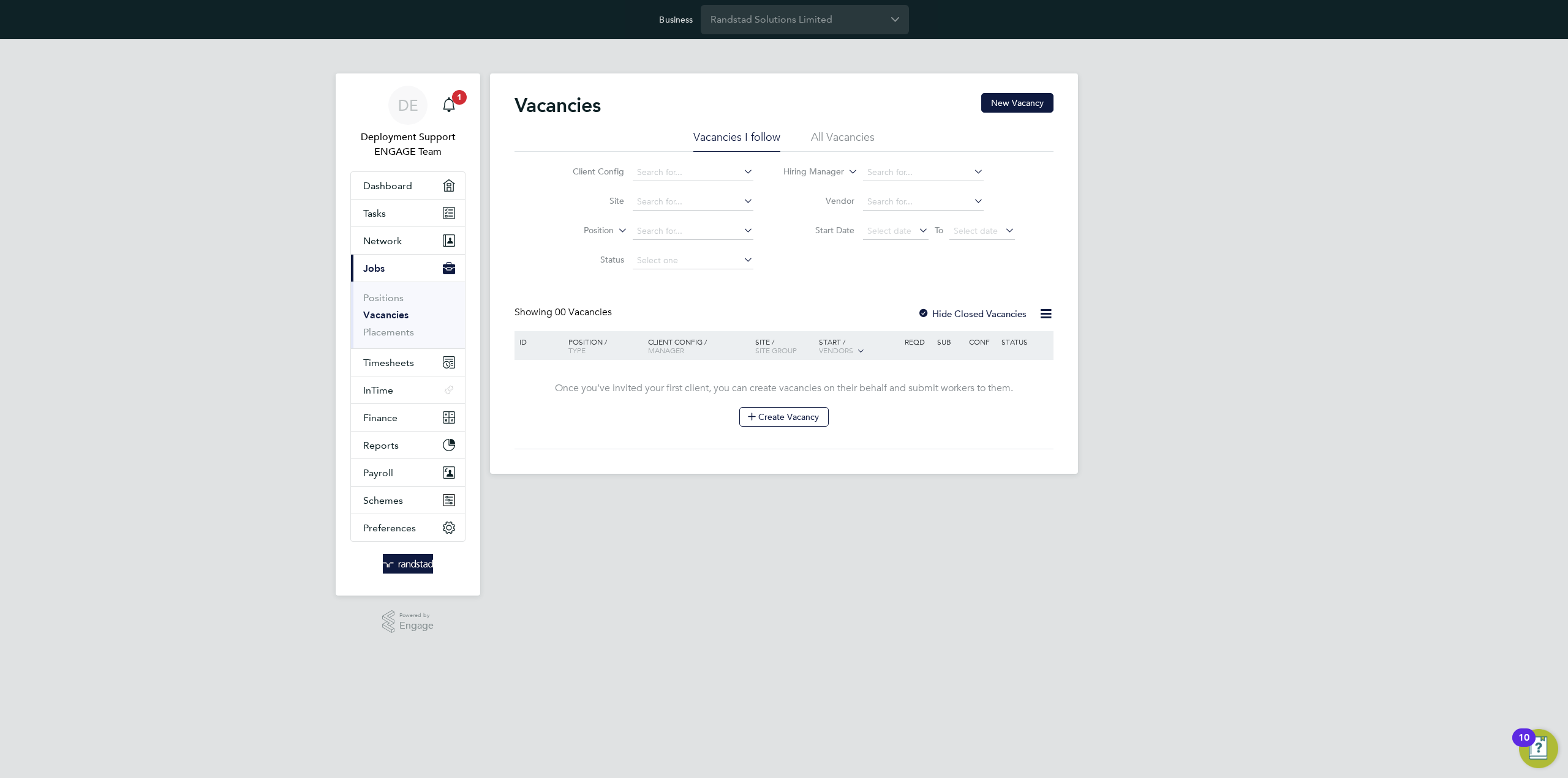
click at [1046, 307] on icon at bounding box center [1046, 314] width 16 height 16
click at [1084, 257] on div "DE Deployment Support ENGAGE Team Notifications 1 Applications: Dashboard Tasks…" at bounding box center [784, 266] width 1568 height 454
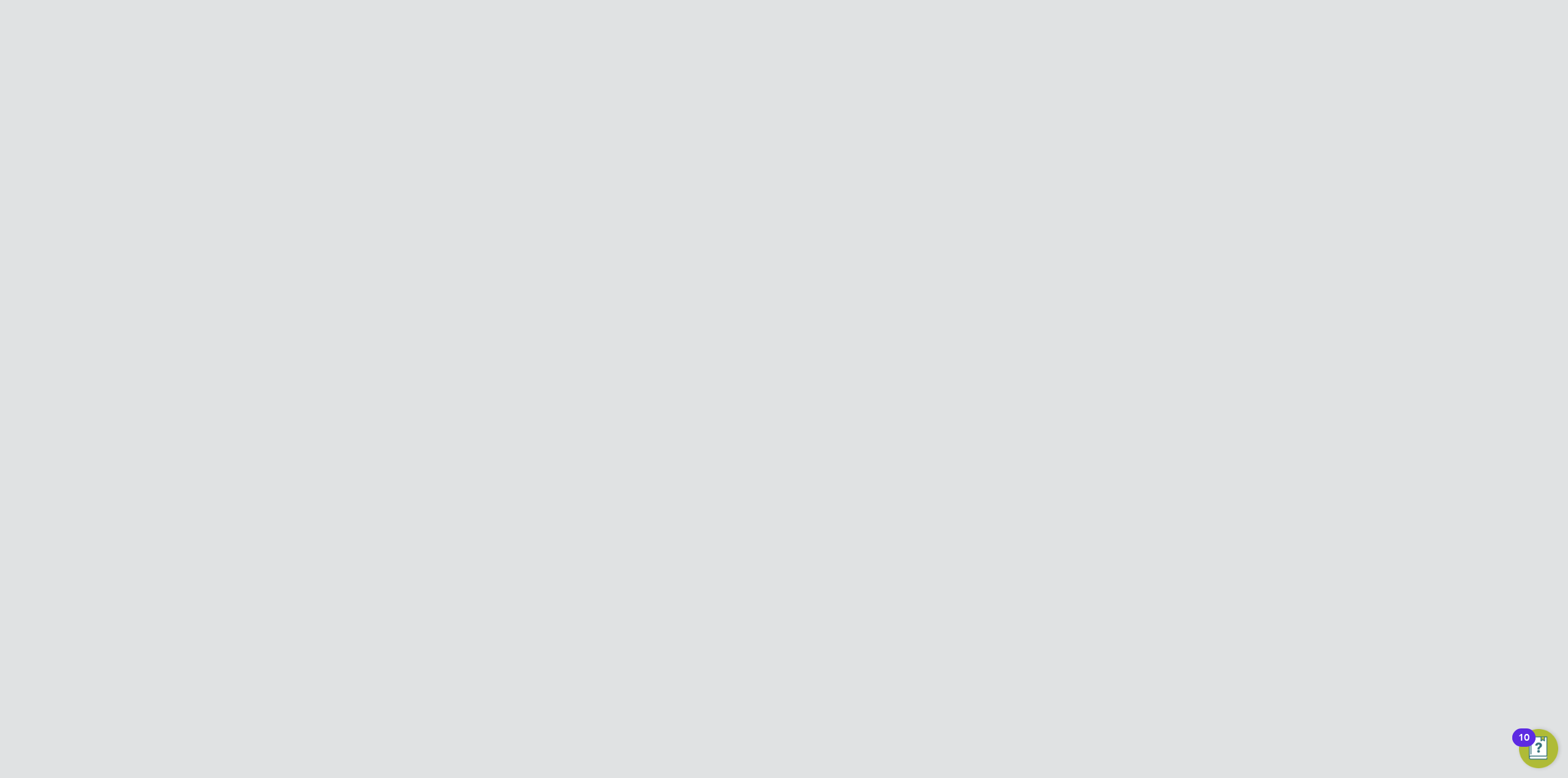
click at [758, 17] on input "Randstad Solutions Limited" at bounding box center [805, 19] width 208 height 28
click at [819, 83] on span "Professional Construction Recruitment Limited" at bounding box center [804, 87] width 188 height 29
type input "Professional Construction Recruitment Limited"
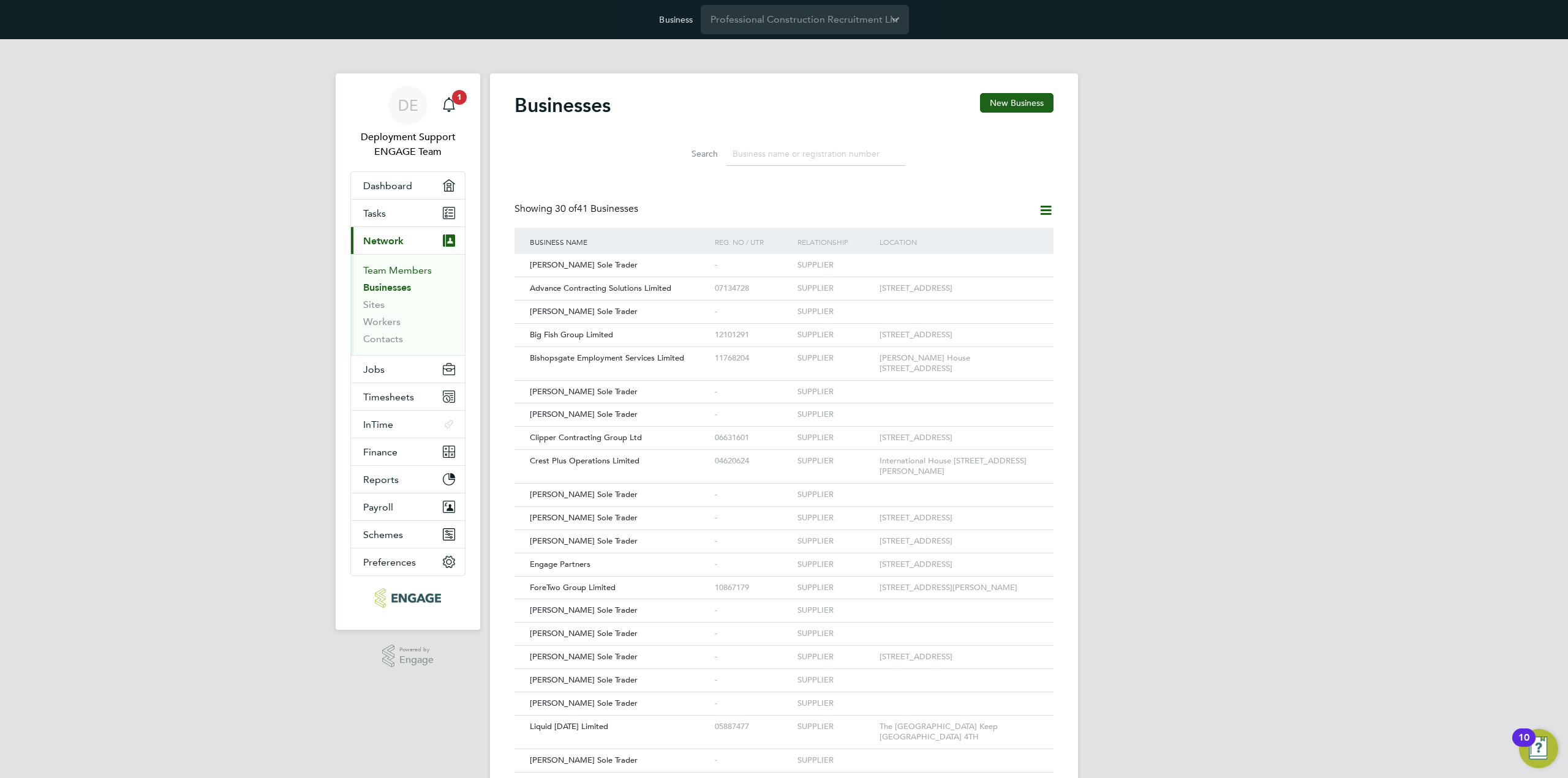
click at [417, 266] on link "Team Members" at bounding box center [397, 270] width 69 height 12
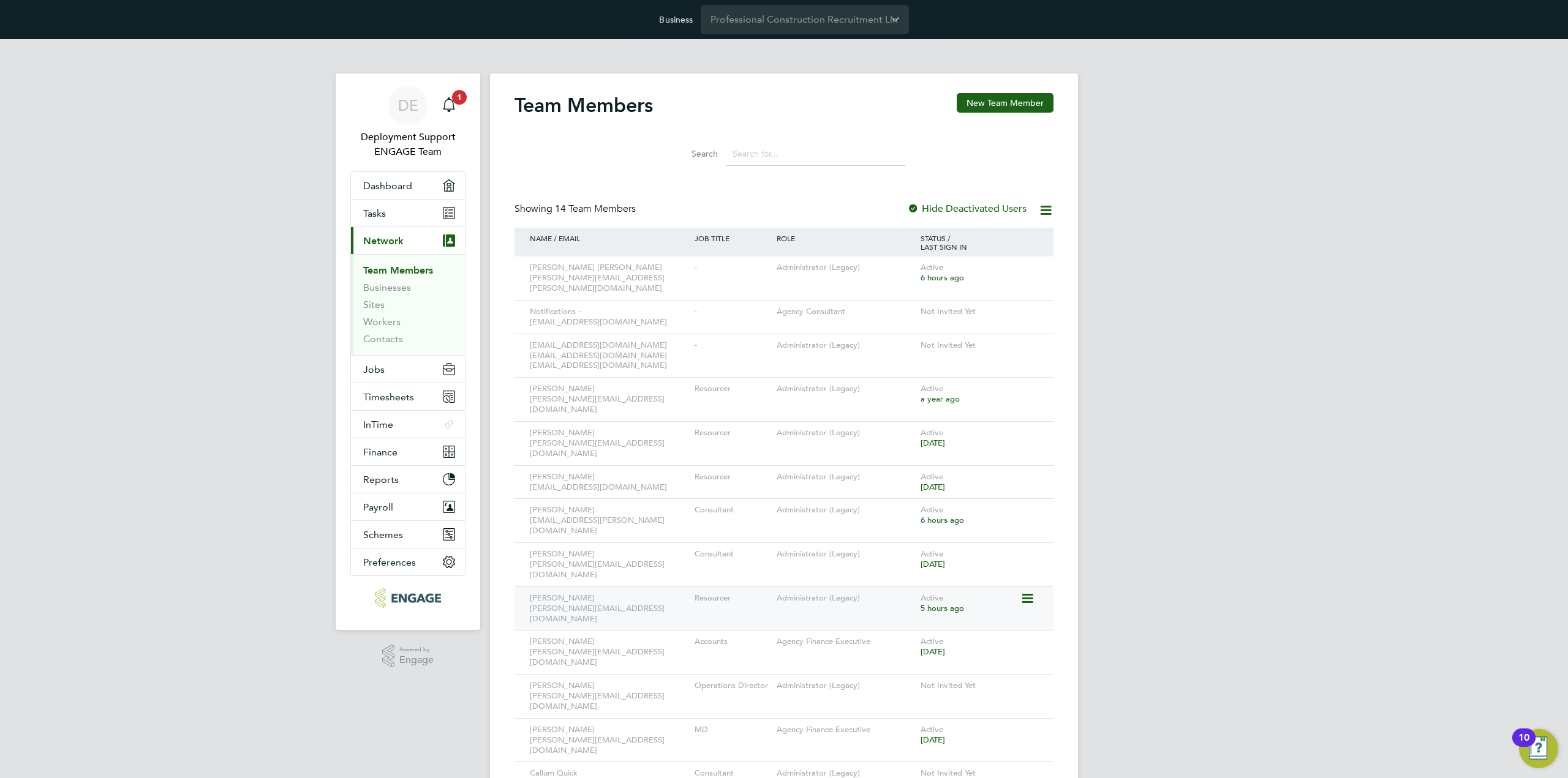
click at [1028, 591] on icon at bounding box center [1026, 598] width 12 height 15
click at [946, 685] on li "Impersonate" at bounding box center [959, 690] width 148 height 17
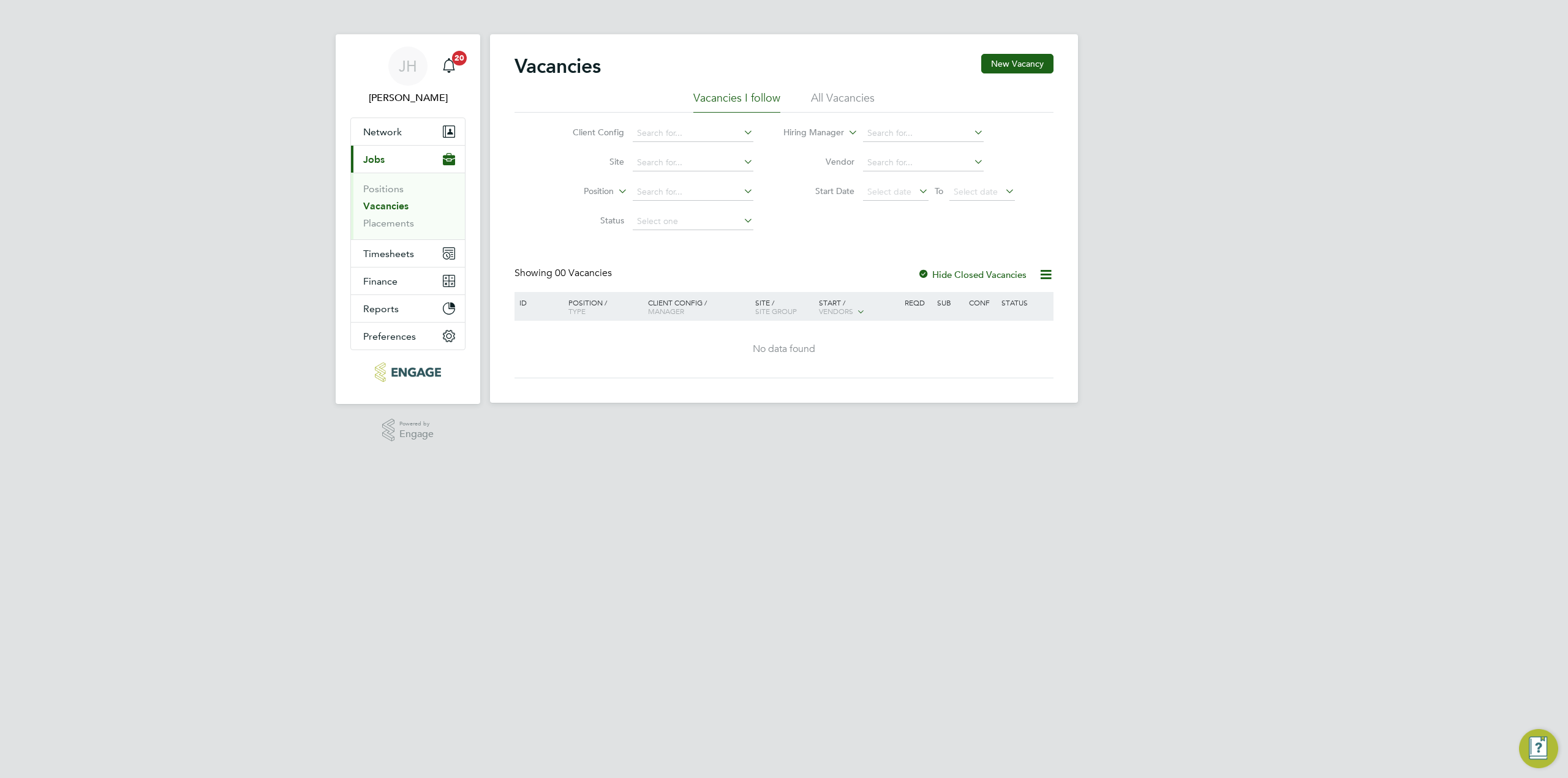
click at [859, 103] on li "All Vacancies" at bounding box center [843, 102] width 63 height 22
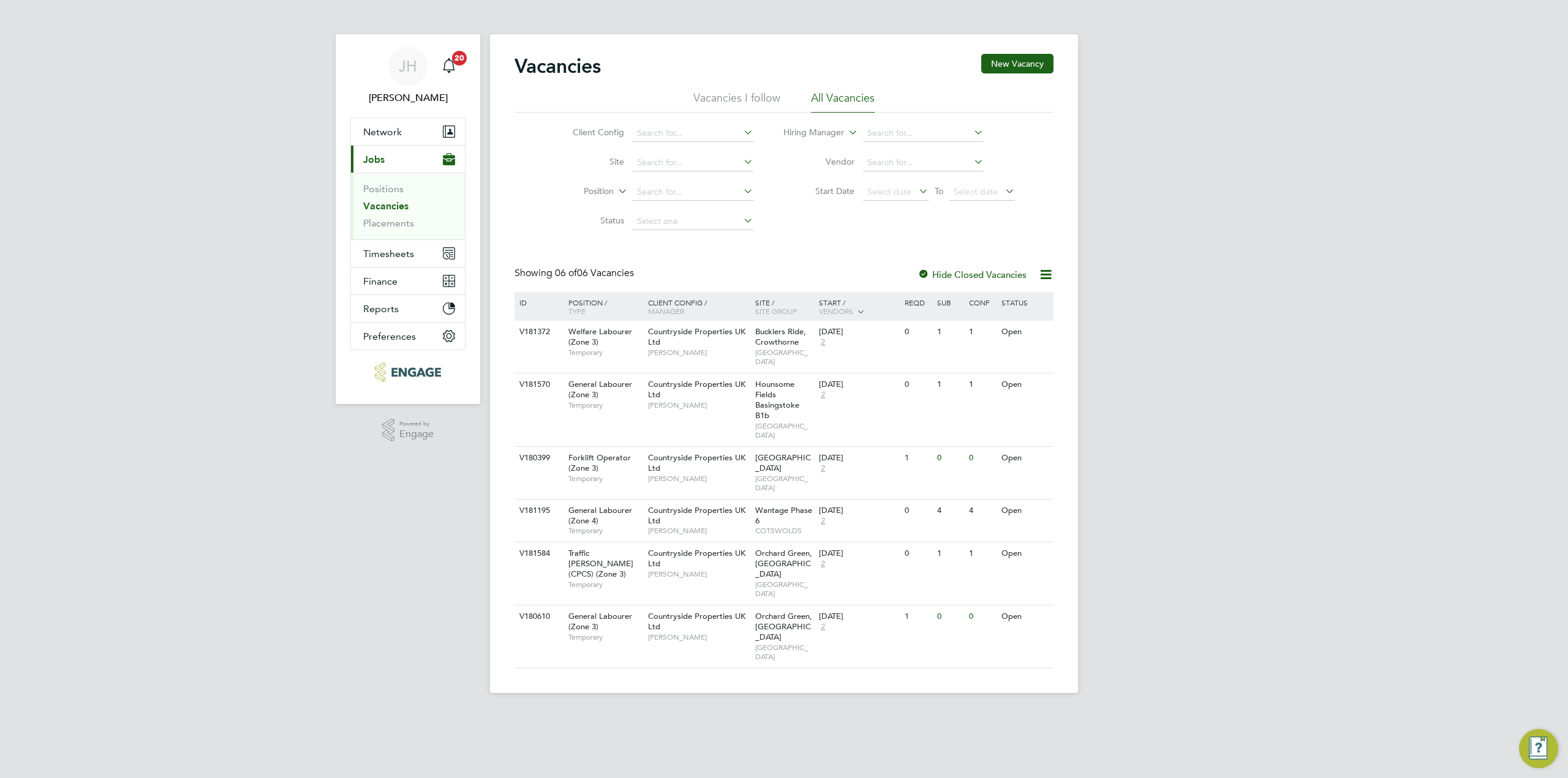
click at [741, 101] on li "Vacancies I follow" at bounding box center [736, 102] width 87 height 22
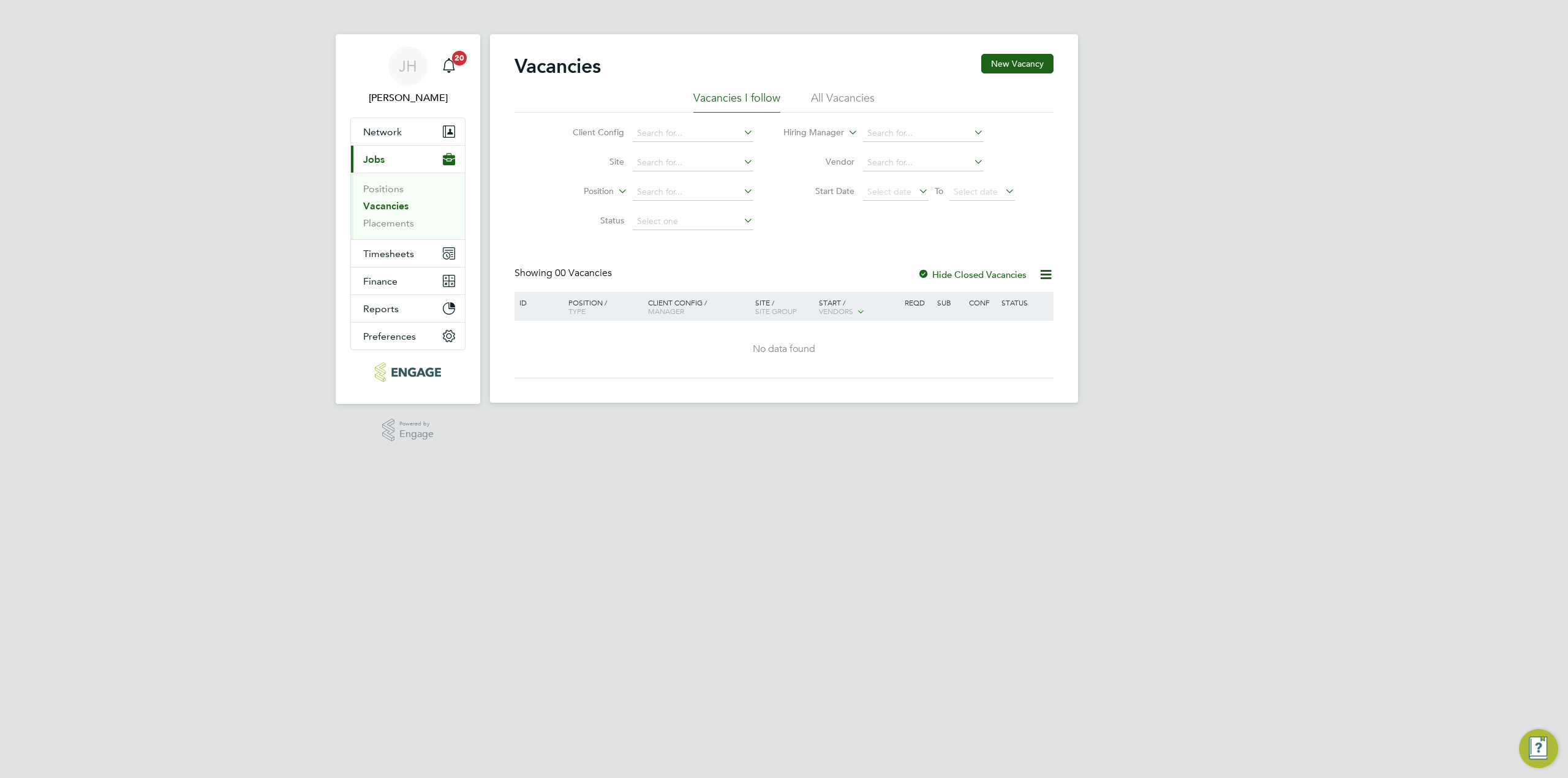
click at [922, 270] on div at bounding box center [923, 275] width 12 height 12
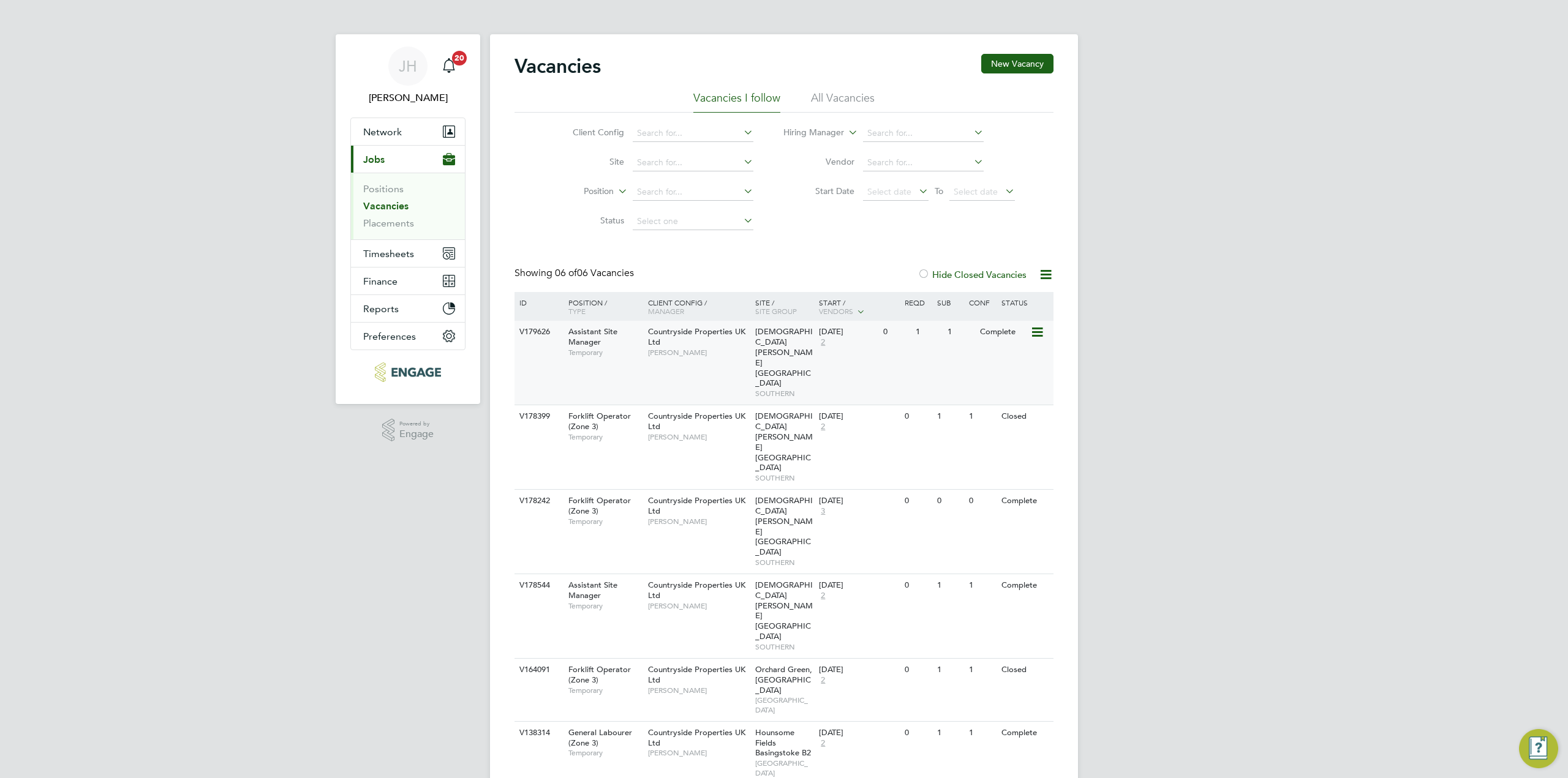
click at [796, 343] on span "[DEMOGRAPHIC_DATA] [PERSON_NAME][GEOGRAPHIC_DATA]" at bounding box center [784, 357] width 58 height 62
click at [1033, 726] on icon at bounding box center [1036, 733] width 12 height 15
click at [1094, 570] on div "[PERSON_NAME] Notifications 20 Applications: Network Team Members Businesses Si…" at bounding box center [784, 414] width 1568 height 828
click at [719, 722] on div "Countryside Properties UK Ltd [PERSON_NAME]" at bounding box center [699, 742] width 107 height 42
click at [1041, 726] on icon at bounding box center [1036, 733] width 12 height 15
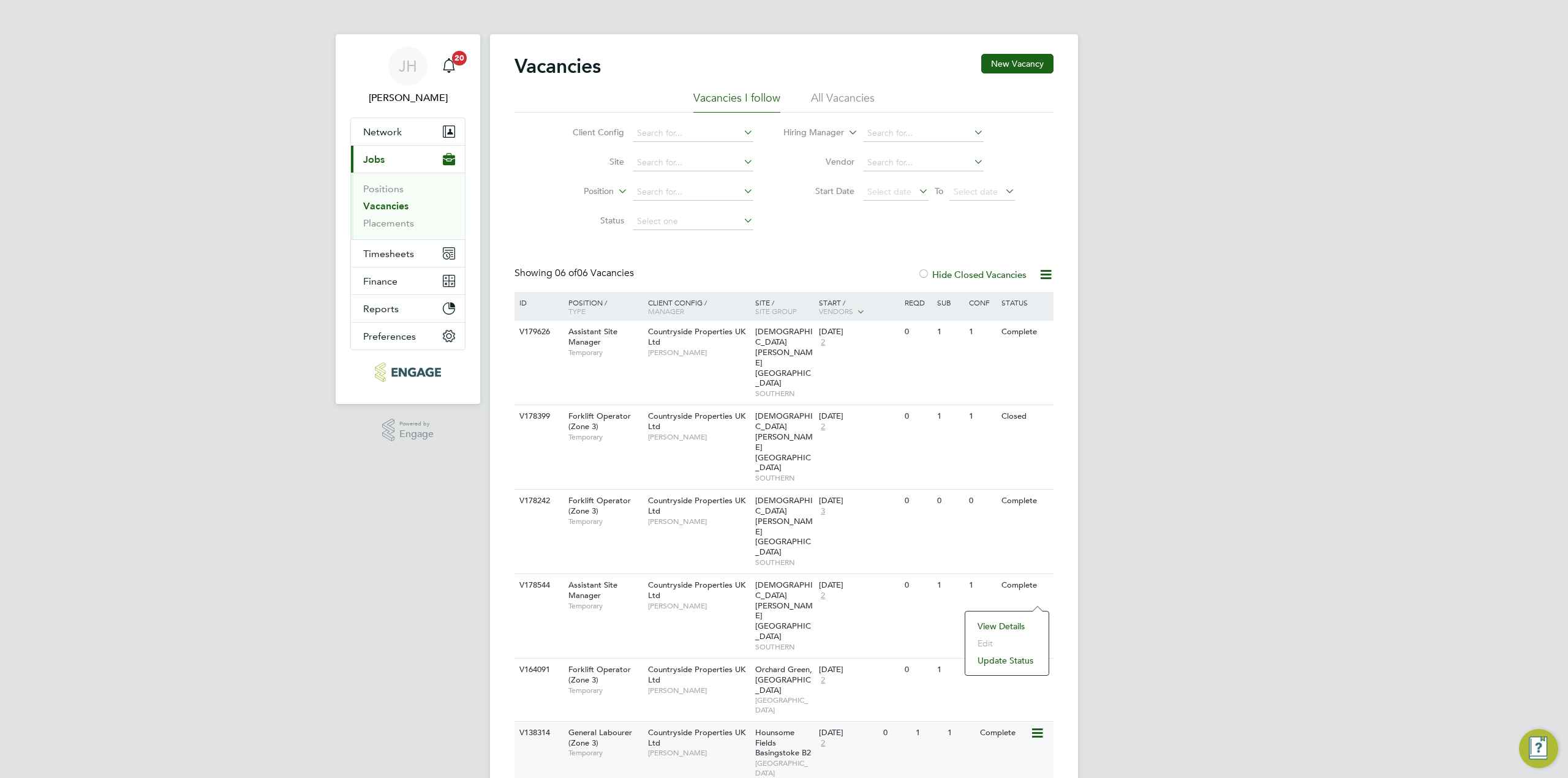
click at [1257, 494] on div "[PERSON_NAME] Notifications 20 Applications: Network Team Members Businesses Si…" at bounding box center [784, 414] width 1568 height 828
click at [1043, 663] on icon at bounding box center [1036, 670] width 12 height 15
click at [1087, 614] on div "[PERSON_NAME] Notifications 20 Applications: Network Team Members Businesses Si…" at bounding box center [784, 414] width 1568 height 828
click at [1041, 726] on icon at bounding box center [1036, 733] width 12 height 15
click at [1126, 547] on div "JH Jess Hogan Notifications 20 Applications: Network Team Members Businesses Si…" at bounding box center [784, 414] width 1568 height 828
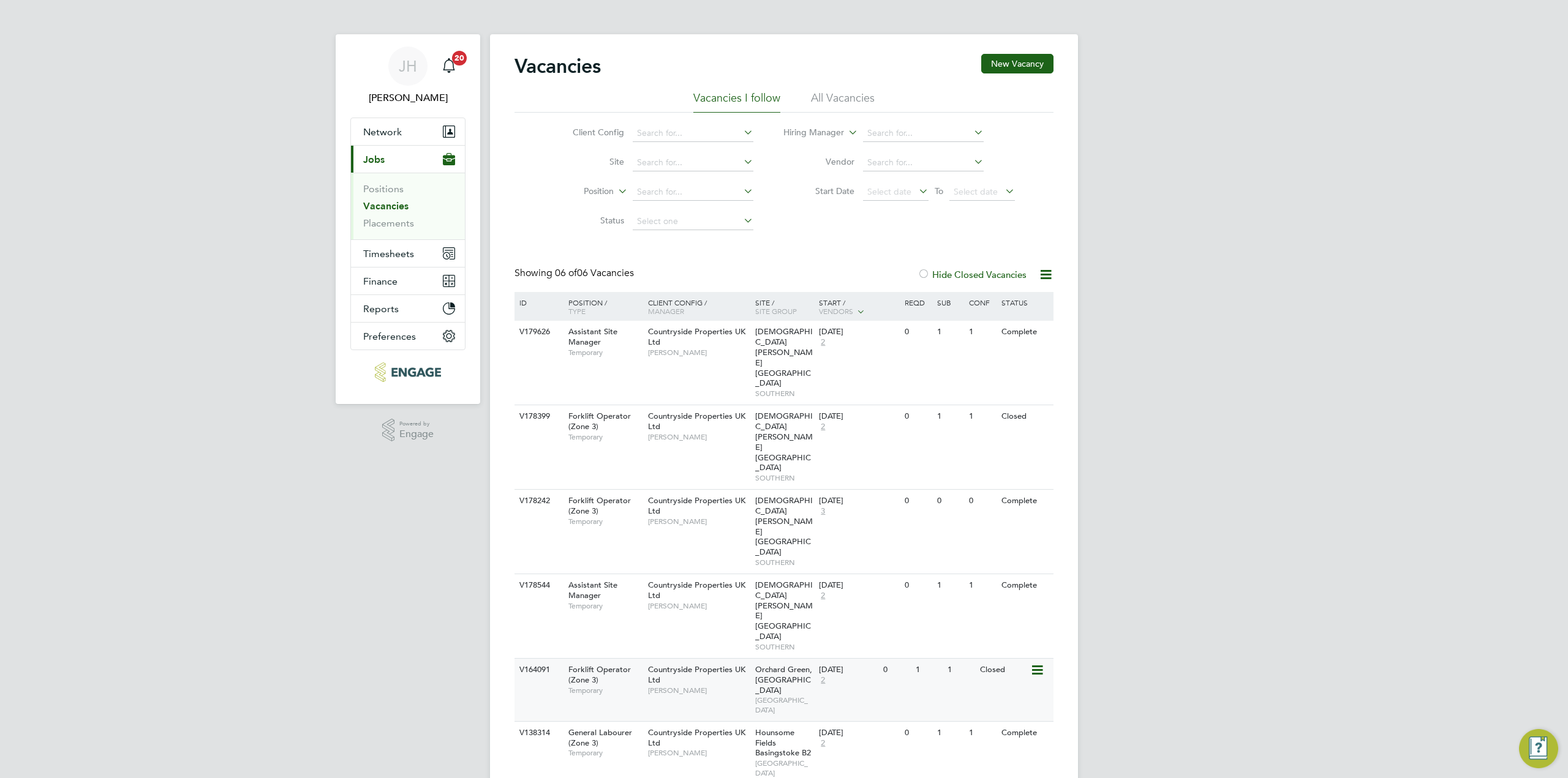
click at [747, 658] on div "Countryside Properties UK Ltd Dean Murray" at bounding box center [699, 679] width 107 height 42
click at [835, 92] on li "All Vacancies" at bounding box center [843, 102] width 63 height 22
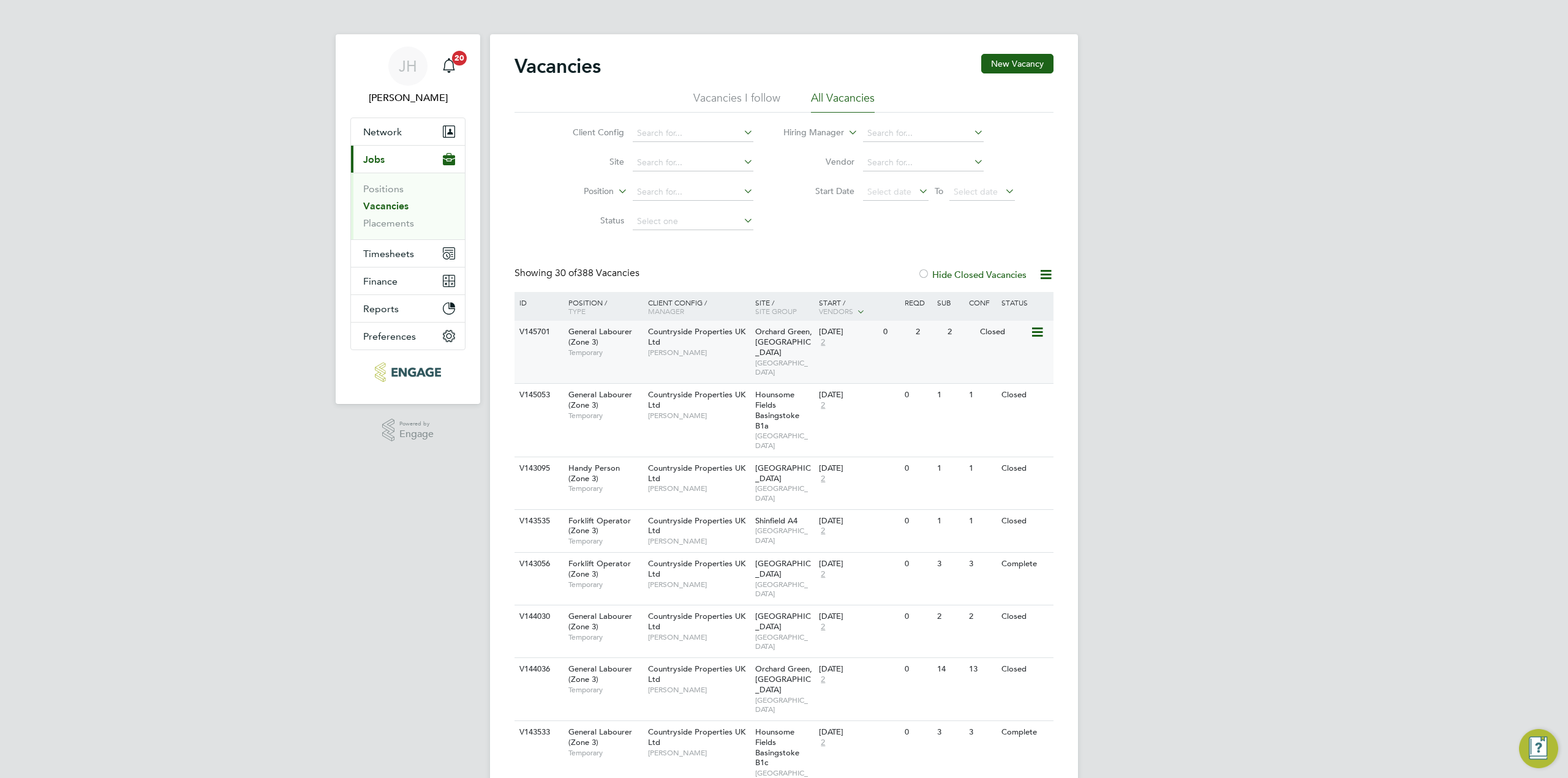
click at [1040, 334] on icon at bounding box center [1036, 332] width 12 height 15
click at [925, 272] on div at bounding box center [923, 275] width 12 height 12
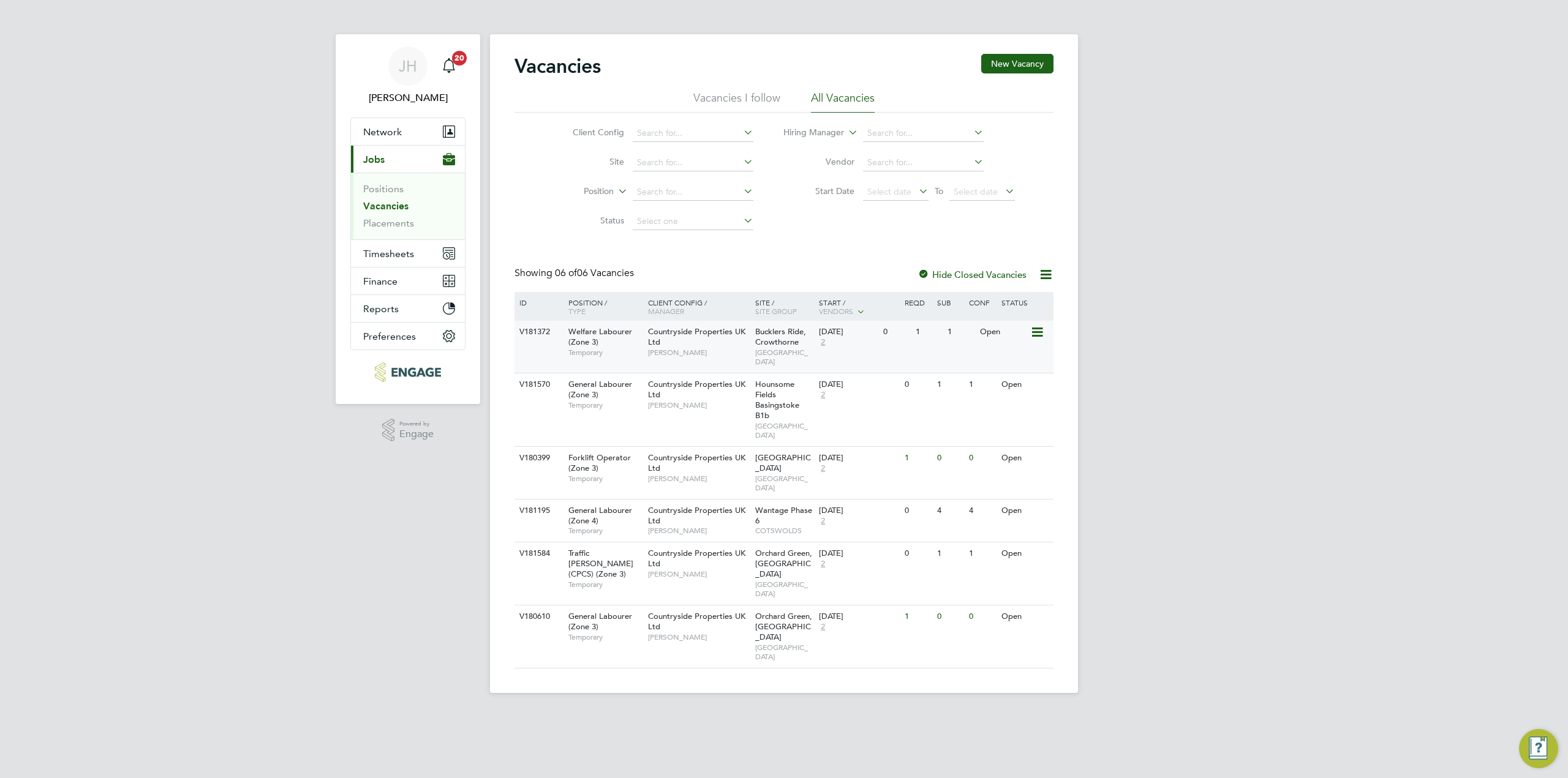
click at [1038, 333] on icon at bounding box center [1036, 332] width 12 height 15
click at [1039, 331] on icon at bounding box center [1036, 332] width 12 height 15
click at [1039, 386] on icon at bounding box center [1036, 385] width 12 height 15
click at [792, 340] on span "Bucklers Ride, Crowthorne" at bounding box center [780, 336] width 51 height 21
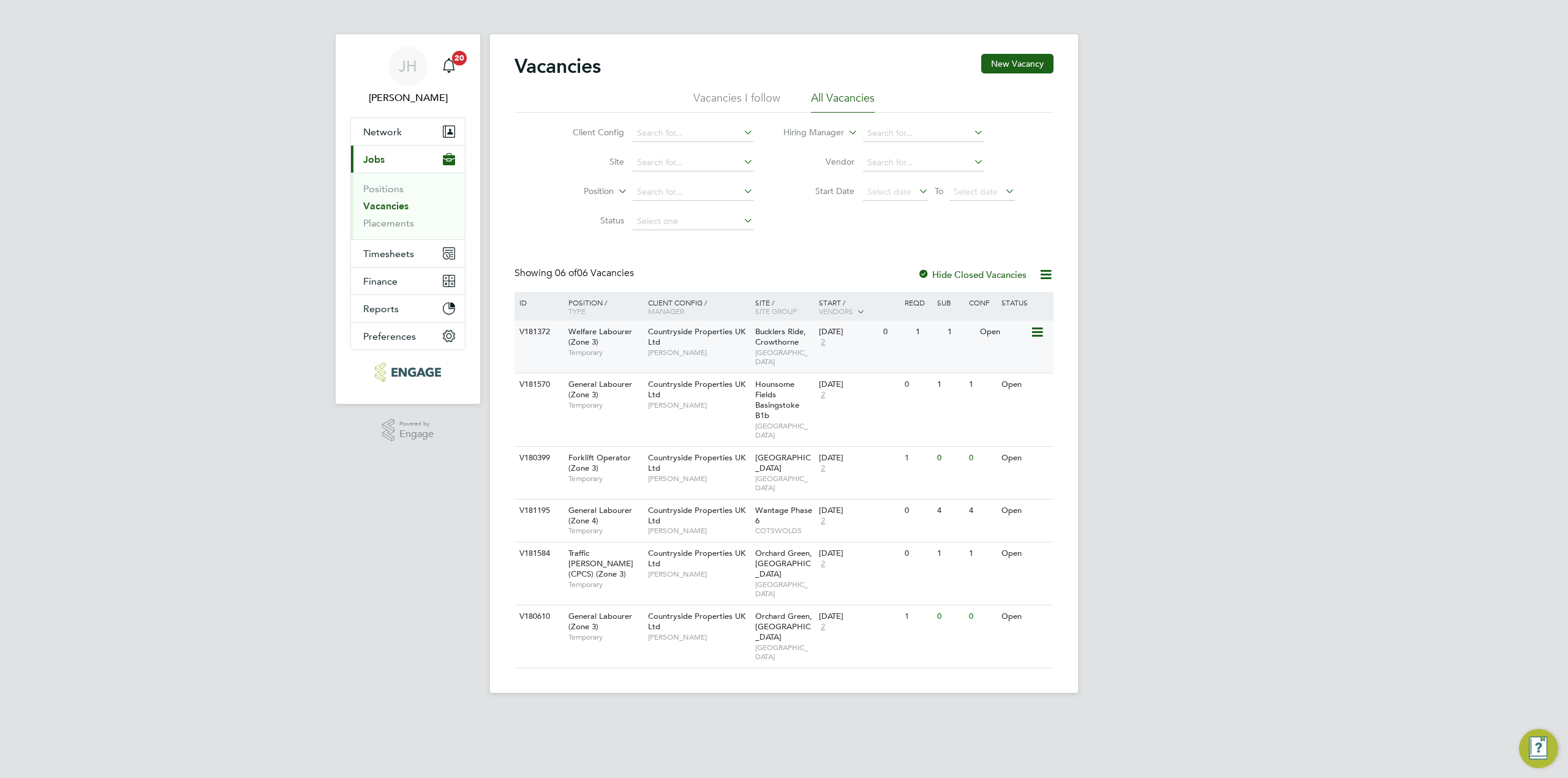
click at [1035, 332] on icon at bounding box center [1036, 332] width 12 height 15
click at [1067, 397] on div "Vacancies New Vacancy Vacancies I follow All Vacancies Client Config Site Posit…" at bounding box center [784, 363] width 588 height 658
click at [1039, 385] on icon at bounding box center [1036, 385] width 12 height 15
click at [1087, 413] on div "JH Jess Hogan Notifications 20 Applications: Network Team Members Businesses Si…" at bounding box center [784, 356] width 1568 height 713
click at [788, 337] on span "Bucklers Ride, Crowthorne" at bounding box center [780, 336] width 51 height 21
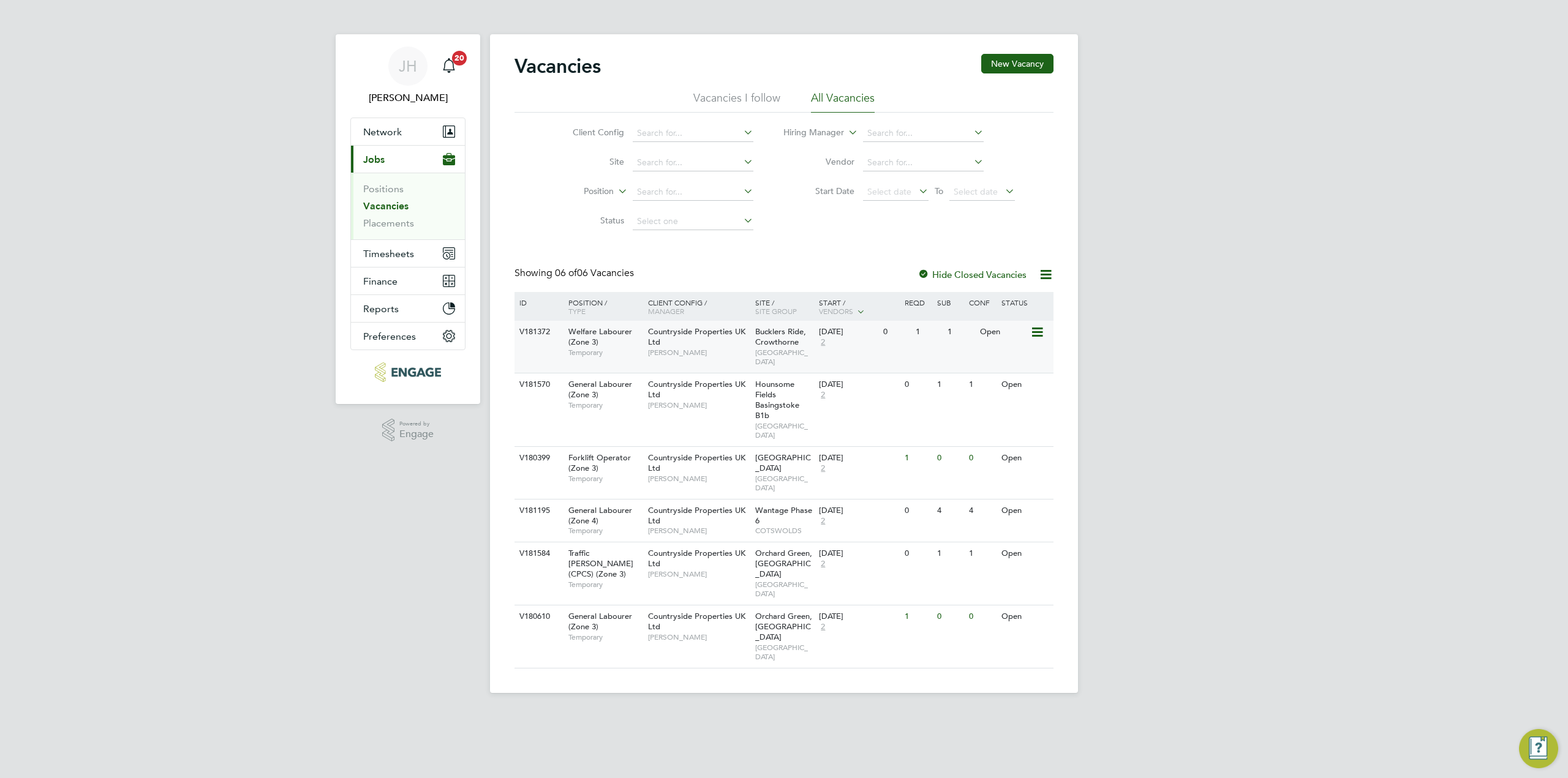
click at [758, 340] on span "Bucklers Ride, Crowthorne" at bounding box center [780, 336] width 51 height 21
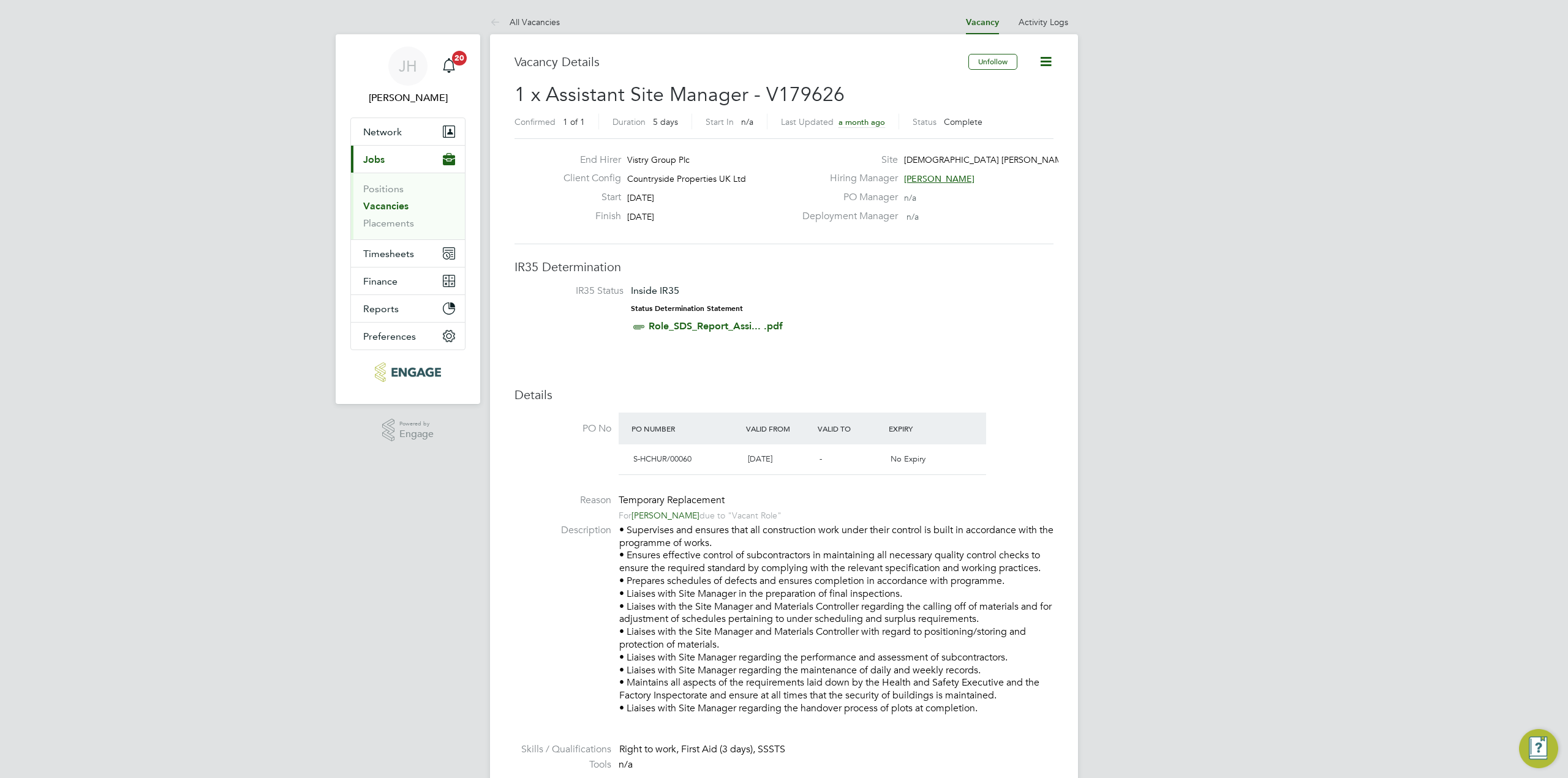
click at [1049, 58] on icon at bounding box center [1046, 61] width 16 height 16
click at [1052, 19] on link "Activity Logs" at bounding box center [1043, 22] width 50 height 11
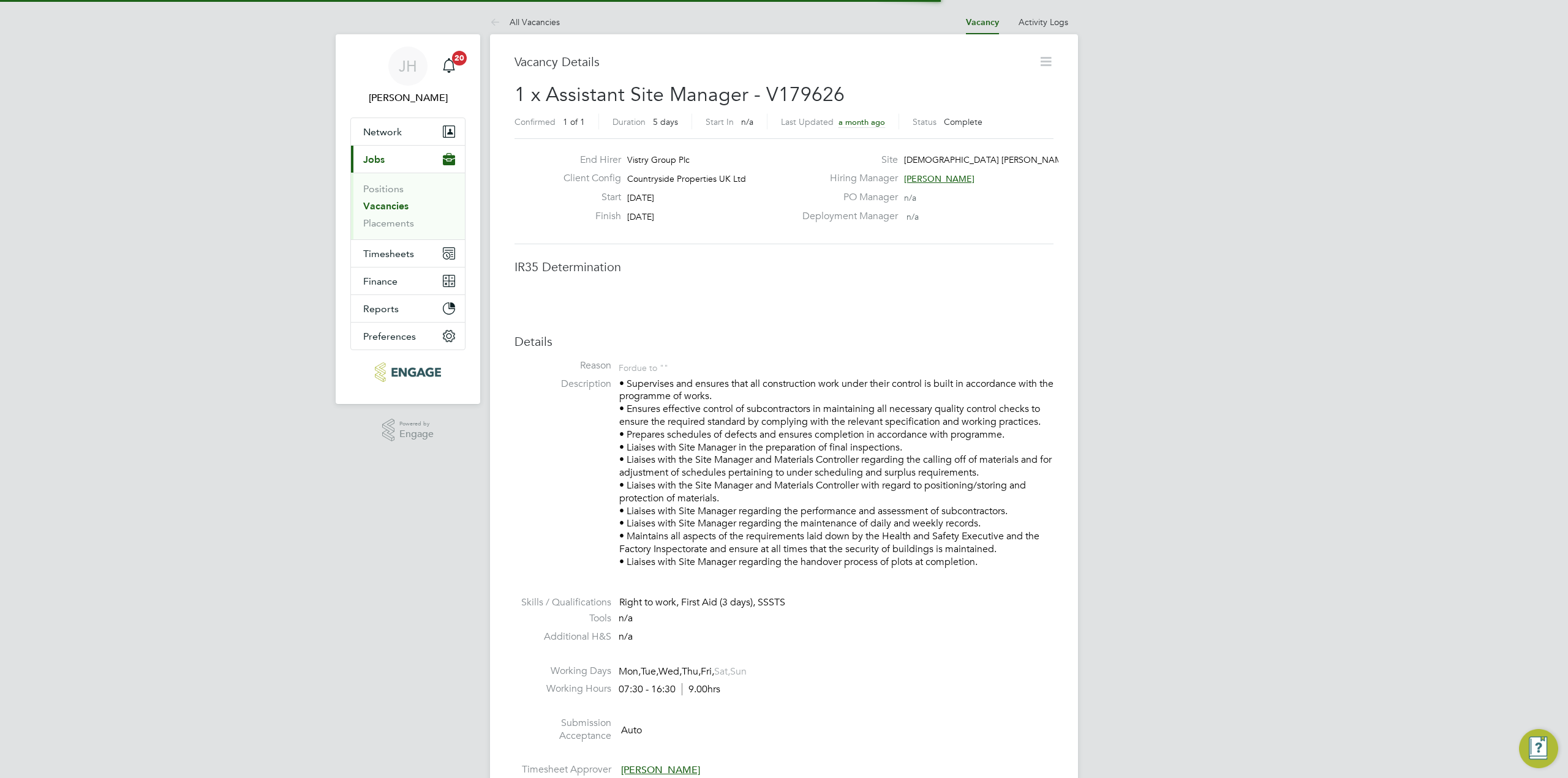
scroll to position [6, 6]
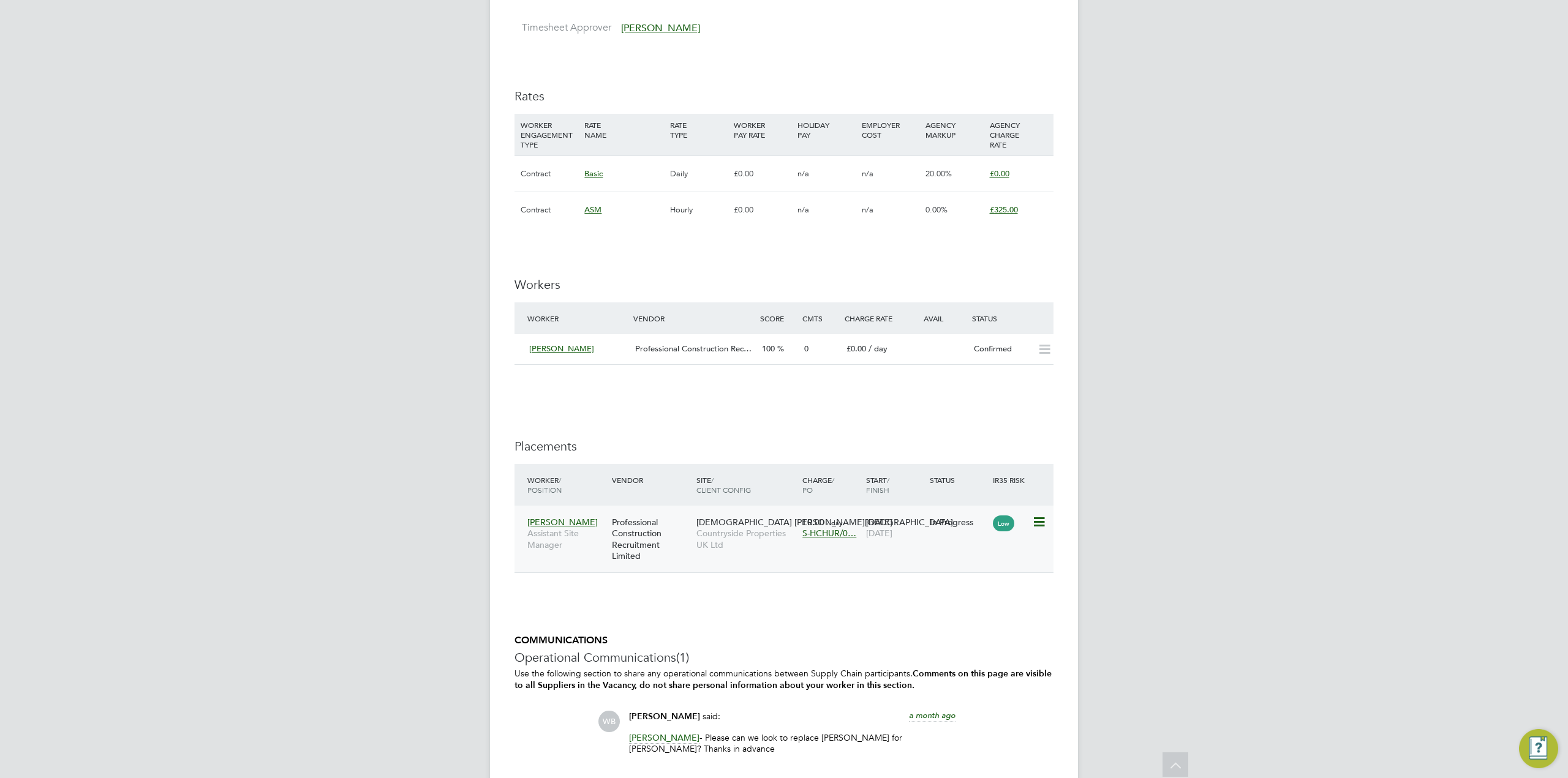
click at [1043, 517] on icon at bounding box center [1038, 522] width 12 height 15
click at [1120, 466] on div "JH Jess Hogan Notifications 20 Applications: Network Team Members Businesses Si…" at bounding box center [784, 38] width 1568 height 1853
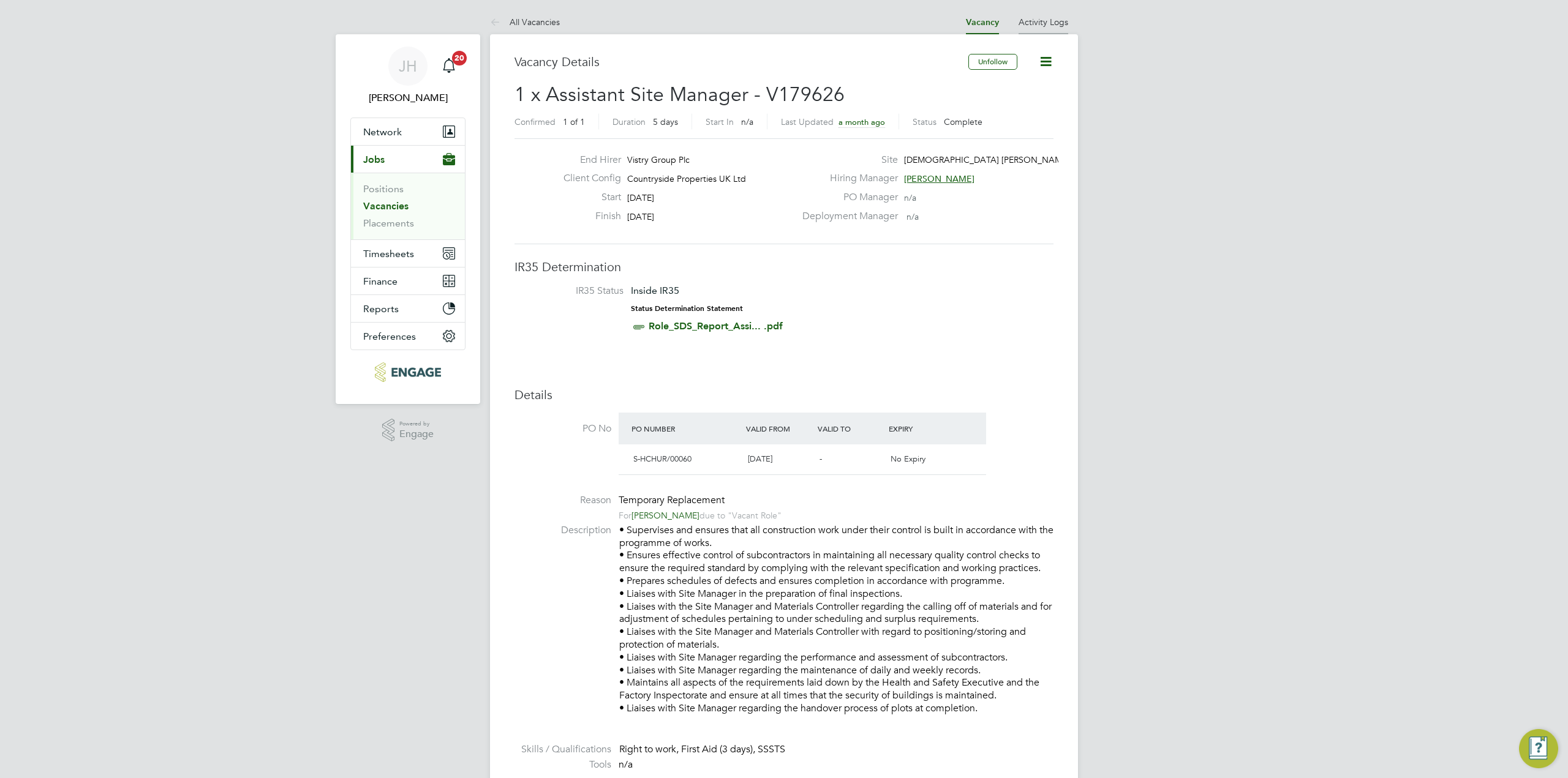
click at [1041, 21] on link "Activity Logs" at bounding box center [1043, 22] width 50 height 11
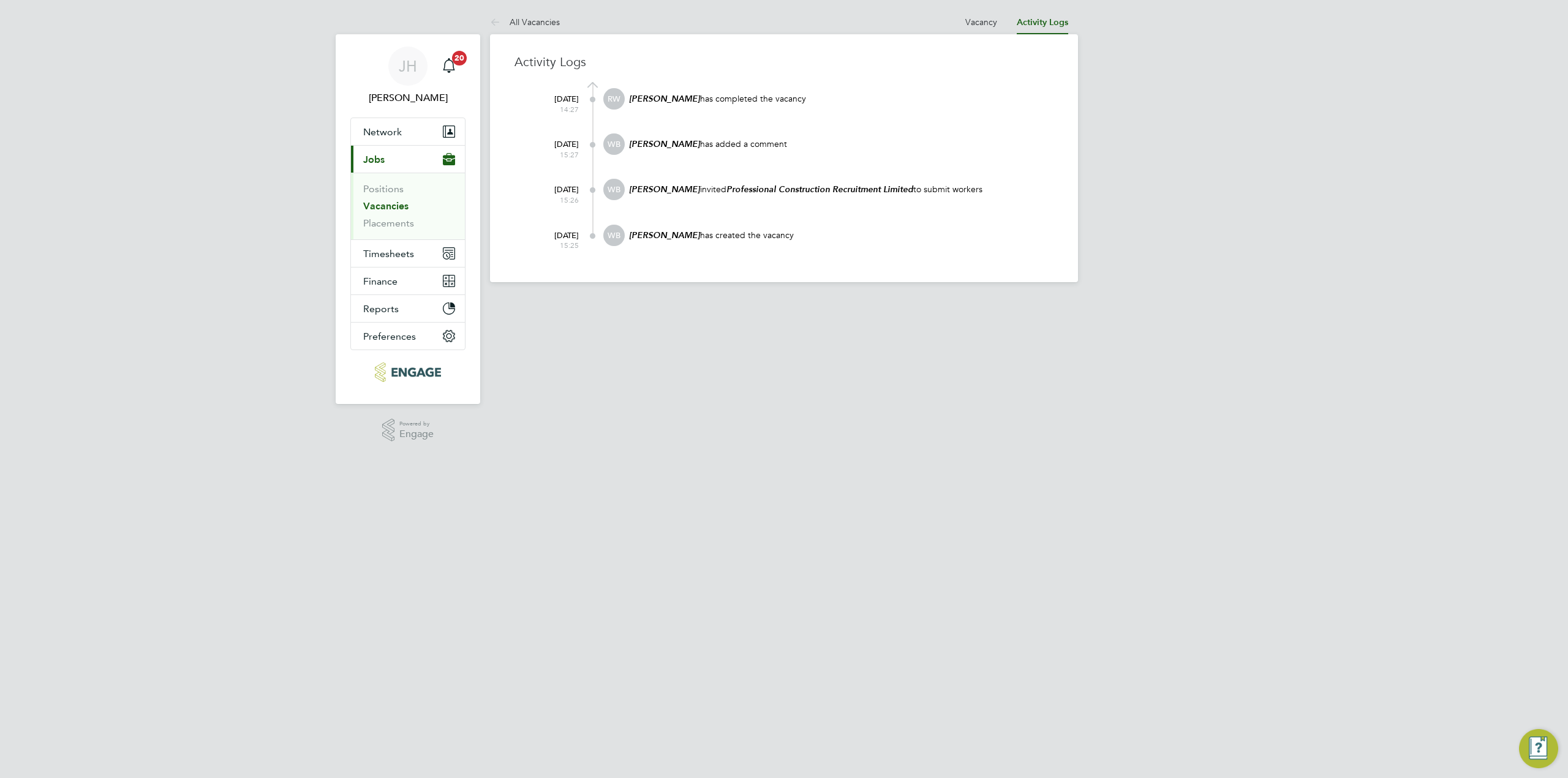
click at [379, 206] on link "Vacancies" at bounding box center [386, 206] width 45 height 12
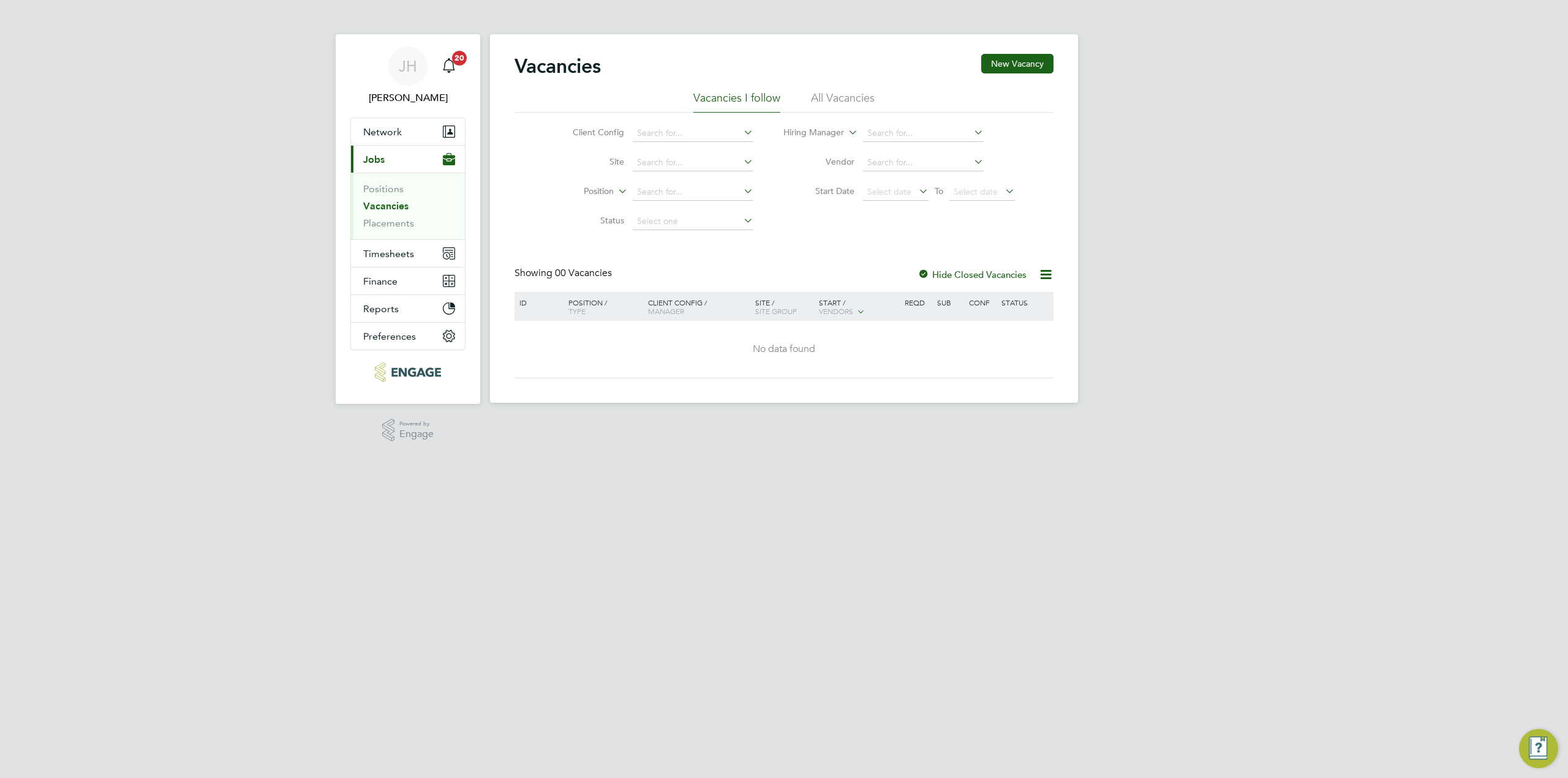
click at [843, 89] on div "Vacancies New Vacancy" at bounding box center [784, 72] width 539 height 37
click at [844, 93] on li "All Vacancies" at bounding box center [843, 102] width 63 height 22
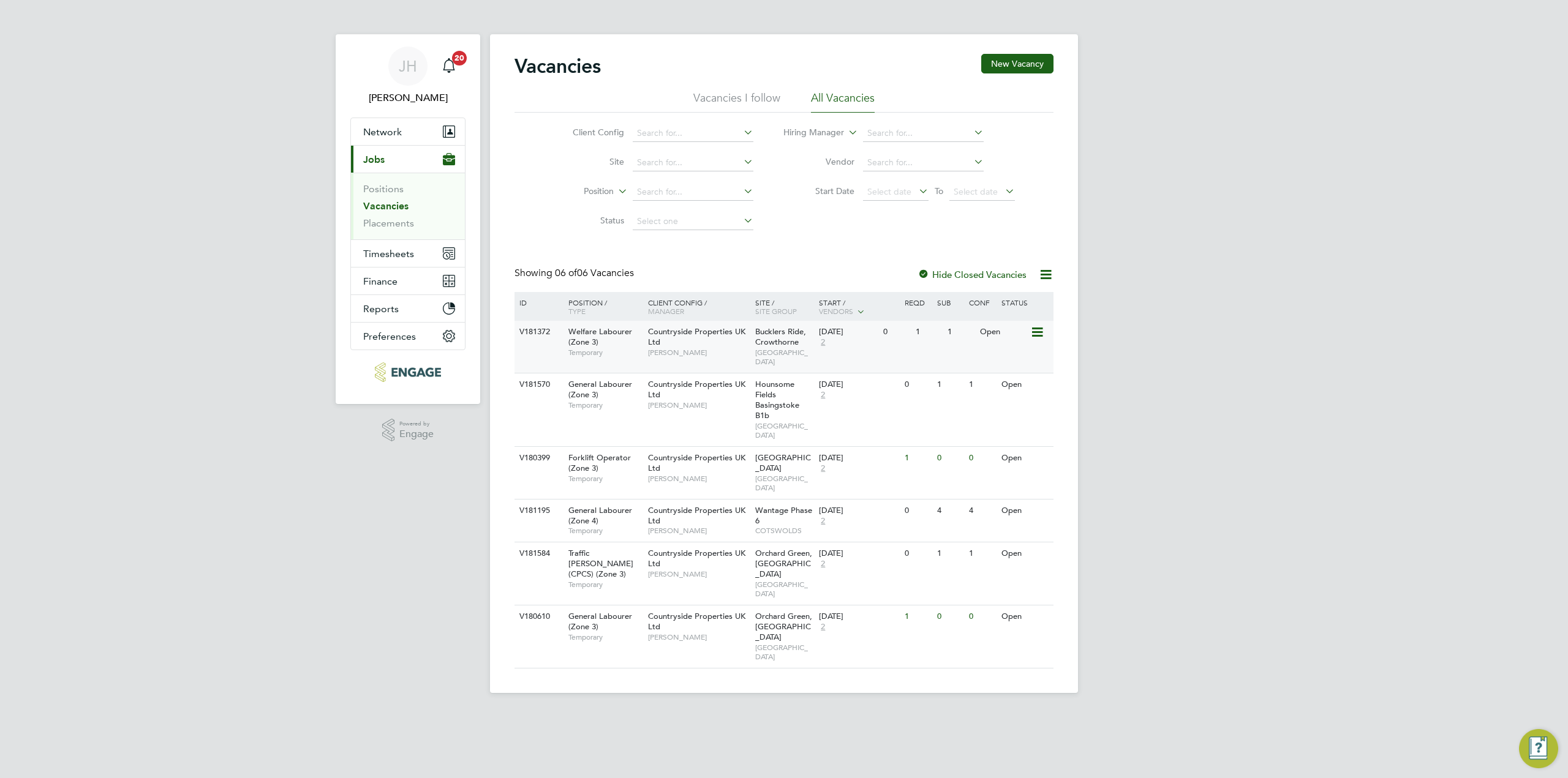
click at [736, 337] on div "Countryside Properties UK Ltd Nick Wilcock" at bounding box center [699, 341] width 107 height 42
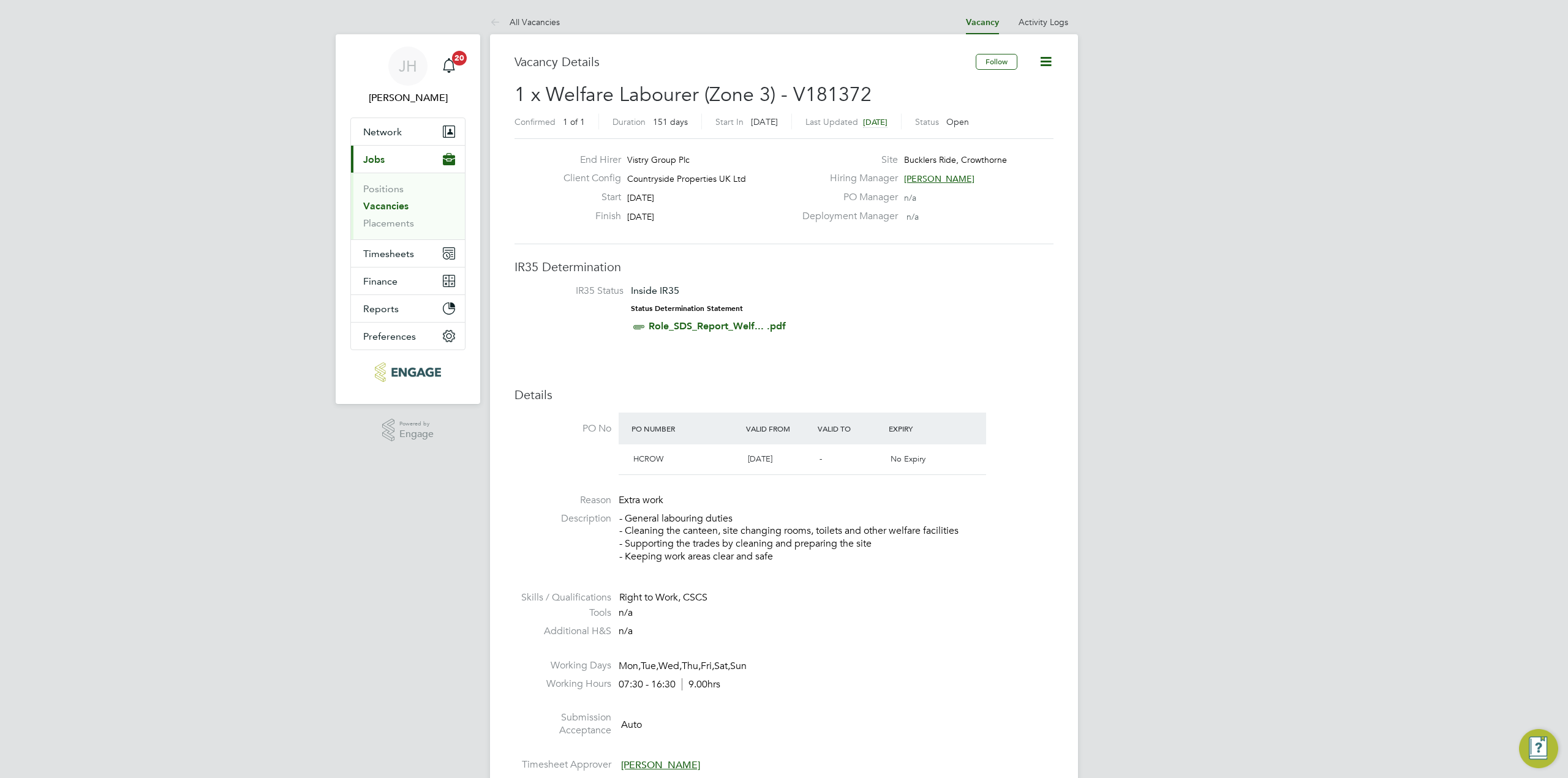
click at [1043, 63] on icon at bounding box center [1046, 61] width 16 height 16
click at [1045, 54] on icon at bounding box center [1046, 61] width 16 height 16
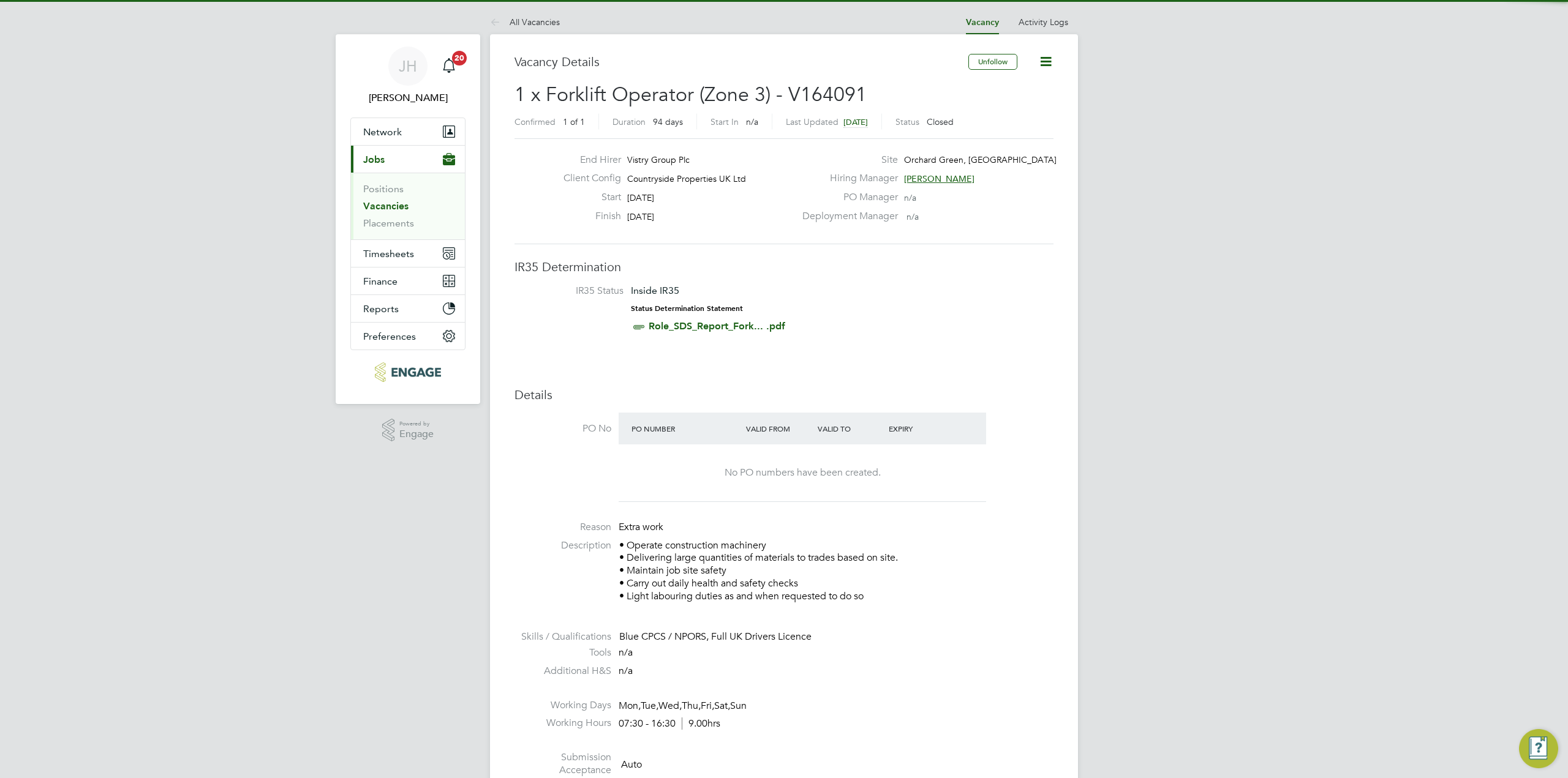
click at [1050, 64] on icon at bounding box center [1046, 61] width 16 height 16
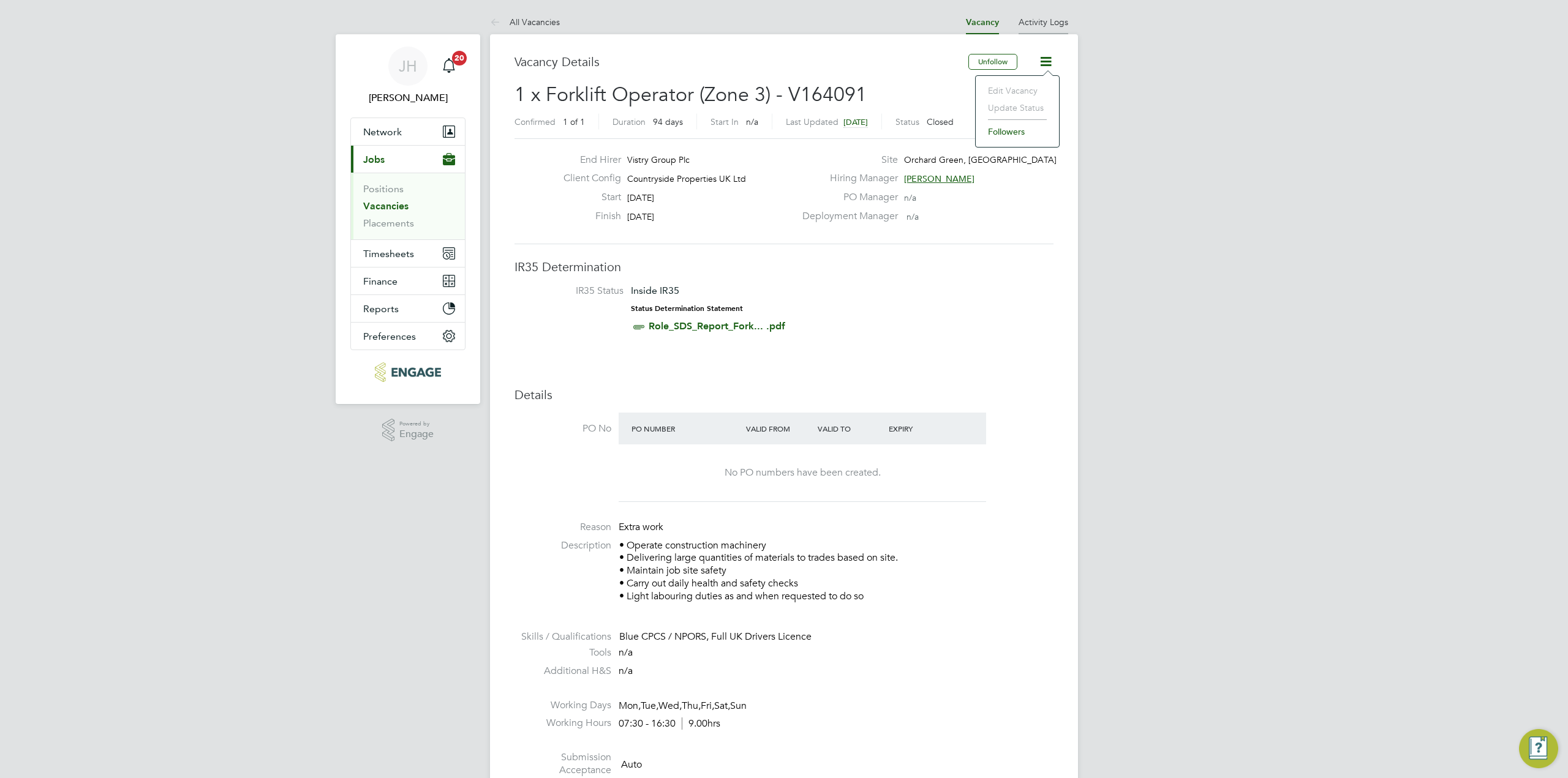
click at [1047, 25] on link "Activity Logs" at bounding box center [1043, 22] width 50 height 11
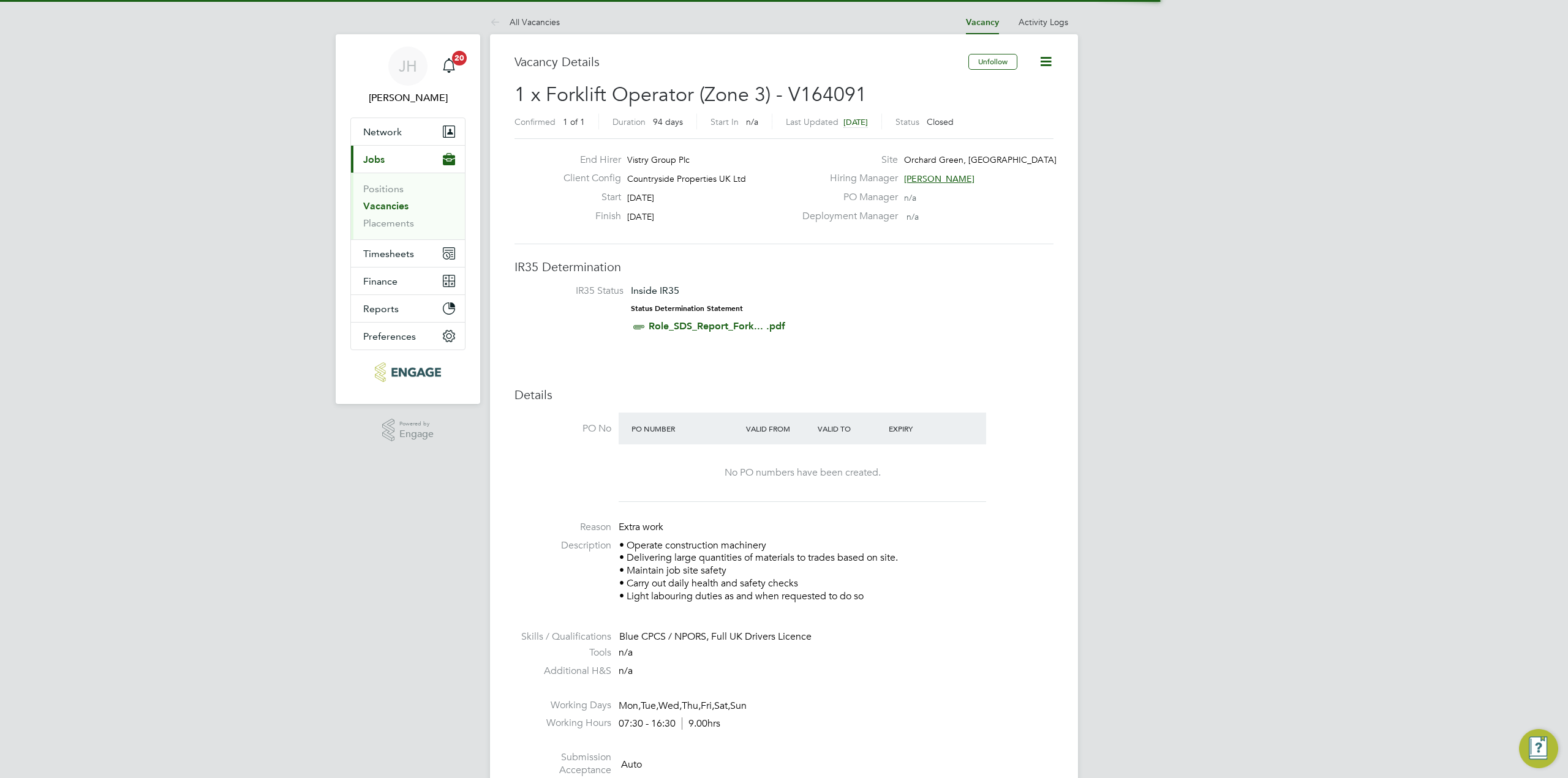
scroll to position [21, 106]
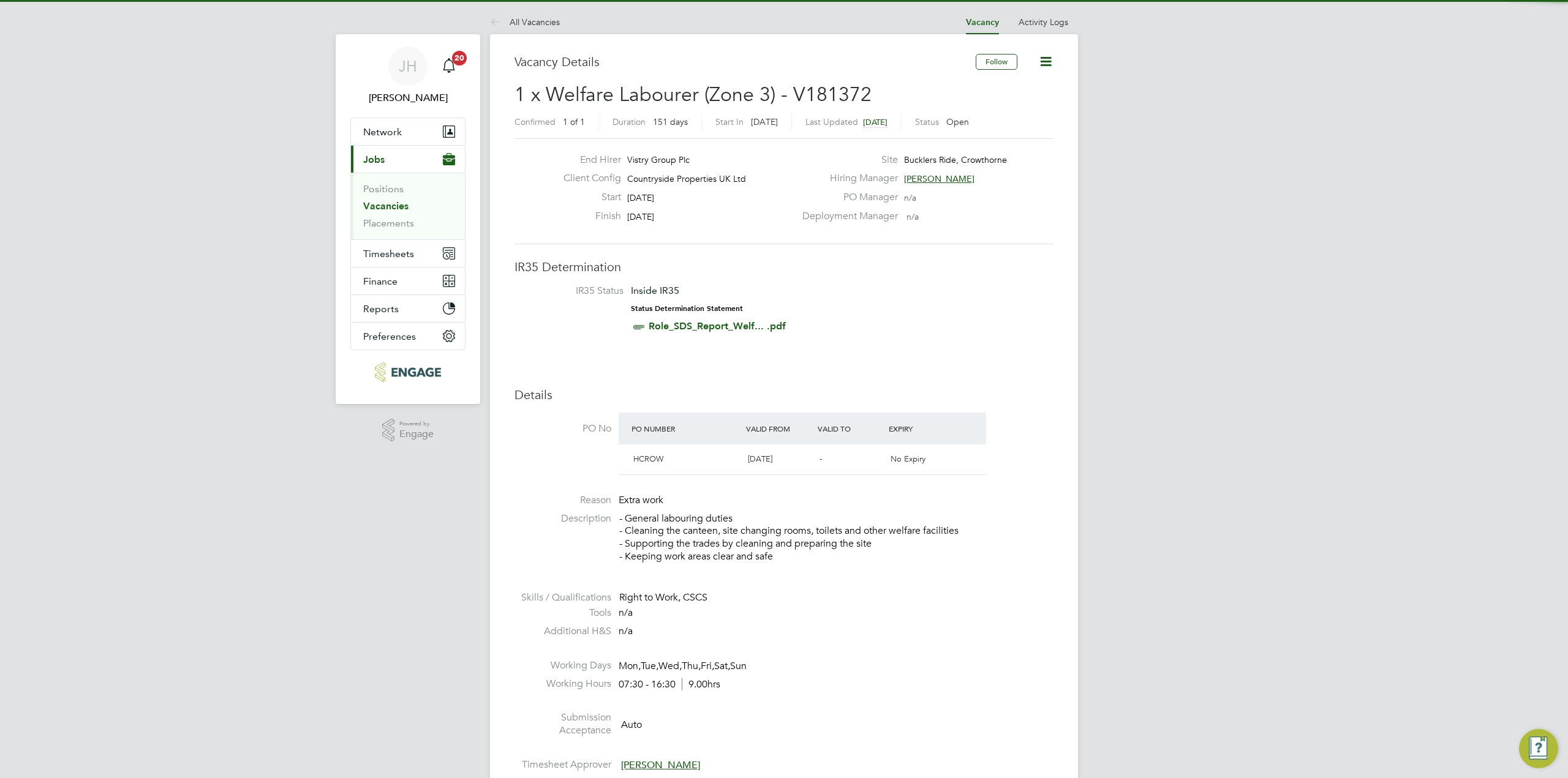
click at [1048, 65] on icon at bounding box center [1046, 61] width 16 height 16
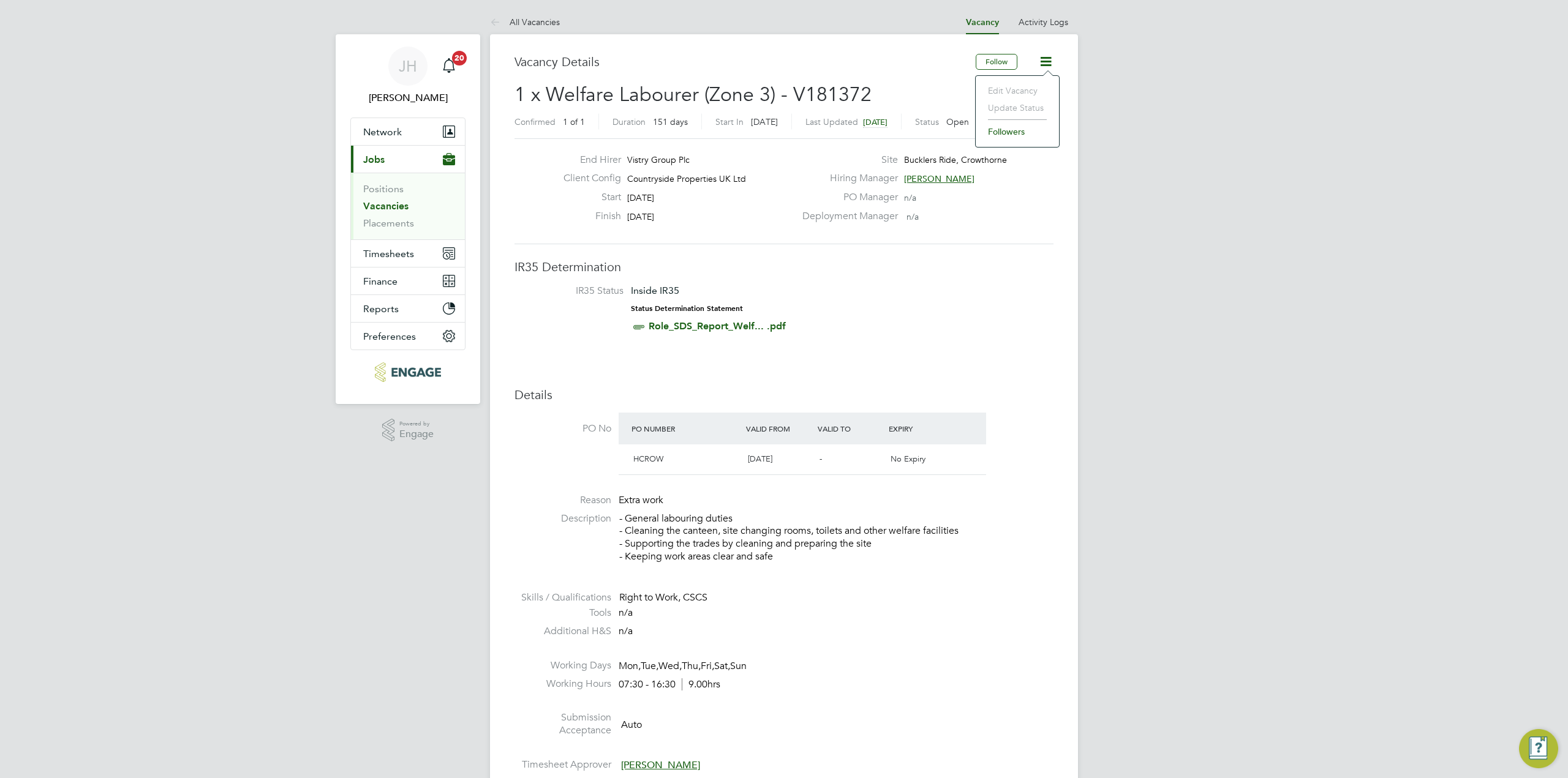
click at [1048, 65] on icon at bounding box center [1046, 61] width 16 height 16
click at [1045, 56] on icon at bounding box center [1046, 61] width 16 height 16
click at [1049, 17] on link "Activity Logs" at bounding box center [1043, 22] width 50 height 11
